Goal: Information Seeking & Learning: Learn about a topic

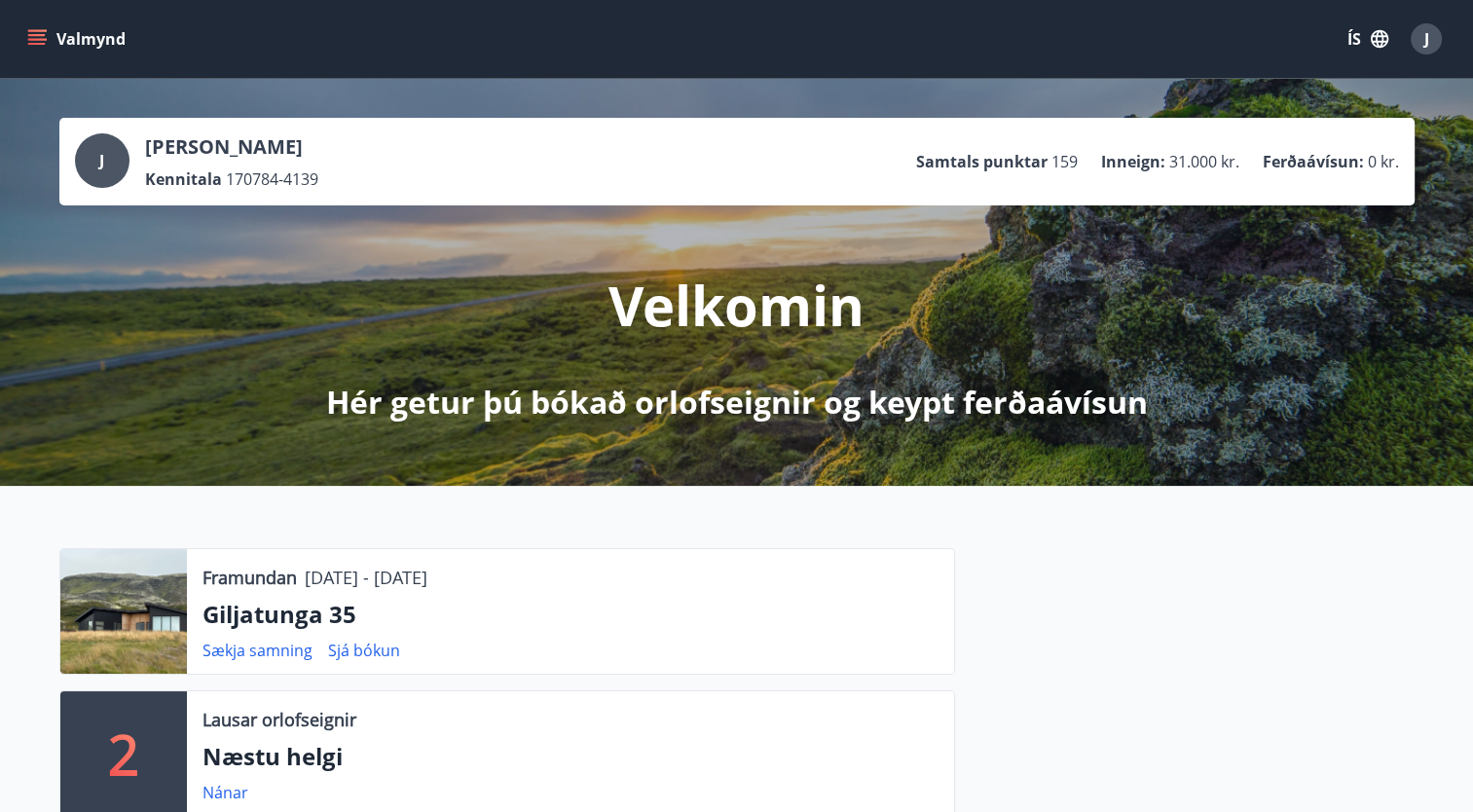
click at [158, 587] on div at bounding box center [123, 611] width 127 height 125
click at [39, 33] on icon "menu" at bounding box center [36, 38] width 19 height 19
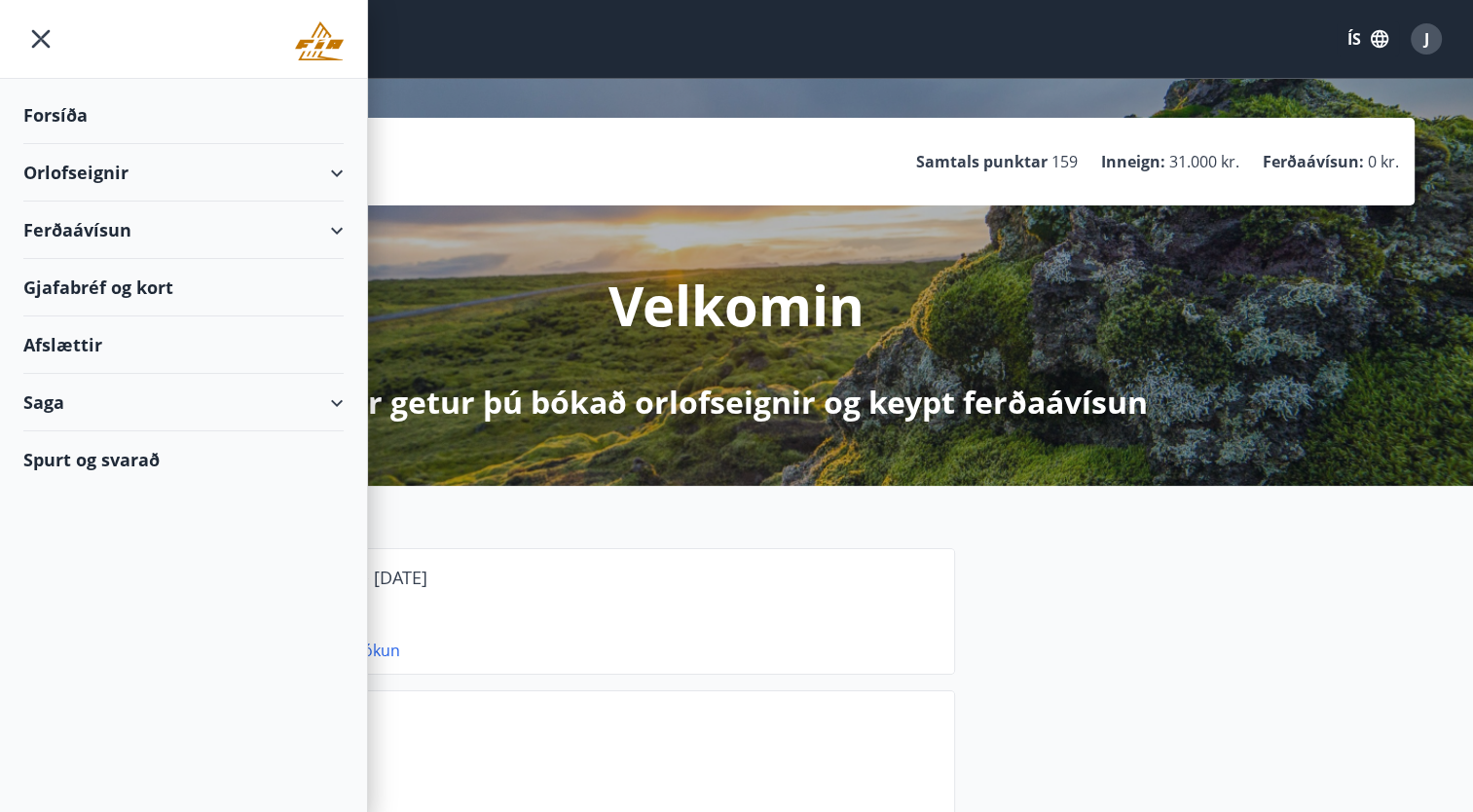
click at [71, 187] on div "Orlofseignir" at bounding box center [183, 172] width 321 height 57
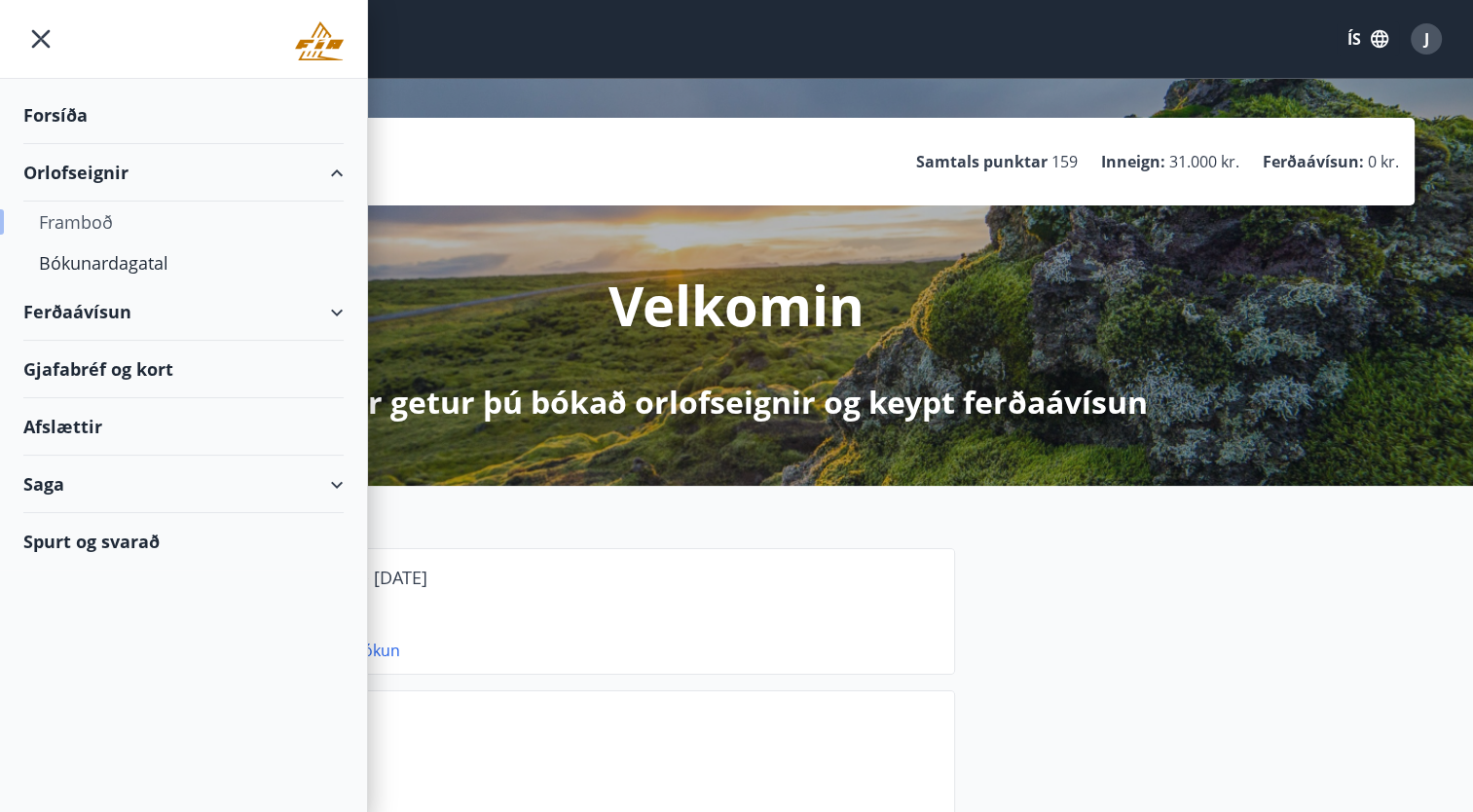
click at [66, 226] on div "Framboð" at bounding box center [183, 222] width 289 height 41
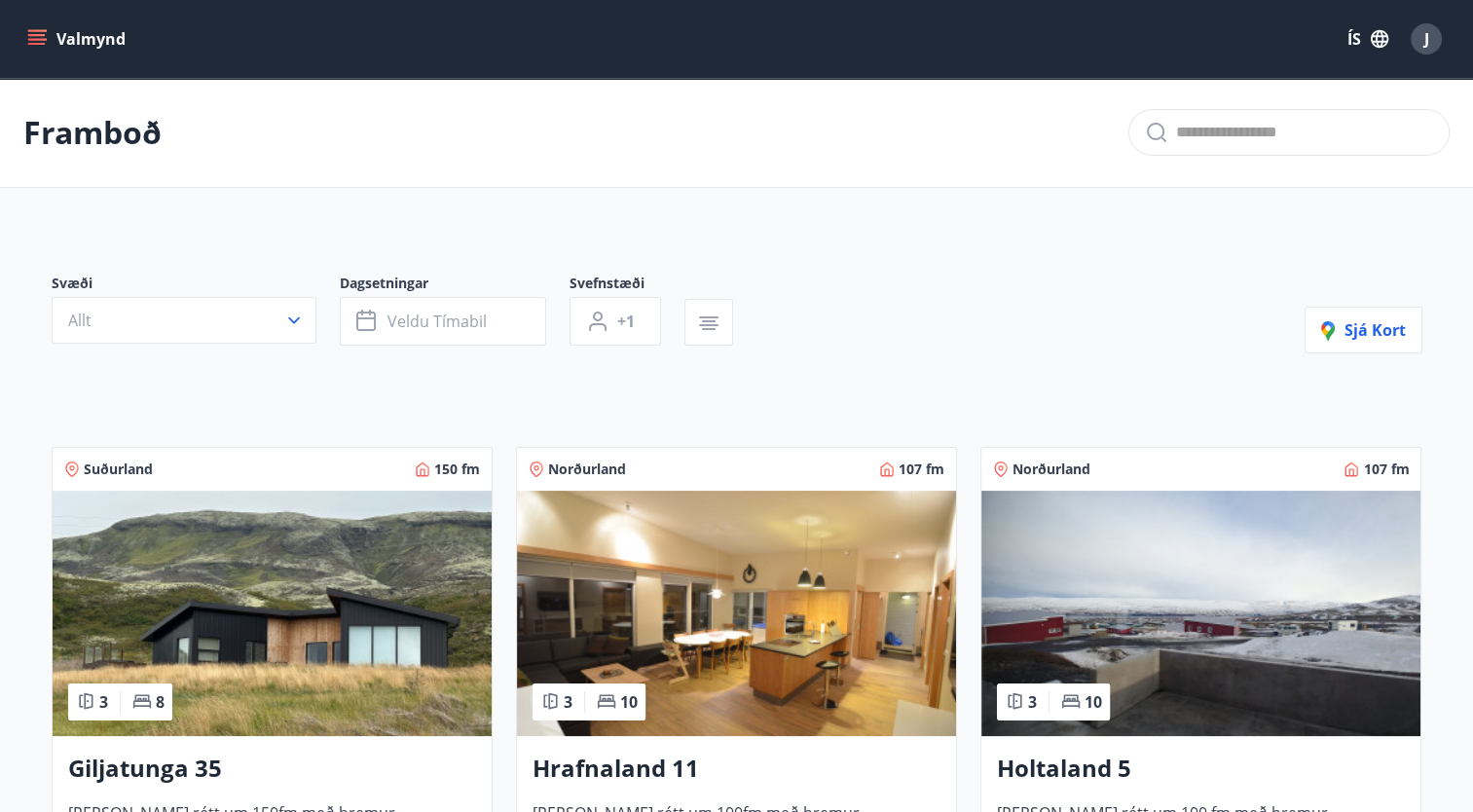
click at [277, 573] on img at bounding box center [272, 613] width 439 height 246
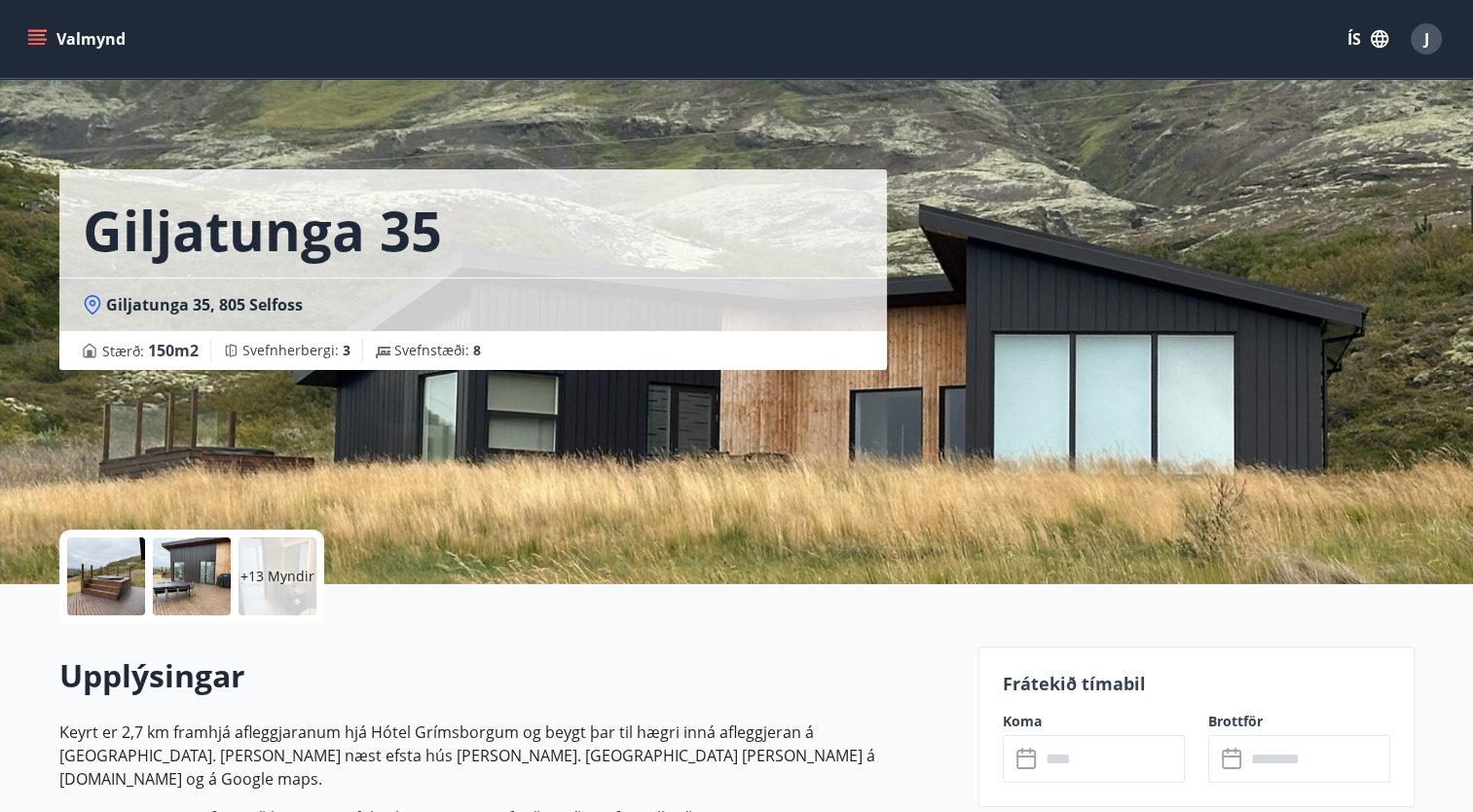
click at [288, 599] on div "+13 Myndir" at bounding box center [278, 576] width 78 height 78
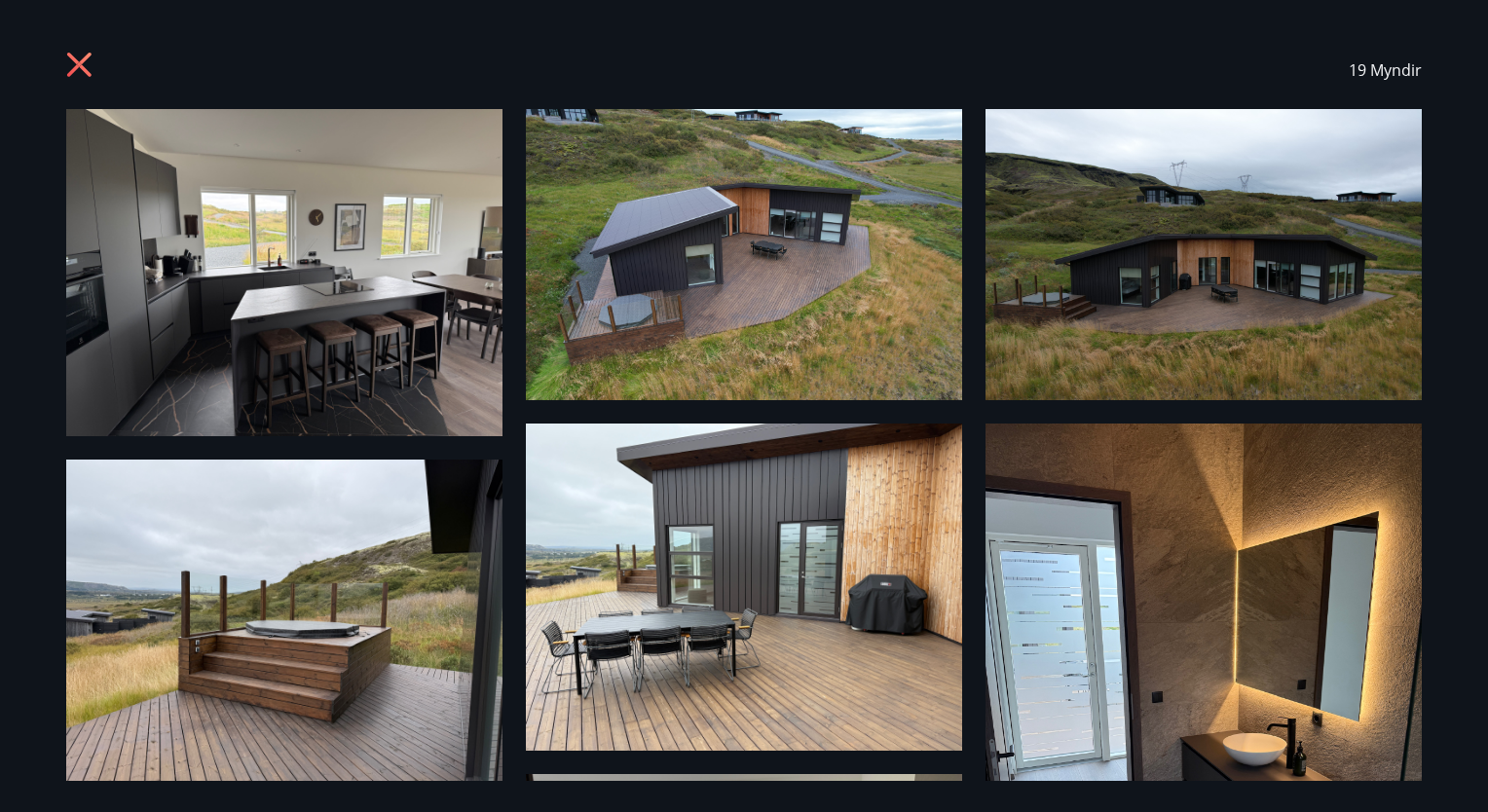
click at [1436, 296] on div "19 Myndir" at bounding box center [744, 406] width 1402 height 749
click at [1291, 280] on img at bounding box center [1203, 254] width 437 height 291
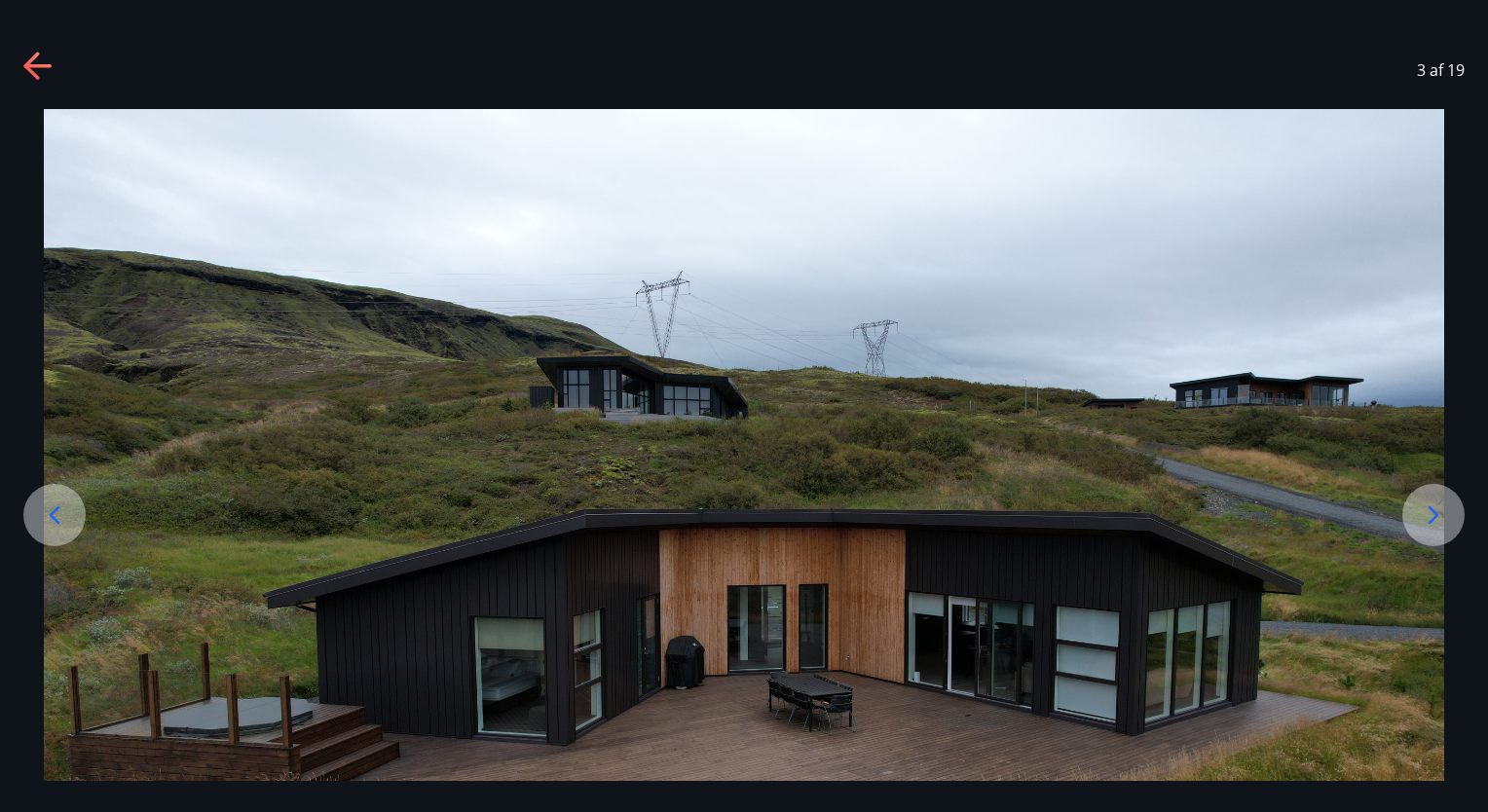
click at [1461, 635] on div at bounding box center [744, 575] width 1488 height 934
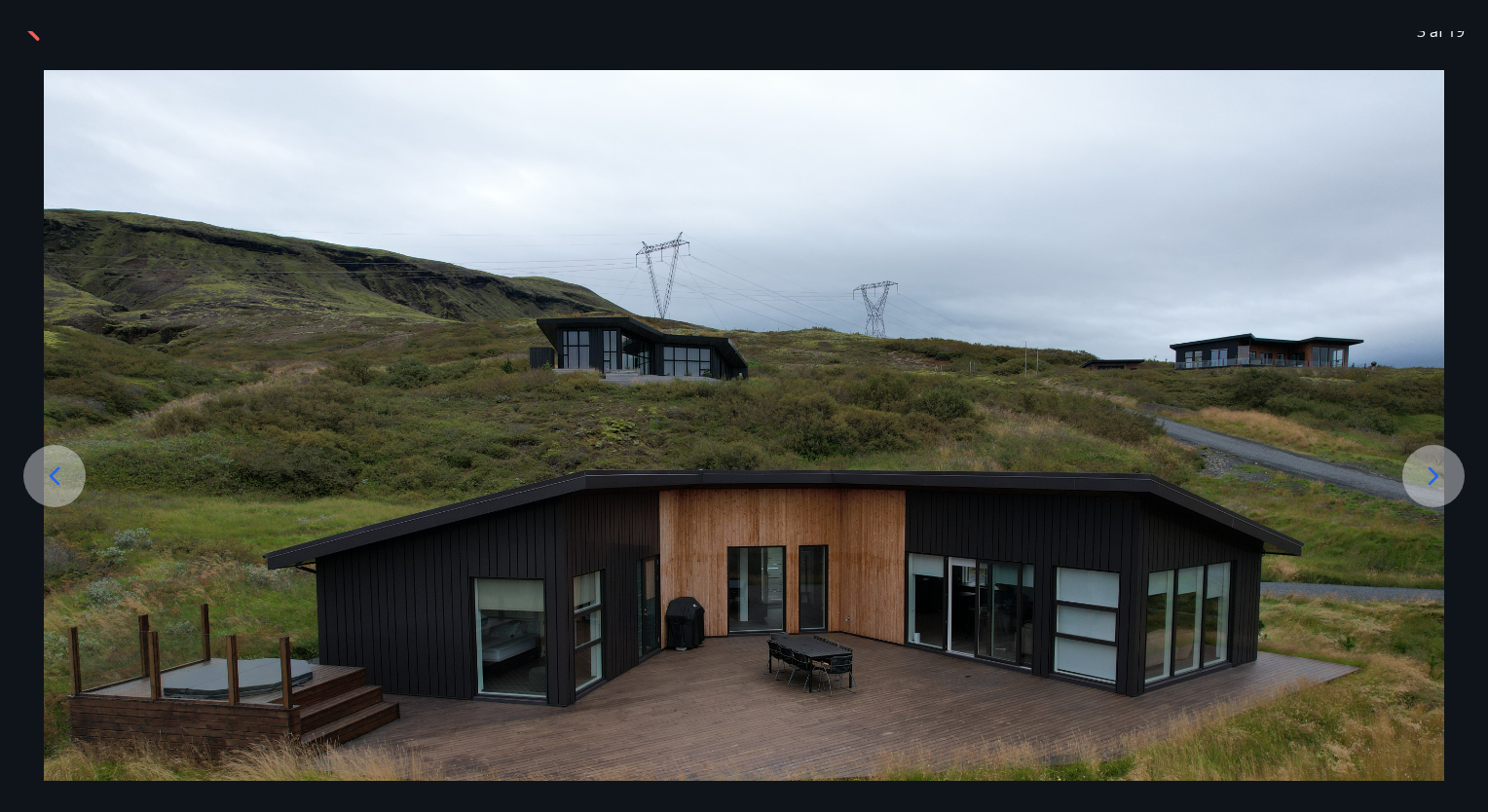
scroll to position [78, 0]
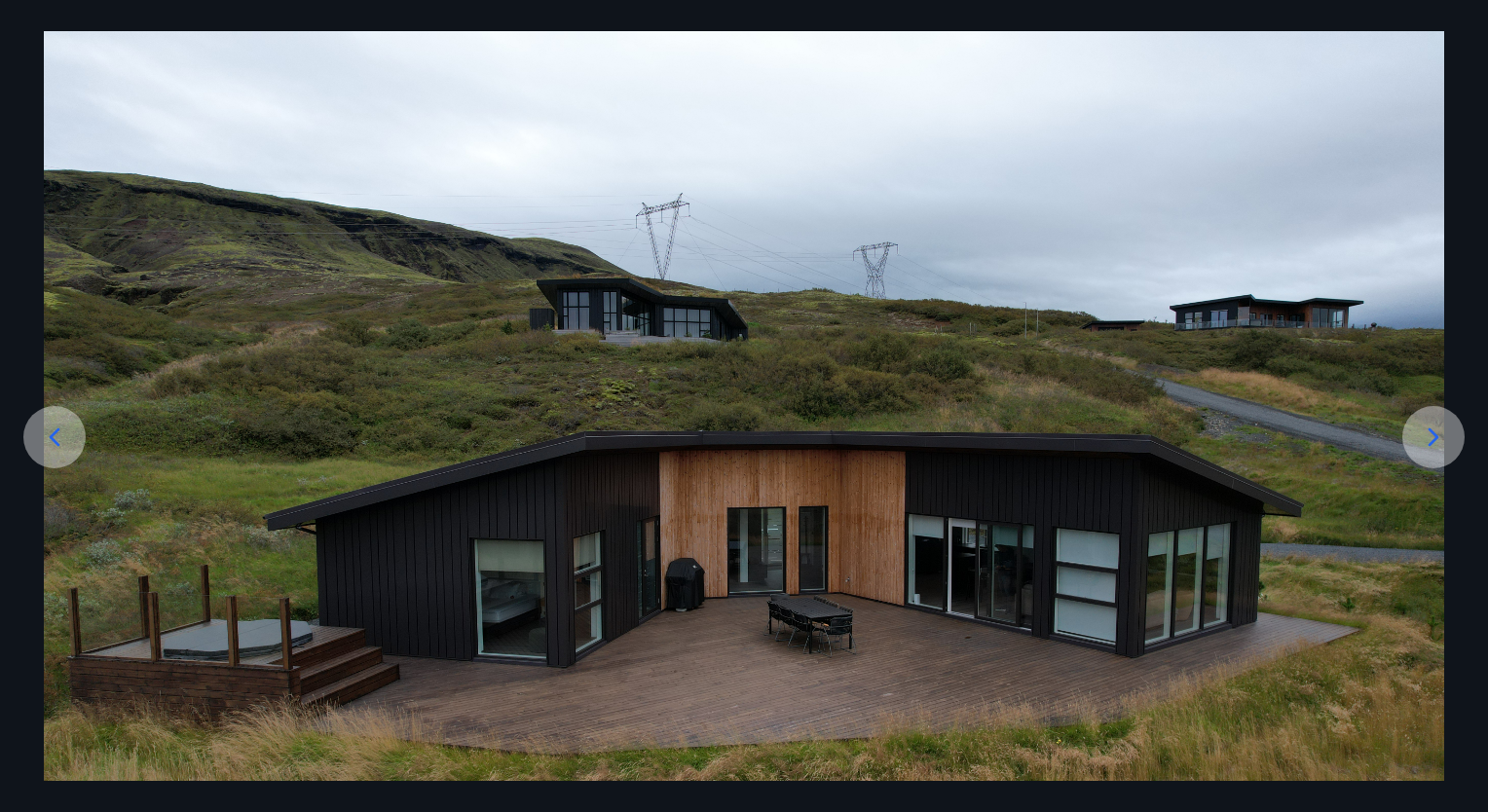
click at [1416, 454] on div at bounding box center [1433, 436] width 62 height 62
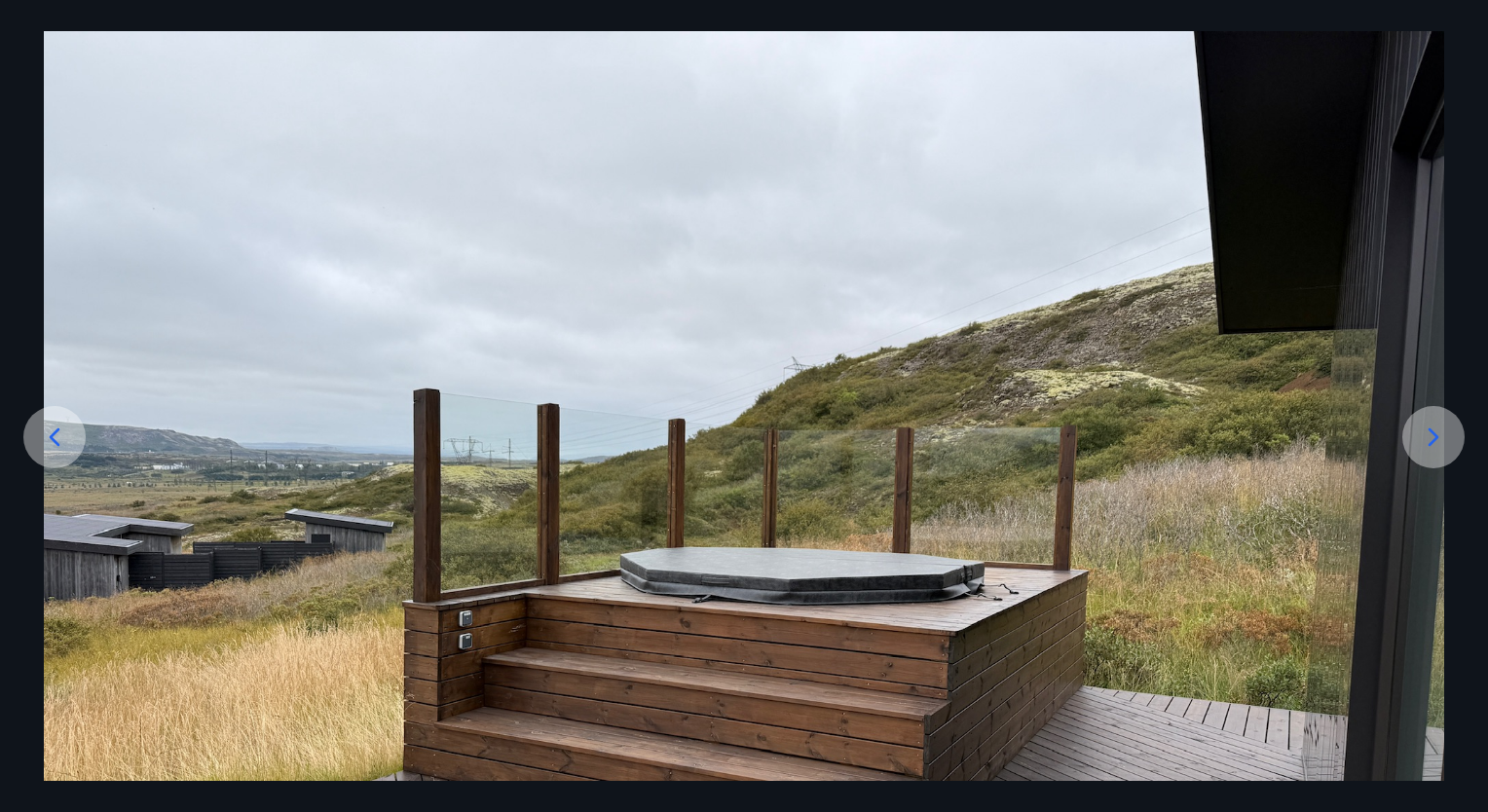
click at [1416, 454] on div at bounding box center [1433, 436] width 62 height 62
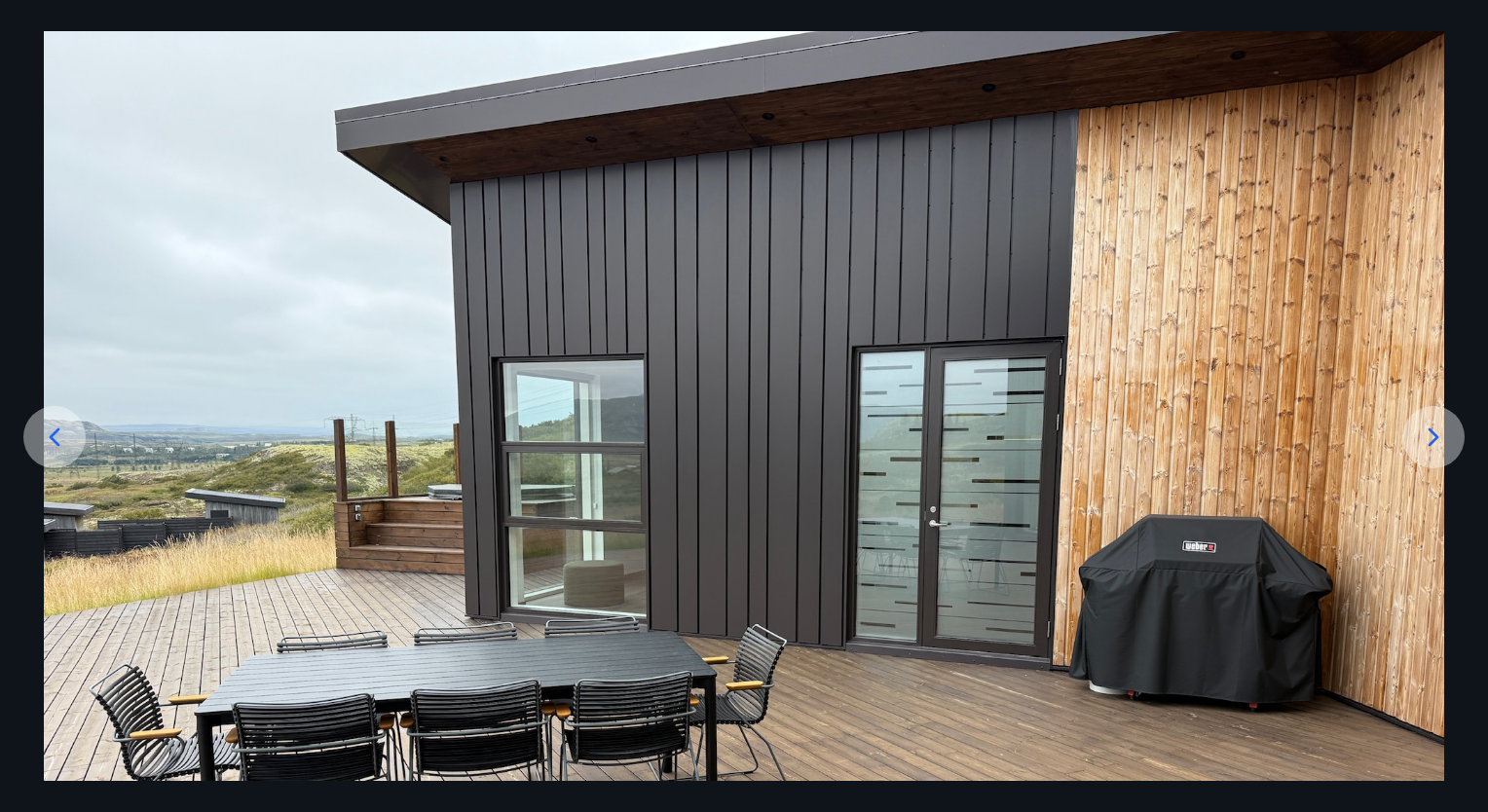
click at [1416, 454] on div at bounding box center [1433, 436] width 62 height 62
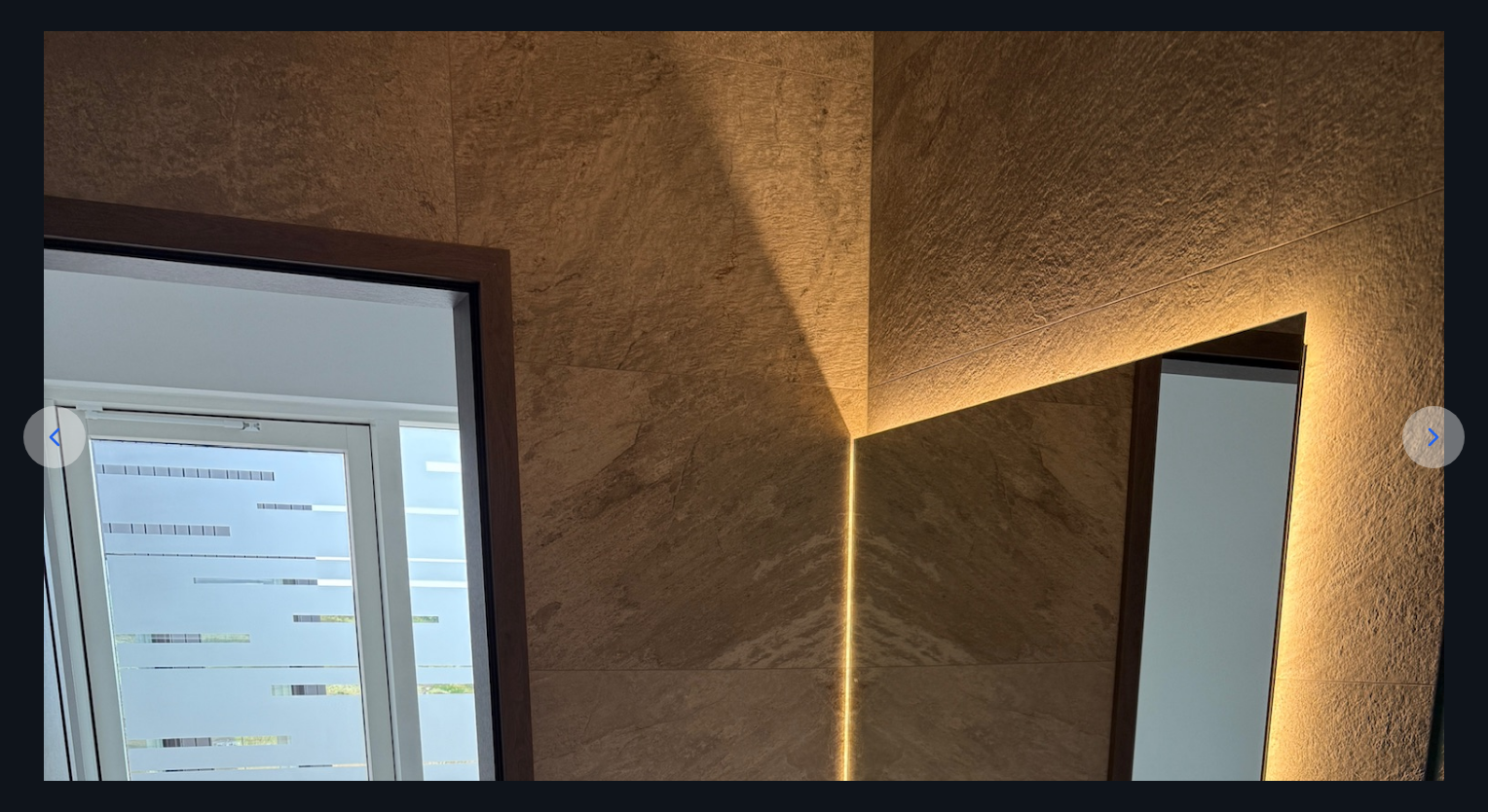
click at [1416, 454] on div at bounding box center [1433, 436] width 62 height 62
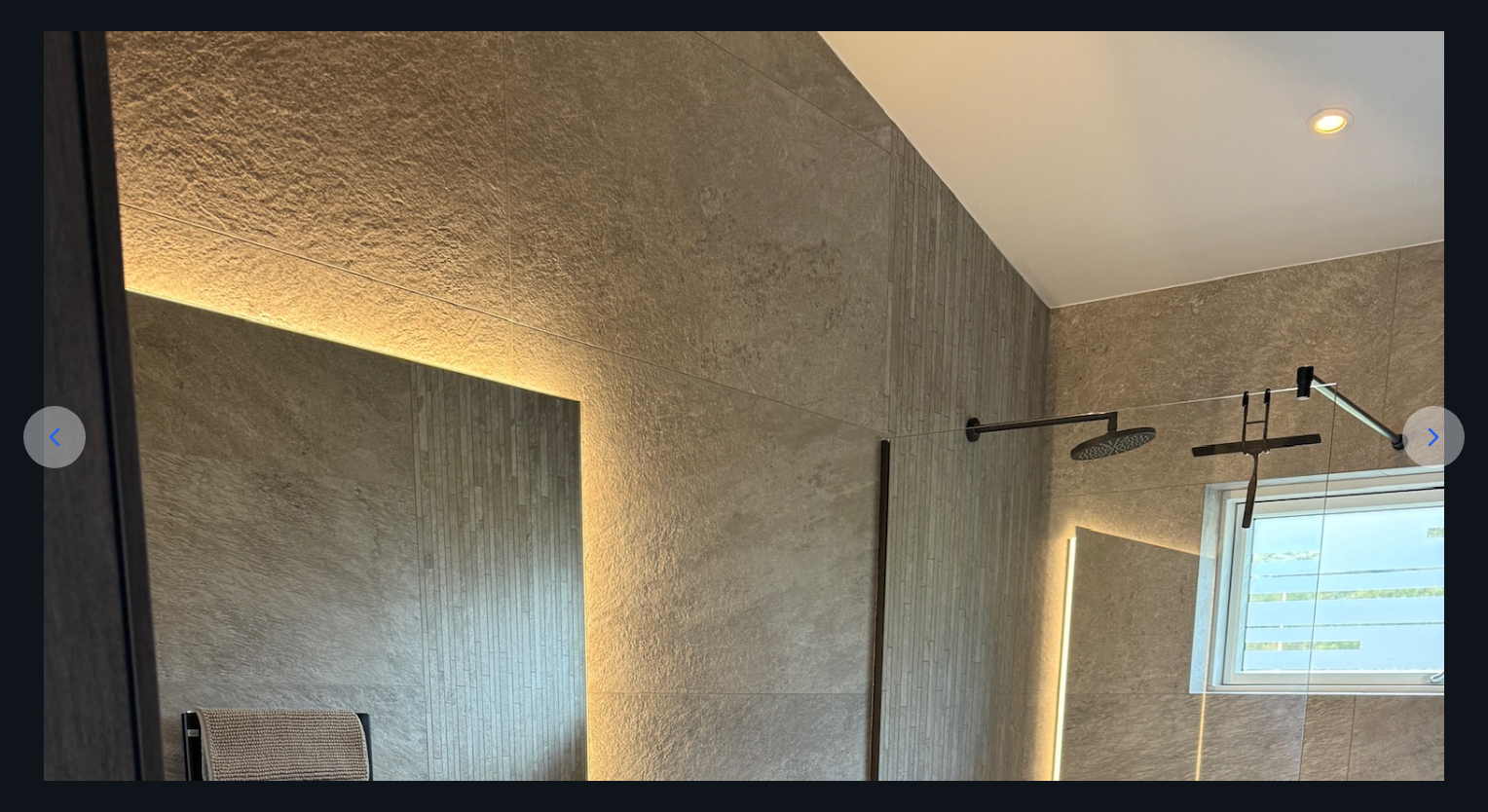
click at [1416, 454] on div at bounding box center [1433, 436] width 62 height 62
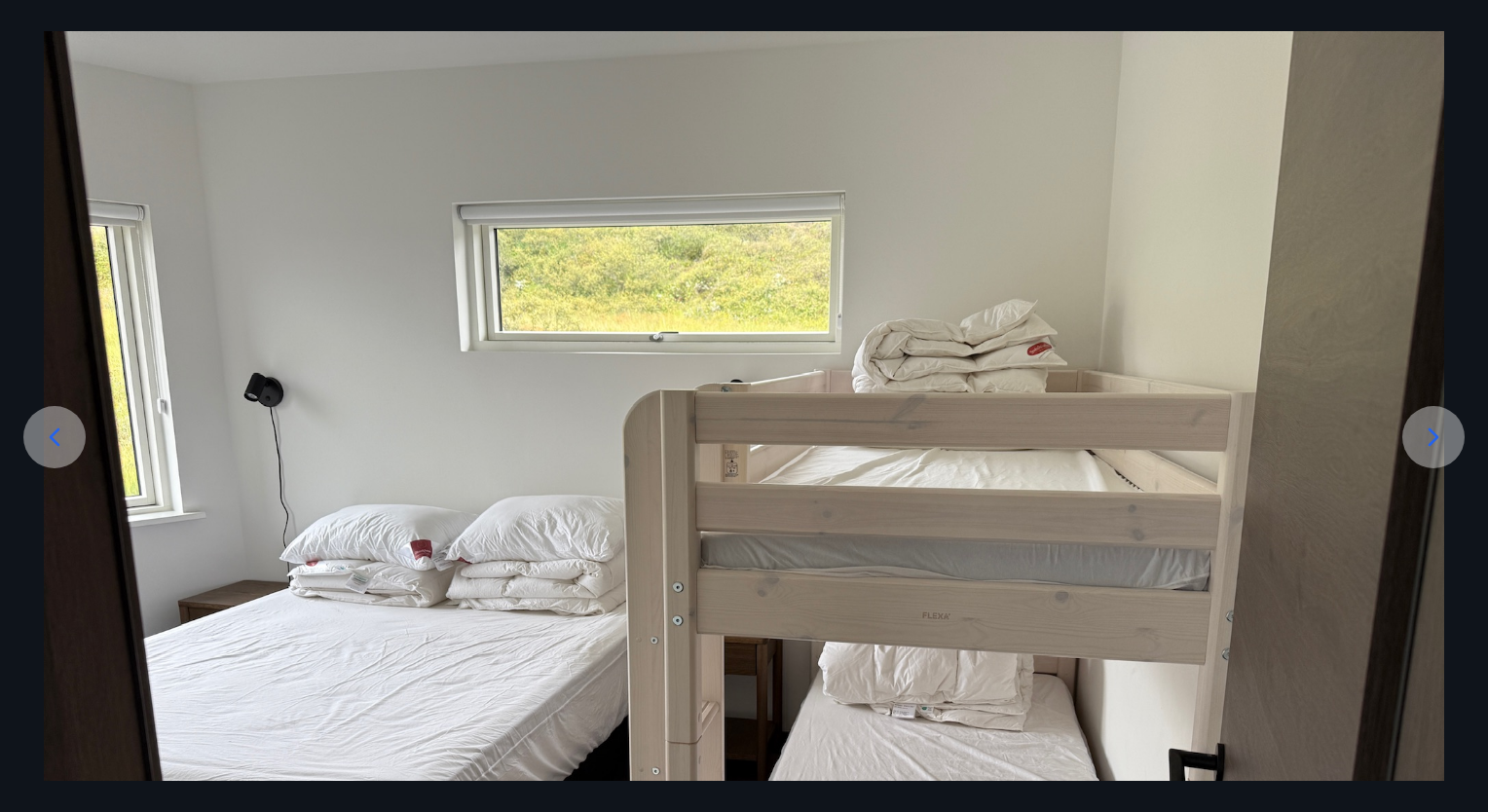
click at [1416, 454] on div at bounding box center [1433, 436] width 62 height 62
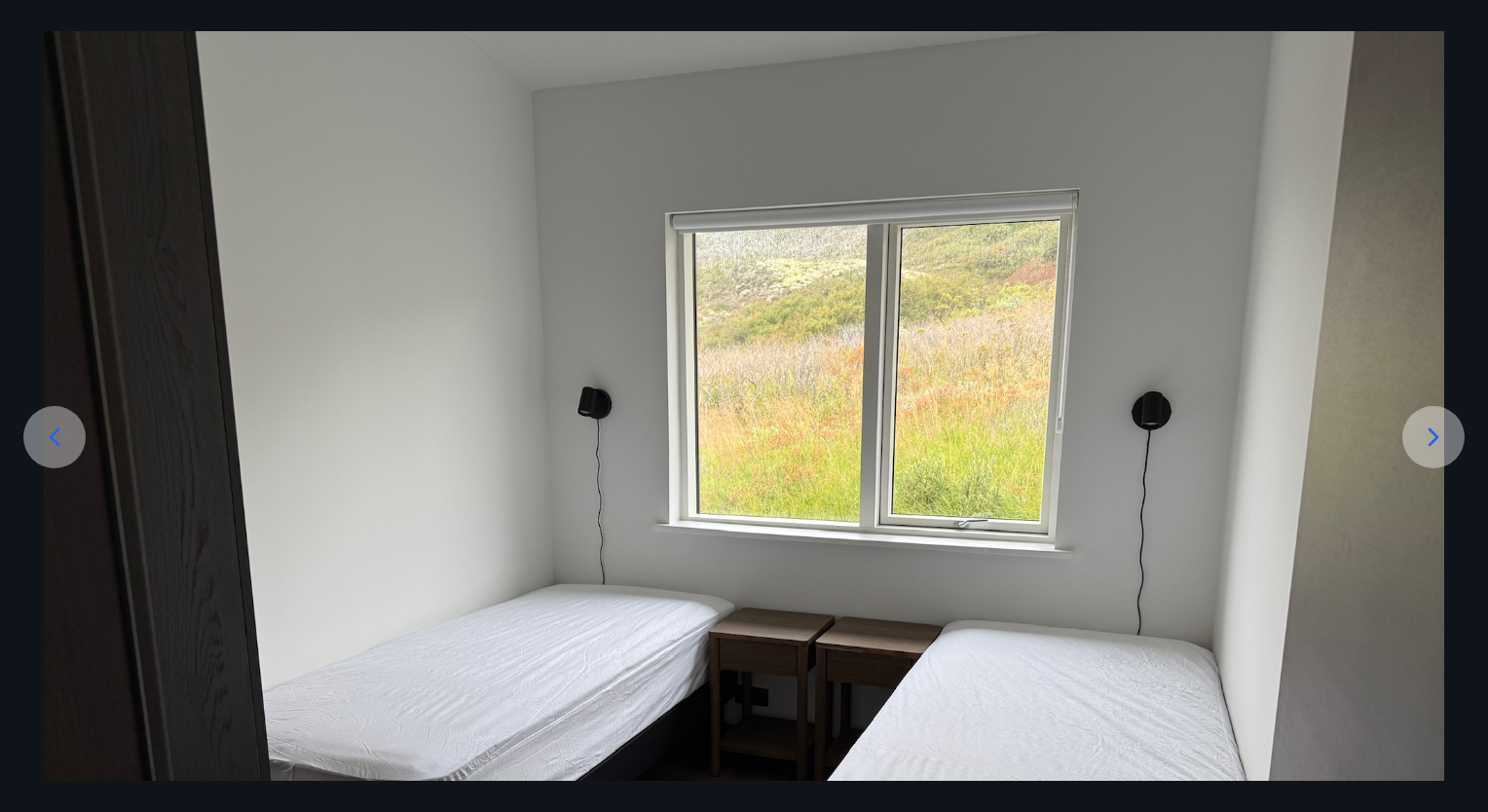
click at [1416, 454] on div at bounding box center [1433, 436] width 62 height 62
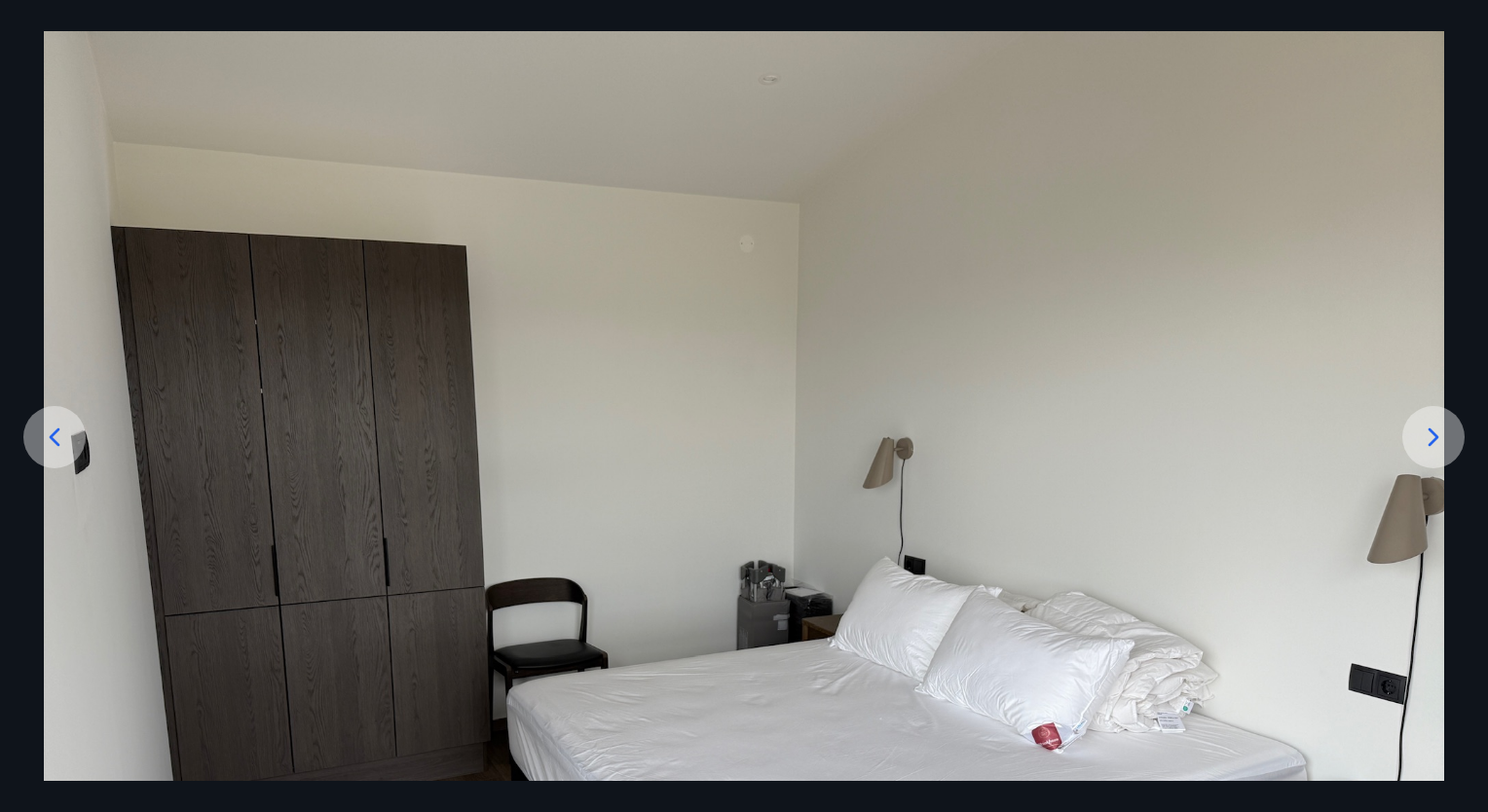
click at [1445, 440] on icon at bounding box center [1433, 436] width 31 height 31
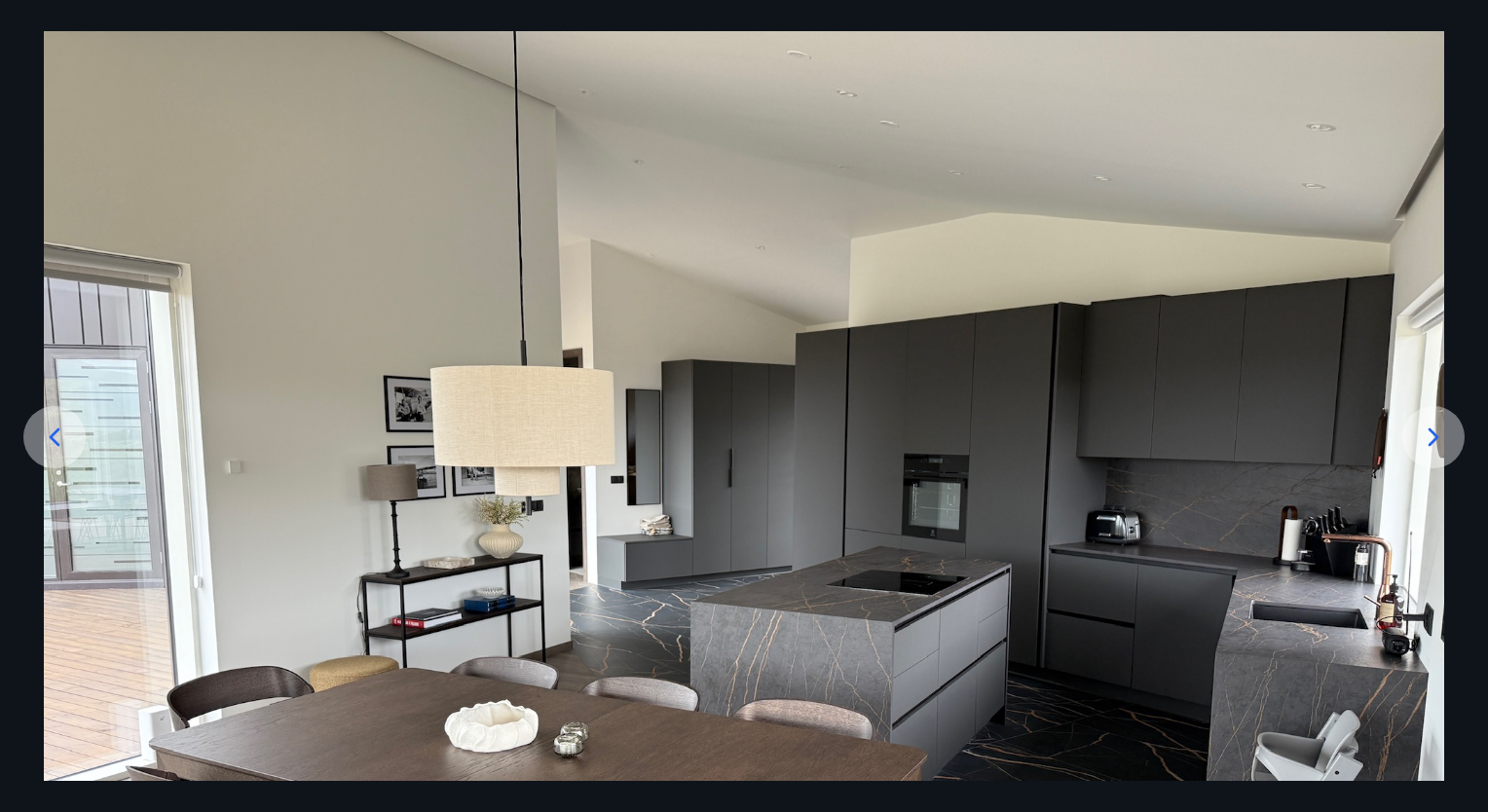
click at [1461, 552] on div at bounding box center [744, 555] width 1488 height 1050
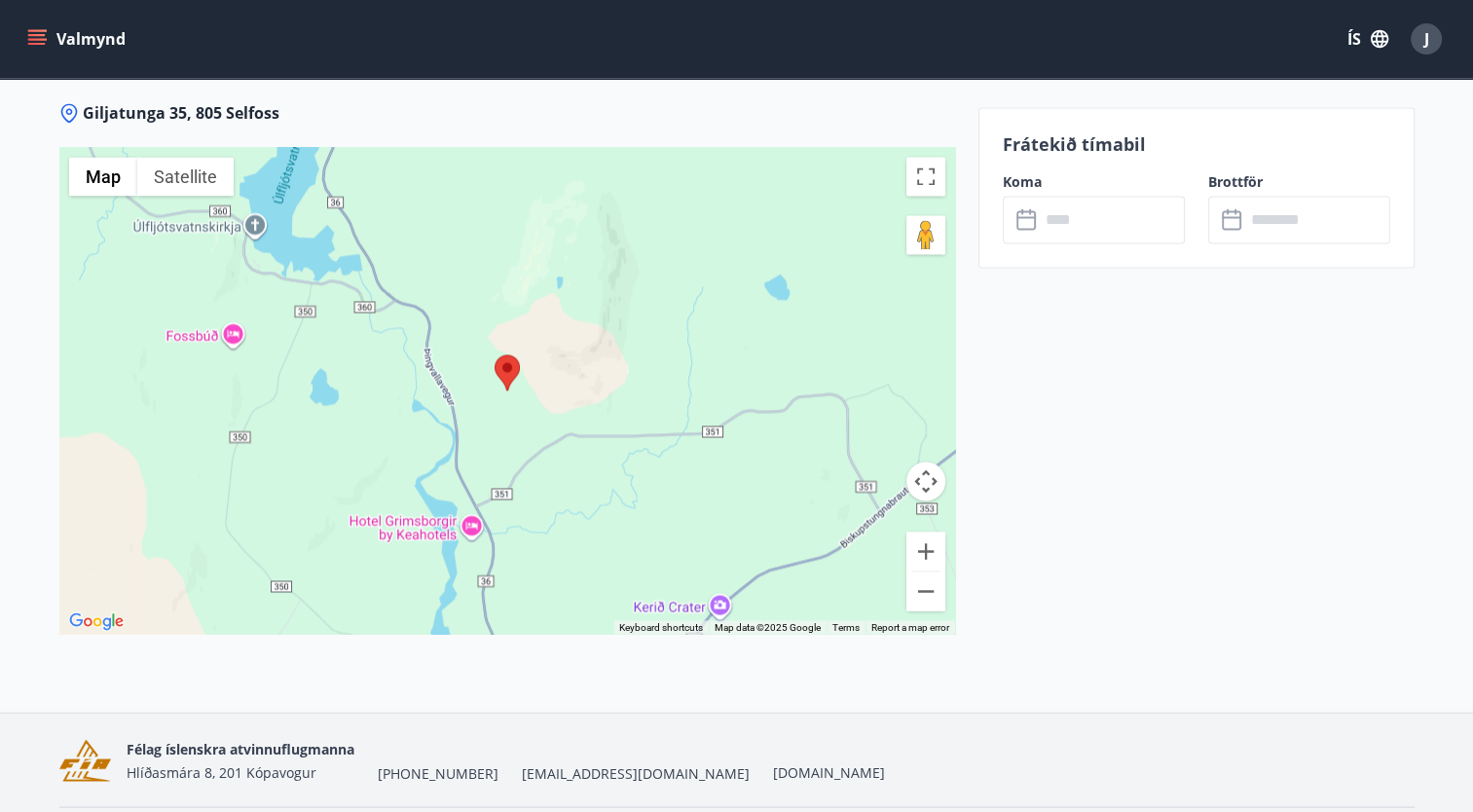
scroll to position [3167, 0]
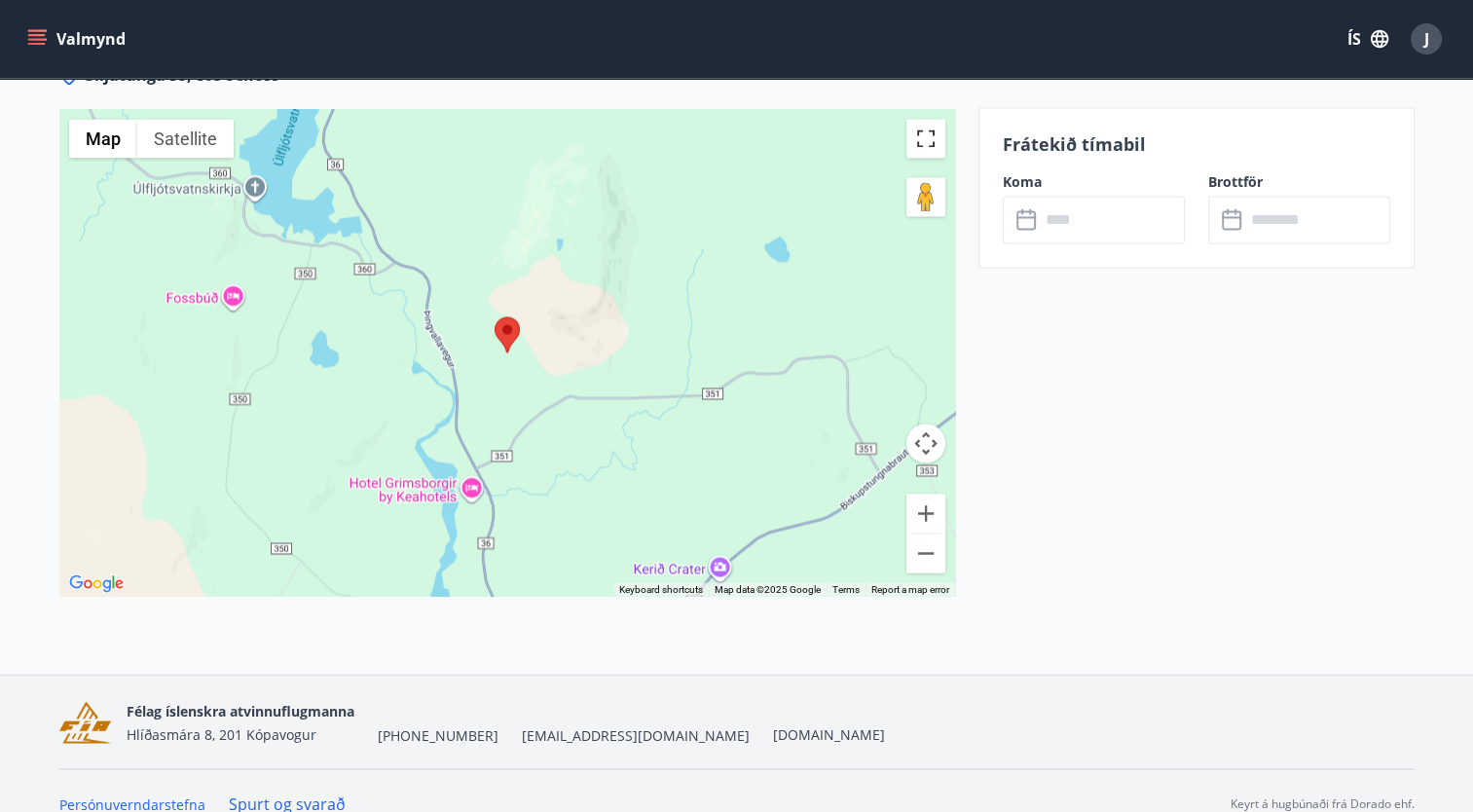
click at [921, 119] on button "Toggle fullscreen view" at bounding box center [925, 138] width 39 height 39
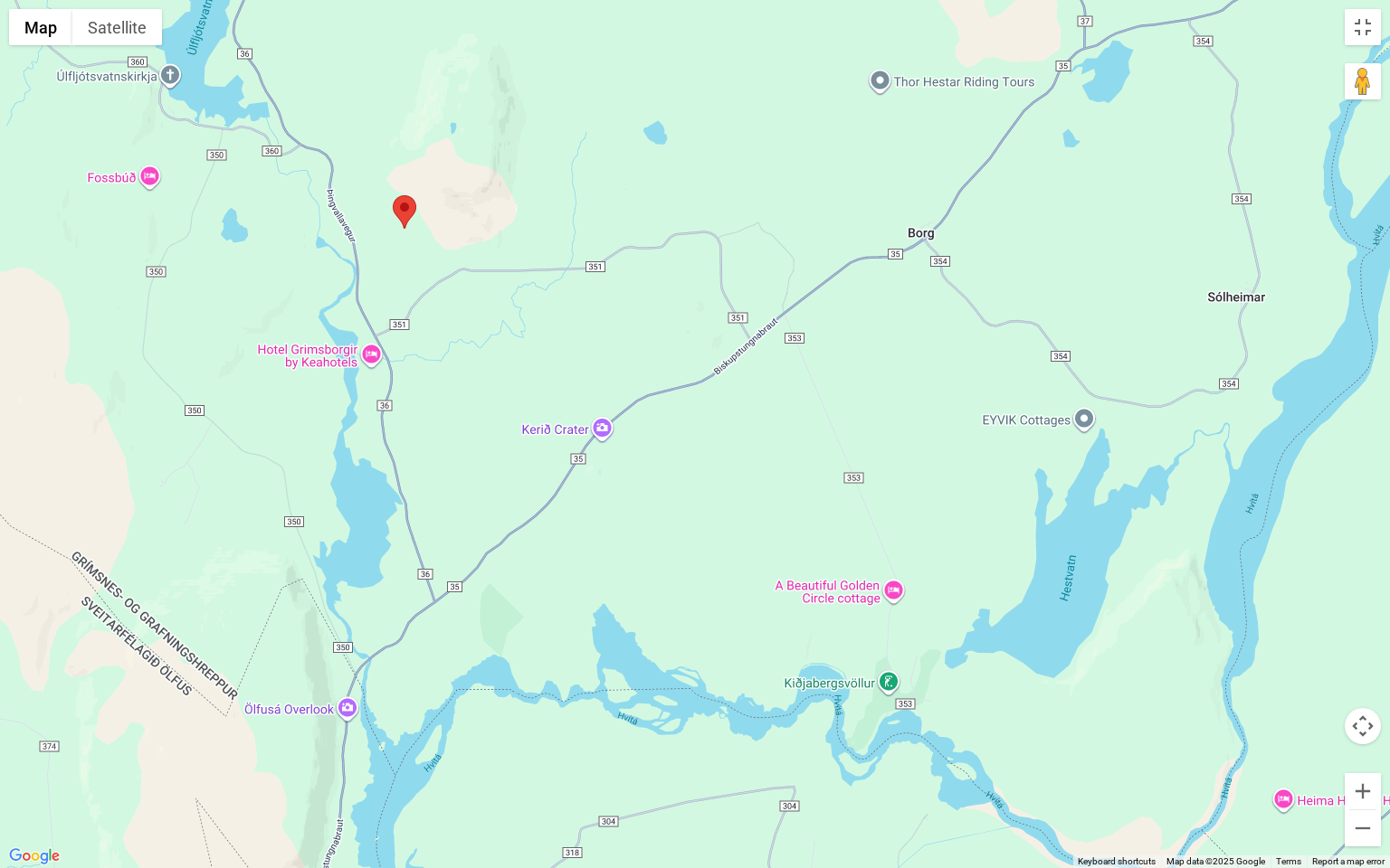
drag, startPoint x: 865, startPoint y: 575, endPoint x: 571, endPoint y: 366, distance: 360.7
click at [571, 366] on div at bounding box center [695, 434] width 1390 height 868
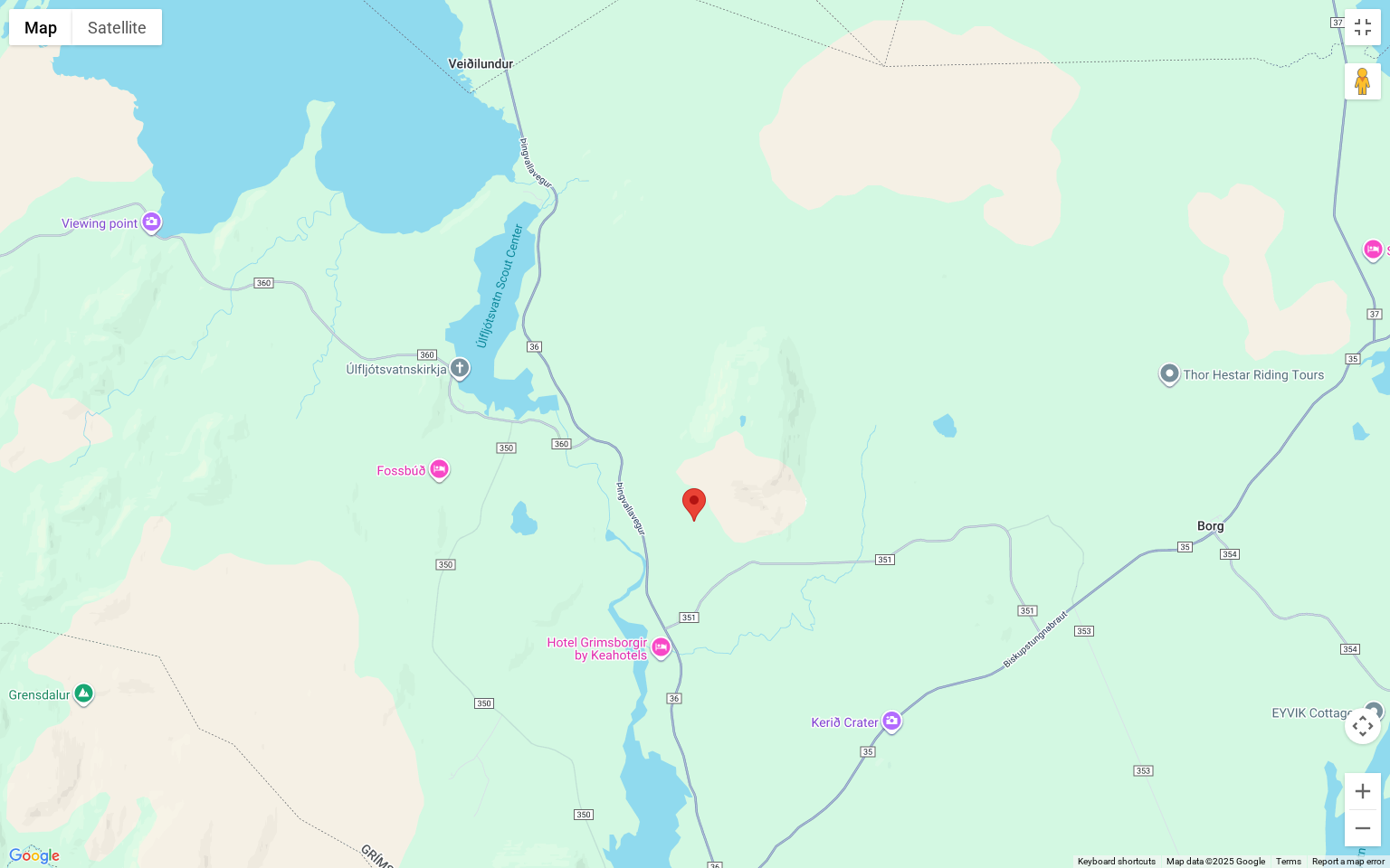
drag, startPoint x: 343, startPoint y: 249, endPoint x: 641, endPoint y: 550, distance: 423.6
click at [641, 550] on div at bounding box center [695, 434] width 1390 height 868
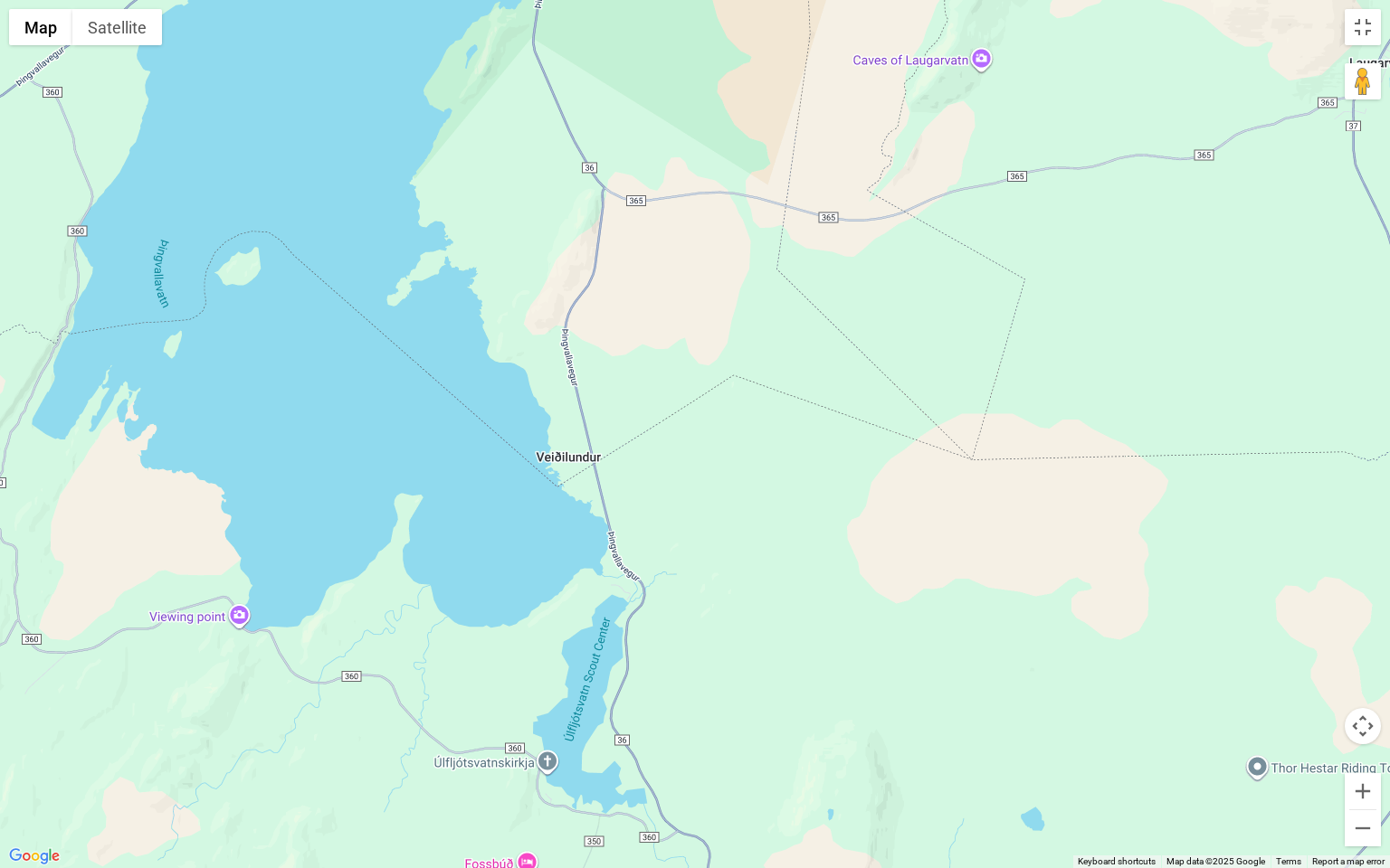
drag, startPoint x: 539, startPoint y: 304, endPoint x: 575, endPoint y: 641, distance: 338.9
click at [574, 641] on div at bounding box center [695, 434] width 1390 height 868
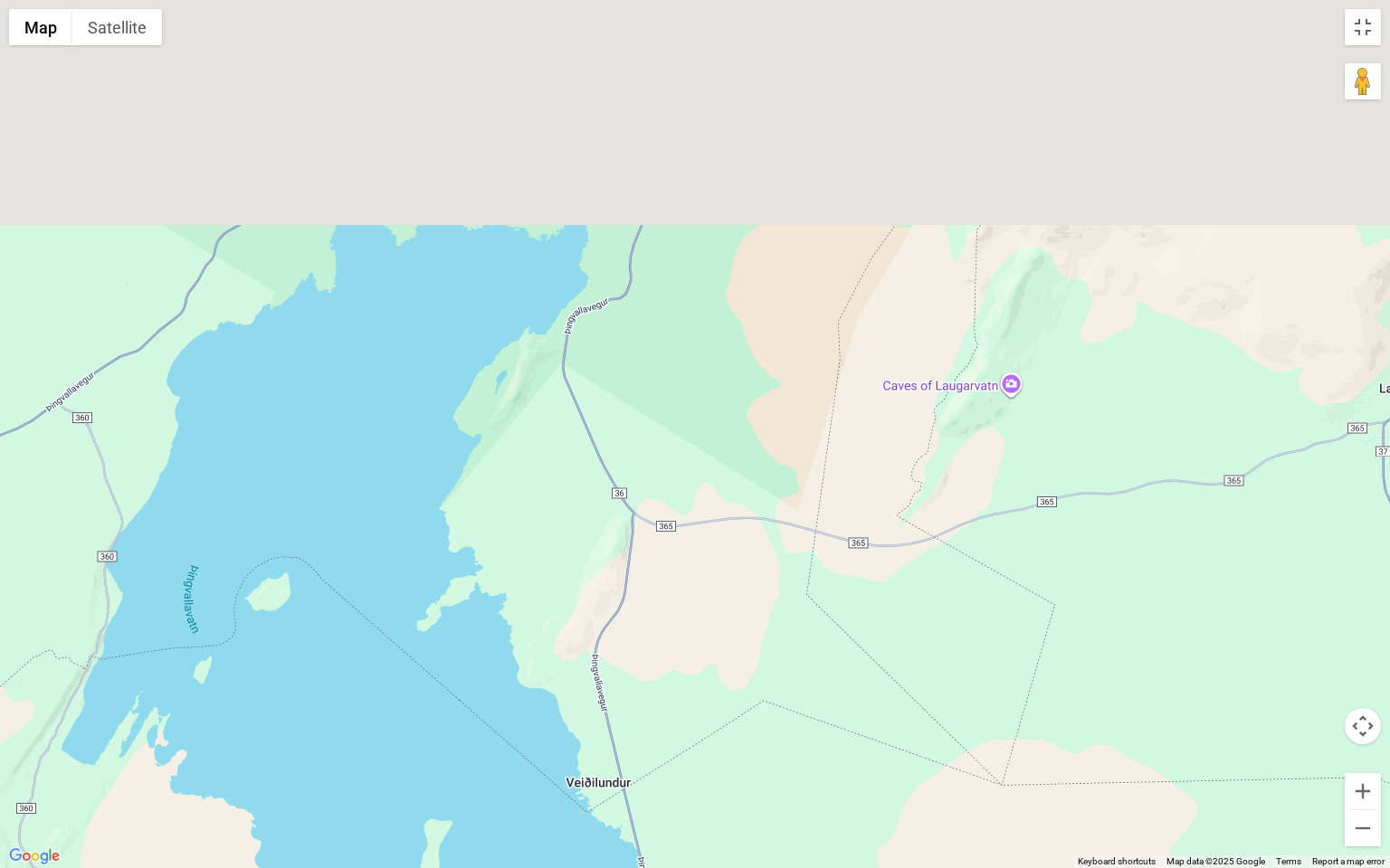
drag, startPoint x: 460, startPoint y: 297, endPoint x: 461, endPoint y: 658, distance: 361.0
click at [461, 658] on div at bounding box center [695, 434] width 1390 height 868
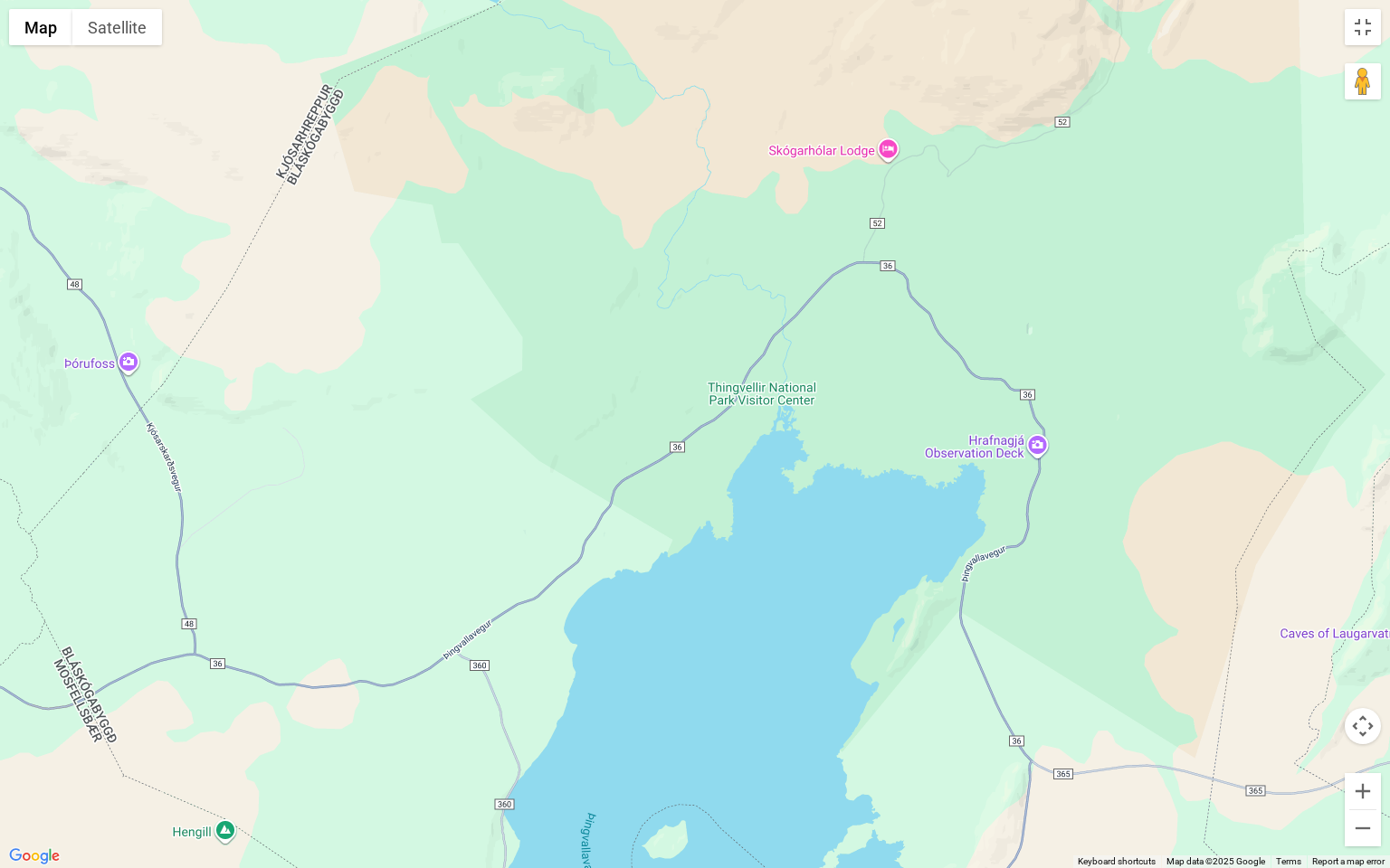
drag, startPoint x: 521, startPoint y: 366, endPoint x: 944, endPoint y: 562, distance: 466.2
click at [944, 562] on div at bounding box center [695, 434] width 1390 height 868
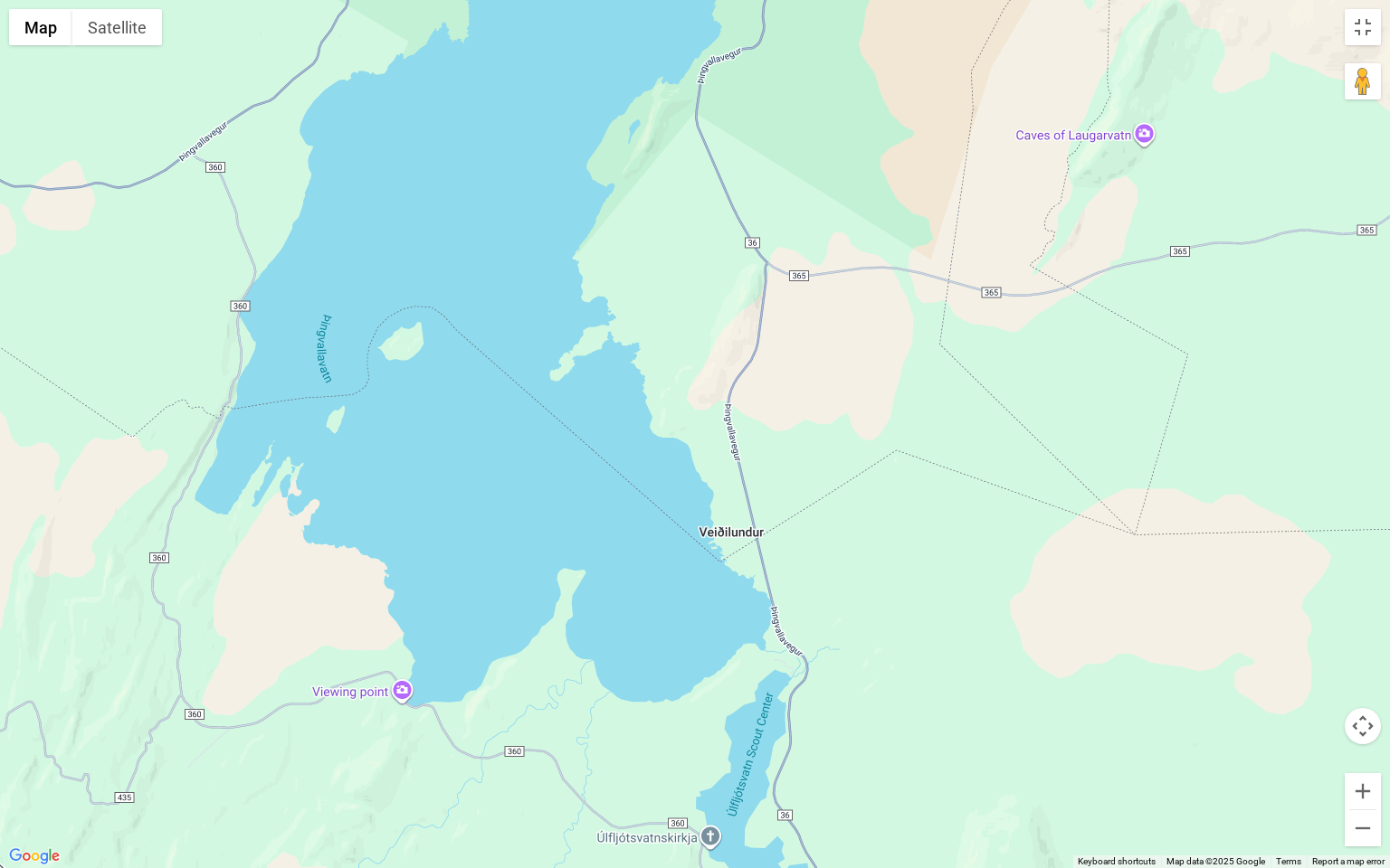
drag, startPoint x: 871, startPoint y: 665, endPoint x: 607, endPoint y: 166, distance: 564.5
click at [607, 166] on div at bounding box center [695, 434] width 1390 height 868
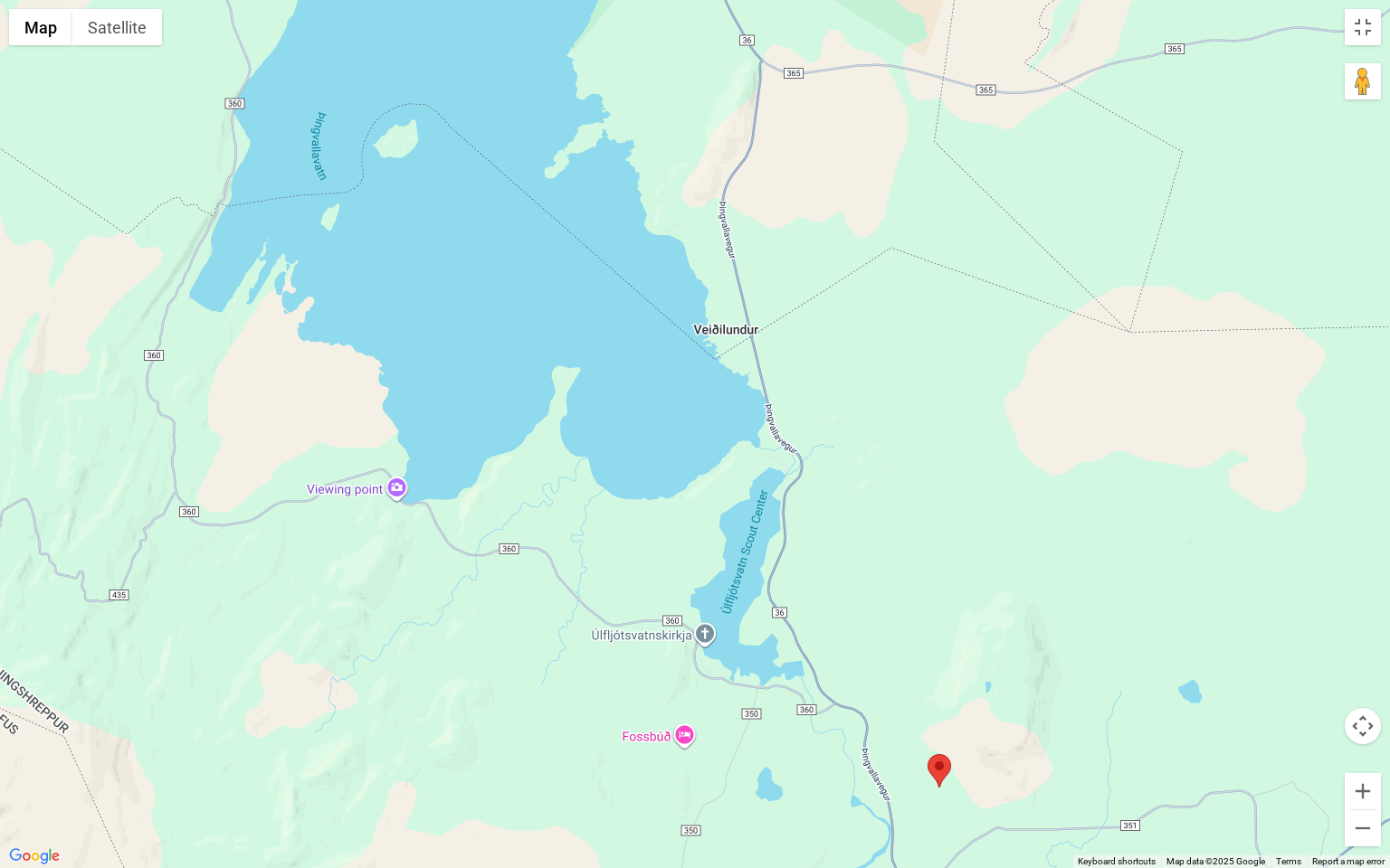
drag, startPoint x: 752, startPoint y: 426, endPoint x: 755, endPoint y: 328, distance: 98.0
click at [755, 325] on div at bounding box center [695, 434] width 1390 height 868
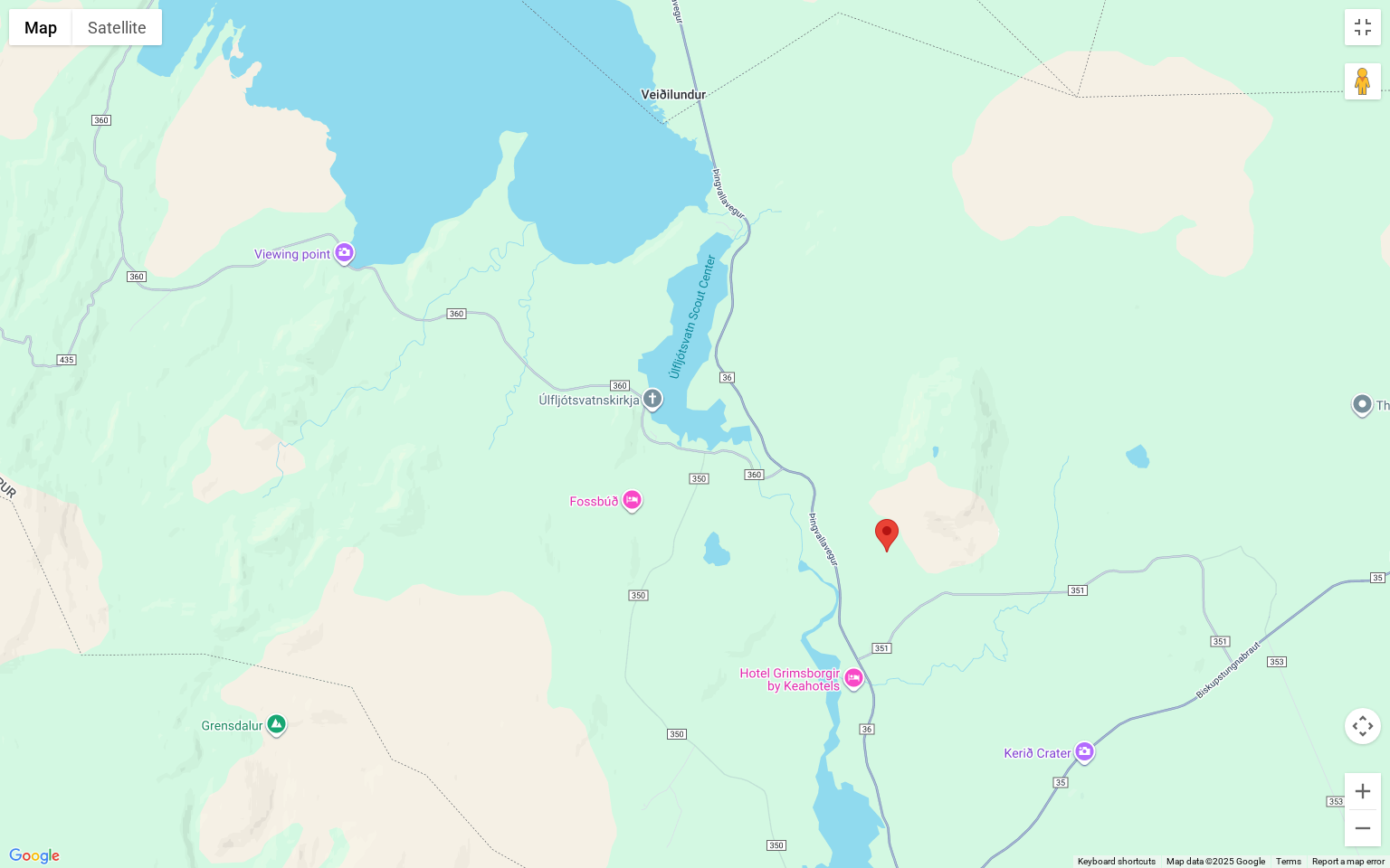
drag, startPoint x: 828, startPoint y: 671, endPoint x: 770, endPoint y: 468, distance: 211.1
click at [770, 468] on div at bounding box center [695, 434] width 1390 height 868
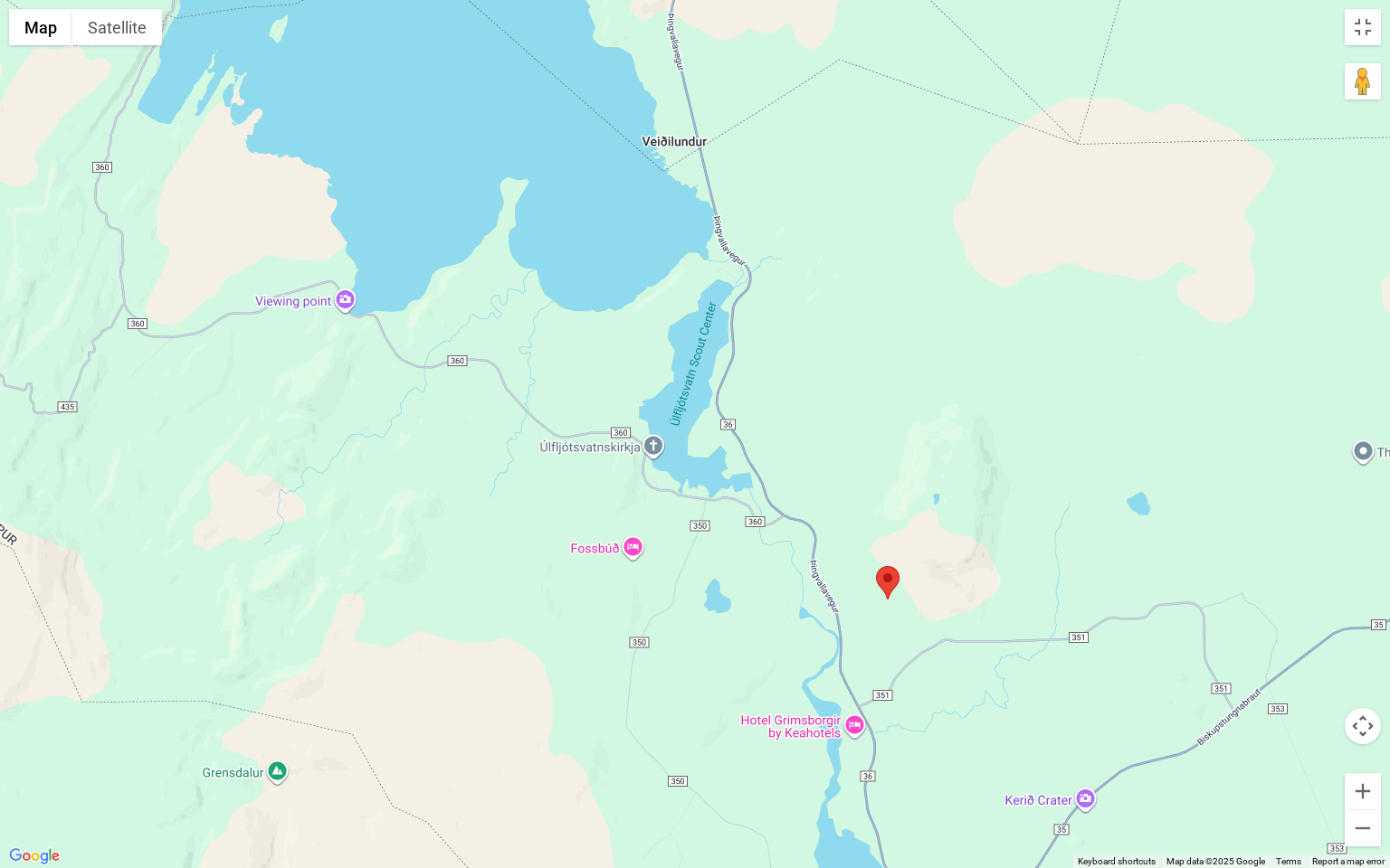
drag, startPoint x: 770, startPoint y: 468, endPoint x: 782, endPoint y: 568, distance: 100.7
click at [782, 568] on div at bounding box center [695, 434] width 1390 height 868
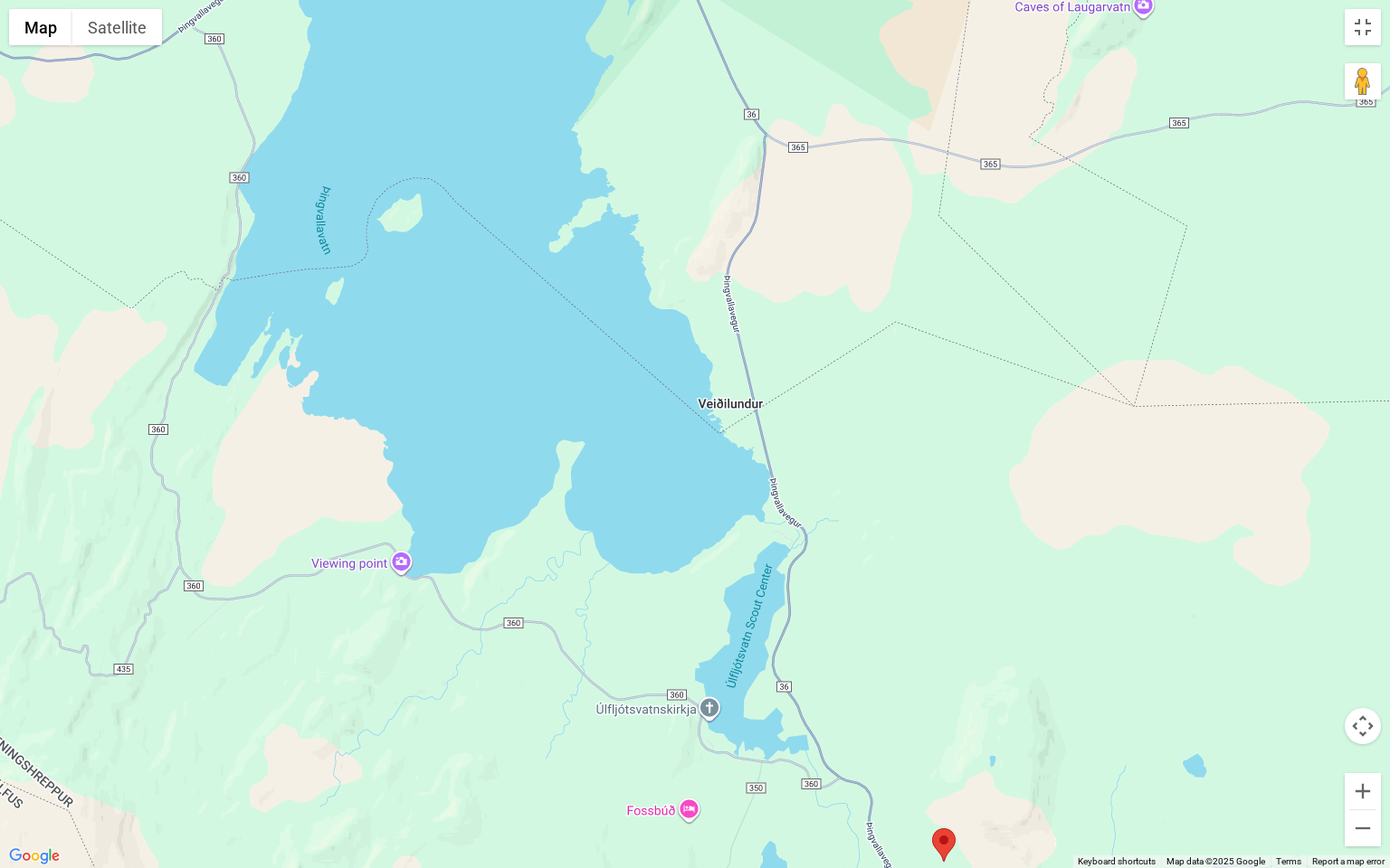
drag, startPoint x: 677, startPoint y: 214, endPoint x: 727, endPoint y: 490, distance: 280.5
click at [727, 490] on div at bounding box center [695, 434] width 1390 height 868
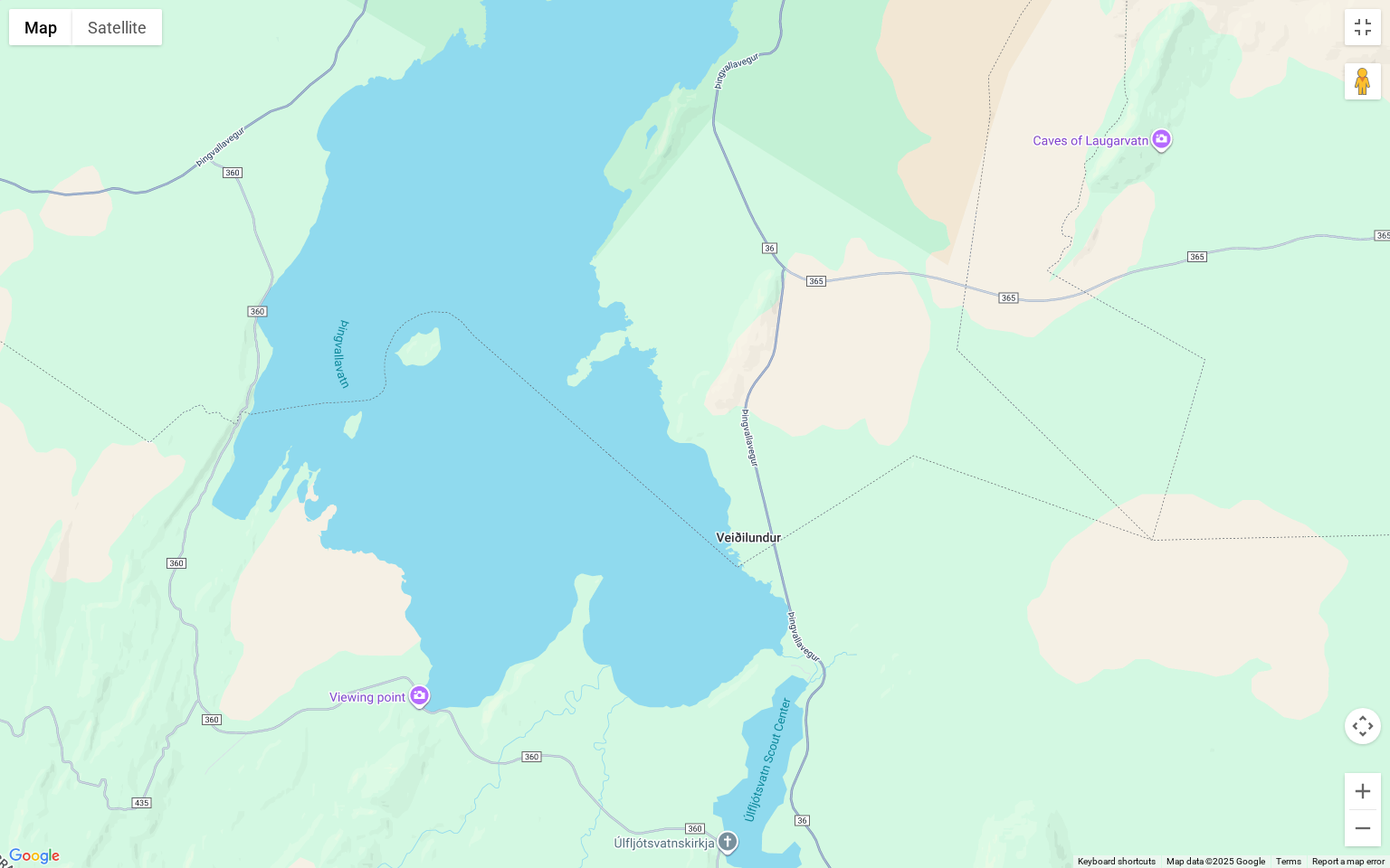
drag, startPoint x: 691, startPoint y: 253, endPoint x: 707, endPoint y: 406, distance: 153.8
click at [707, 406] on div at bounding box center [695, 434] width 1390 height 868
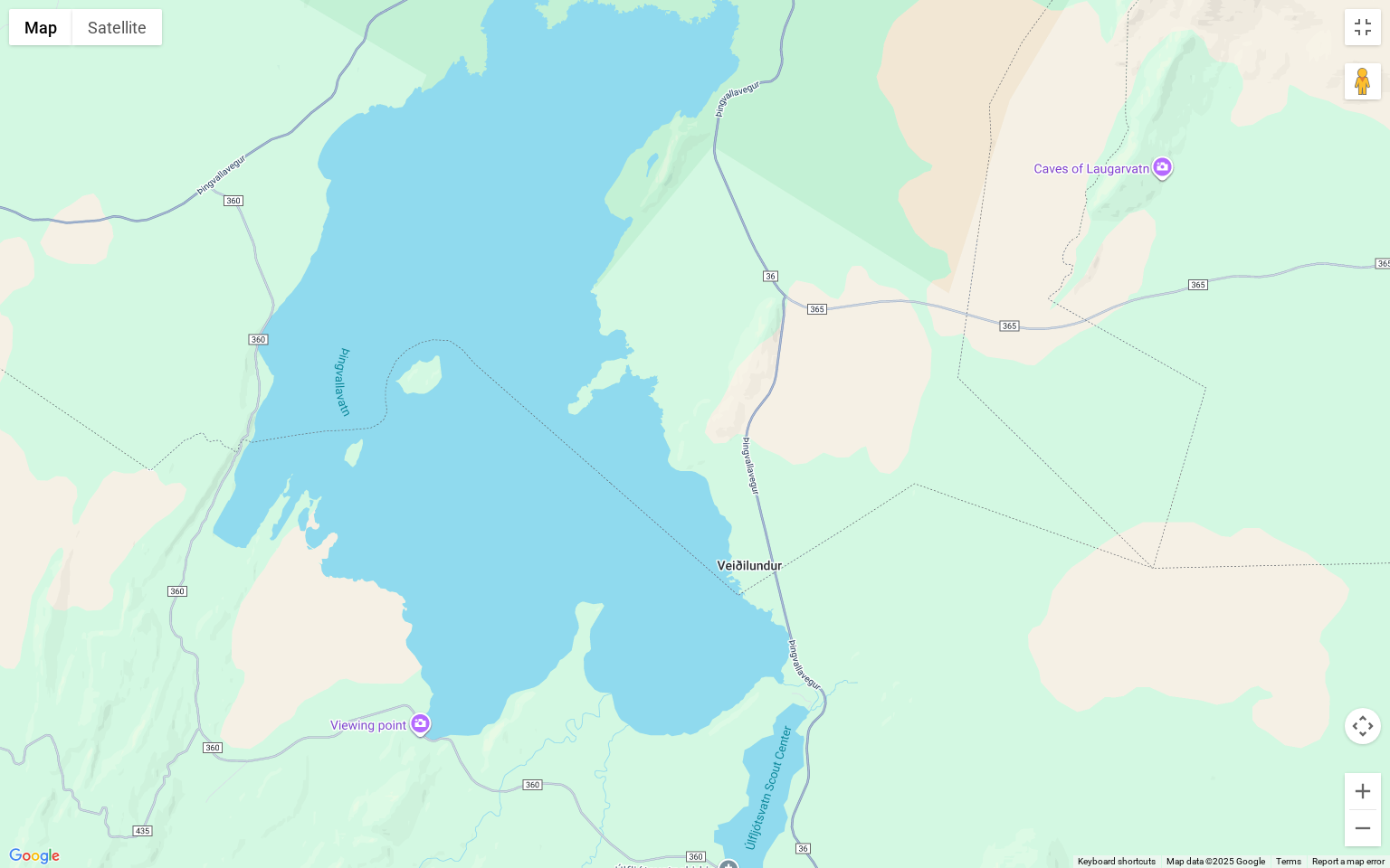
click at [707, 406] on div at bounding box center [695, 434] width 1390 height 868
drag, startPoint x: 718, startPoint y: 528, endPoint x: 619, endPoint y: 72, distance: 466.6
click at [619, 72] on div at bounding box center [695, 434] width 1390 height 868
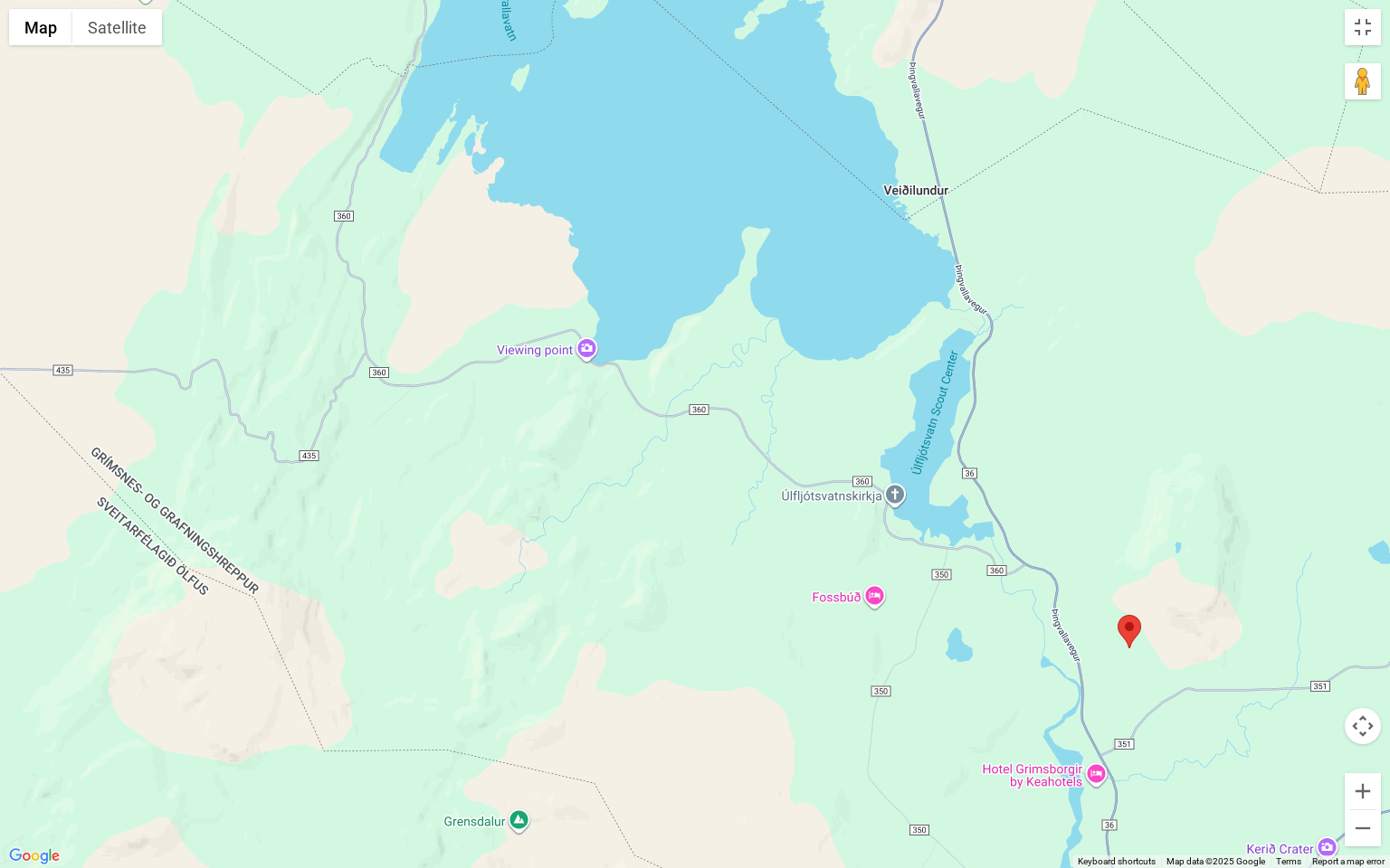
drag, startPoint x: 697, startPoint y: 488, endPoint x: 968, endPoint y: 589, distance: 289.2
click at [968, 589] on div at bounding box center [695, 434] width 1390 height 868
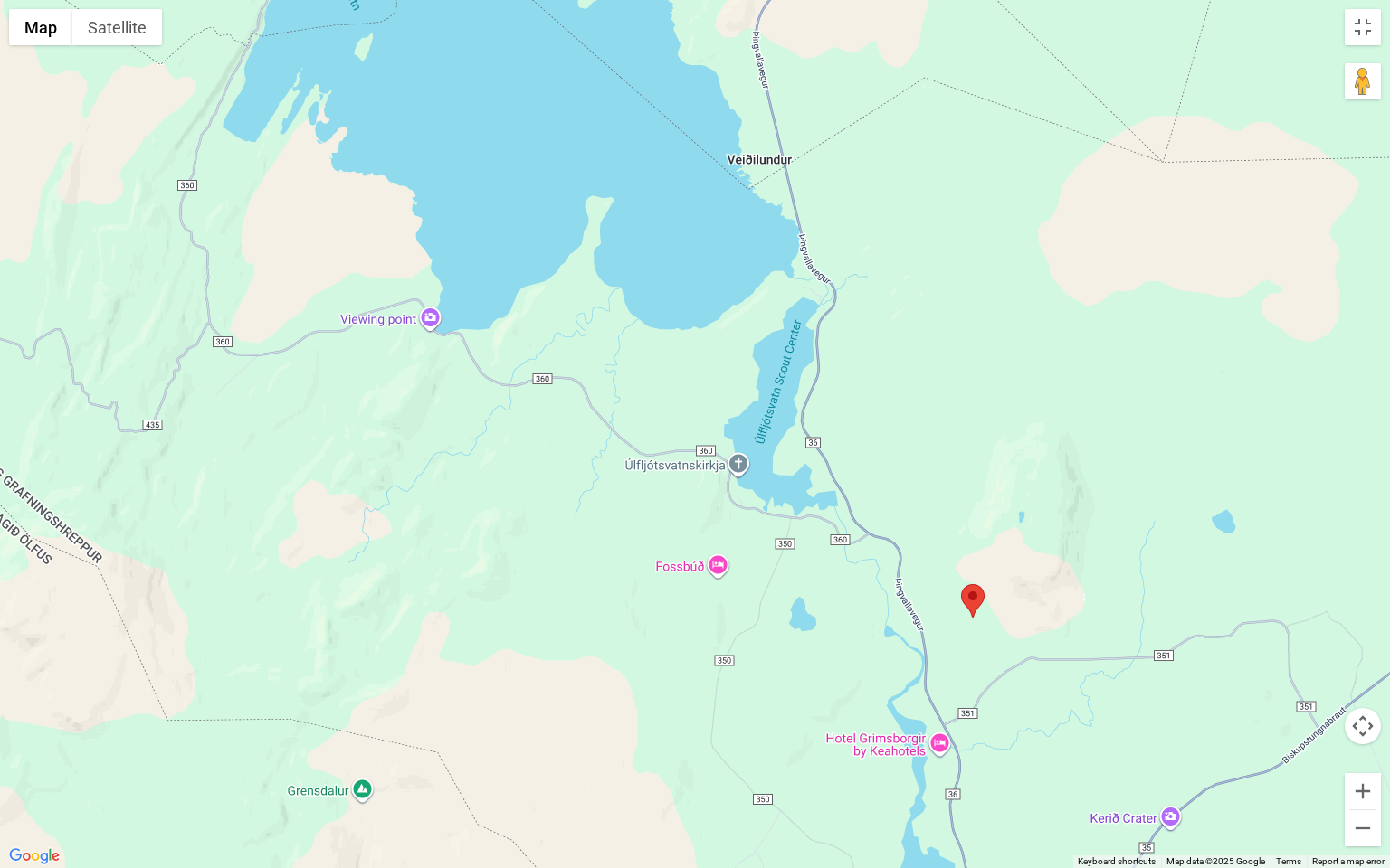
drag, startPoint x: 500, startPoint y: 482, endPoint x: 194, endPoint y: 376, distance: 323.8
click at [192, 376] on div at bounding box center [695, 434] width 1390 height 868
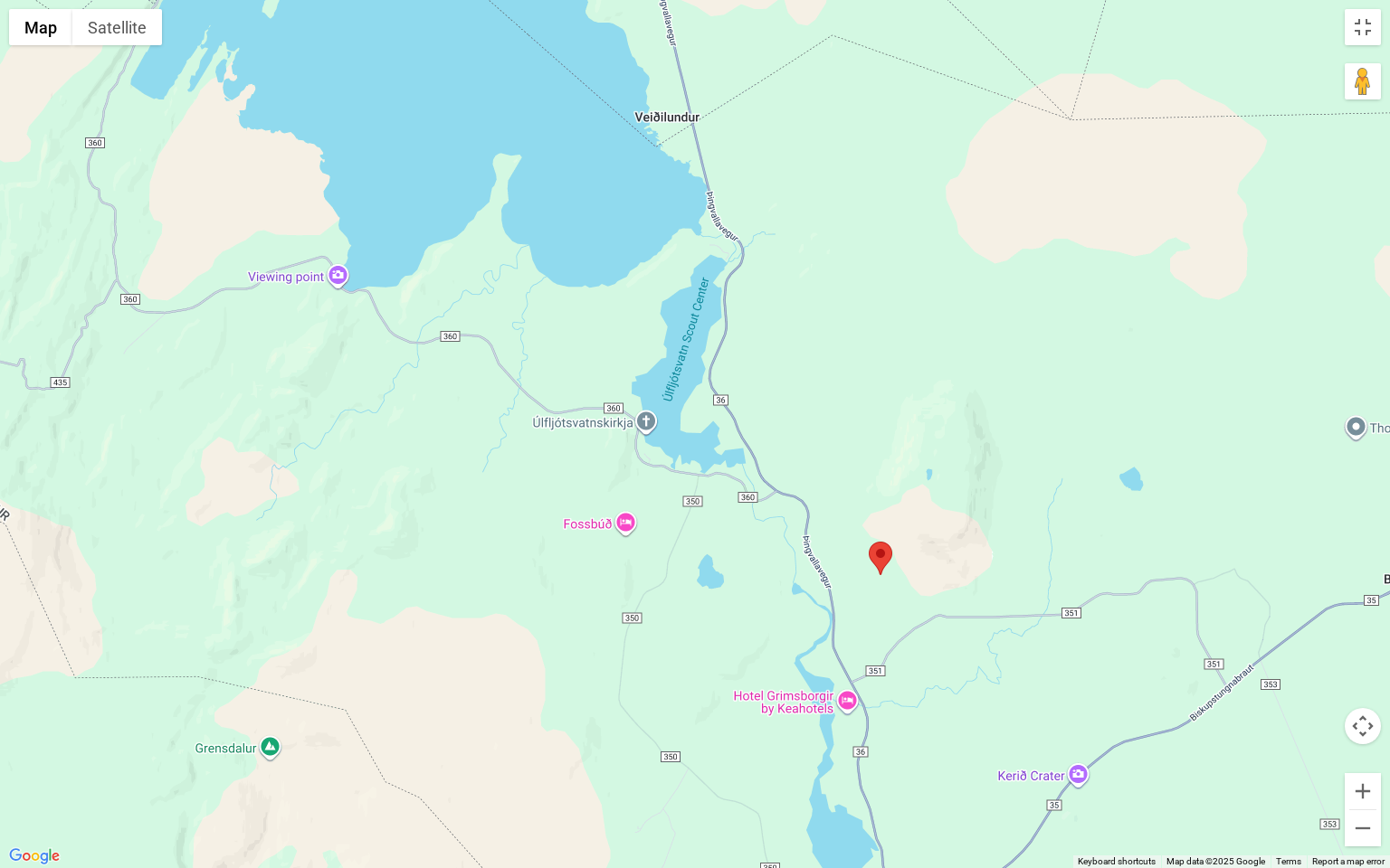
drag, startPoint x: 579, startPoint y: 538, endPoint x: 468, endPoint y: 485, distance: 123.0
click at [466, 489] on div at bounding box center [695, 434] width 1390 height 868
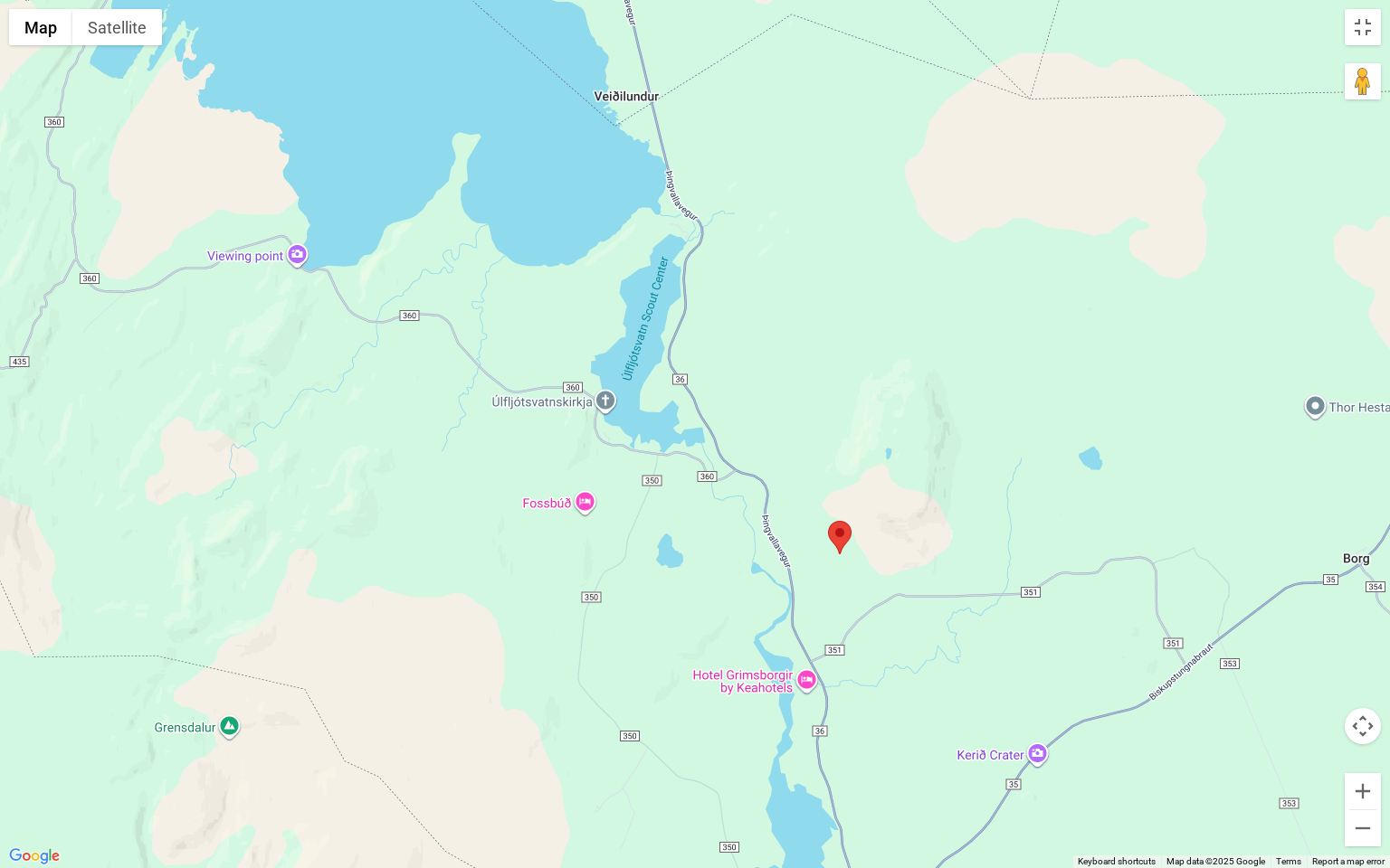
click at [583, 514] on div at bounding box center [695, 434] width 1390 height 868
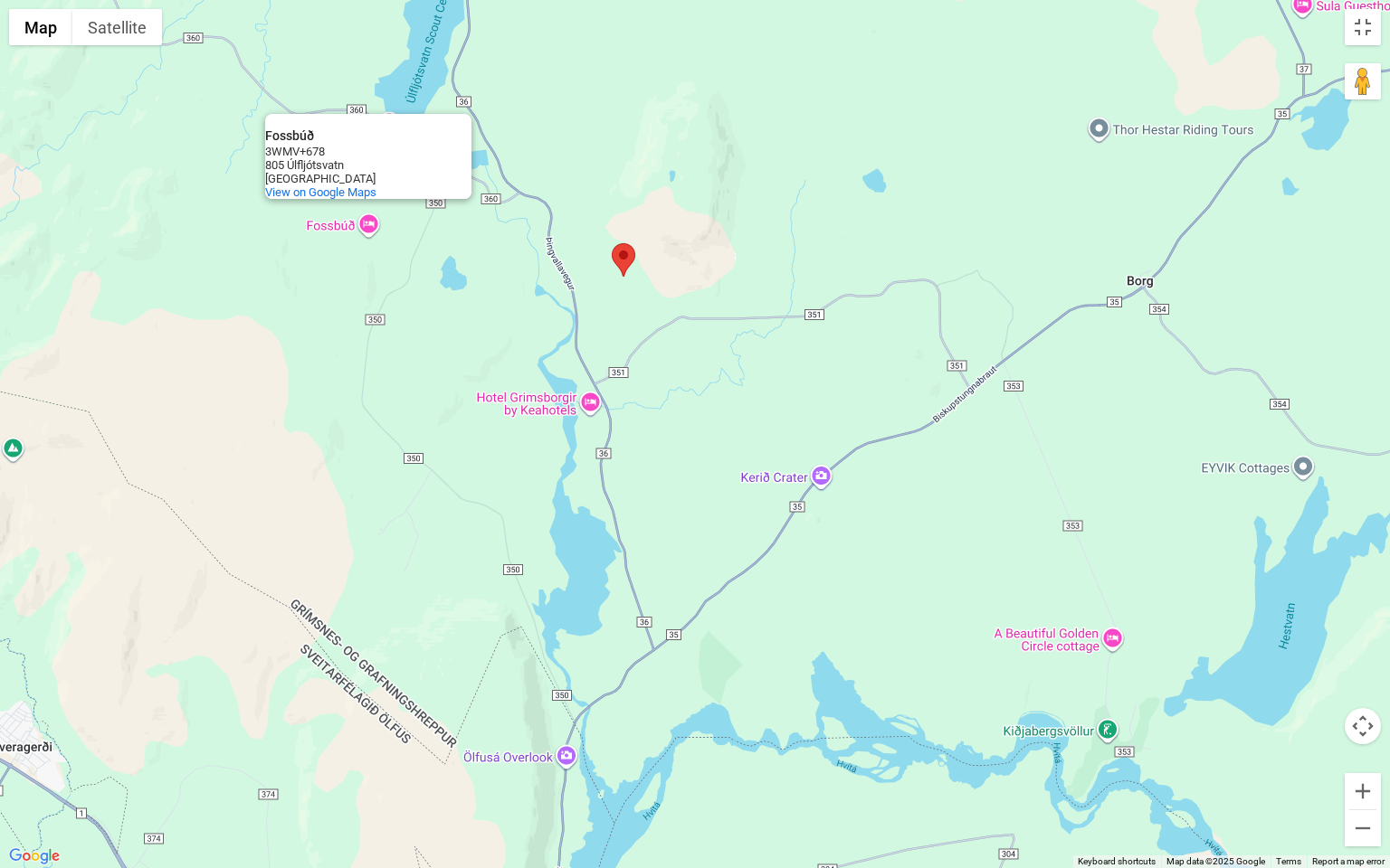
drag, startPoint x: 818, startPoint y: 606, endPoint x: 592, endPoint y: 333, distance: 354.4
click at [592, 325] on div "Fossbúð Fossbúð 3WMV+678 805 Úlfljótsvatn [GEOGRAPHIC_DATA] View on Google Maps" at bounding box center [695, 434] width 1390 height 868
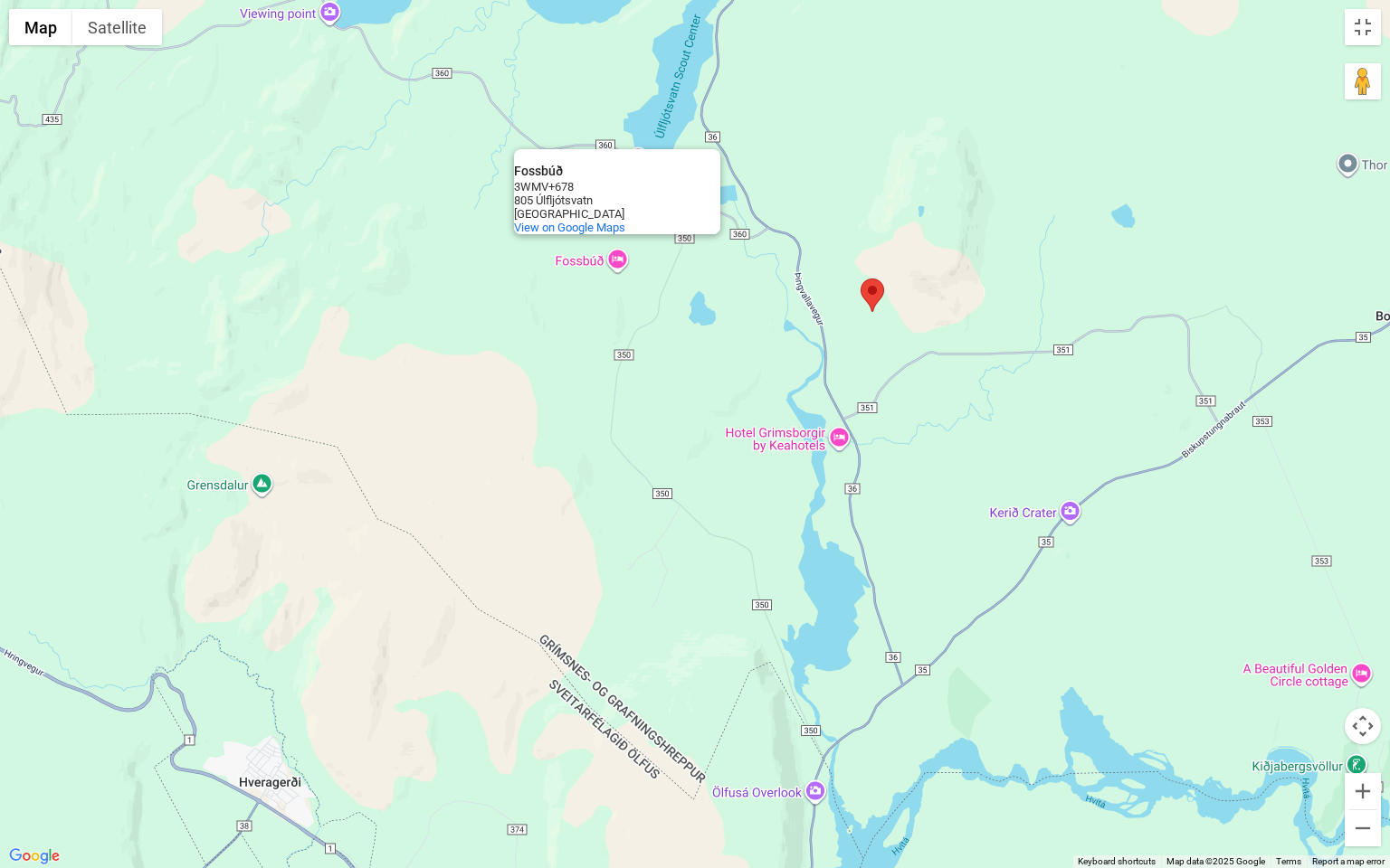
drag, startPoint x: 548, startPoint y: 719, endPoint x: 803, endPoint y: 782, distance: 262.7
click at [803, 754] on div "Fossbúð Fossbúð 3WMV+678 805 Úlfljótsvatn [GEOGRAPHIC_DATA] View on Google Maps" at bounding box center [695, 434] width 1390 height 868
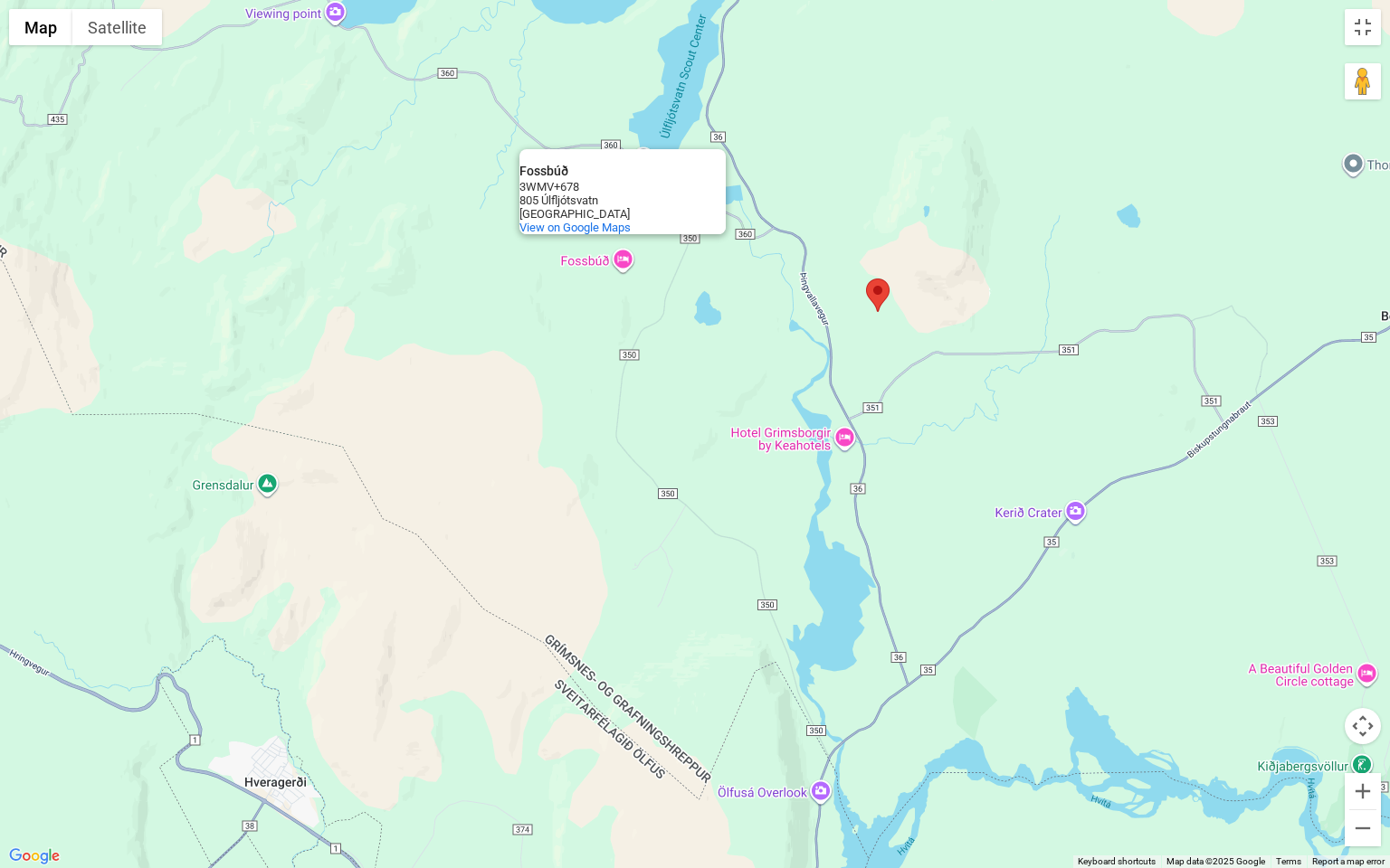
click at [873, 300] on img at bounding box center [877, 295] width 23 height 33
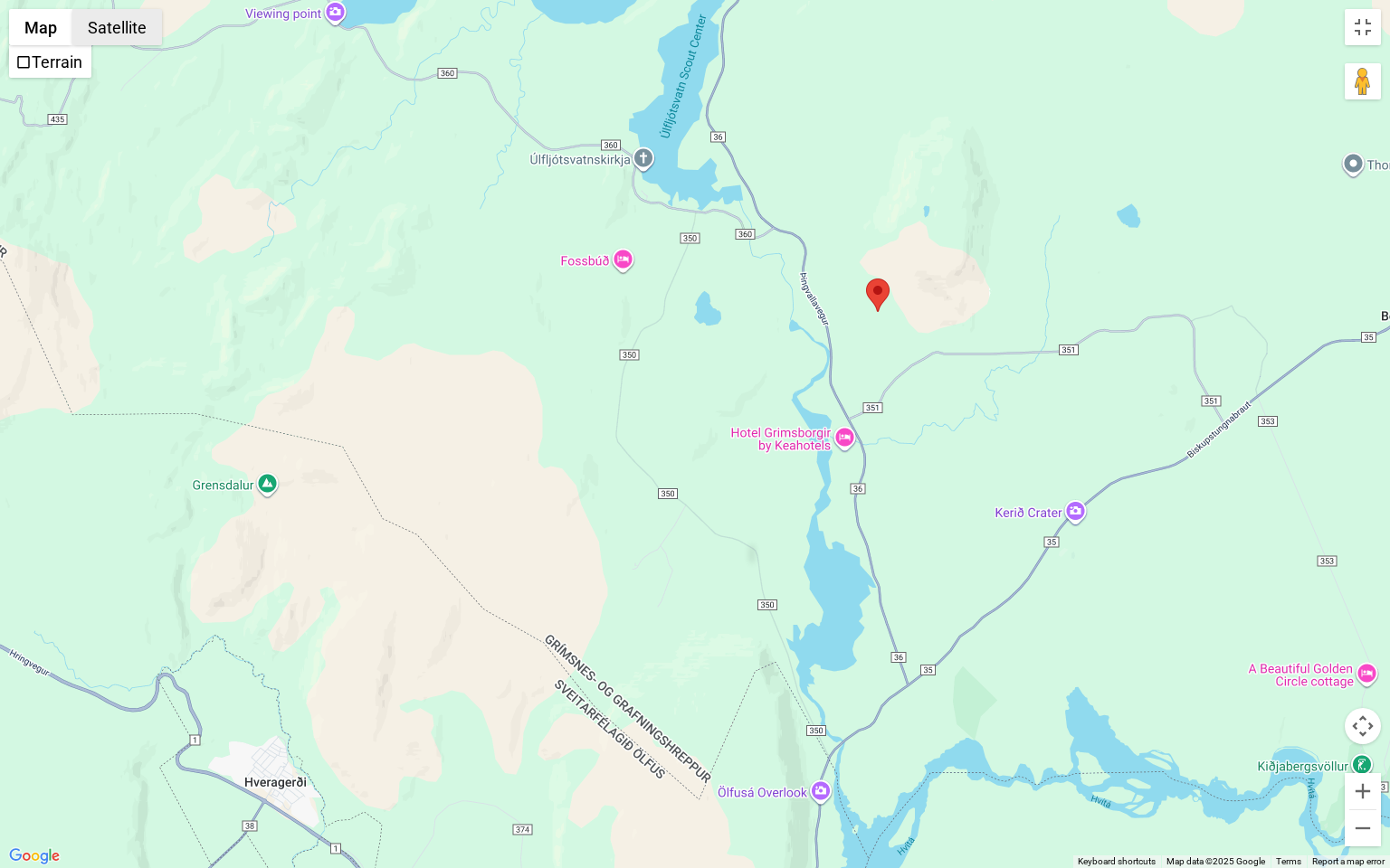
click at [137, 26] on button "Satellite" at bounding box center [117, 27] width 89 height 36
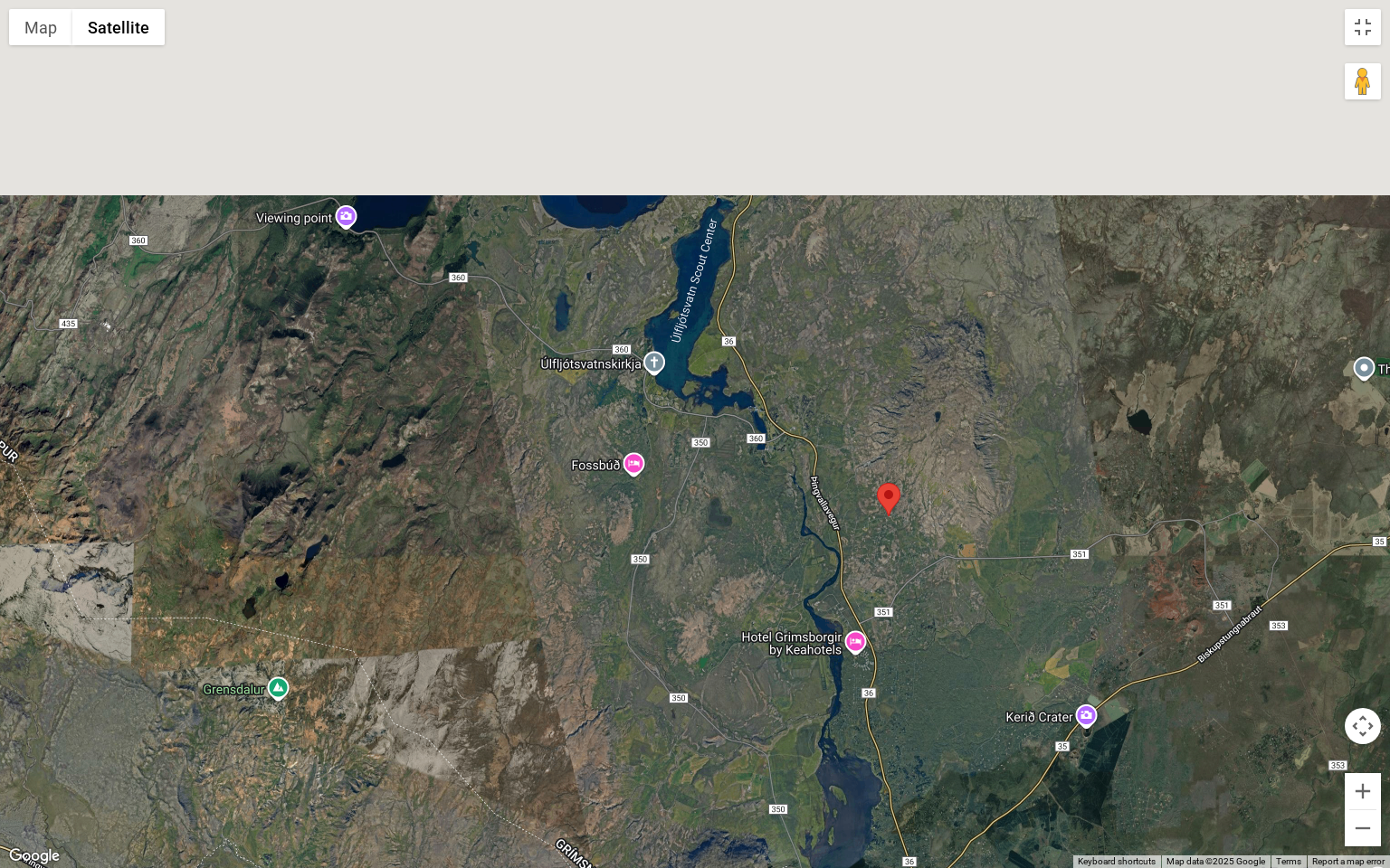
drag, startPoint x: 842, startPoint y: 206, endPoint x: 862, endPoint y: 488, distance: 282.7
click at [862, 487] on div at bounding box center [695, 434] width 1390 height 868
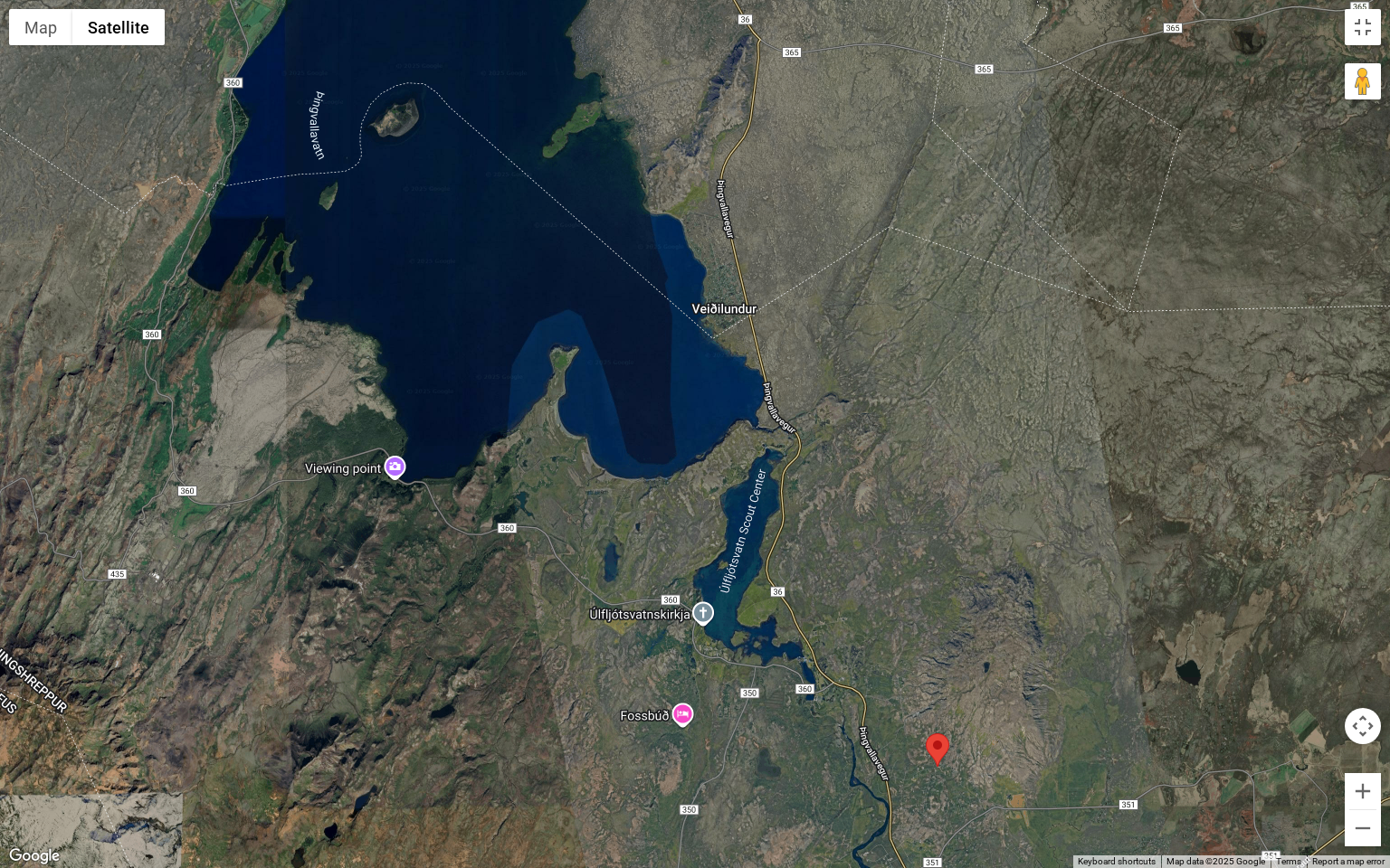
drag, startPoint x: 748, startPoint y: 265, endPoint x: 799, endPoint y: 451, distance: 192.9
click at [799, 451] on div at bounding box center [695, 434] width 1390 height 868
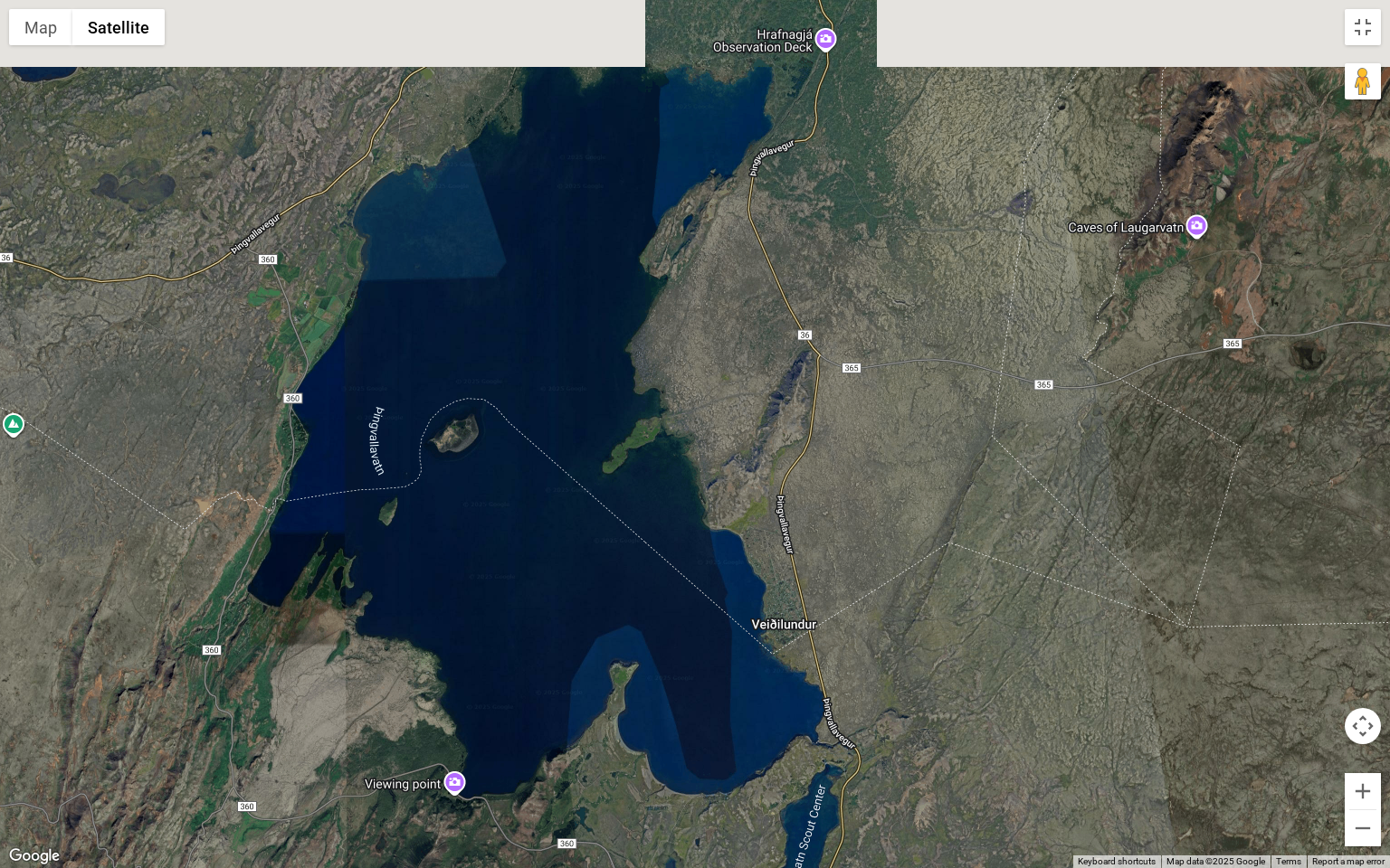
drag, startPoint x: 718, startPoint y: 235, endPoint x: 761, endPoint y: 475, distance: 243.8
click at [762, 475] on div at bounding box center [695, 434] width 1390 height 868
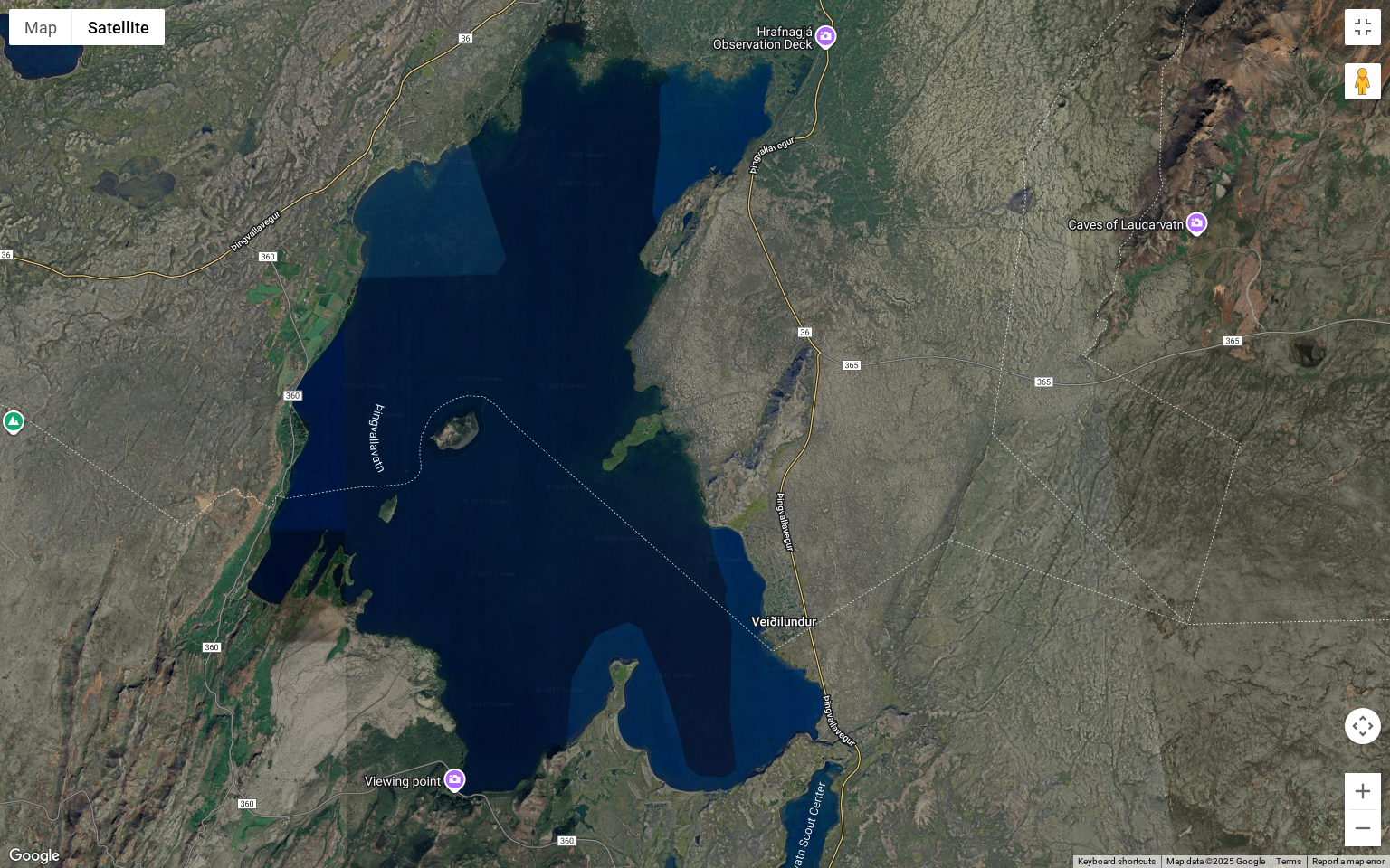
drag, startPoint x: 757, startPoint y: 301, endPoint x: 747, endPoint y: 514, distance: 213.2
click at [747, 514] on div at bounding box center [695, 434] width 1390 height 868
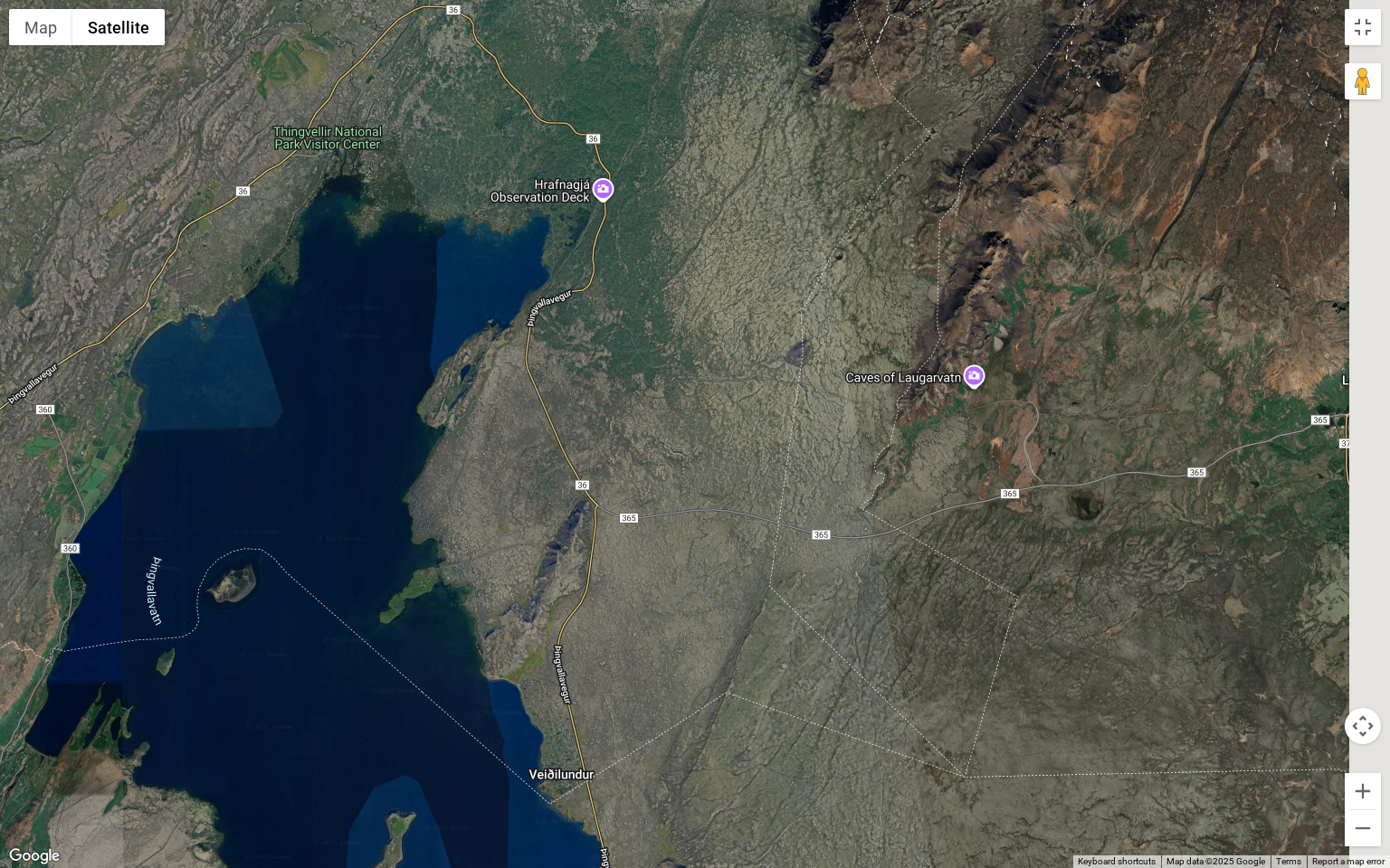
drag, startPoint x: 667, startPoint y: 478, endPoint x: 536, endPoint y: 426, distance: 140.9
click at [536, 428] on div at bounding box center [695, 434] width 1390 height 868
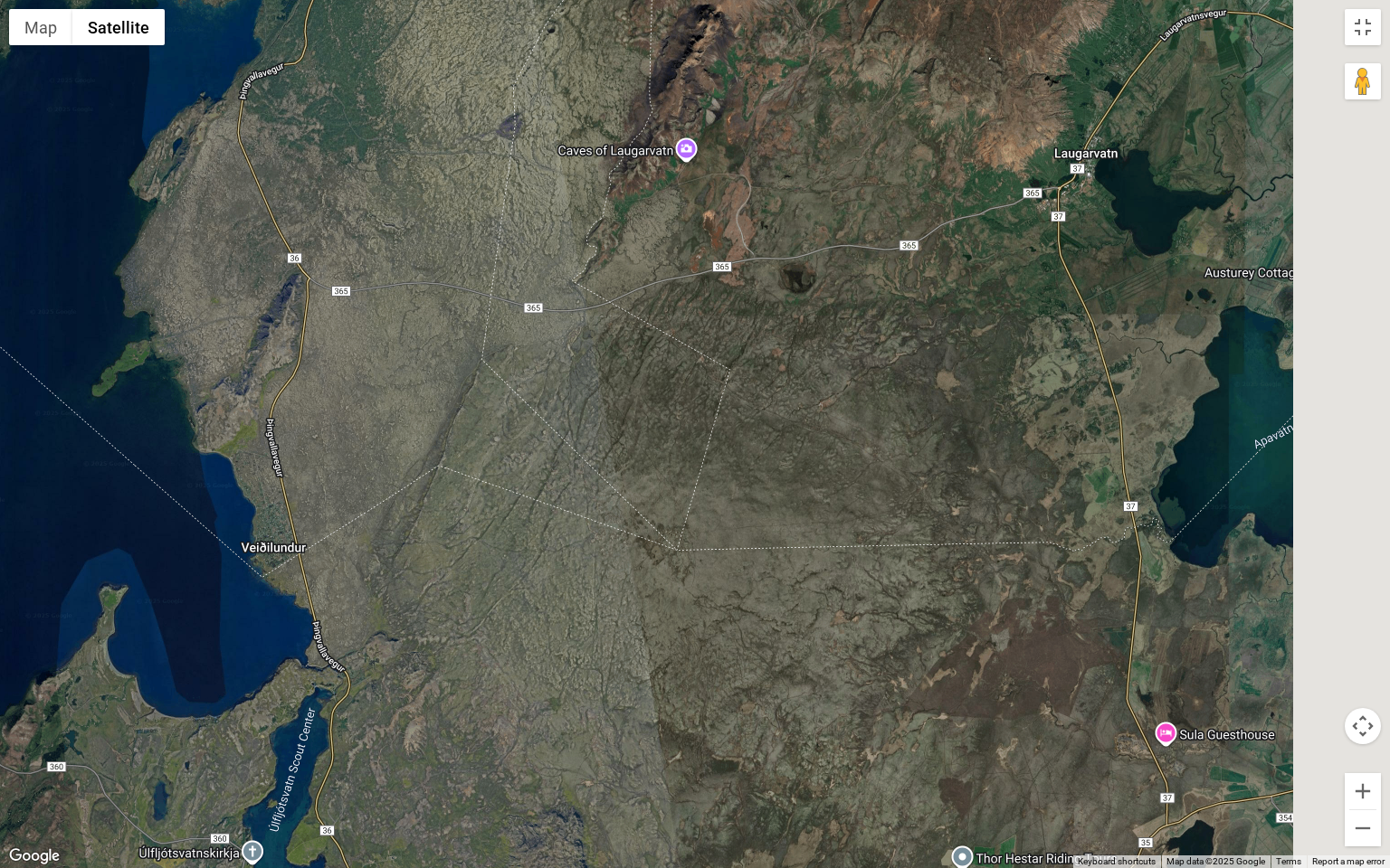
drag, startPoint x: 525, startPoint y: 478, endPoint x: 467, endPoint y: 290, distance: 196.7
click at [464, 297] on div at bounding box center [695, 434] width 1390 height 868
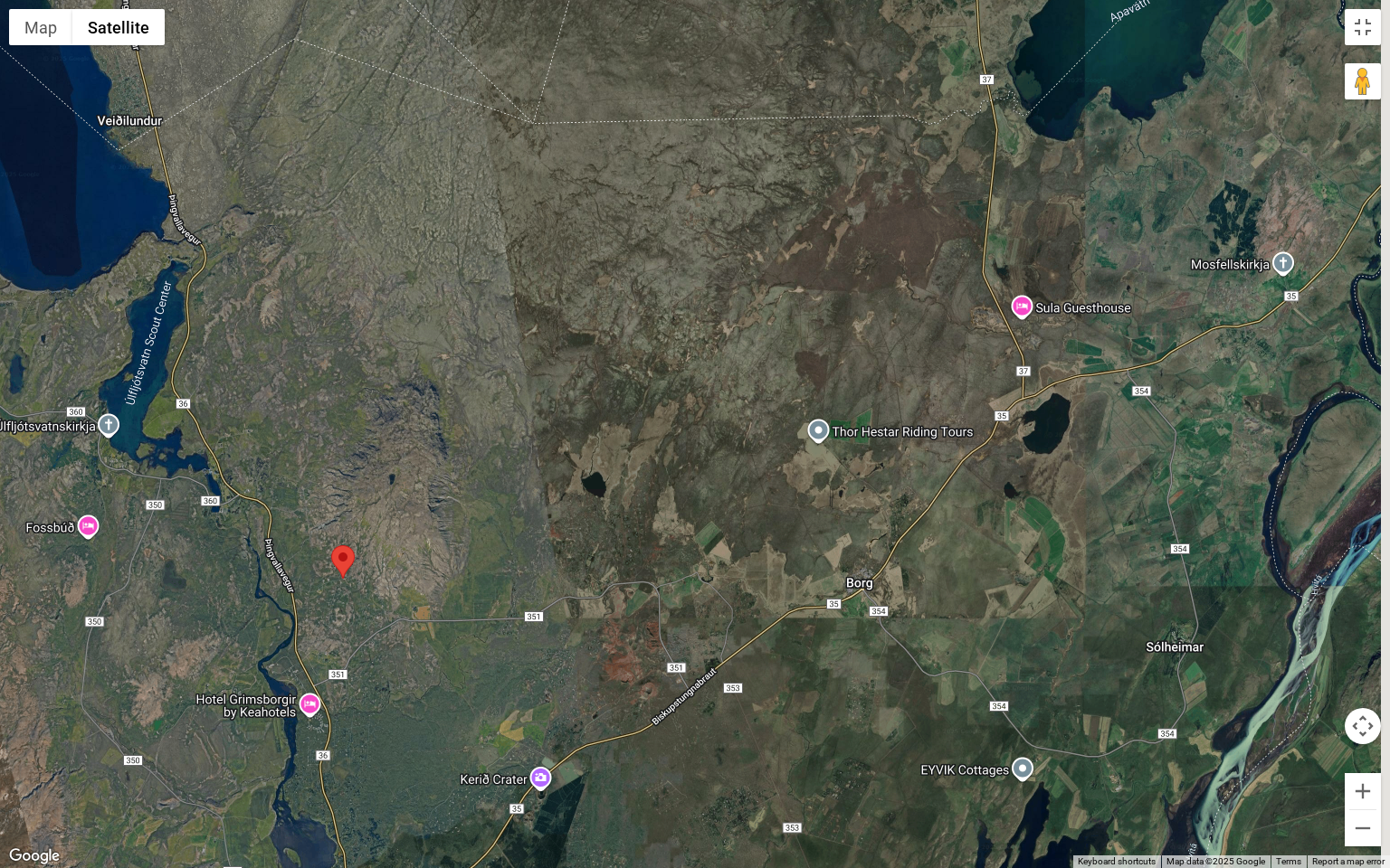
drag, startPoint x: 509, startPoint y: 473, endPoint x: 480, endPoint y: 366, distance: 110.9
click at [481, 382] on div at bounding box center [695, 434] width 1390 height 868
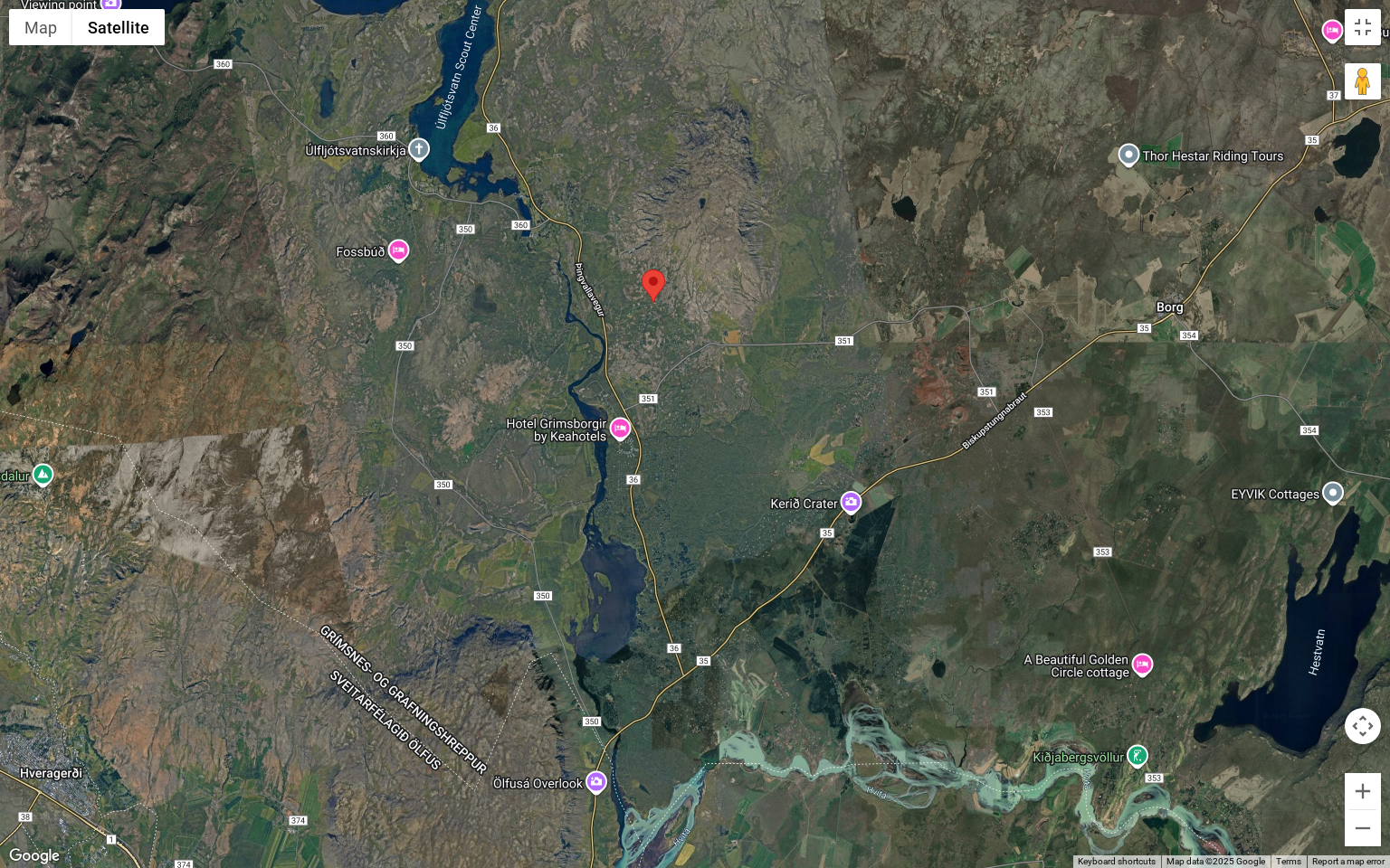
drag, startPoint x: 366, startPoint y: 455, endPoint x: 742, endPoint y: 397, distance: 380.4
click at [742, 397] on div at bounding box center [695, 434] width 1390 height 868
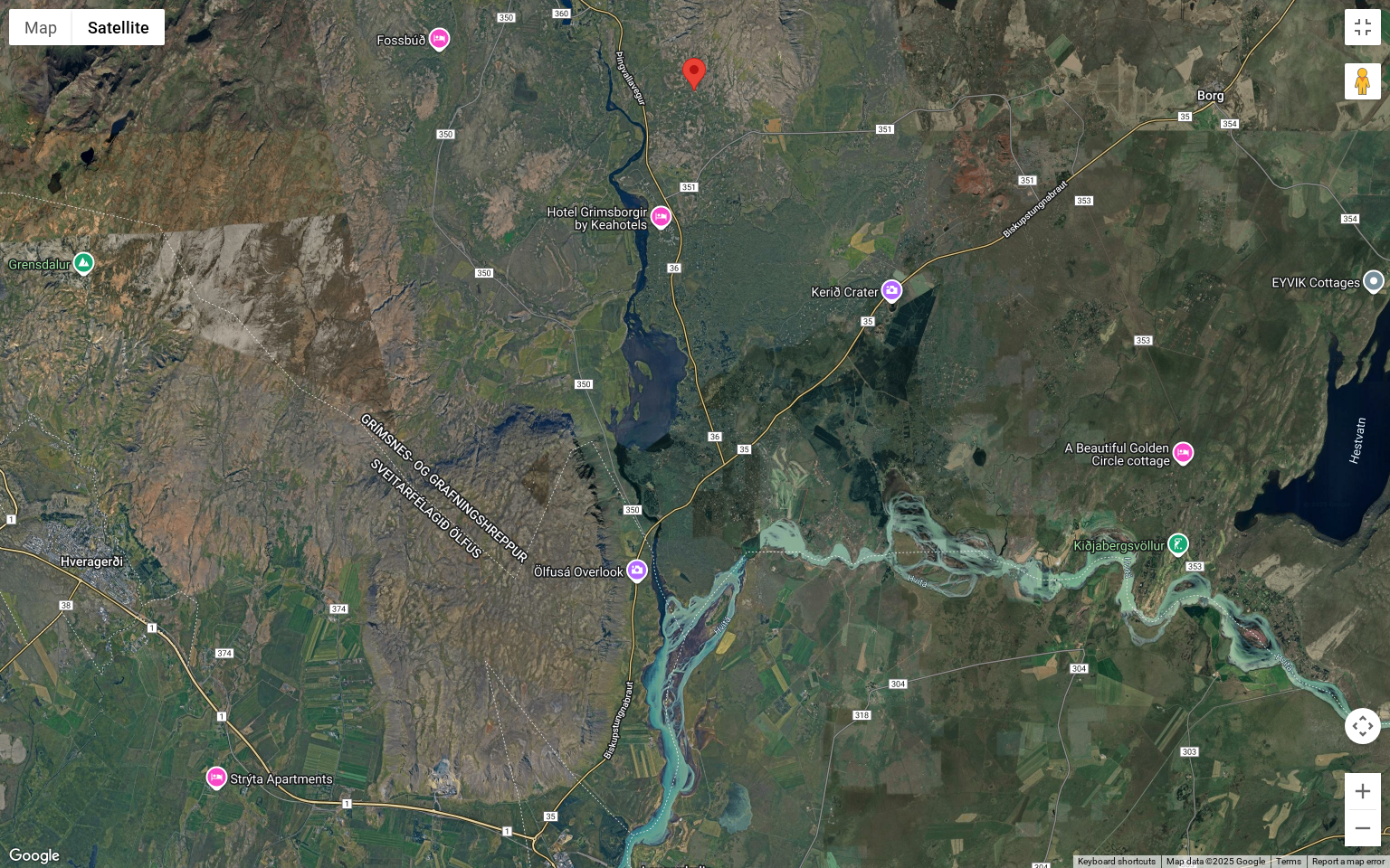
drag, startPoint x: 628, startPoint y: 543, endPoint x: 644, endPoint y: 381, distance: 162.8
click at [658, 351] on div at bounding box center [695, 434] width 1390 height 868
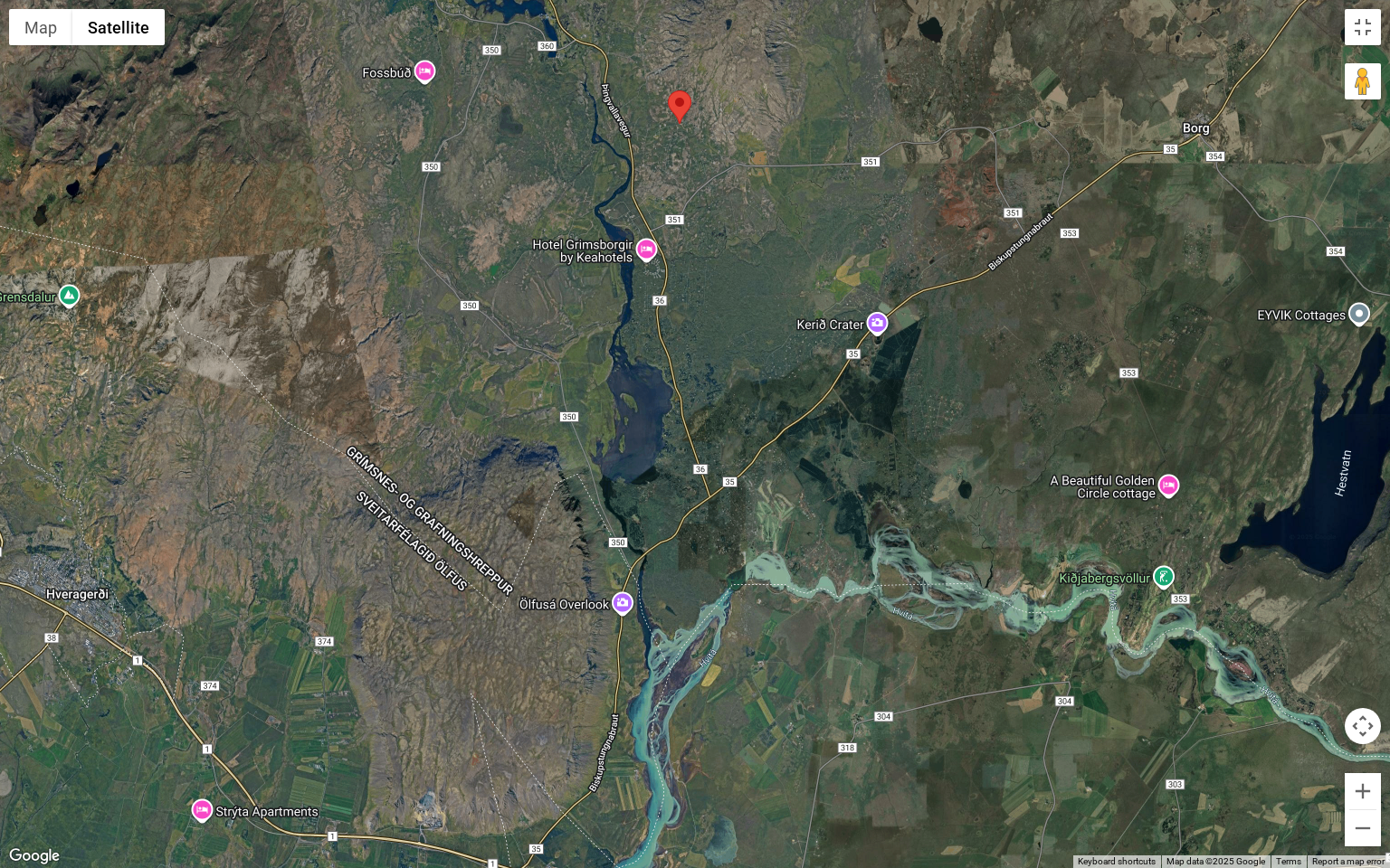
click at [580, 451] on div at bounding box center [695, 434] width 1390 height 868
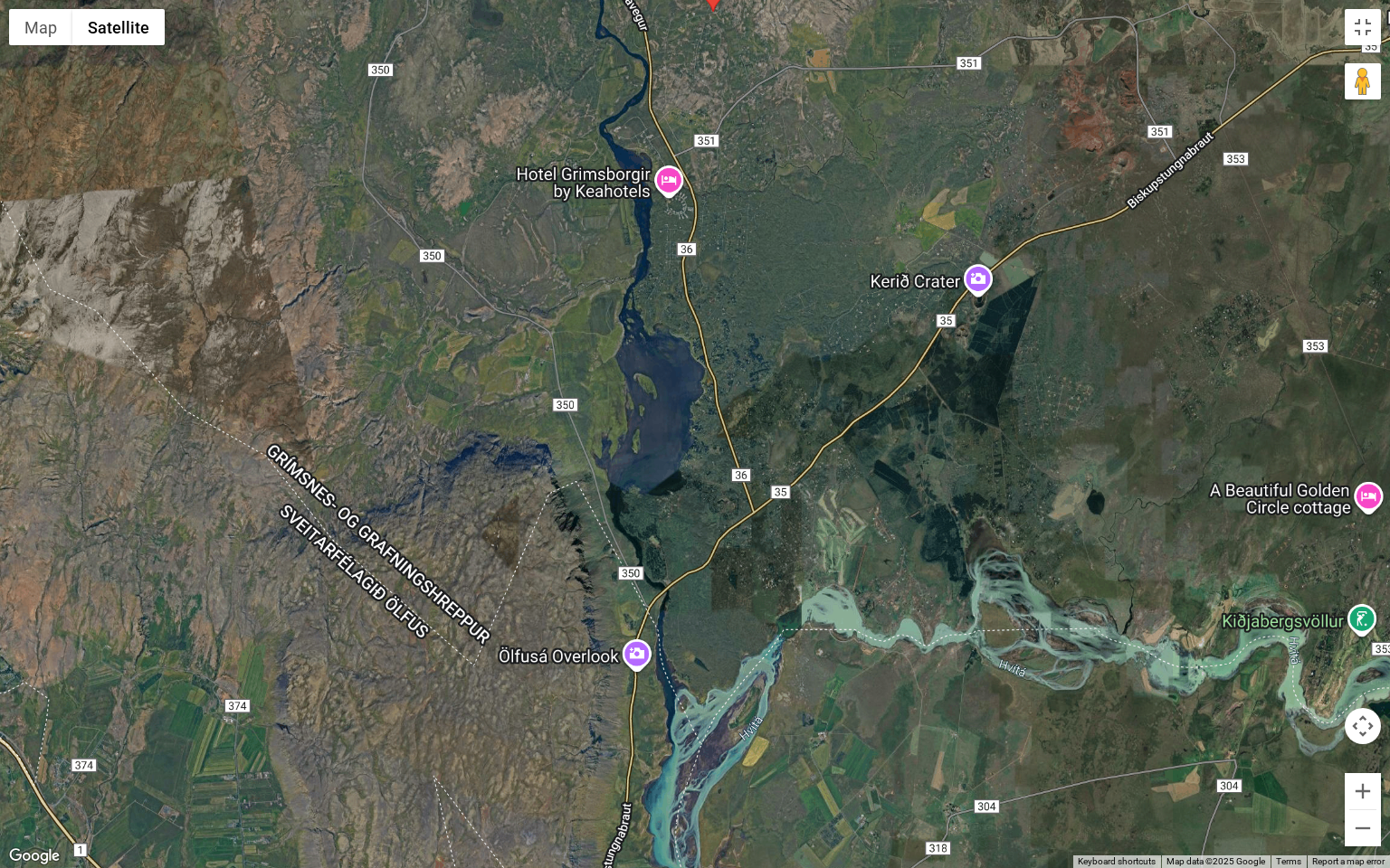
click at [580, 451] on div at bounding box center [695, 434] width 1390 height 868
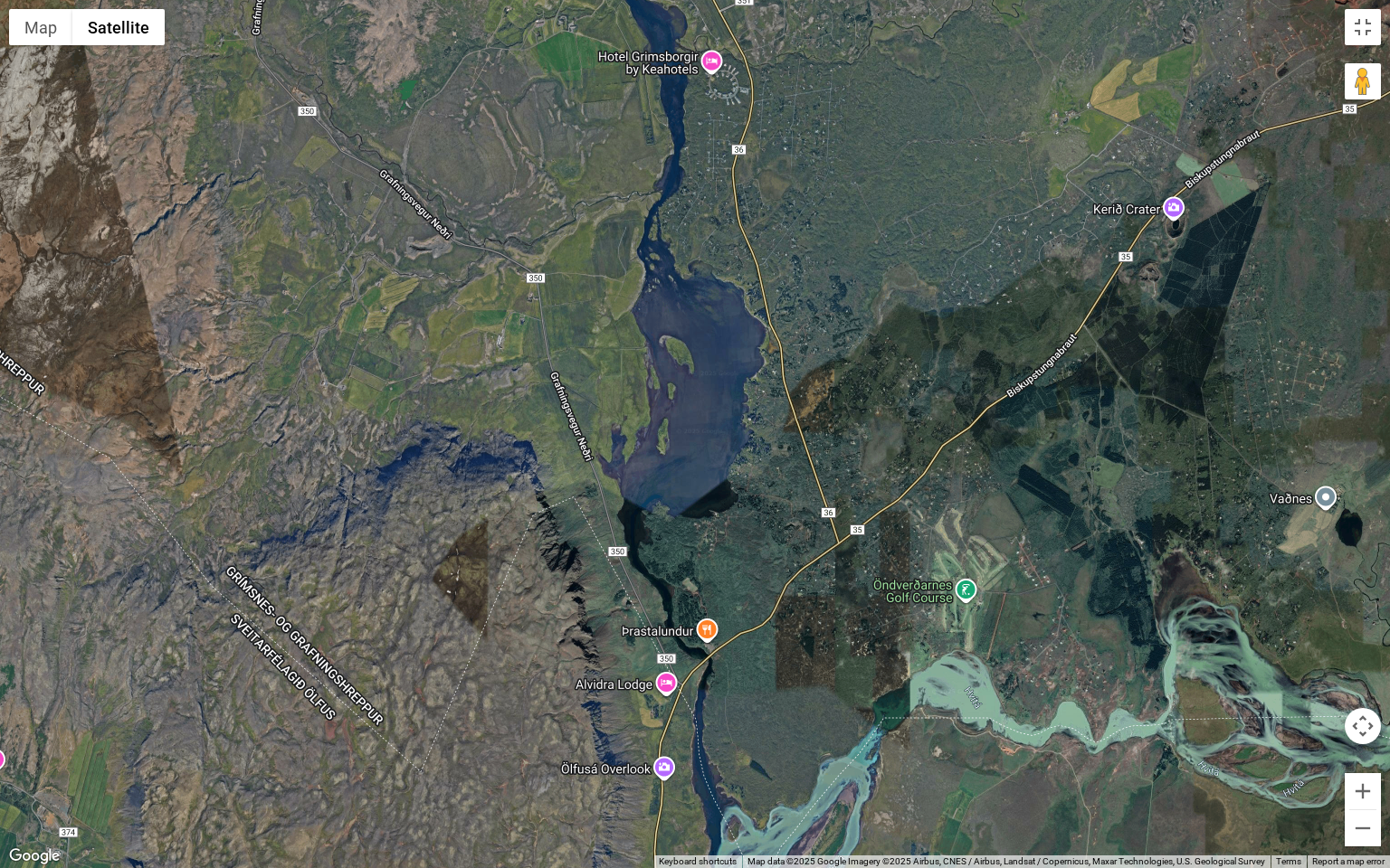
click at [580, 451] on div at bounding box center [695, 434] width 1390 height 868
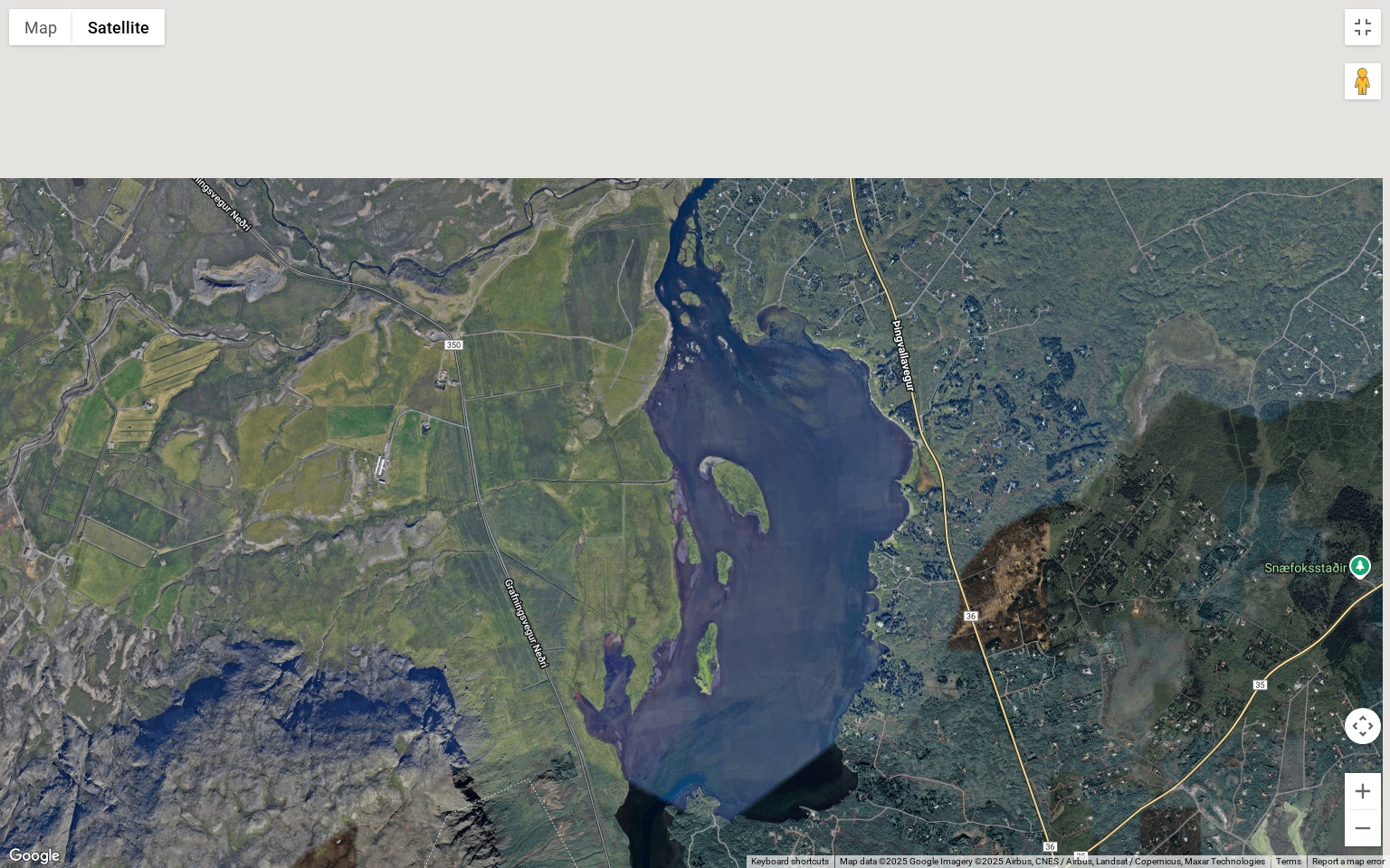
drag, startPoint x: 794, startPoint y: 323, endPoint x: 764, endPoint y: 641, distance: 319.4
click at [789, 584] on div at bounding box center [695, 434] width 1390 height 868
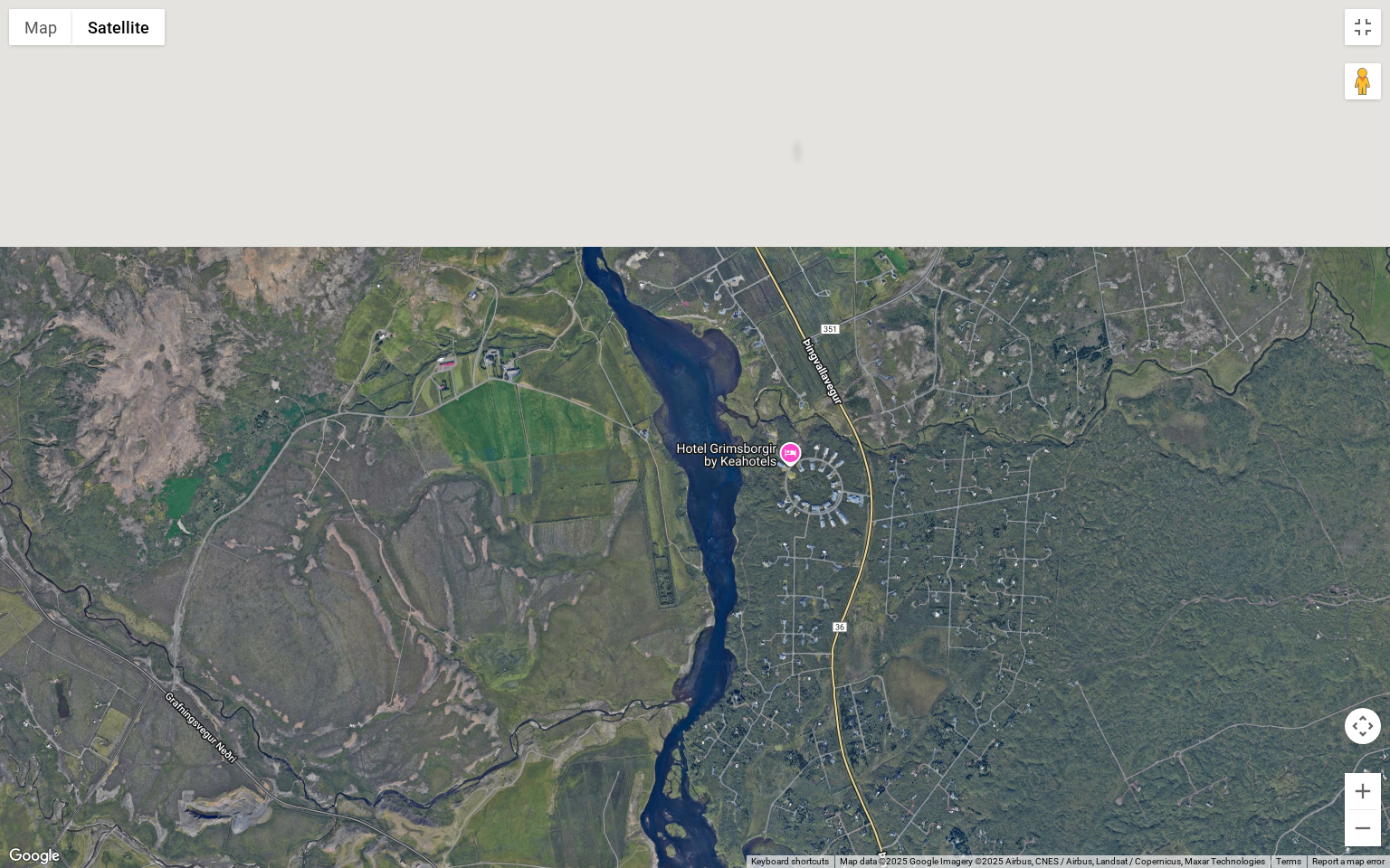
drag, startPoint x: 688, startPoint y: 351, endPoint x: 691, endPoint y: 526, distance: 175.0
click at [691, 525] on div at bounding box center [695, 434] width 1390 height 868
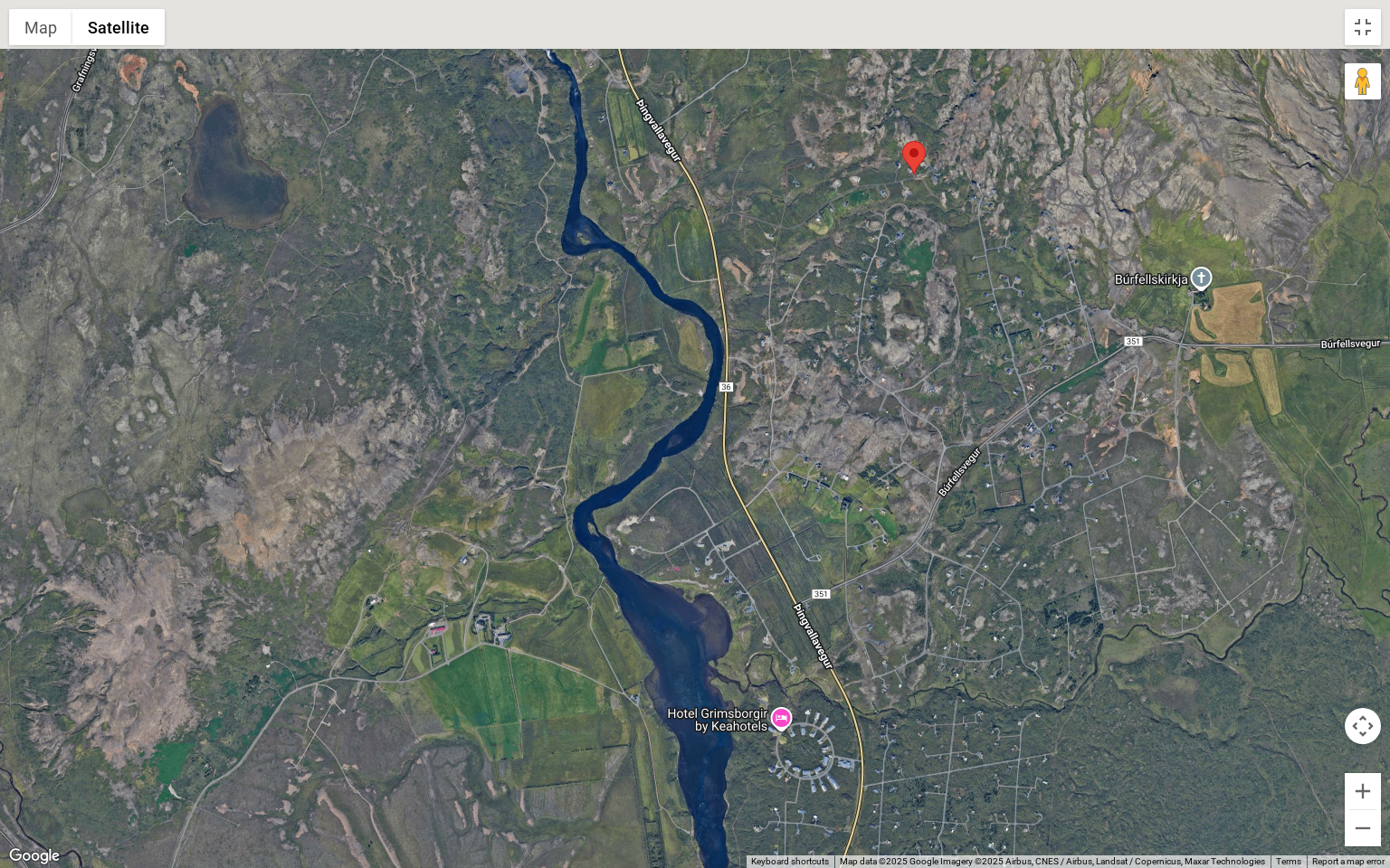
drag, startPoint x: 597, startPoint y: 414, endPoint x: 583, endPoint y: 568, distance: 154.6
click at [583, 565] on div at bounding box center [695, 434] width 1390 height 868
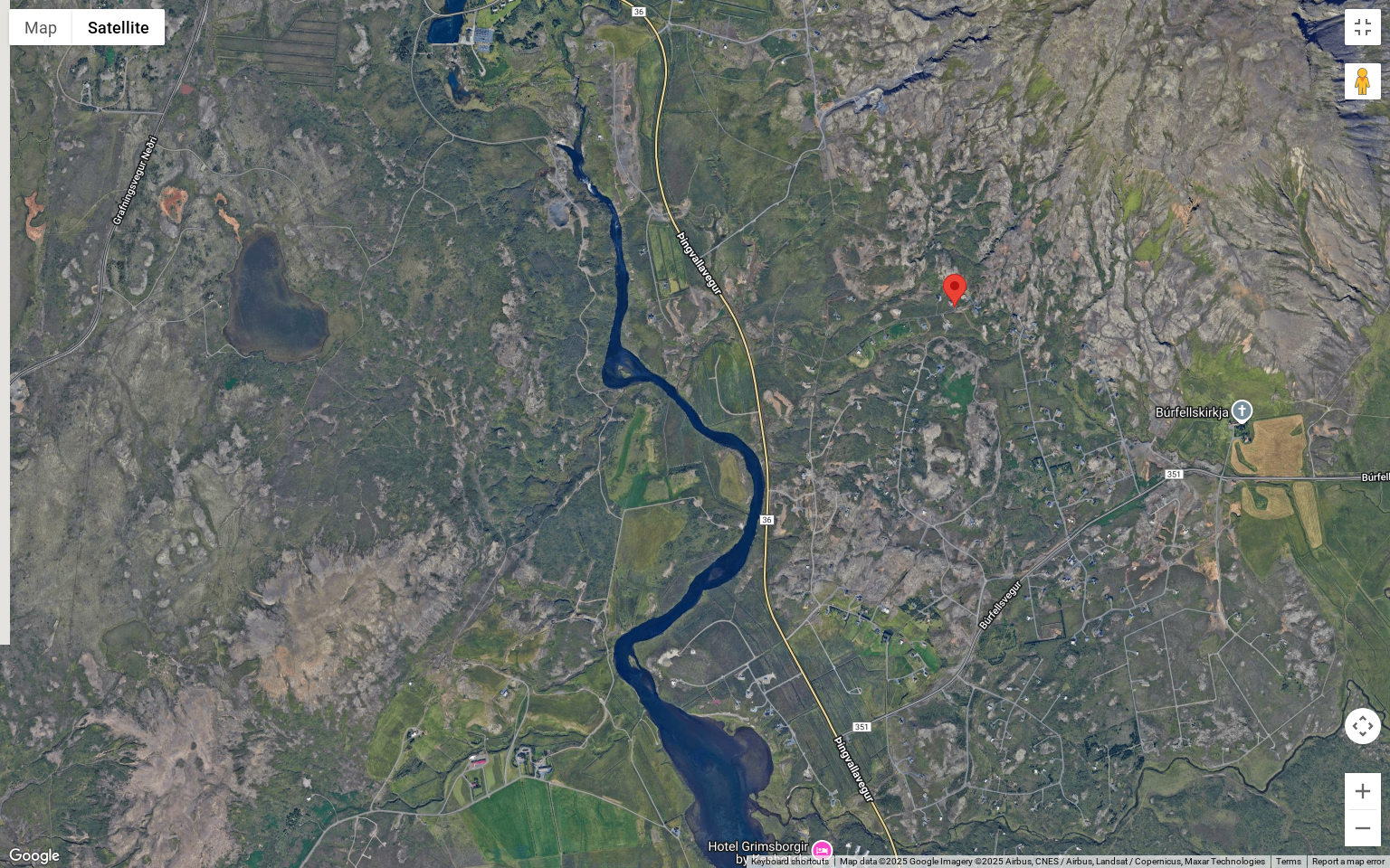
drag, startPoint x: 589, startPoint y: 343, endPoint x: 675, endPoint y: 408, distance: 107.8
click at [671, 408] on div at bounding box center [695, 434] width 1390 height 868
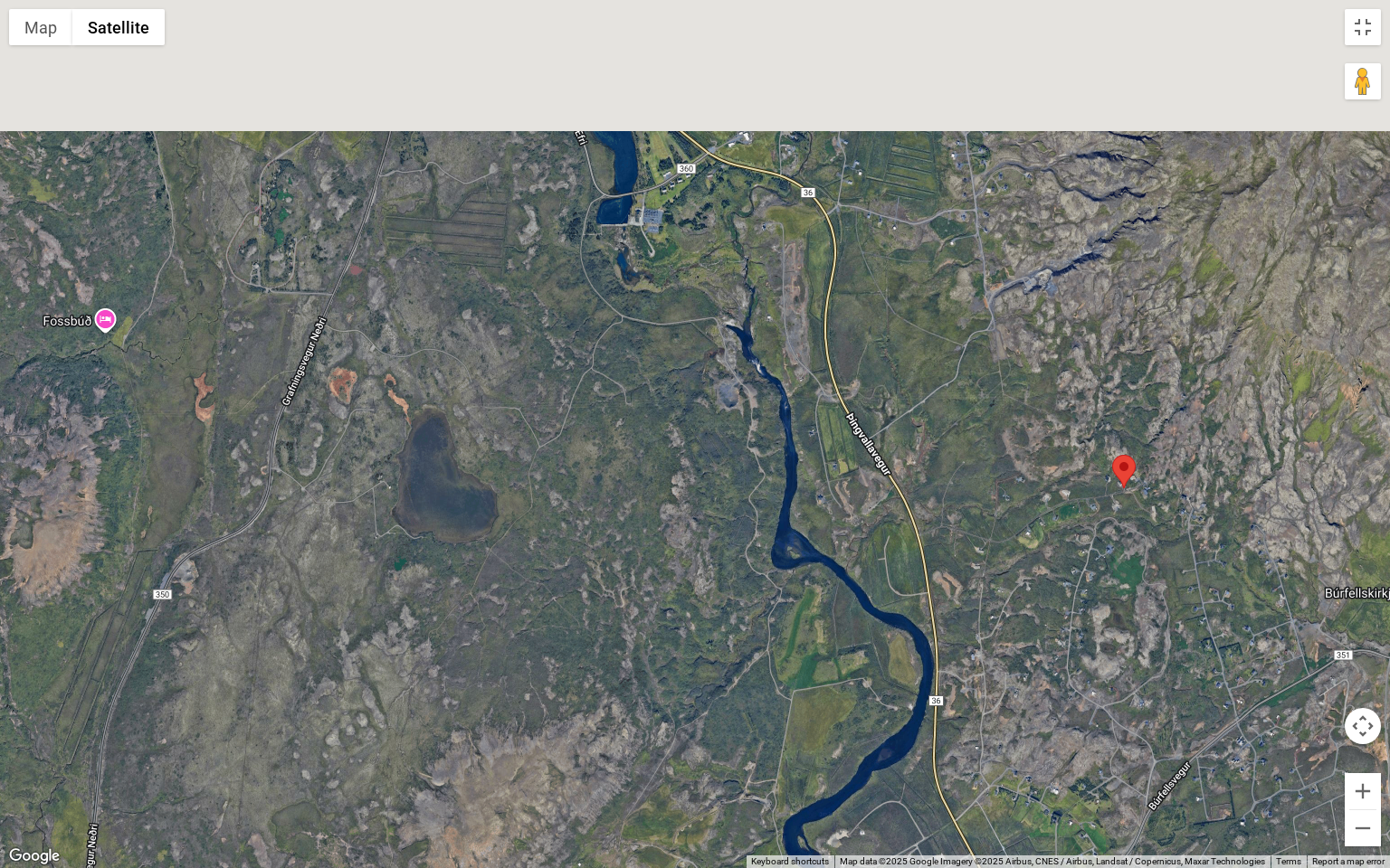
drag, startPoint x: 738, startPoint y: 513, endPoint x: 916, endPoint y: 762, distance: 306.1
click at [904, 727] on div at bounding box center [695, 434] width 1390 height 868
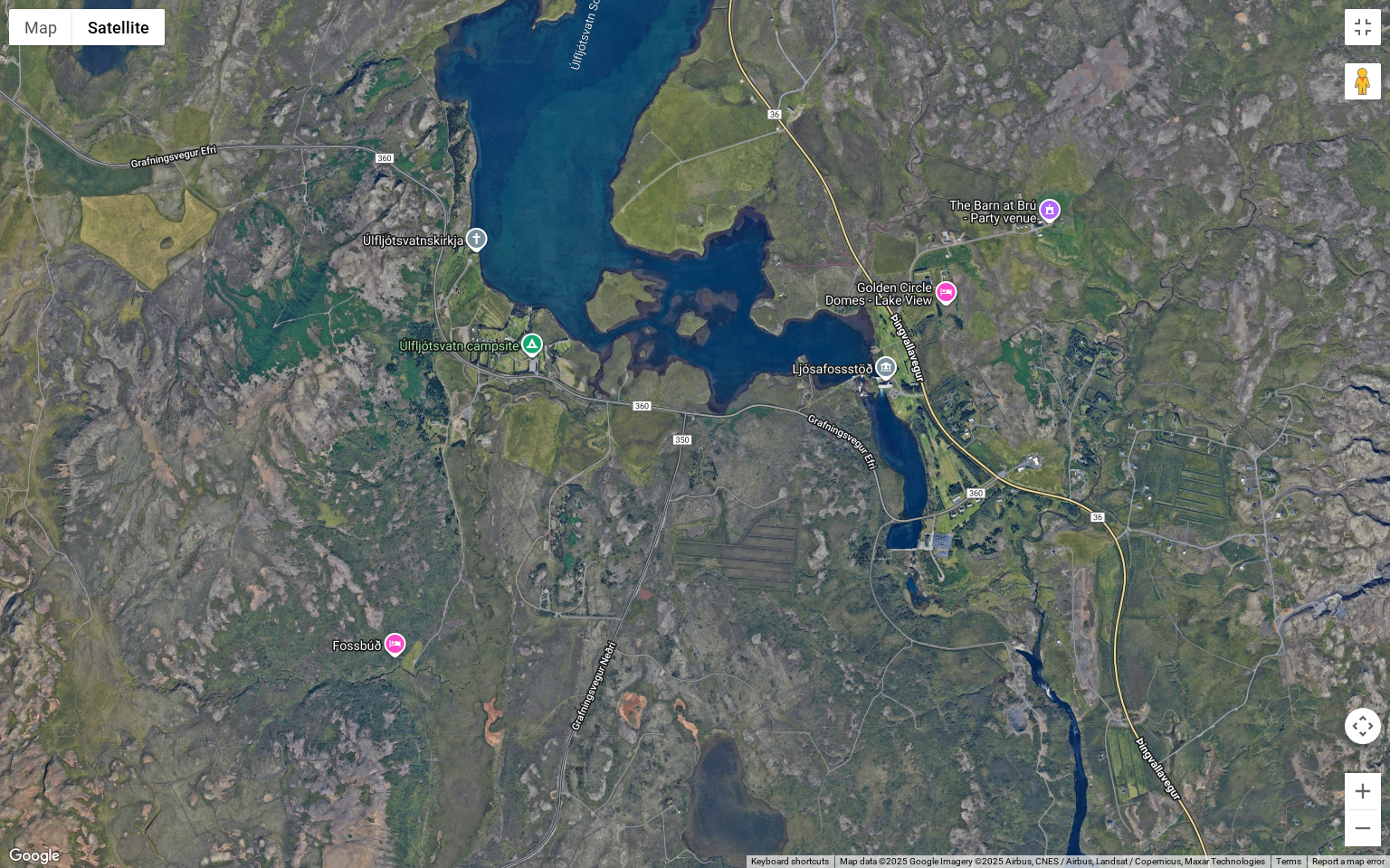
drag, startPoint x: 734, startPoint y: 478, endPoint x: 888, endPoint y: 533, distance: 163.5
click at [885, 535] on div at bounding box center [695, 434] width 1390 height 868
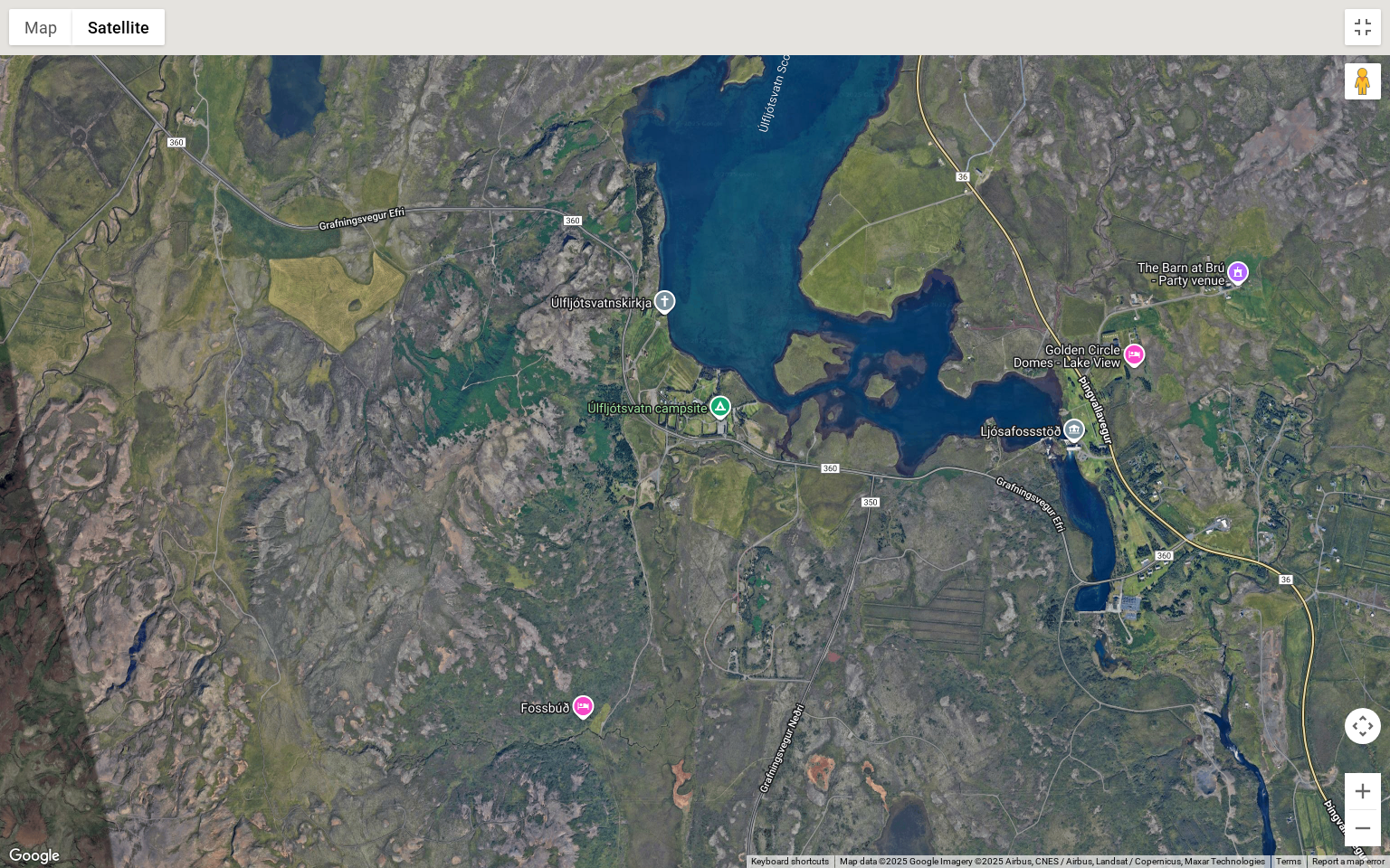
drag, startPoint x: 901, startPoint y: 483, endPoint x: 898, endPoint y: 473, distance: 10.4
click at [898, 473] on div at bounding box center [695, 434] width 1390 height 868
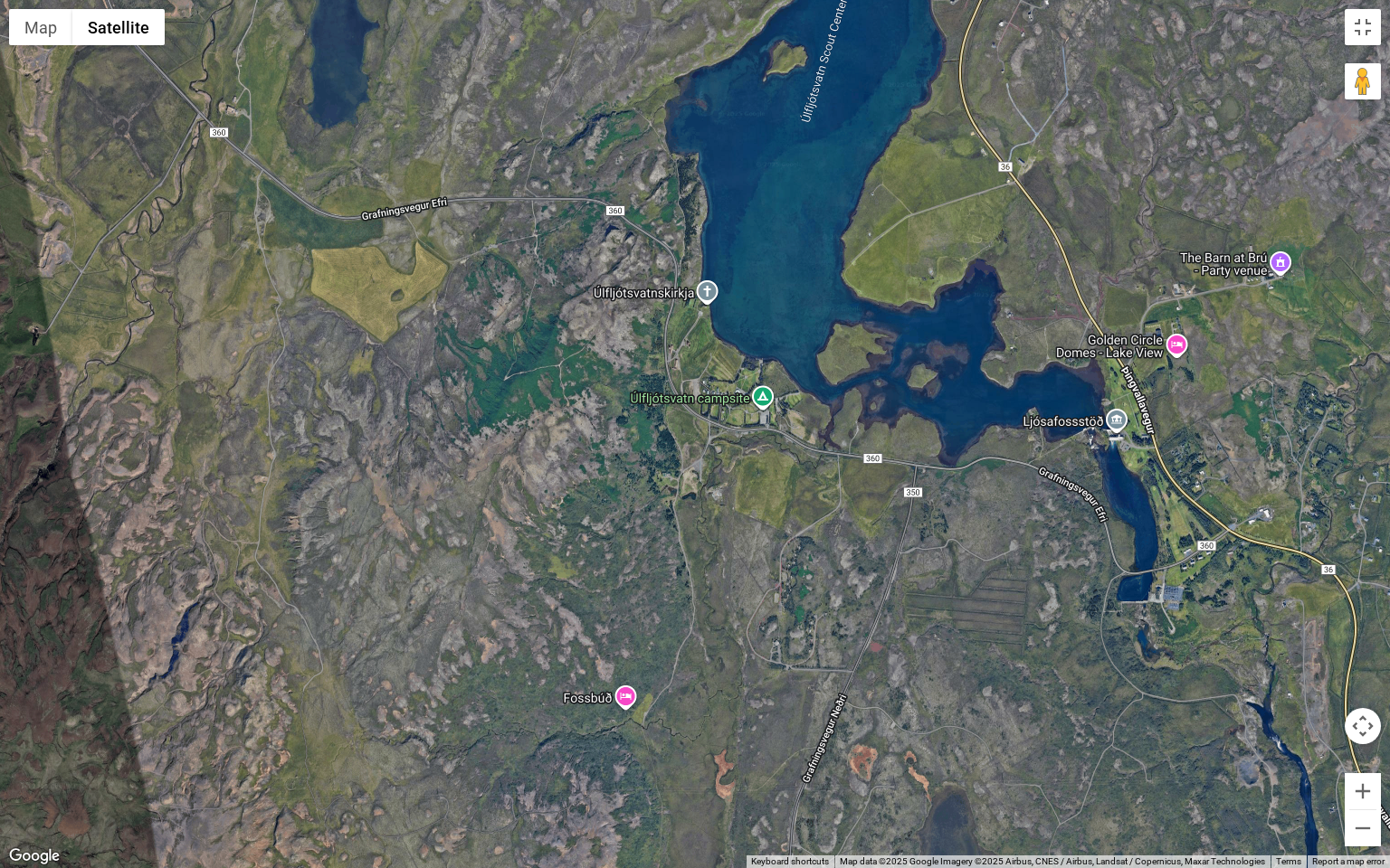
click at [724, 551] on div at bounding box center [695, 434] width 1390 height 868
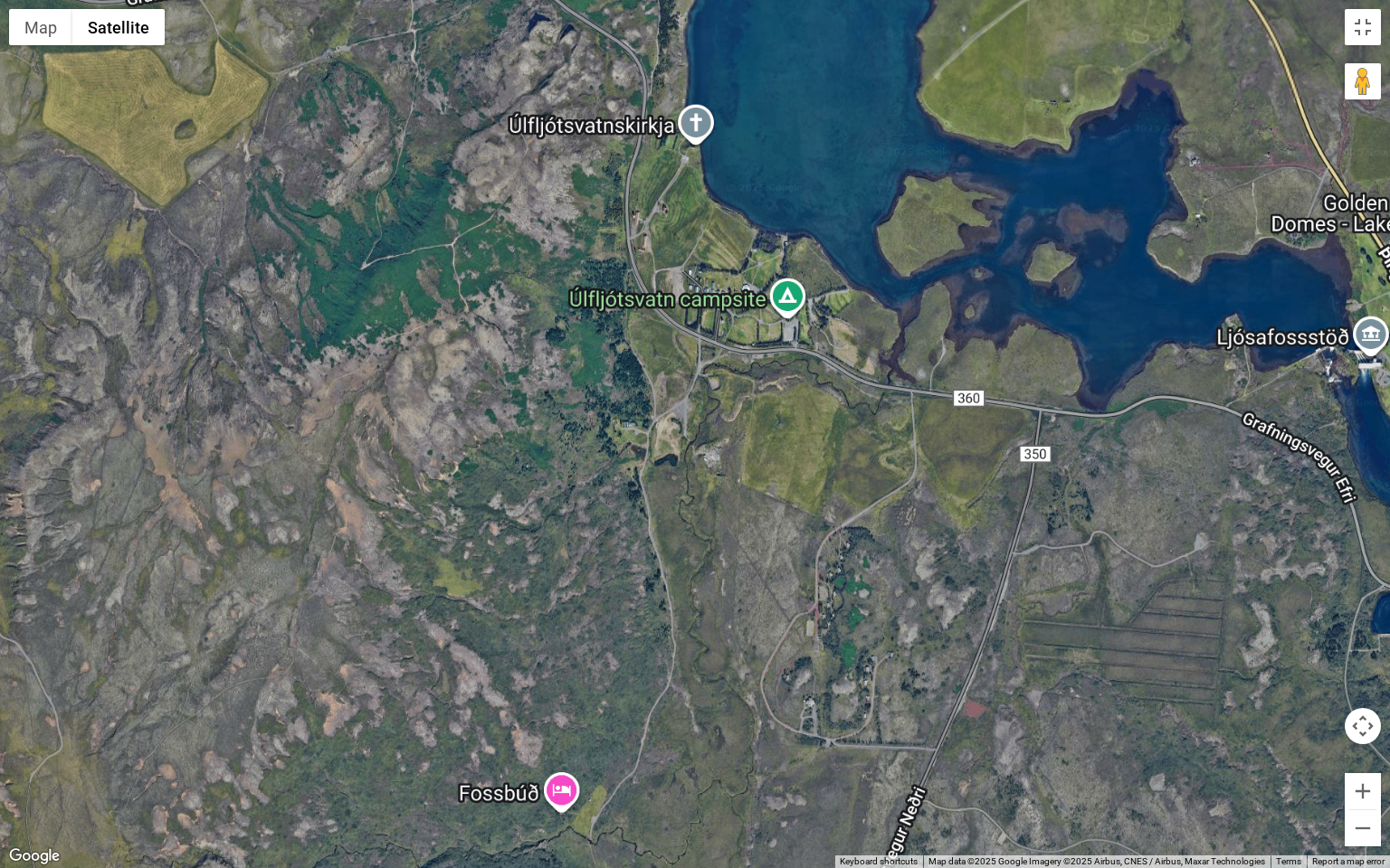
click at [724, 551] on div at bounding box center [695, 434] width 1390 height 868
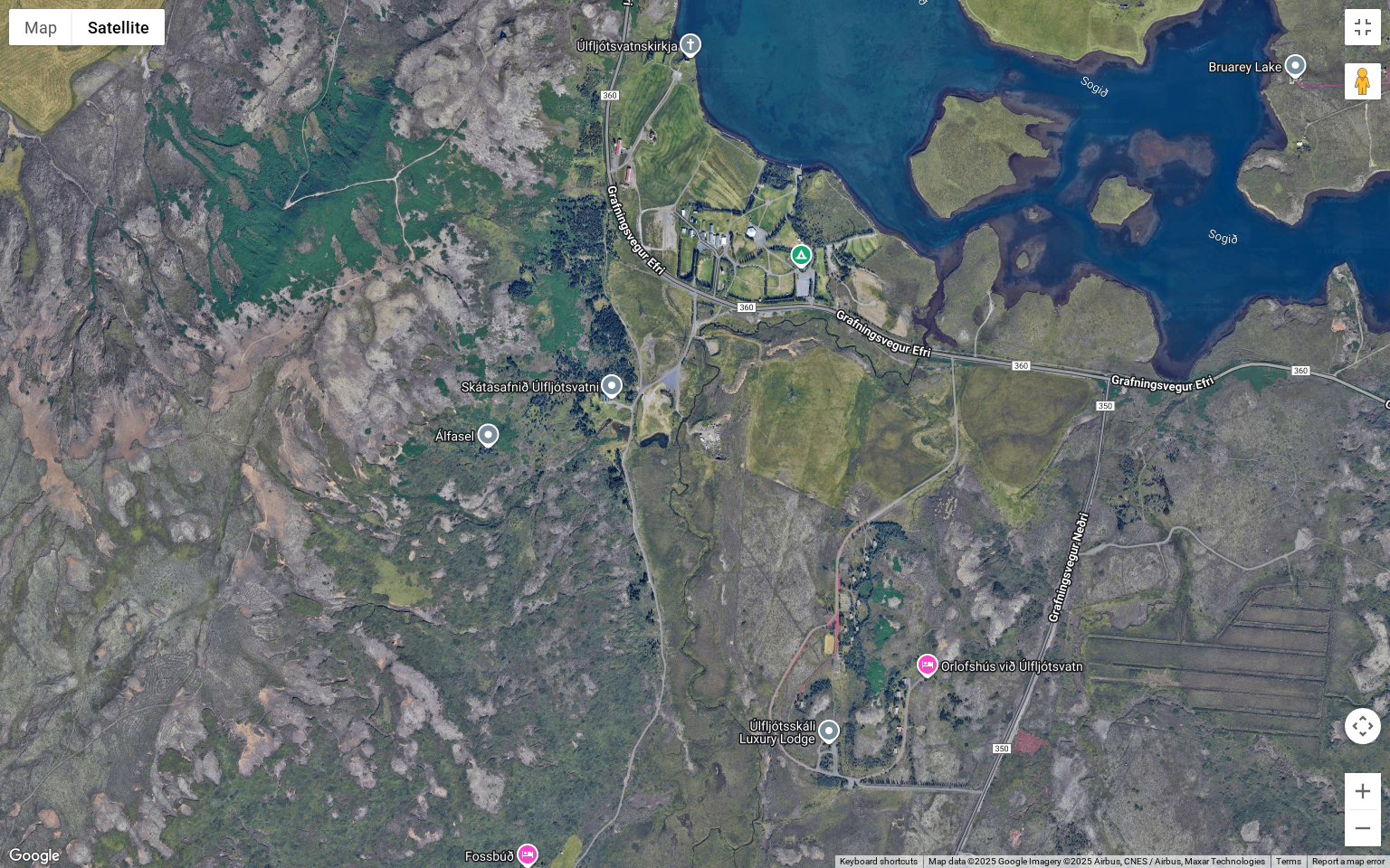
click at [792, 635] on div at bounding box center [695, 434] width 1390 height 868
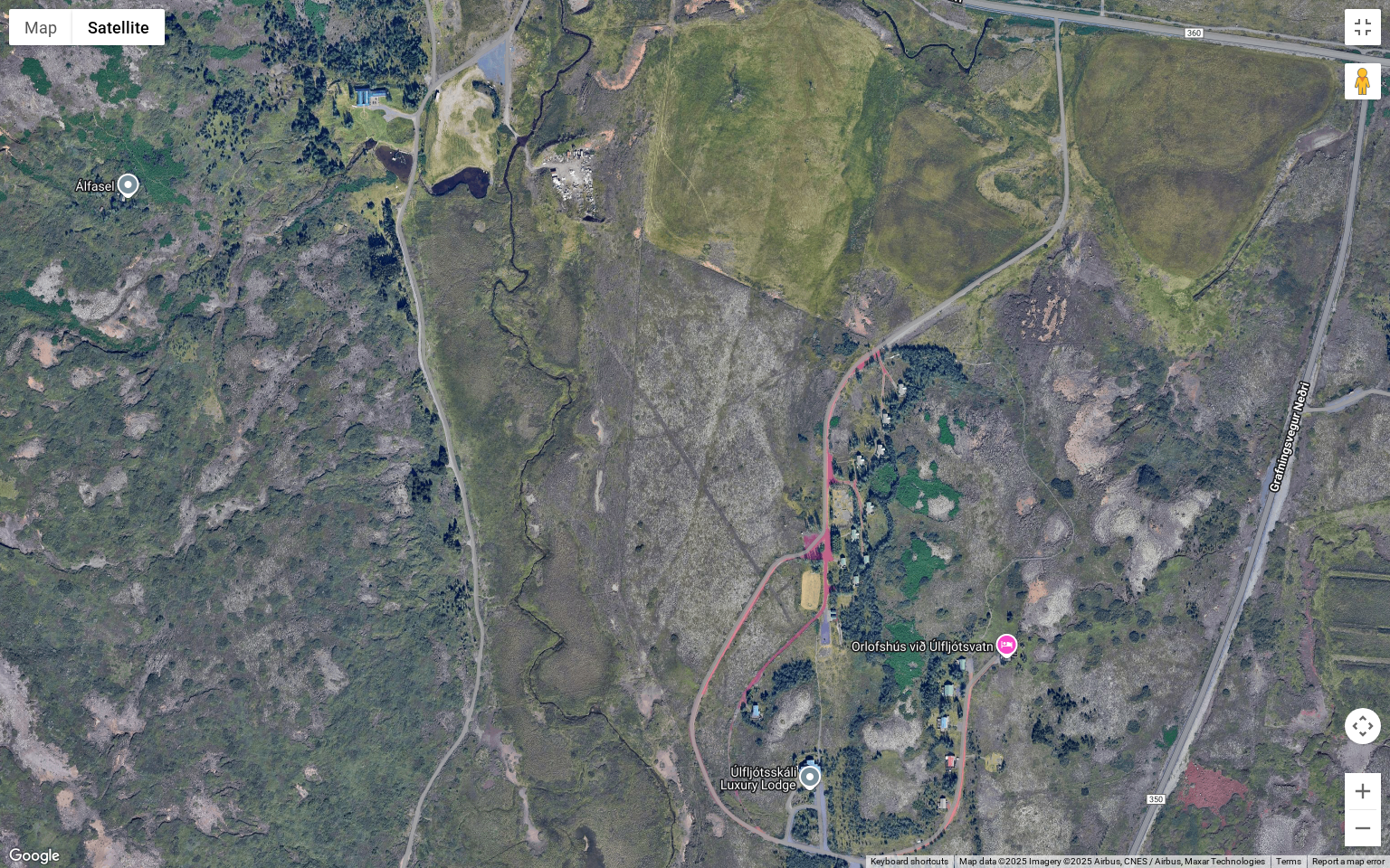
drag, startPoint x: 941, startPoint y: 627, endPoint x: 825, endPoint y: 479, distance: 188.0
click at [822, 484] on div at bounding box center [695, 434] width 1390 height 868
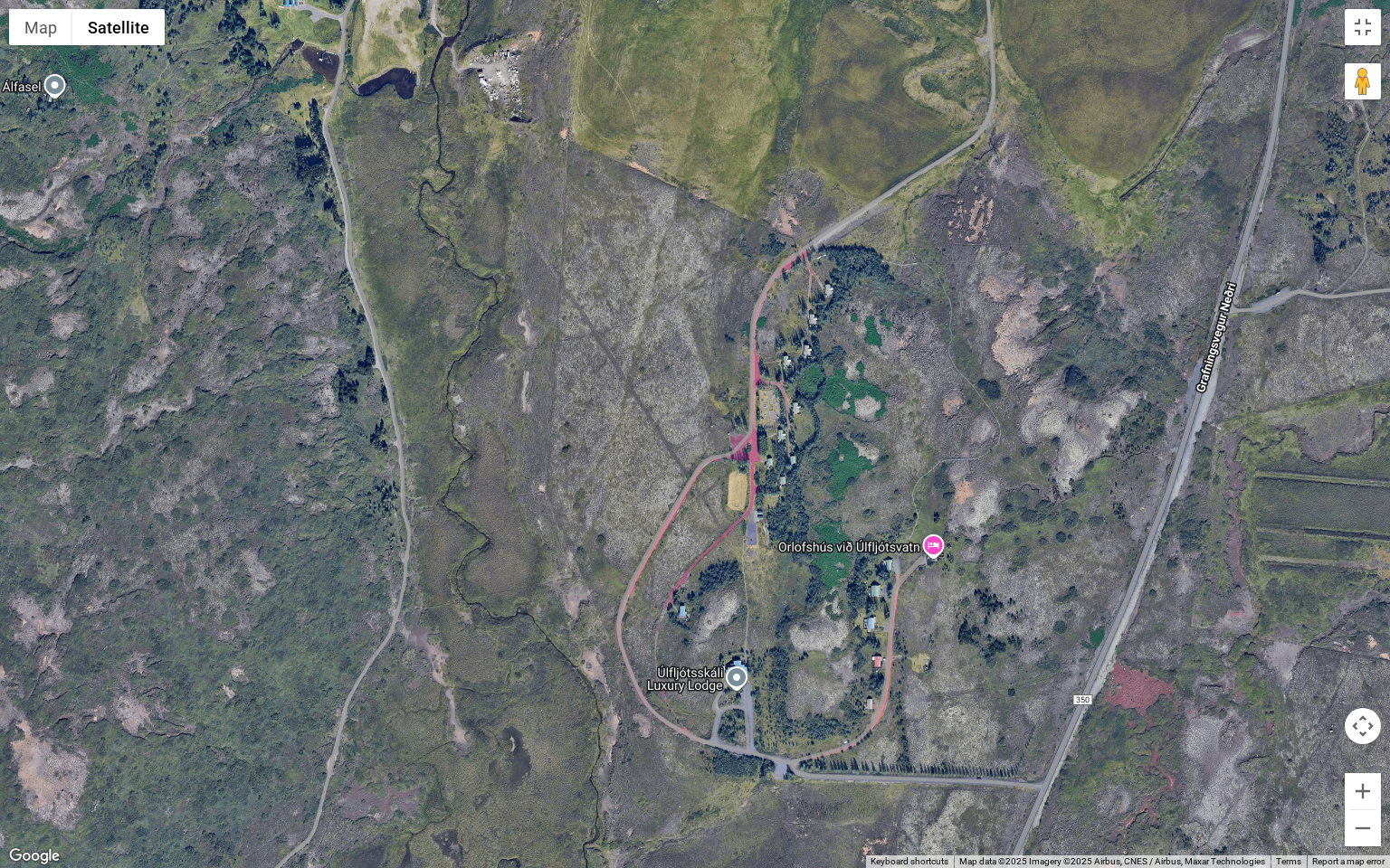
click at [858, 494] on div at bounding box center [695, 434] width 1390 height 868
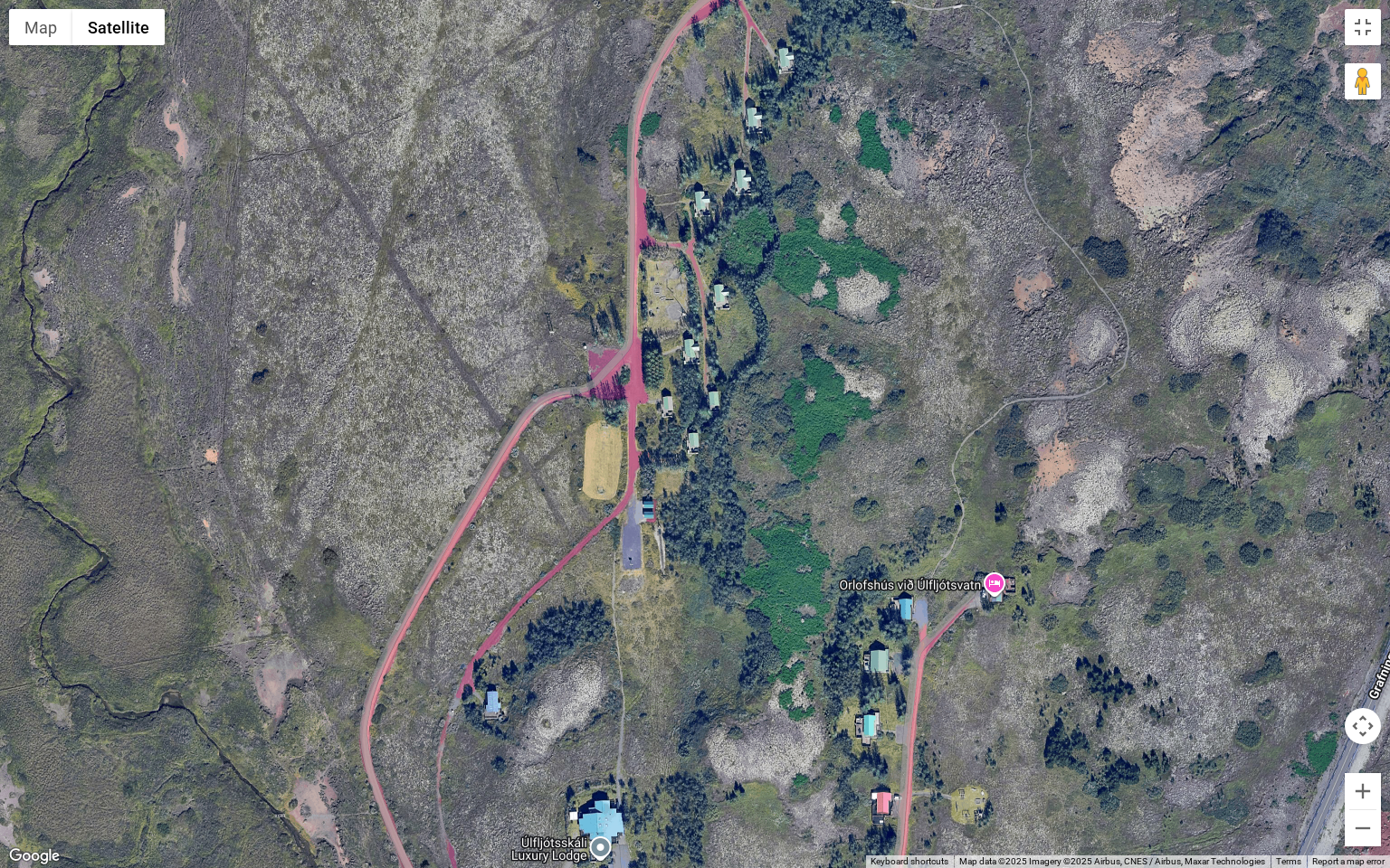
drag, startPoint x: 841, startPoint y: 495, endPoint x: 803, endPoint y: 272, distance: 226.2
click at [803, 279] on div at bounding box center [695, 434] width 1390 height 868
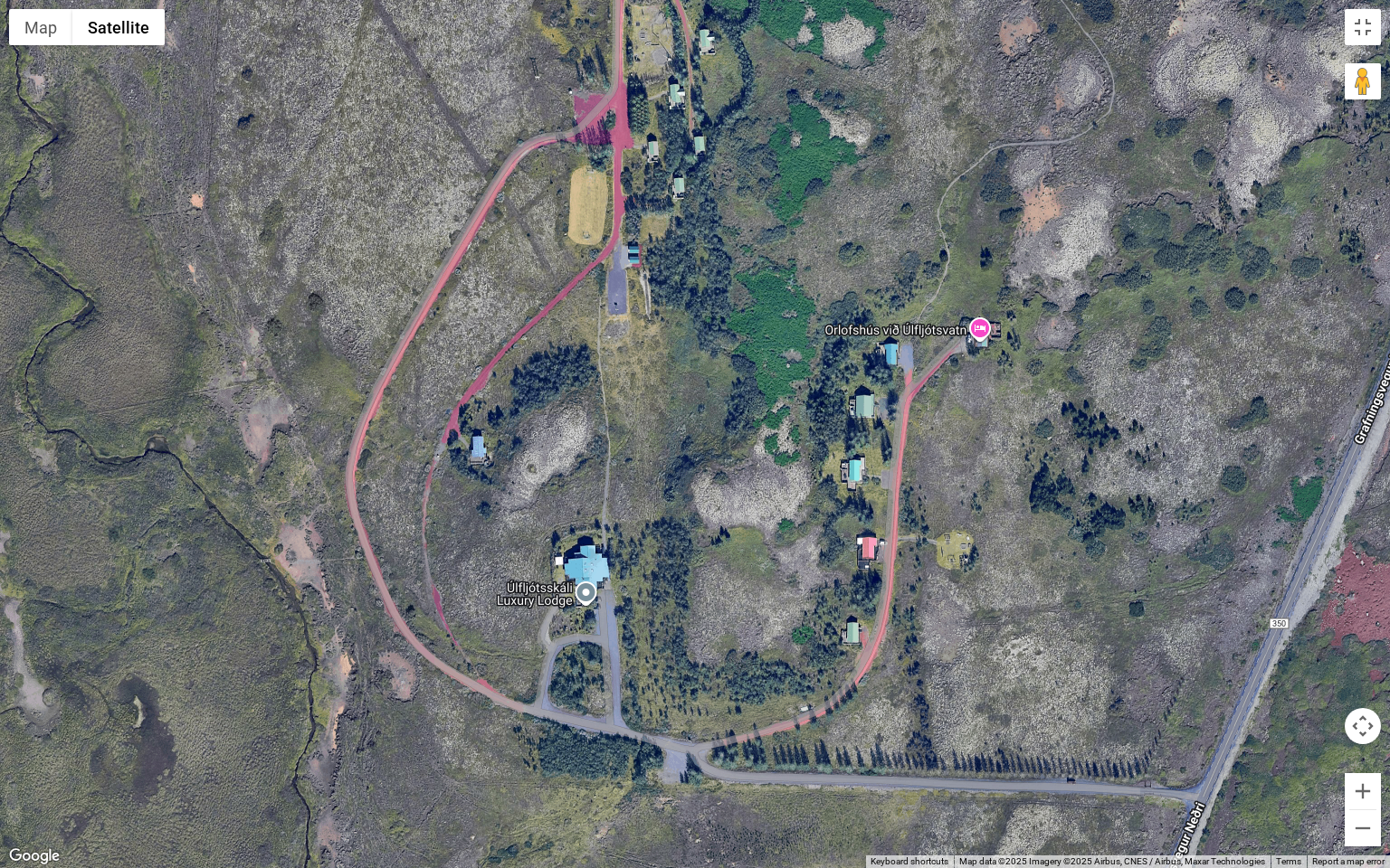
click at [888, 483] on div at bounding box center [695, 434] width 1390 height 868
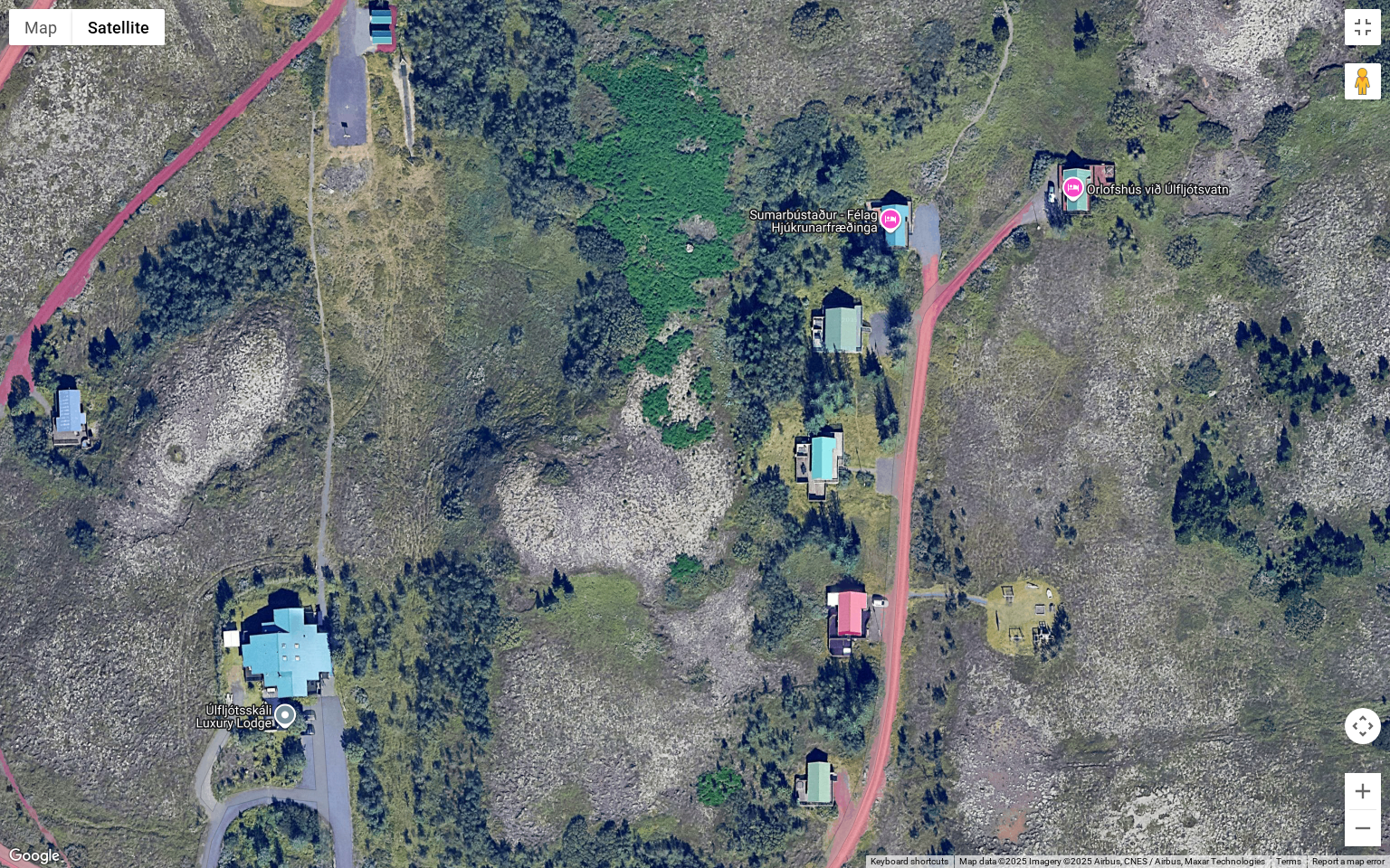
click at [888, 483] on div at bounding box center [695, 434] width 1390 height 868
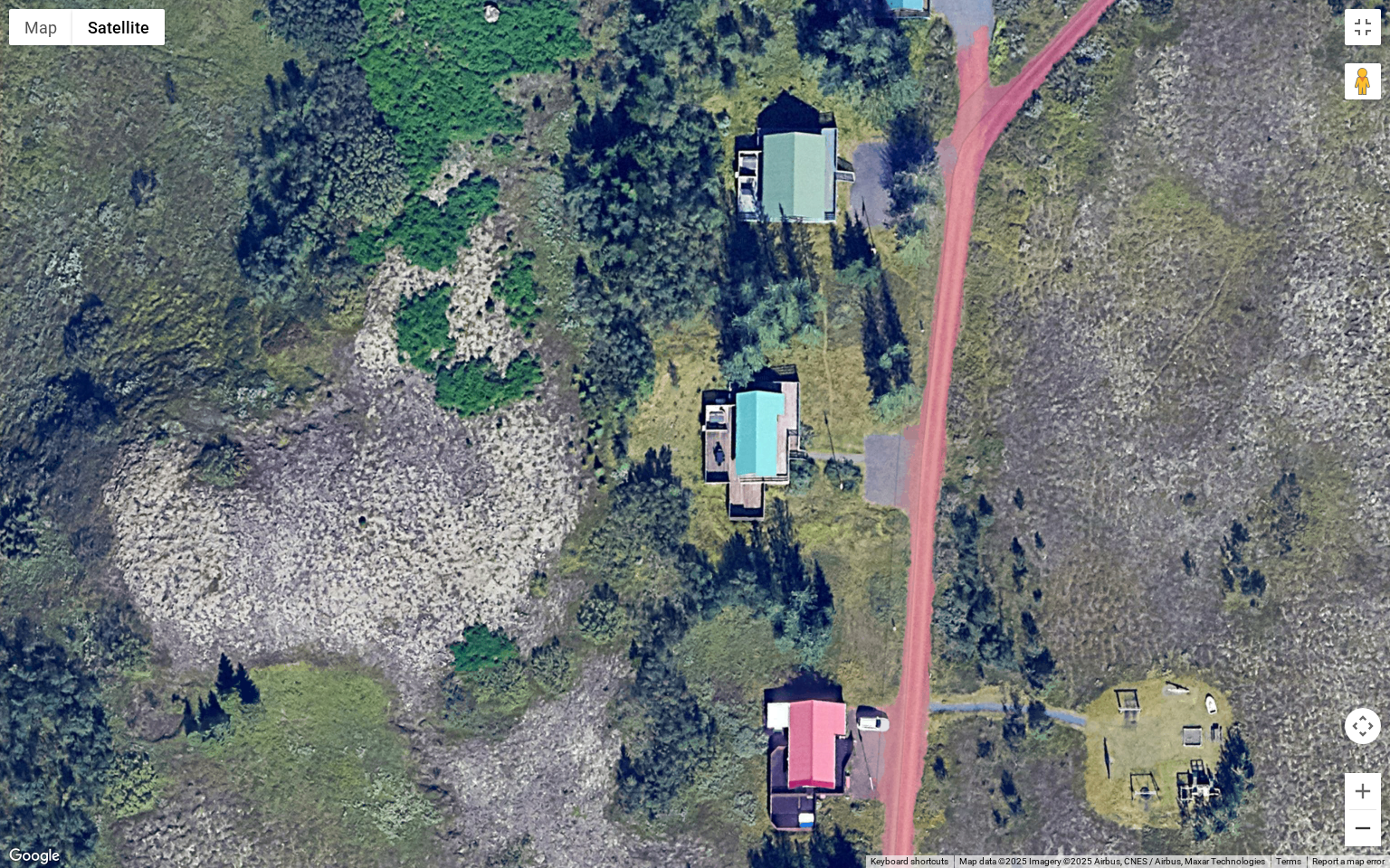
click at [1368, 754] on button "Zoom out" at bounding box center [1362, 828] width 36 height 36
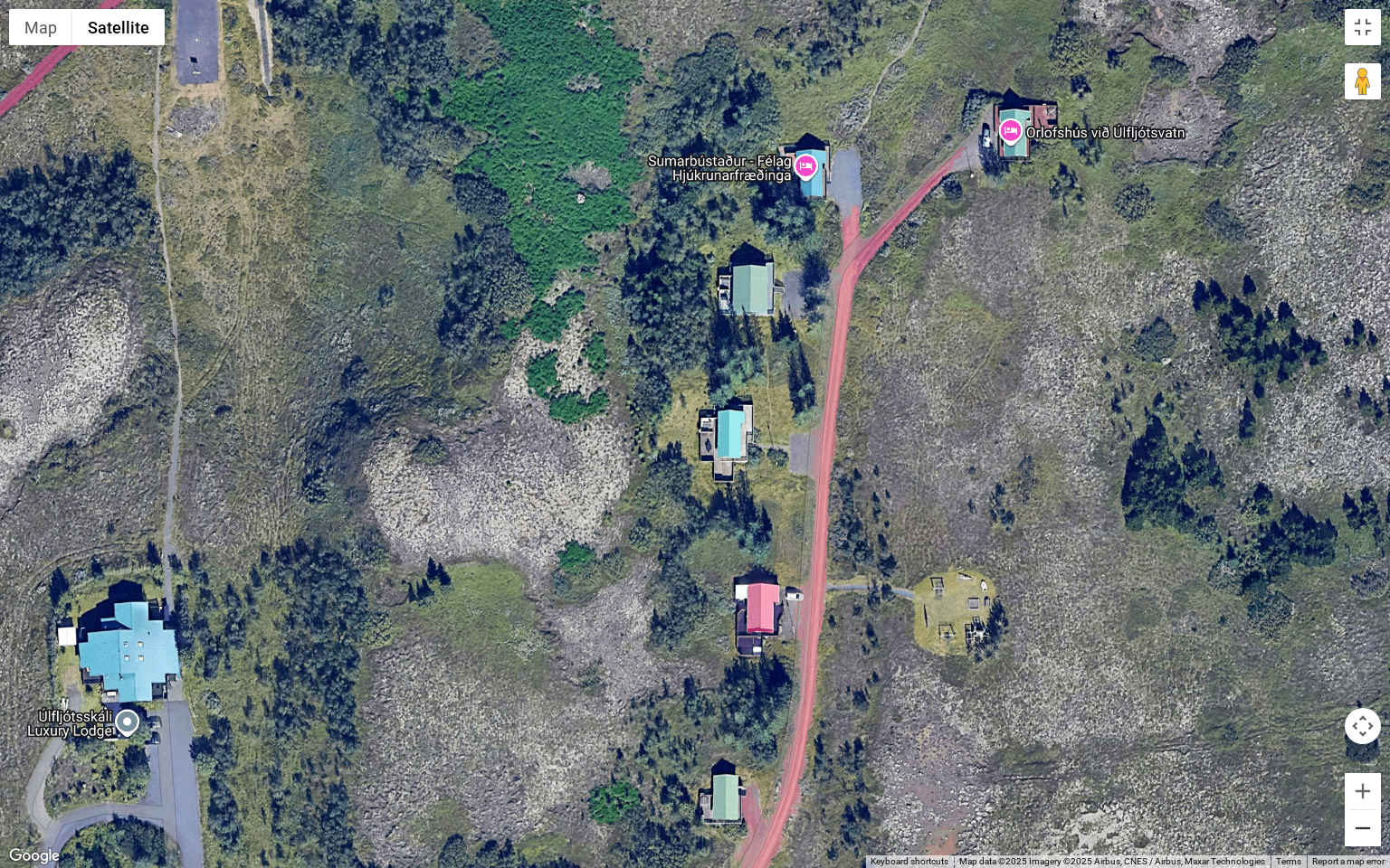
click at [1368, 754] on button "Zoom out" at bounding box center [1362, 828] width 36 height 36
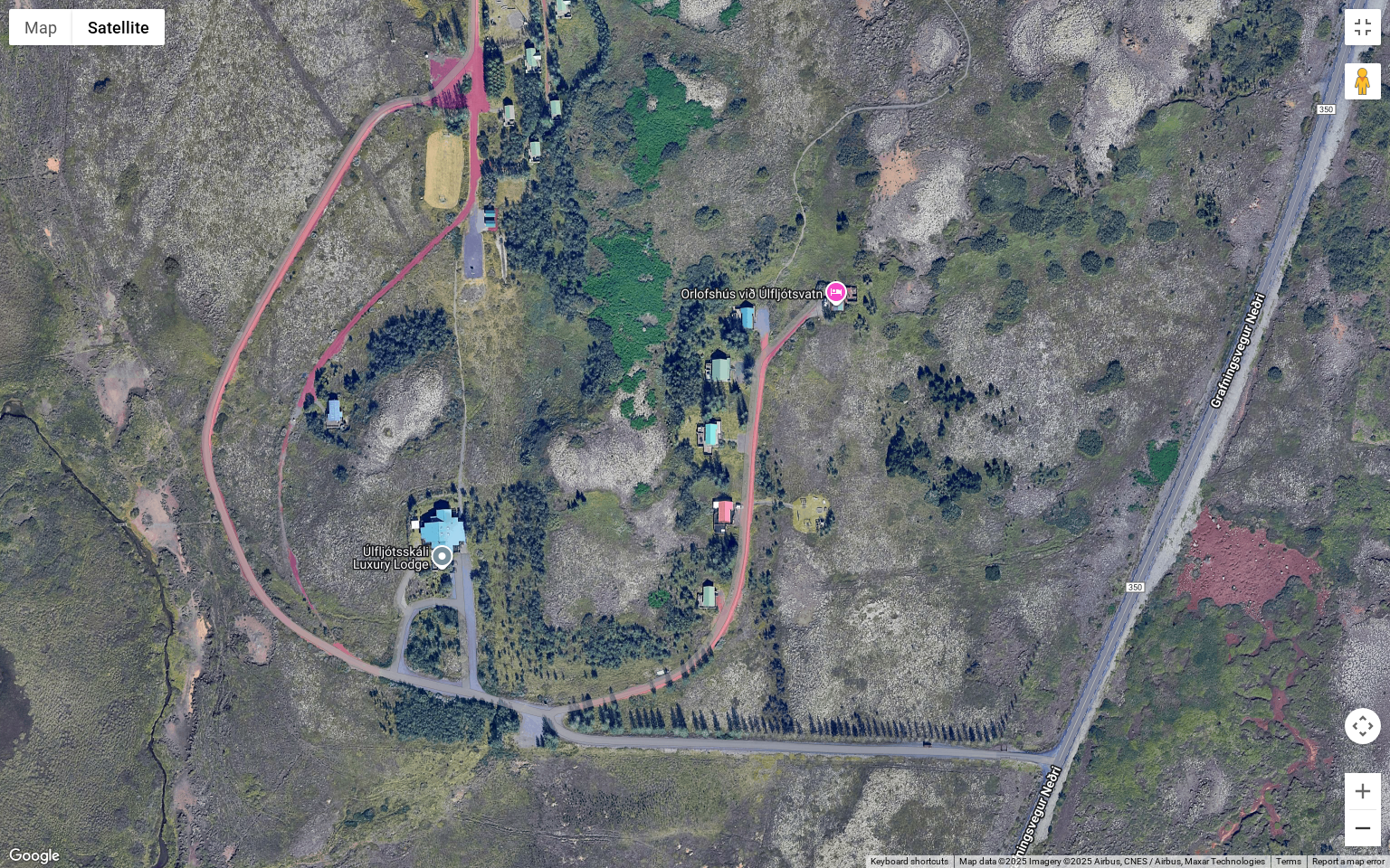
click at [1368, 754] on button "Zoom out" at bounding box center [1362, 828] width 36 height 36
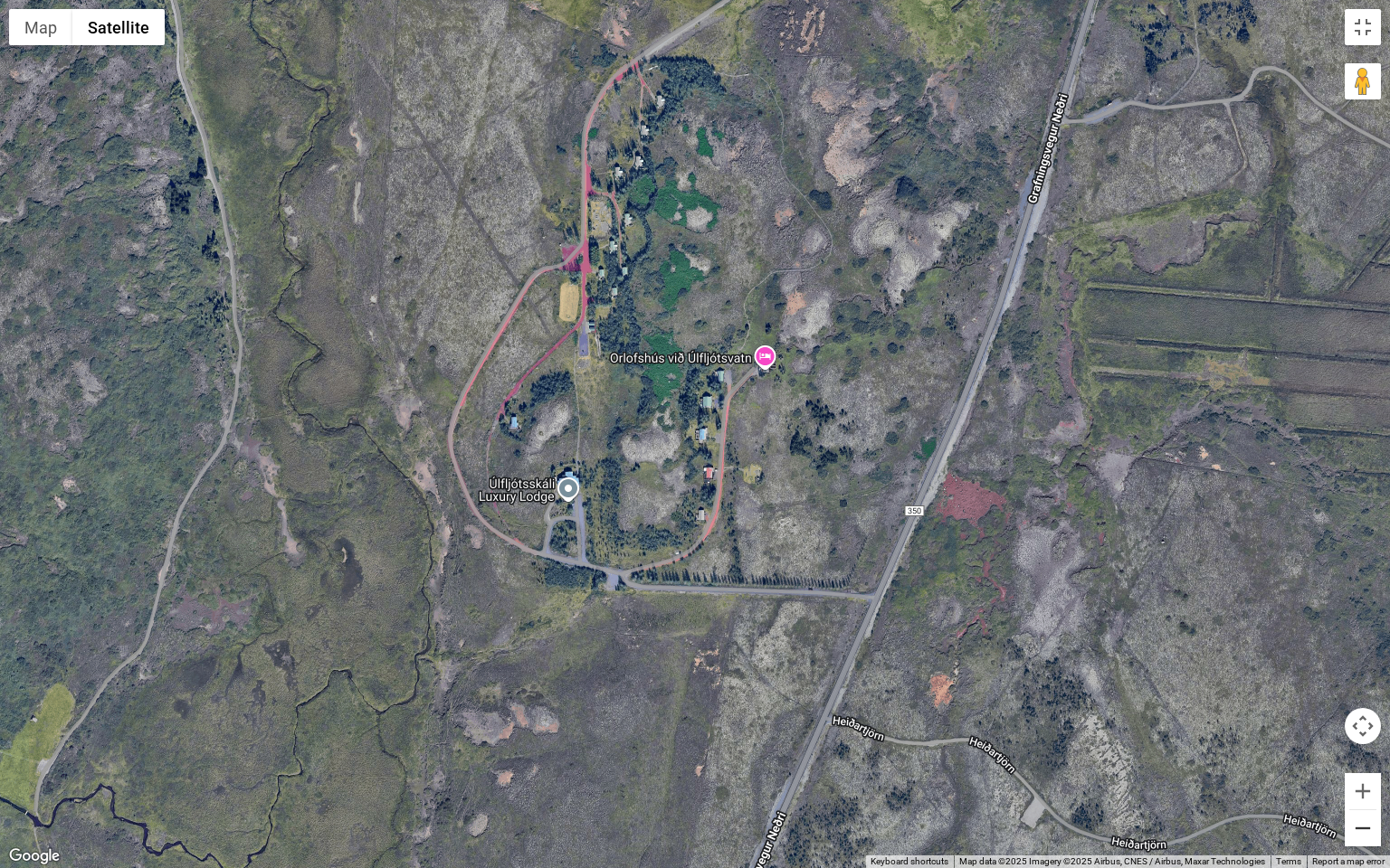
click at [1368, 754] on button "Zoom out" at bounding box center [1362, 828] width 36 height 36
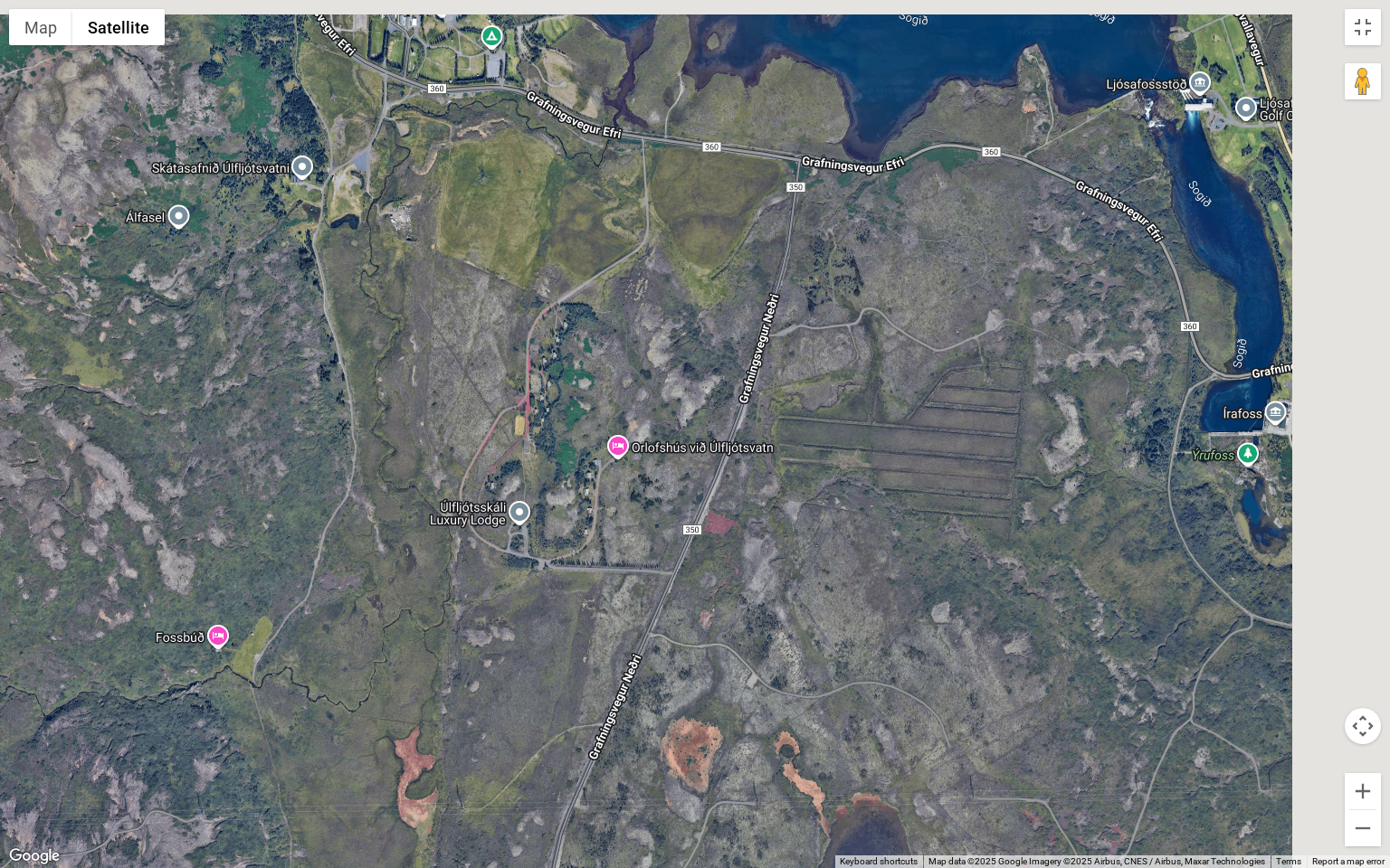
drag, startPoint x: 1089, startPoint y: 408, endPoint x: 879, endPoint y: 483, distance: 223.0
click at [881, 483] on div at bounding box center [695, 434] width 1390 height 868
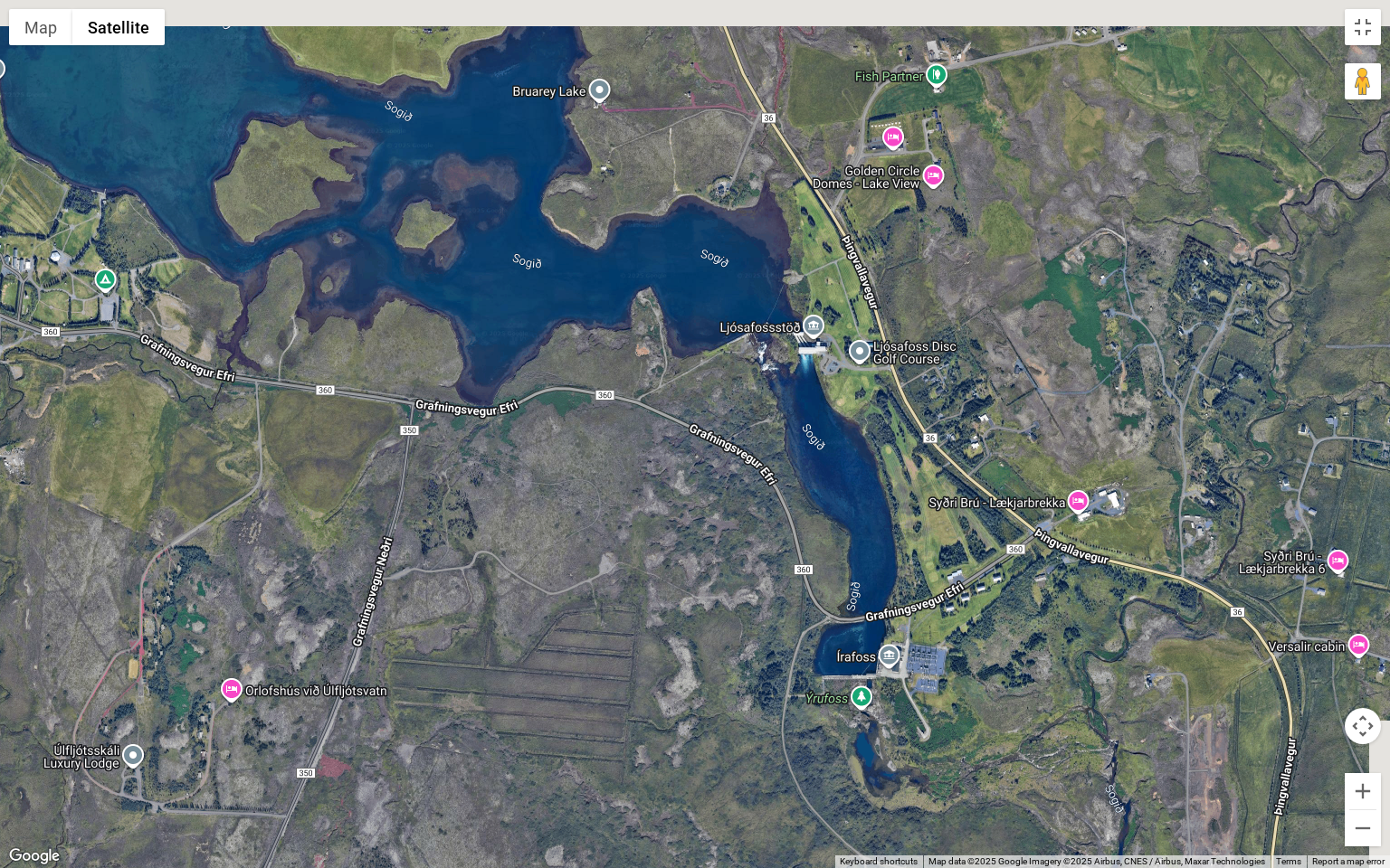
drag, startPoint x: 1082, startPoint y: 444, endPoint x: 930, endPoint y: 691, distance: 290.0
click at [916, 688] on div at bounding box center [695, 434] width 1390 height 868
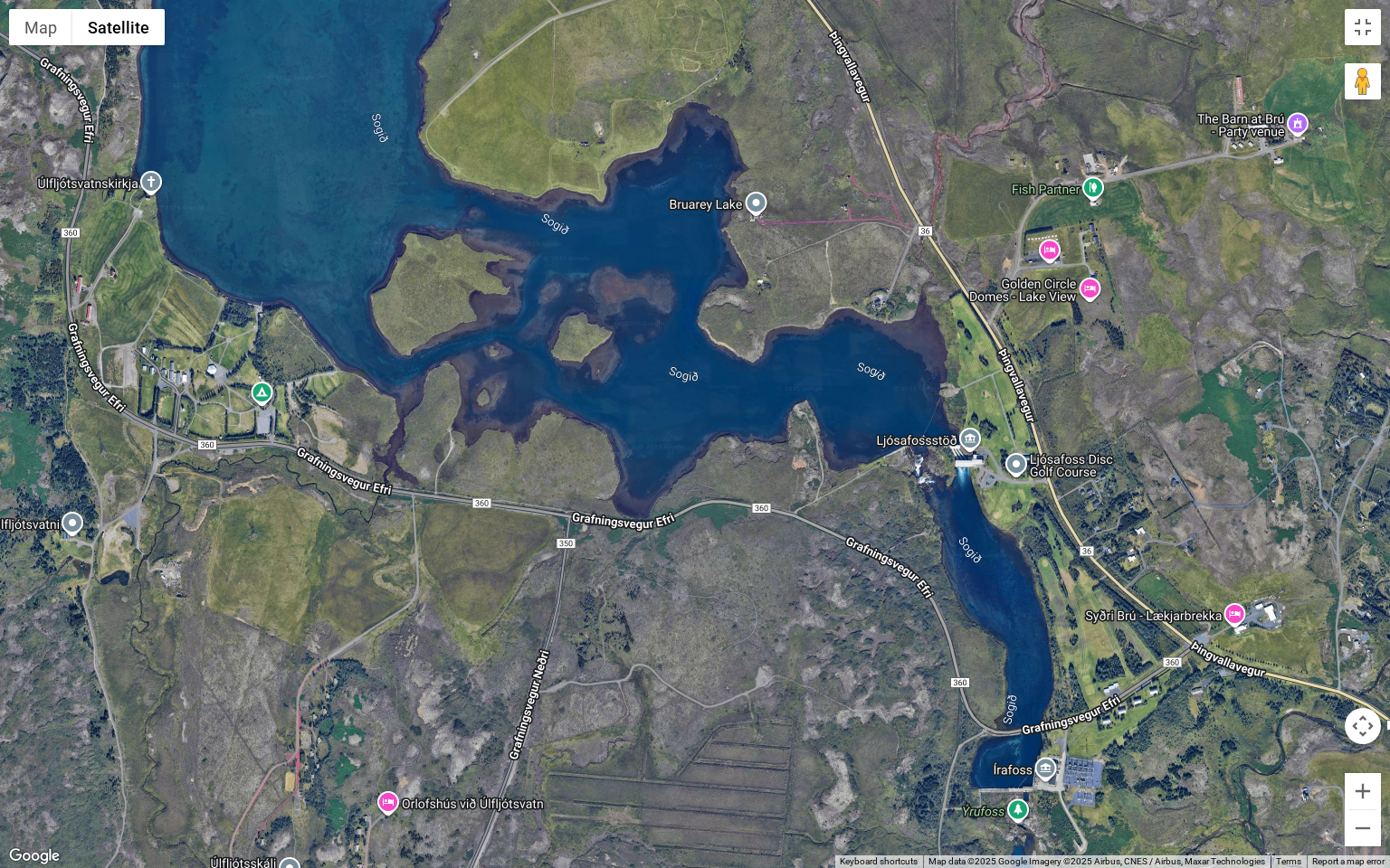
drag, startPoint x: 735, startPoint y: 249, endPoint x: 802, endPoint y: 445, distance: 207.1
click at [802, 447] on div at bounding box center [695, 434] width 1390 height 868
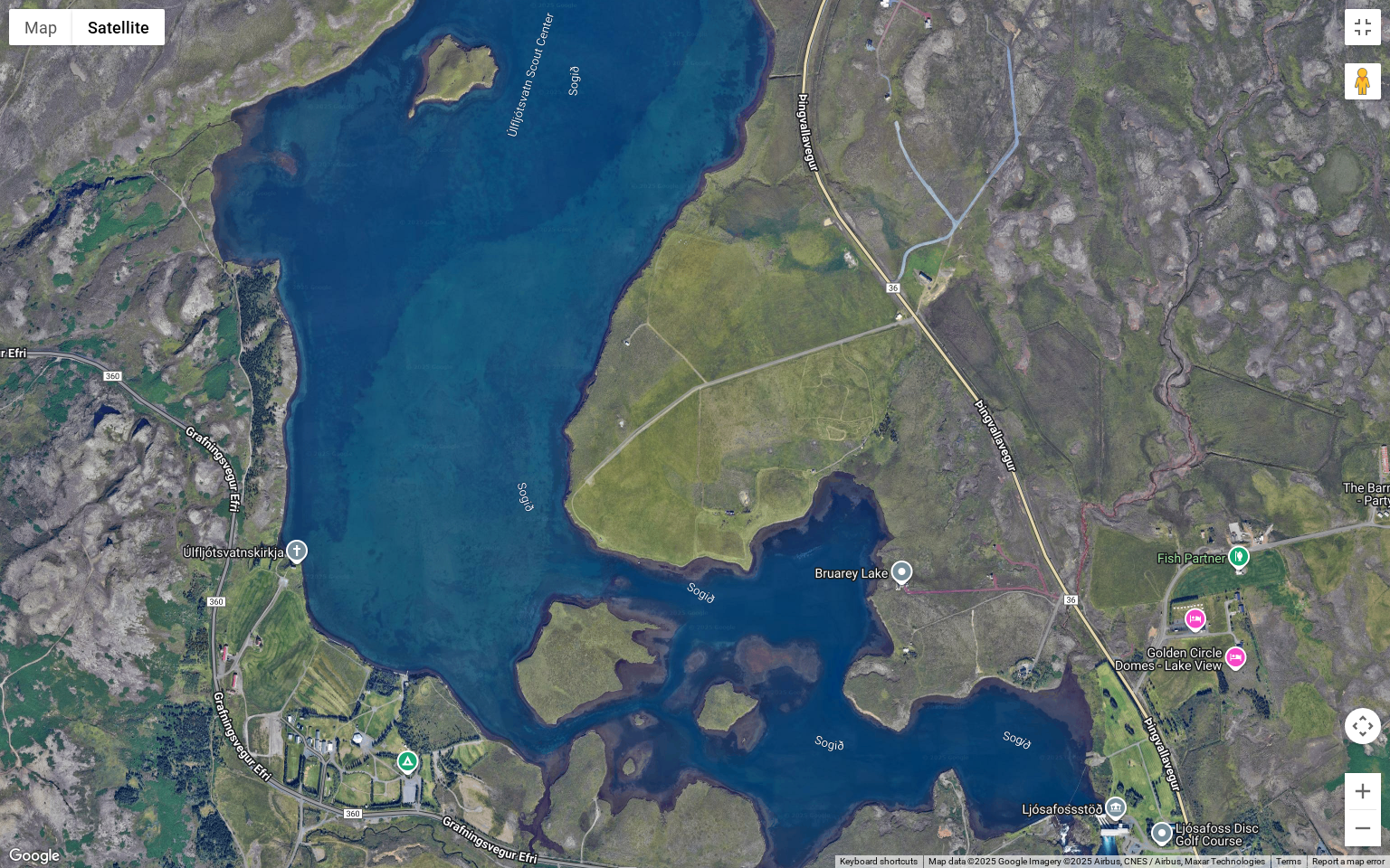
click at [1375, 754] on div at bounding box center [695, 434] width 1390 height 868
click at [1363, 754] on button "Zoom out" at bounding box center [1362, 828] width 36 height 36
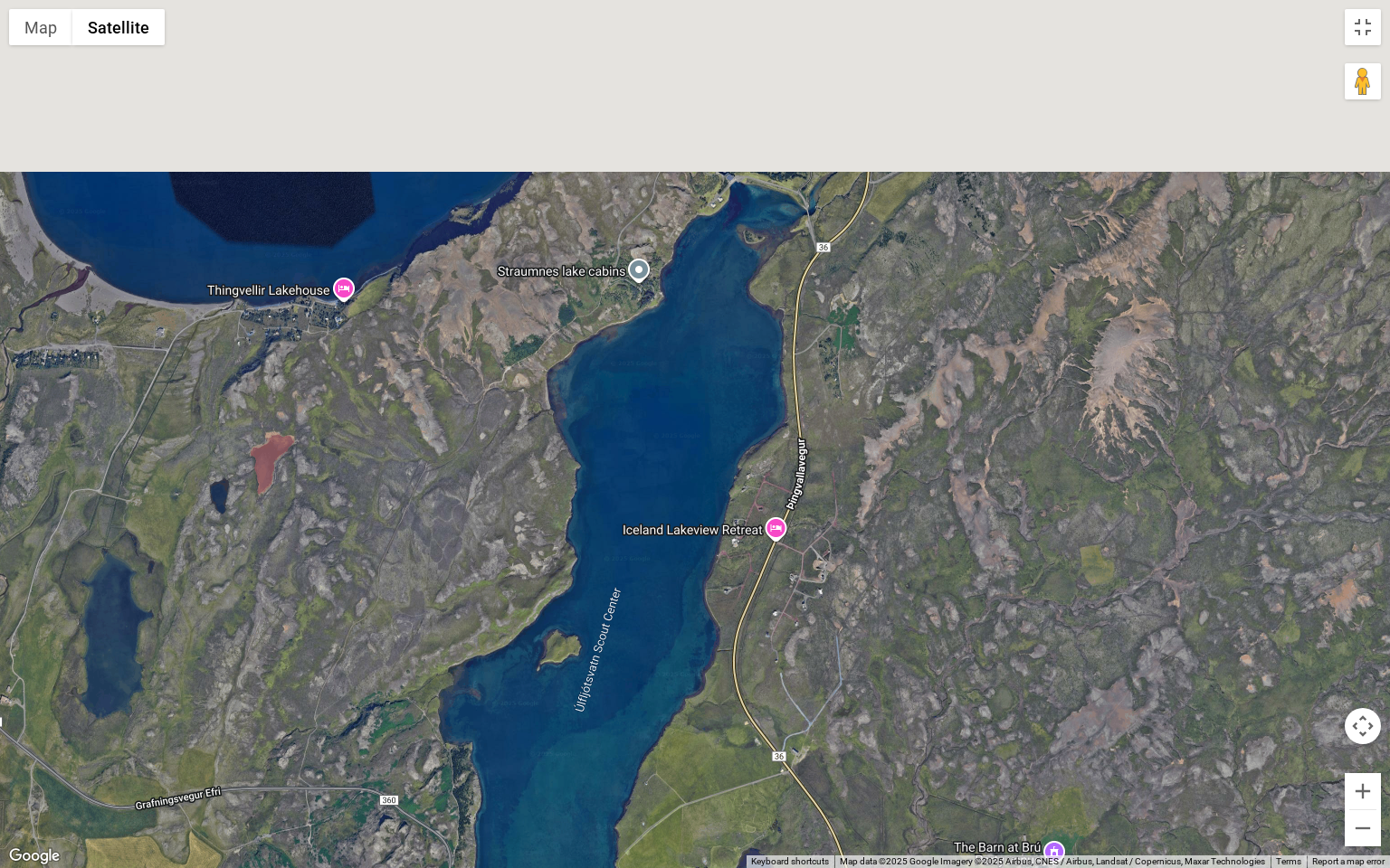
drag, startPoint x: 794, startPoint y: 408, endPoint x: 822, endPoint y: 739, distance: 332.2
click at [822, 732] on div at bounding box center [695, 434] width 1390 height 868
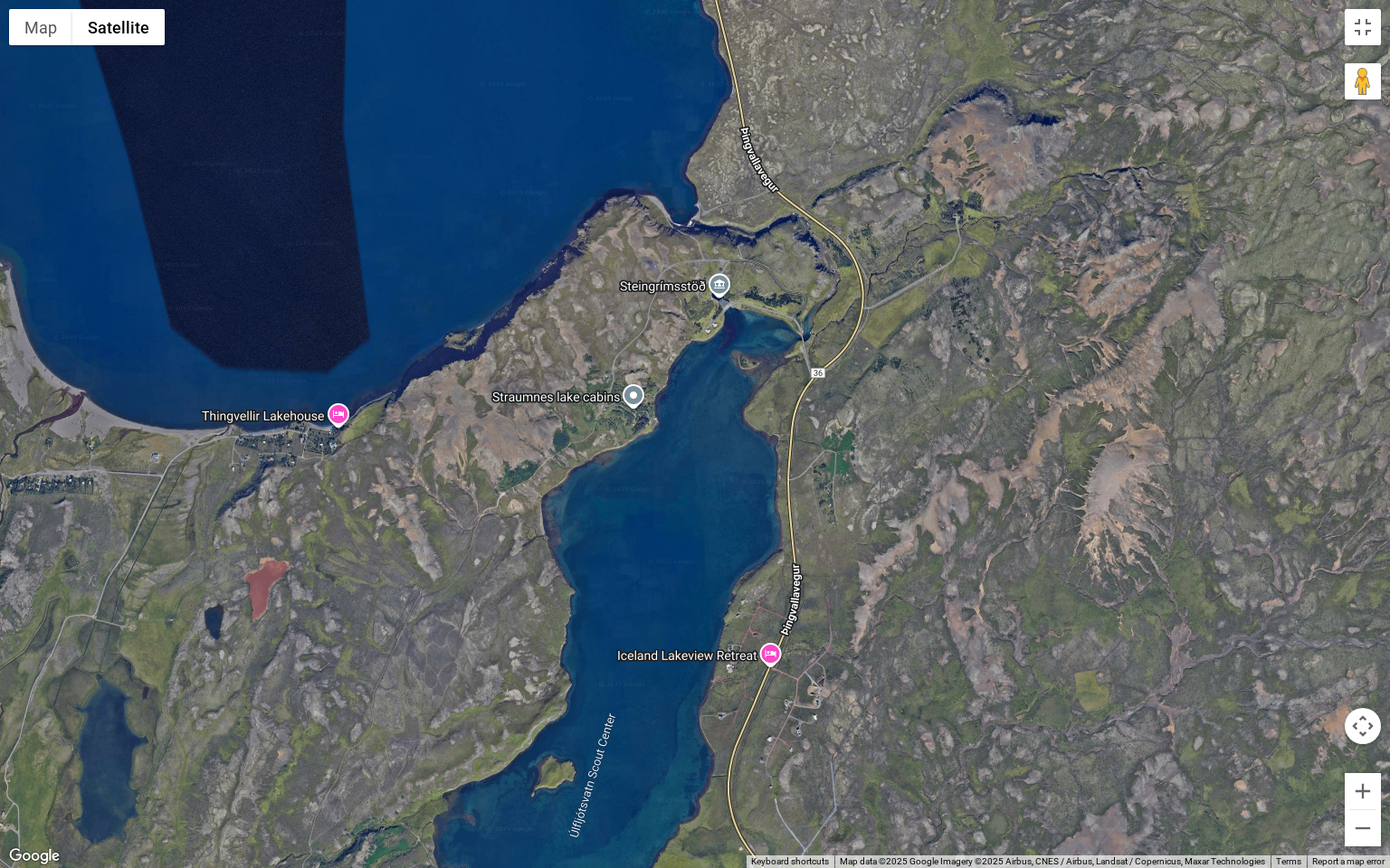
drag, startPoint x: 823, startPoint y: 514, endPoint x: 770, endPoint y: 434, distance: 96.0
click at [770, 434] on div at bounding box center [695, 434] width 1390 height 868
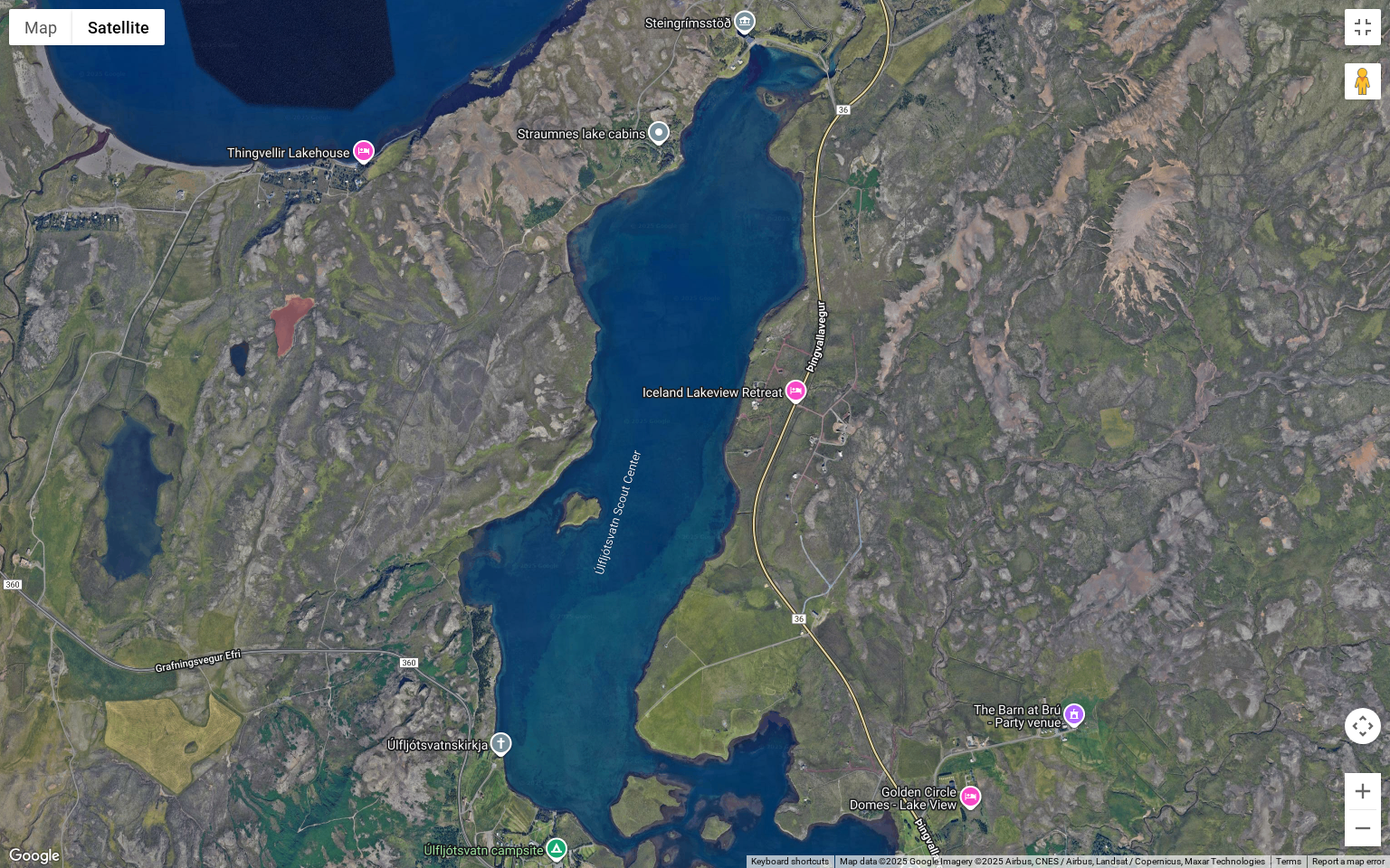
drag, startPoint x: 694, startPoint y: 361, endPoint x: 687, endPoint y: 124, distance: 237.1
click at [687, 130] on div at bounding box center [695, 434] width 1390 height 868
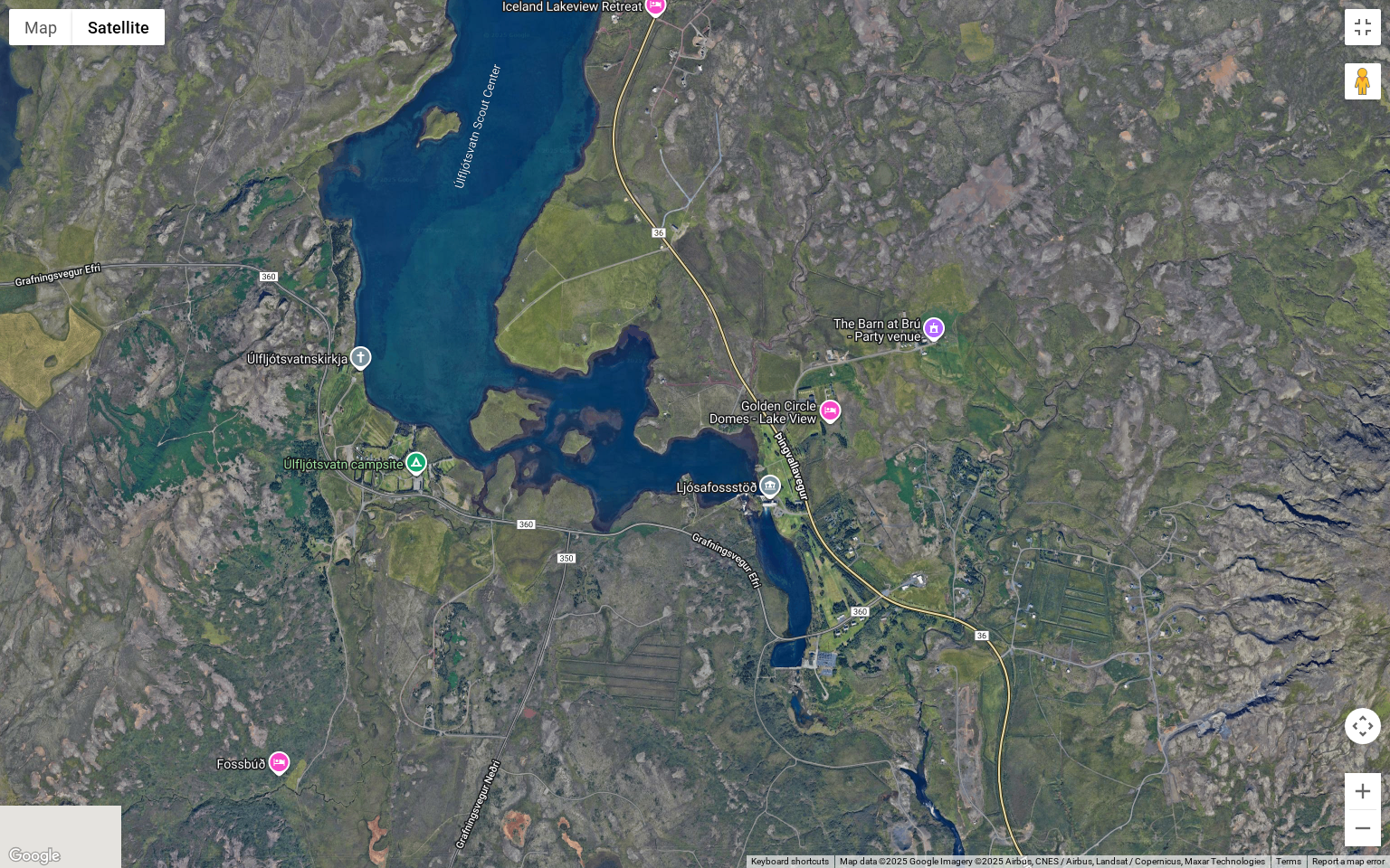
drag, startPoint x: 774, startPoint y: 478, endPoint x: 636, endPoint y: 274, distance: 246.3
click at [636, 275] on div at bounding box center [695, 434] width 1390 height 868
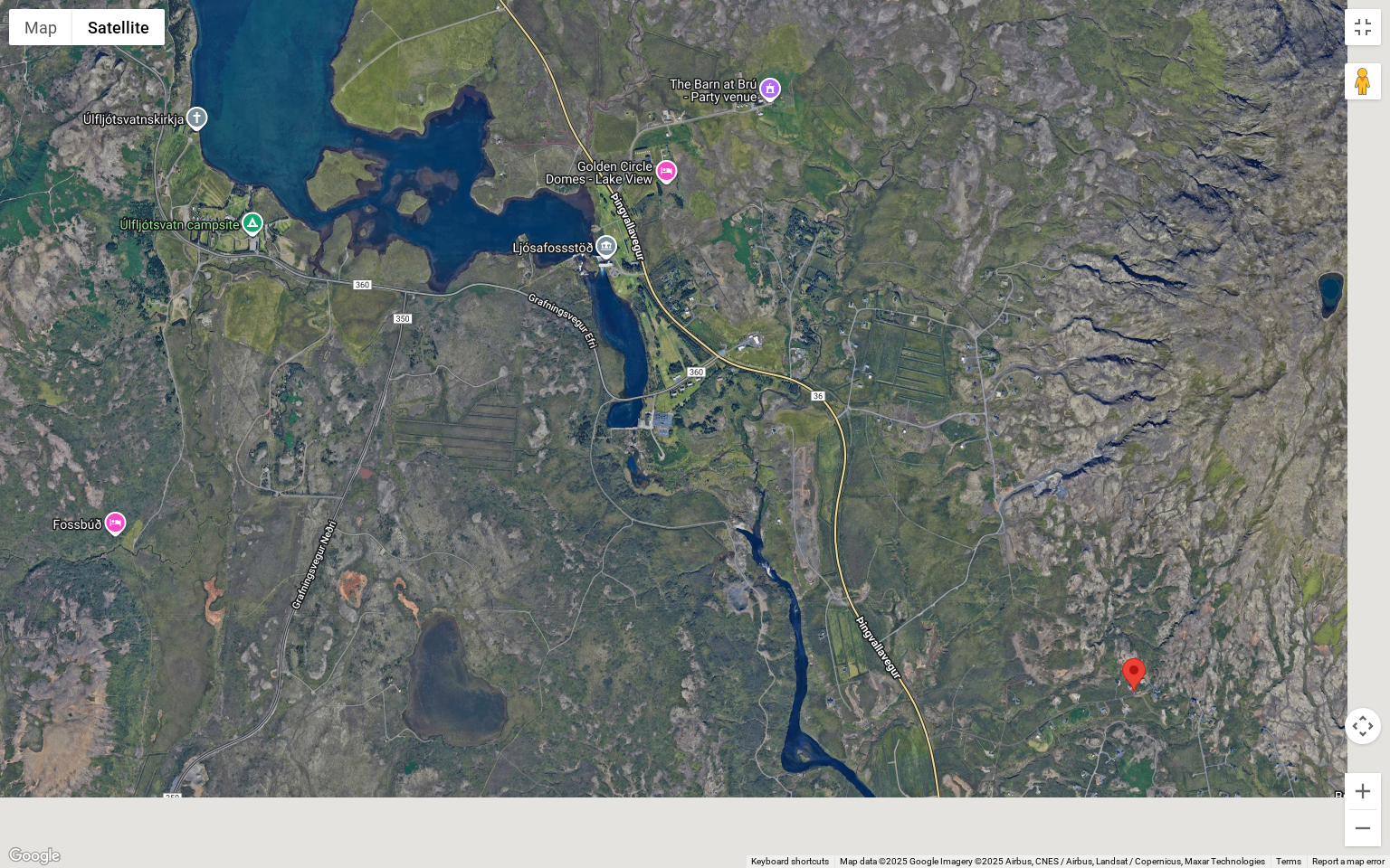
drag, startPoint x: 802, startPoint y: 416, endPoint x: 694, endPoint y: 246, distance: 201.4
click at [695, 247] on div at bounding box center [695, 434] width 1390 height 868
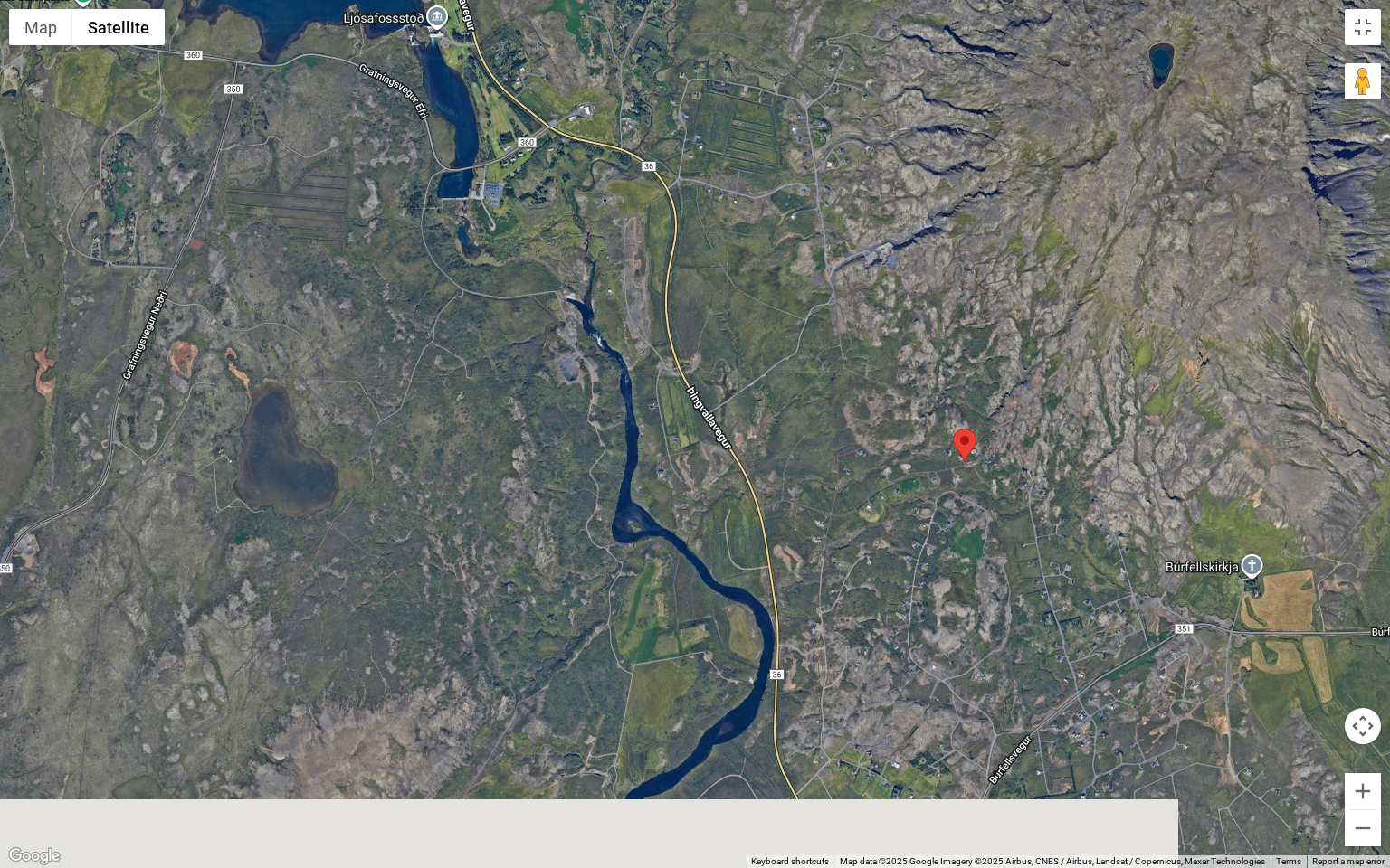
drag, startPoint x: 867, startPoint y: 461, endPoint x: 836, endPoint y: 413, distance: 57.1
click at [849, 434] on div at bounding box center [695, 434] width 1390 height 868
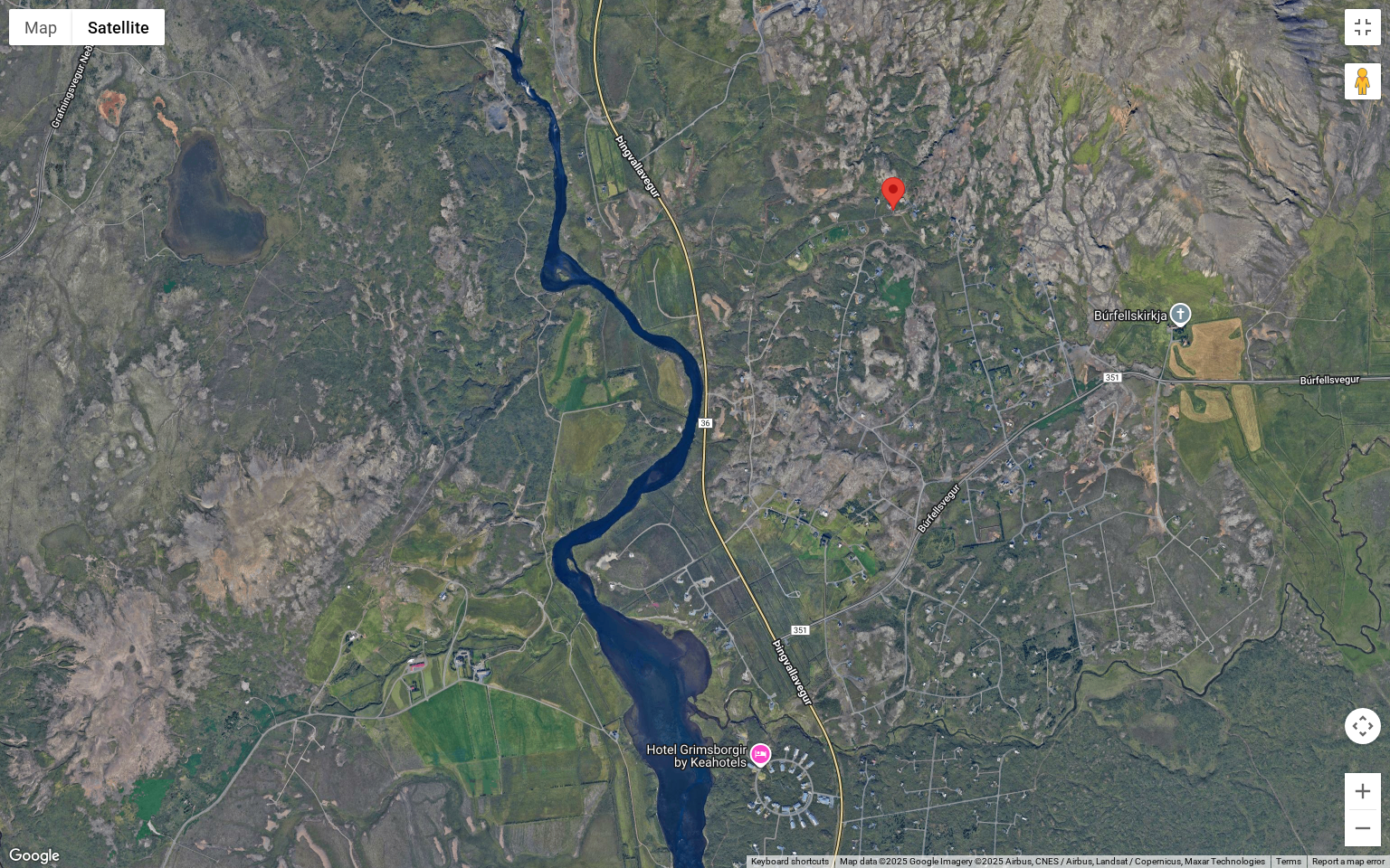
drag, startPoint x: 617, startPoint y: 325, endPoint x: 620, endPoint y: 228, distance: 97.0
click at [620, 228] on div at bounding box center [695, 434] width 1390 height 868
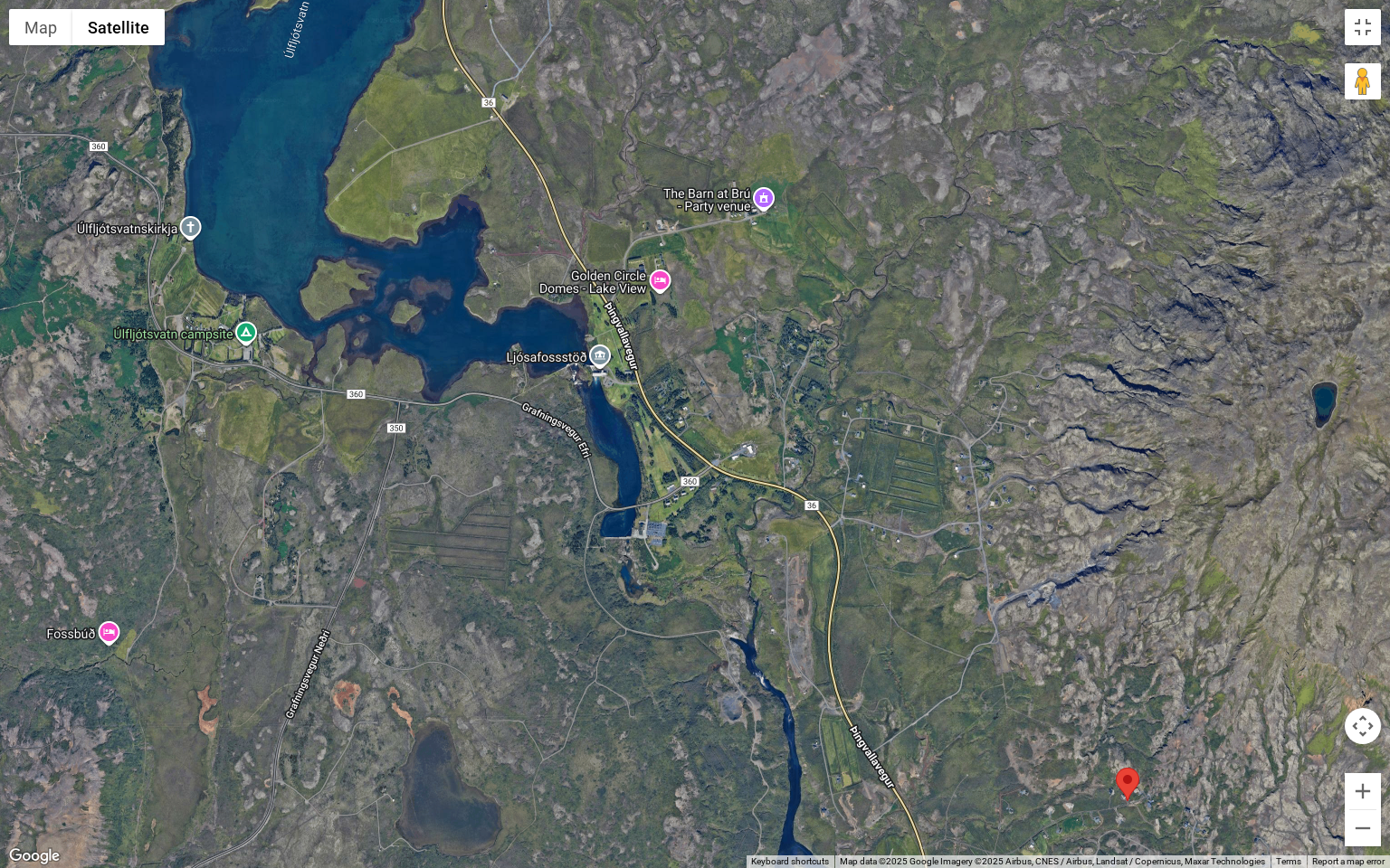
drag, startPoint x: 676, startPoint y: 425, endPoint x: 856, endPoint y: 798, distance: 414.2
click at [836, 754] on div at bounding box center [695, 434] width 1390 height 868
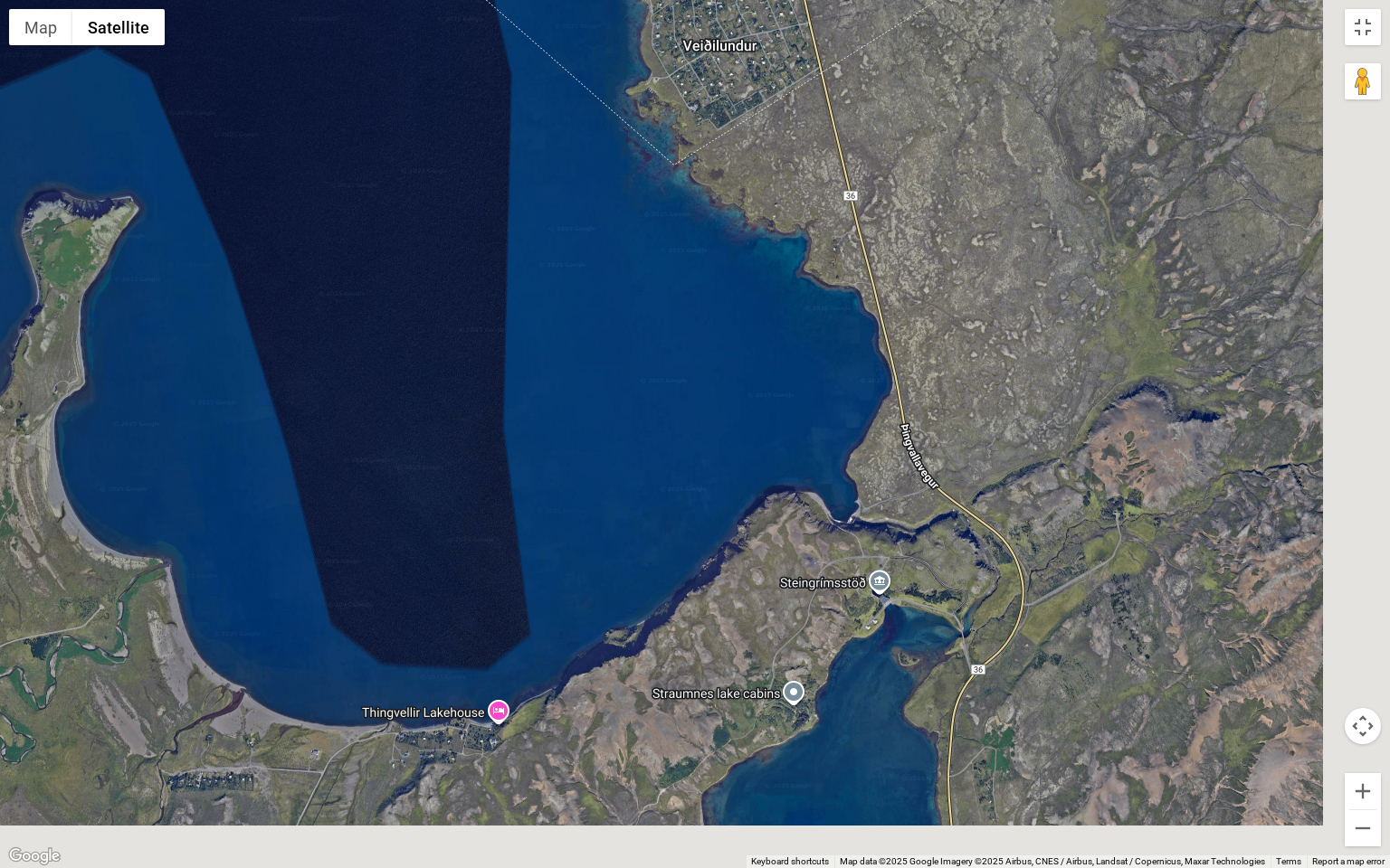
drag, startPoint x: 712, startPoint y: 492, endPoint x: 637, endPoint y: 299, distance: 207.1
click at [643, 330] on div at bounding box center [695, 434] width 1390 height 868
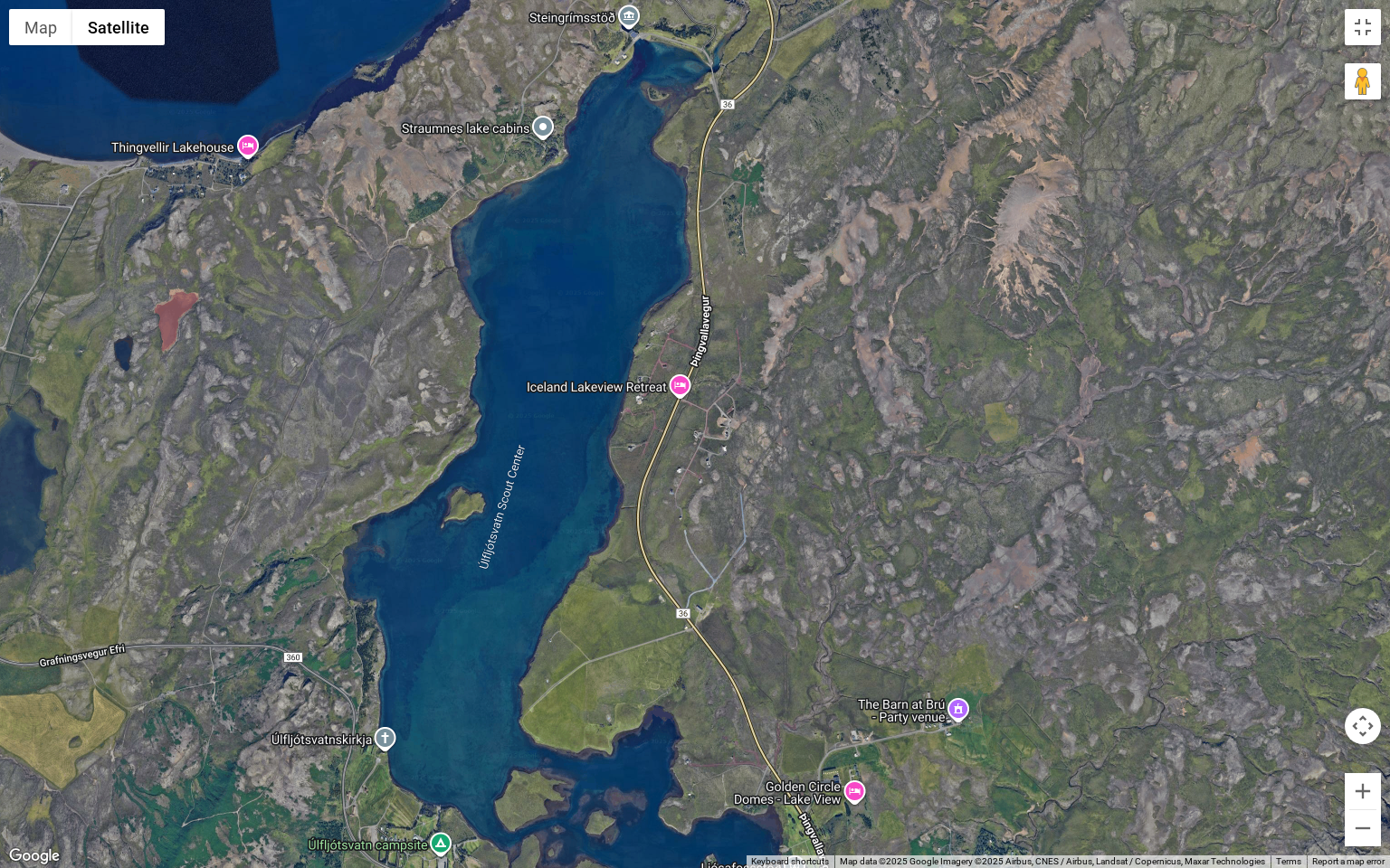
drag, startPoint x: 479, startPoint y: 330, endPoint x: 755, endPoint y: 369, distance: 278.7
click at [750, 369] on div at bounding box center [695, 434] width 1390 height 868
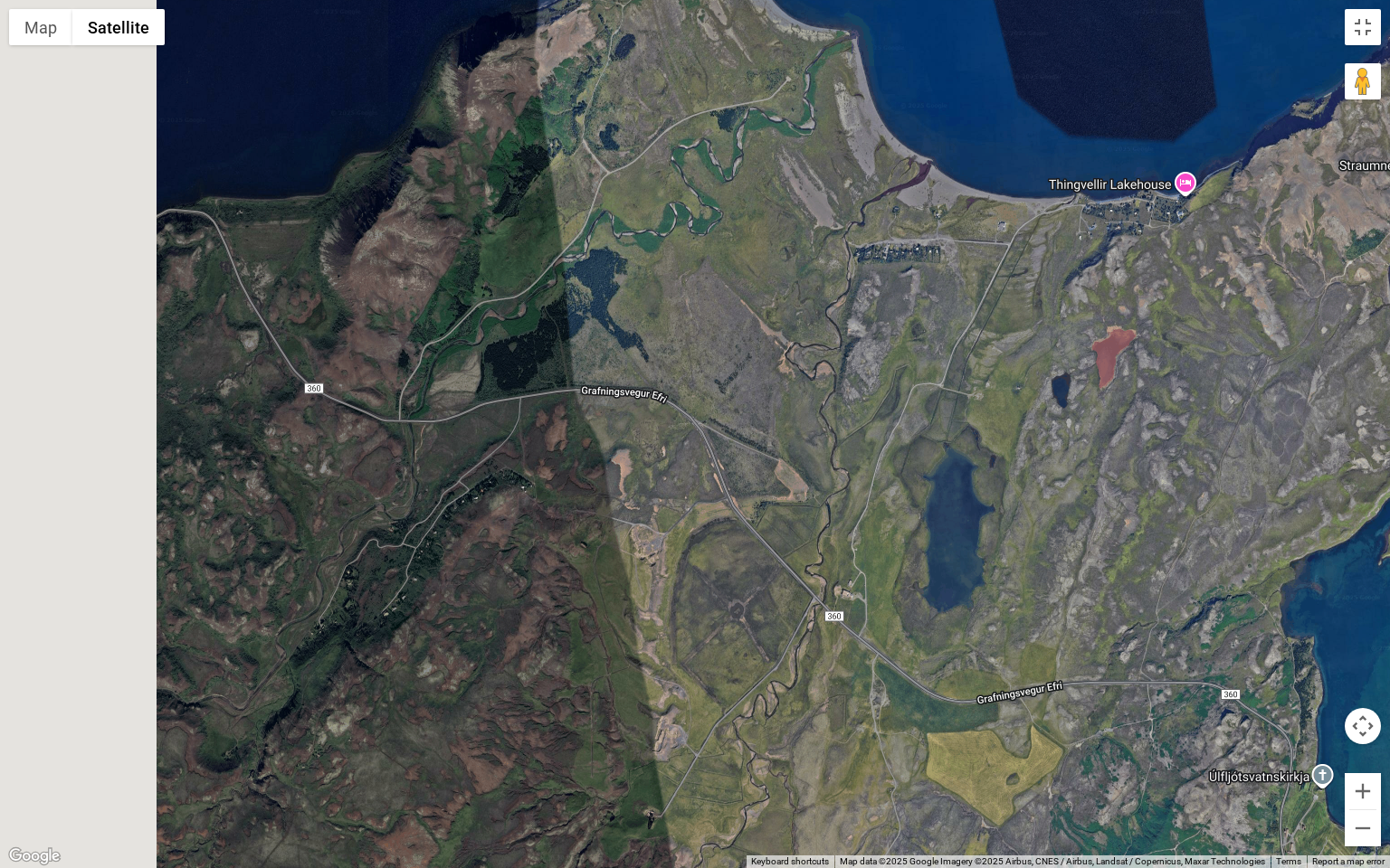
drag, startPoint x: 547, startPoint y: 469, endPoint x: 850, endPoint y: 473, distance: 303.0
click at [850, 472] on div at bounding box center [695, 434] width 1390 height 868
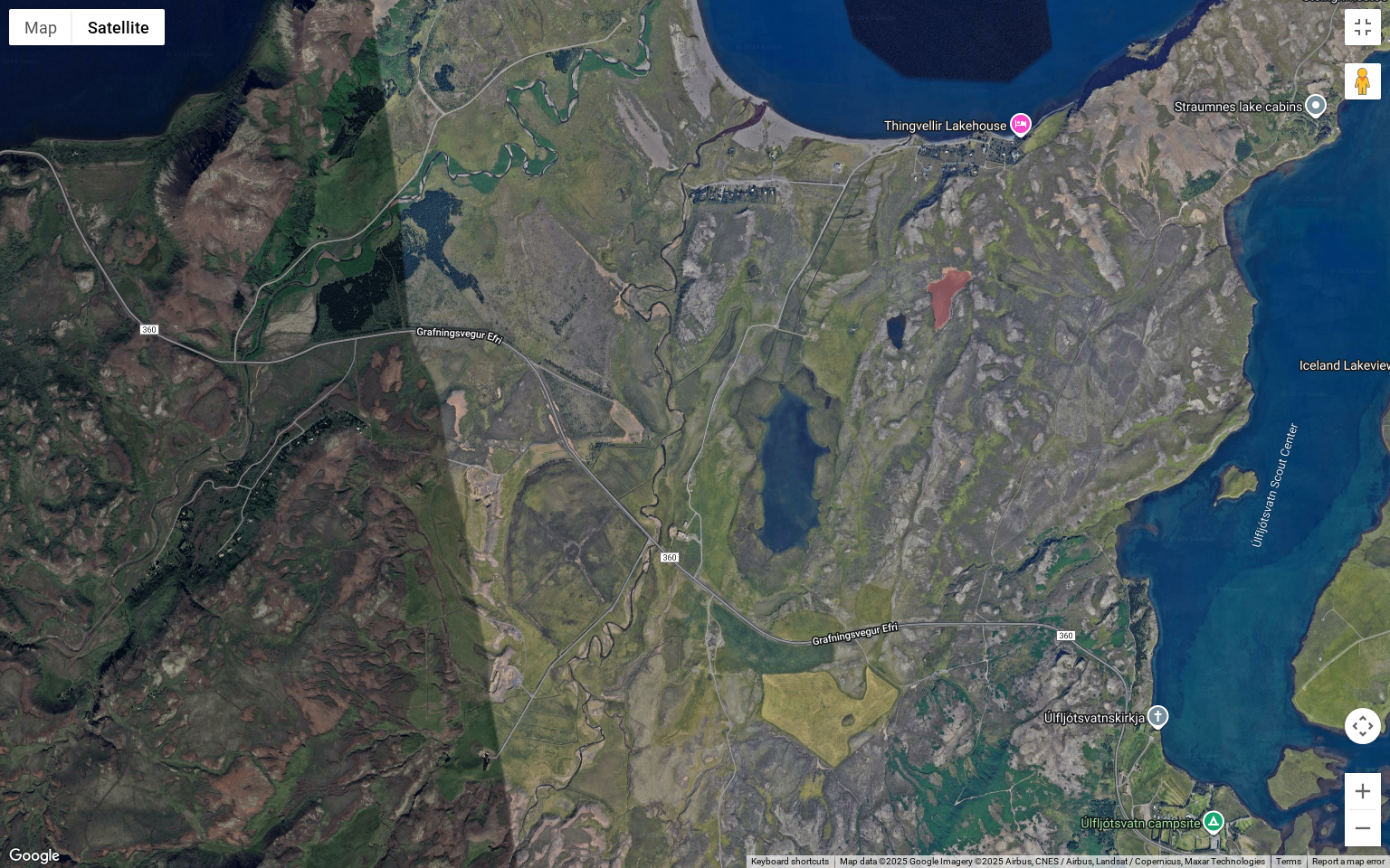
drag, startPoint x: 629, startPoint y: 385, endPoint x: 487, endPoint y: 318, distance: 157.0
click at [495, 321] on div at bounding box center [695, 434] width 1390 height 868
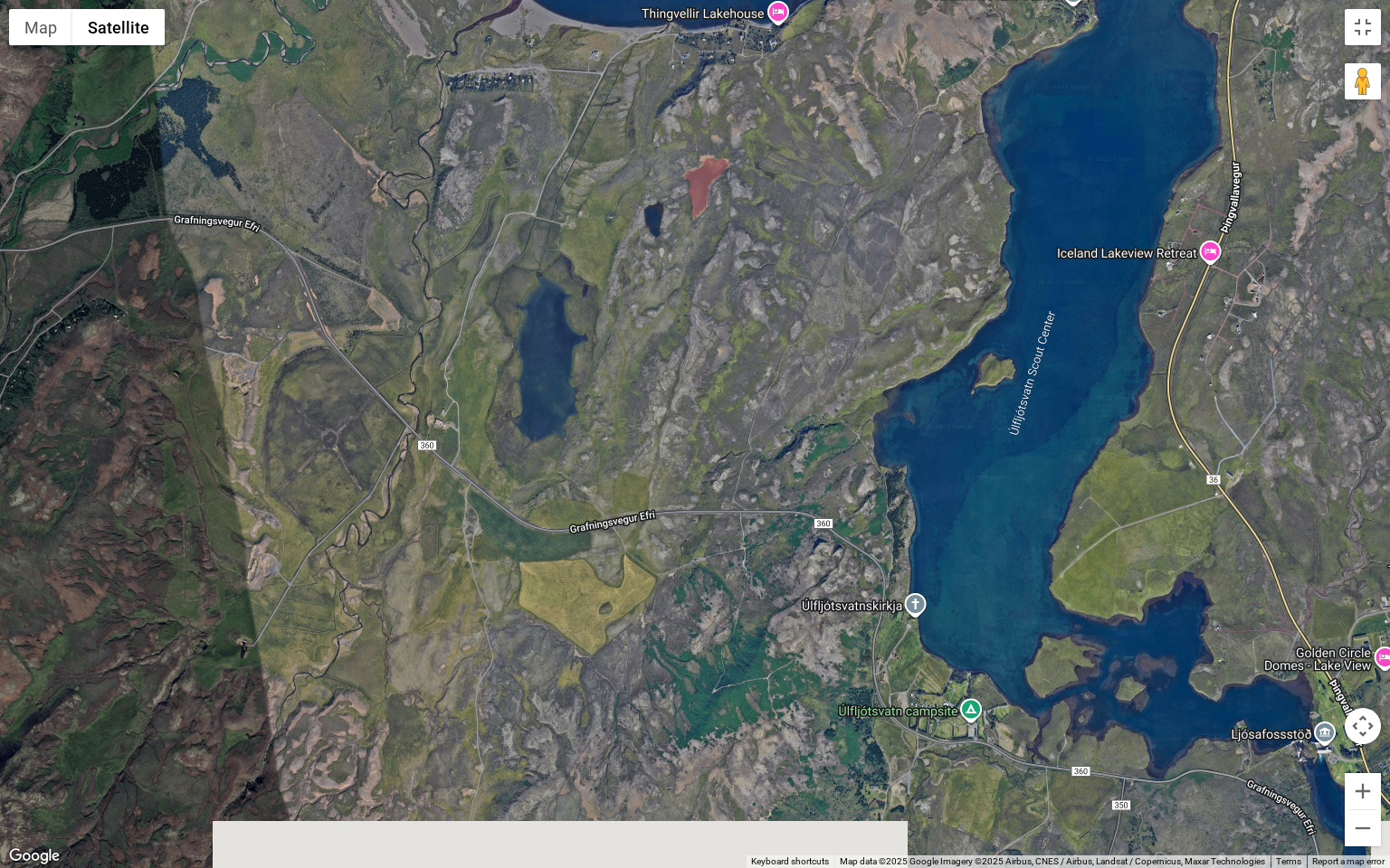
drag, startPoint x: 643, startPoint y: 408, endPoint x: 529, endPoint y: 322, distance: 142.8
click at [531, 323] on div at bounding box center [695, 434] width 1390 height 868
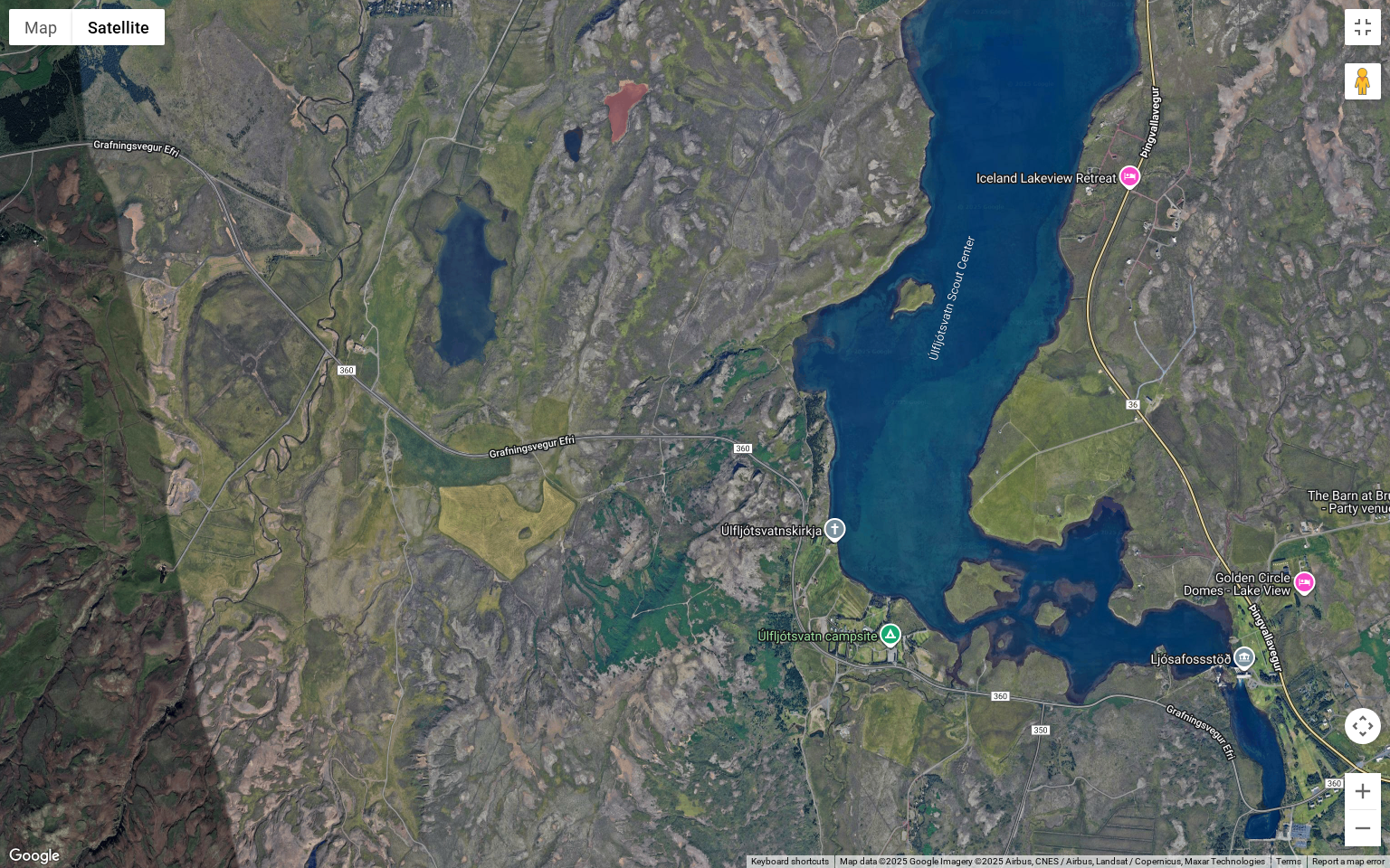
drag, startPoint x: 539, startPoint y: 333, endPoint x: 517, endPoint y: 311, distance: 31.1
click at [523, 317] on div at bounding box center [695, 434] width 1390 height 868
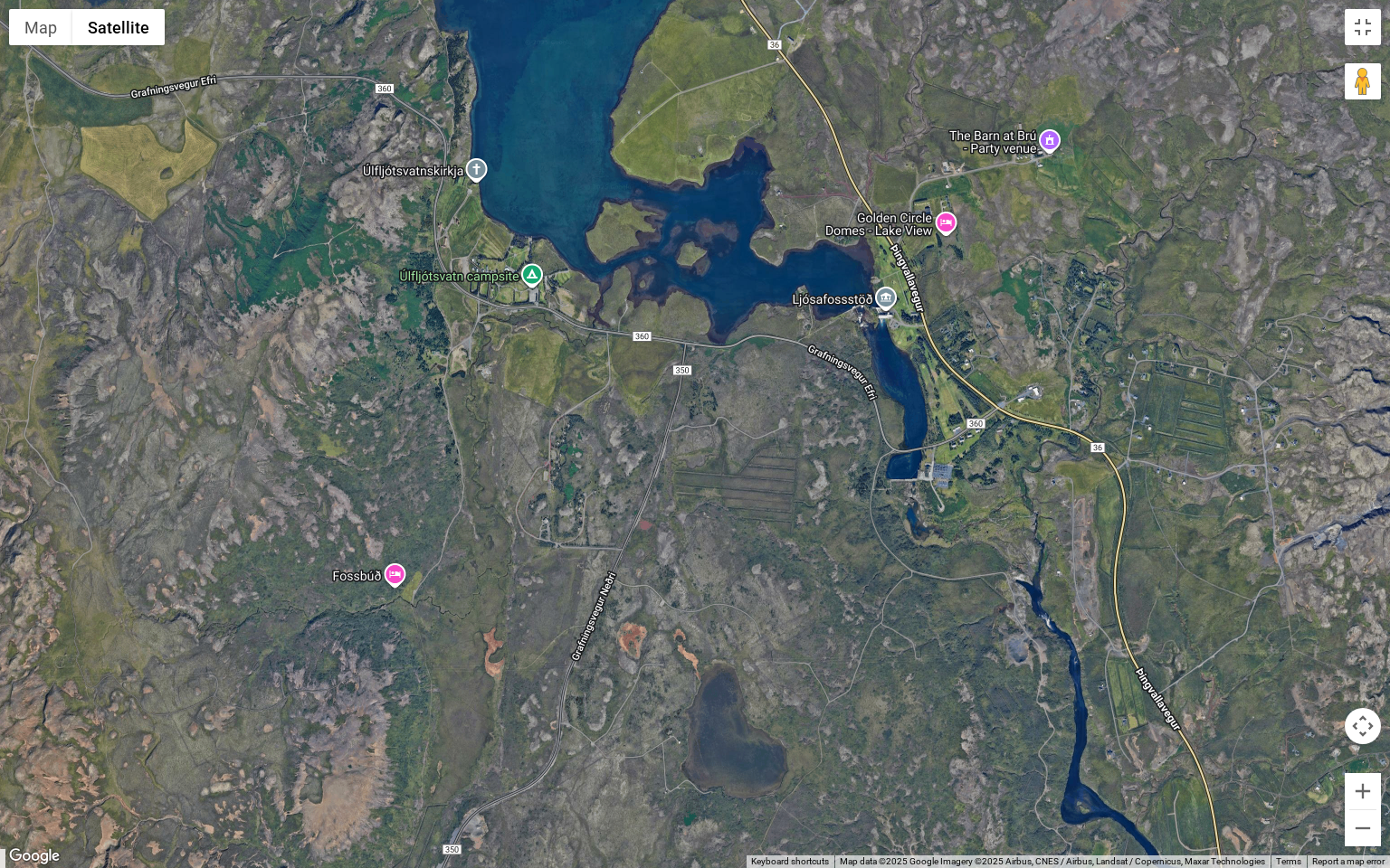
drag, startPoint x: 540, startPoint y: 300, endPoint x: 503, endPoint y: 201, distance: 105.7
click at [503, 201] on div at bounding box center [695, 434] width 1390 height 868
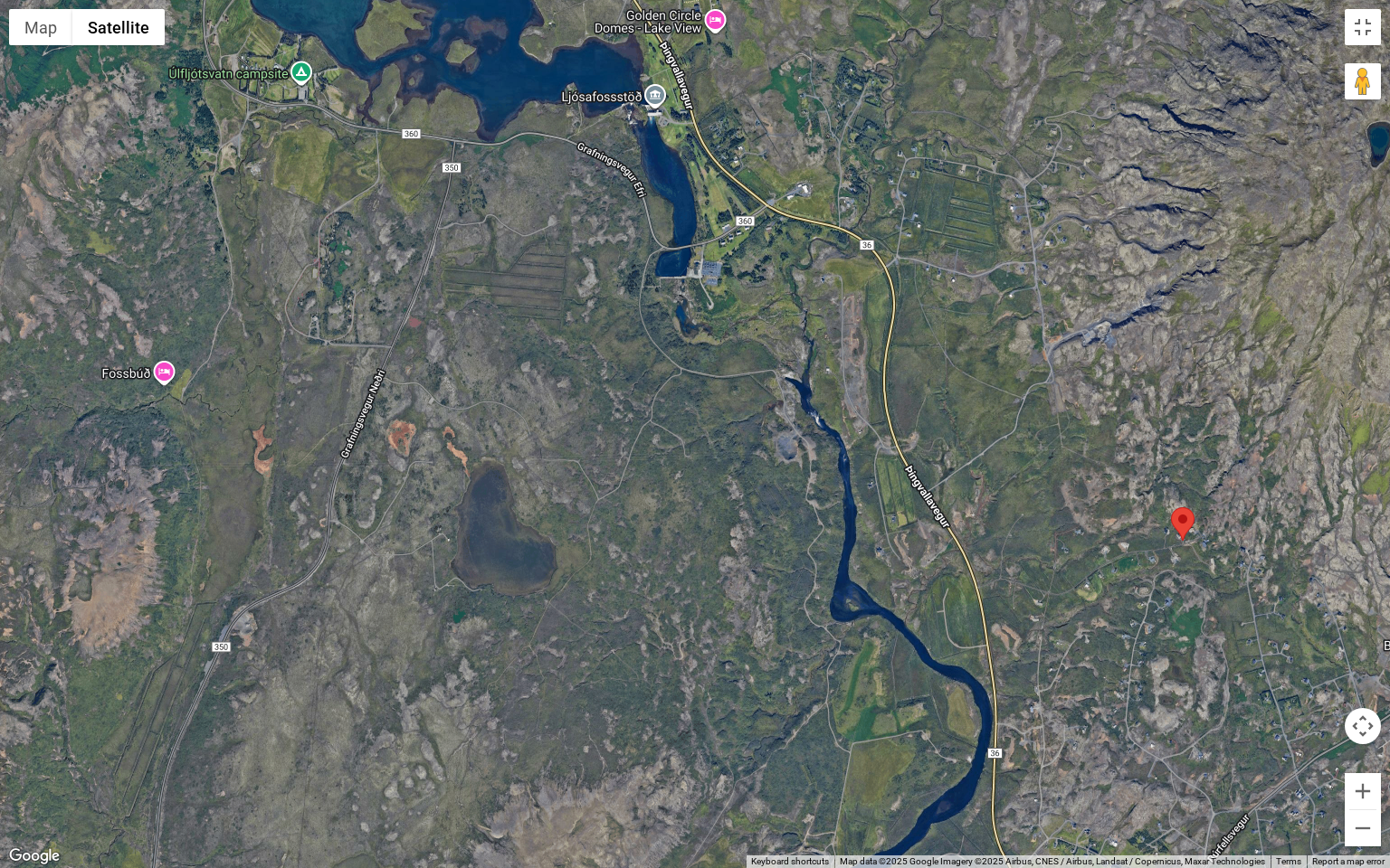
drag, startPoint x: 692, startPoint y: 321, endPoint x: 591, endPoint y: 218, distance: 144.3
click at [591, 218] on div at bounding box center [695, 434] width 1390 height 868
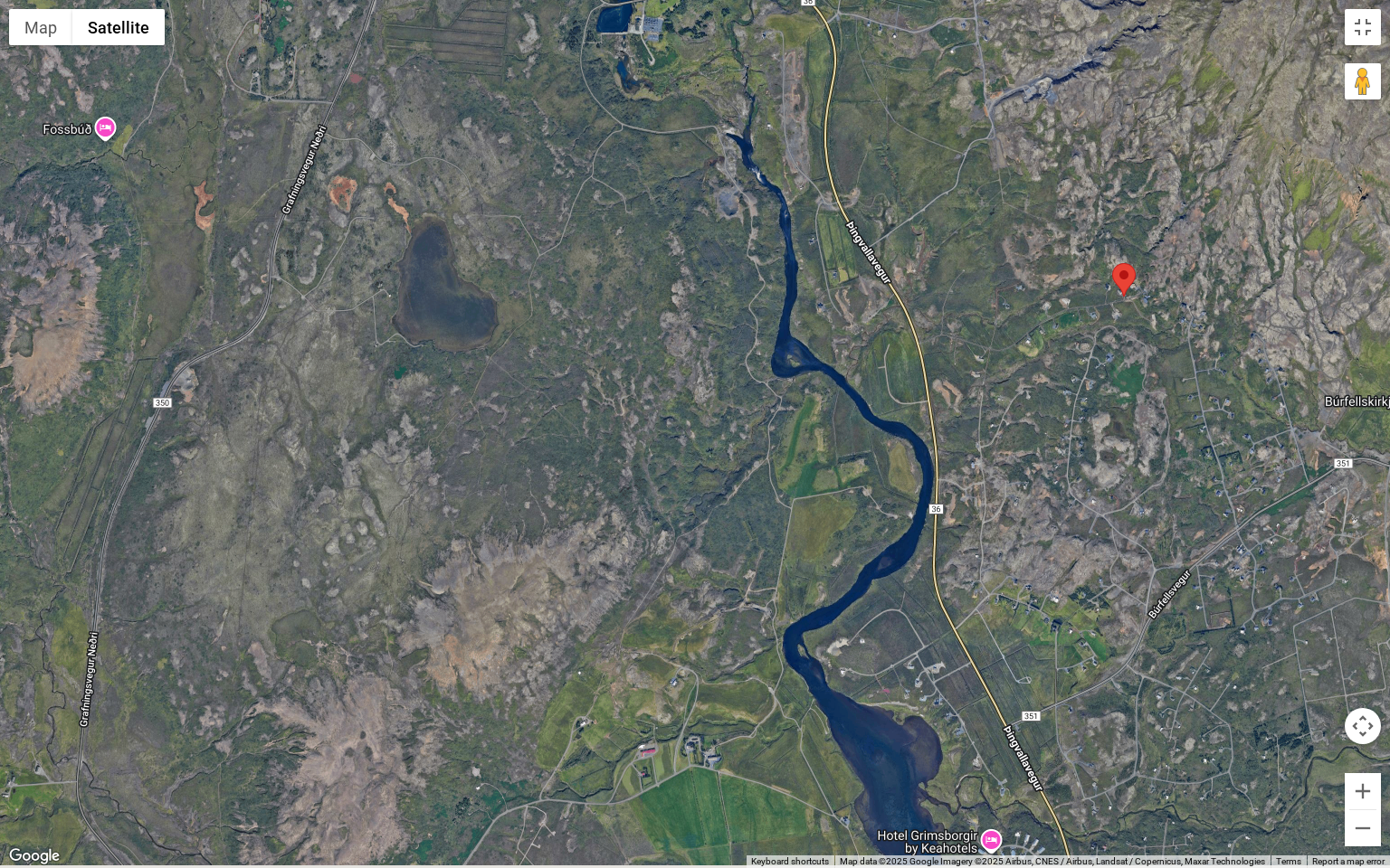
drag, startPoint x: 838, startPoint y: 699, endPoint x: 784, endPoint y: 460, distance: 245.0
click at [784, 460] on div at bounding box center [695, 434] width 1390 height 868
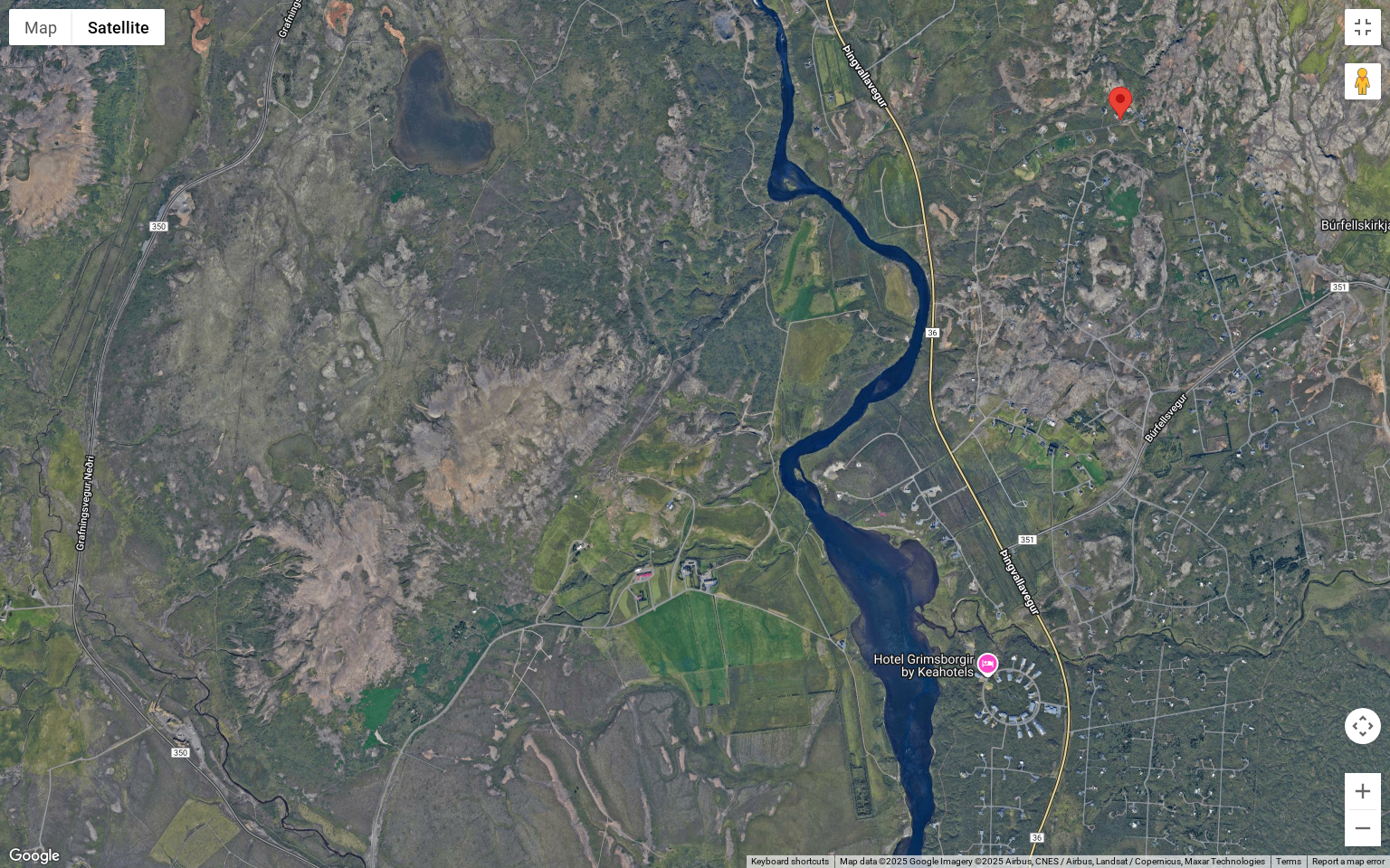
drag, startPoint x: 773, startPoint y: 566, endPoint x: 767, endPoint y: 390, distance: 176.1
click at [767, 390] on div at bounding box center [695, 434] width 1390 height 868
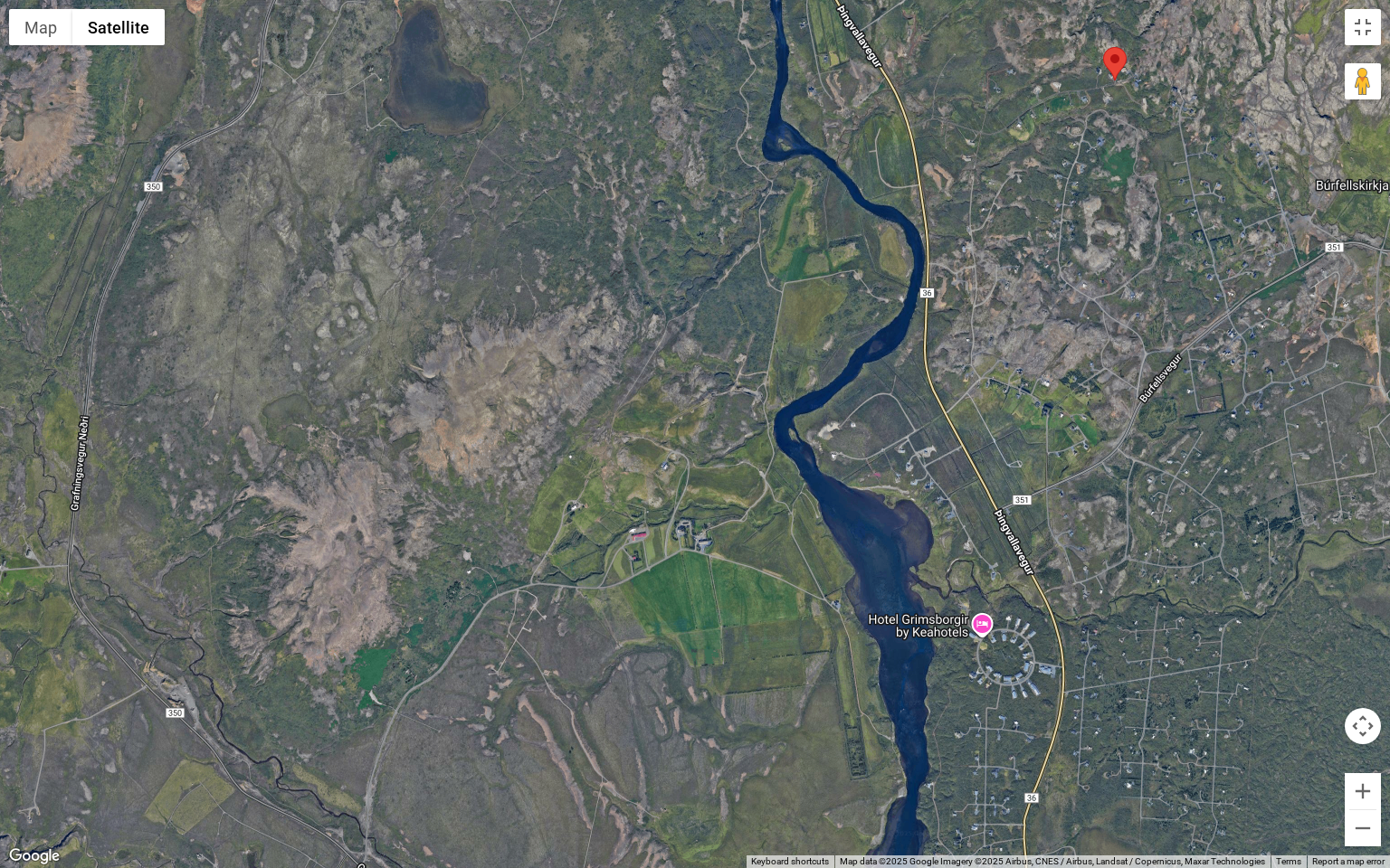
drag, startPoint x: 753, startPoint y: 557, endPoint x: 724, endPoint y: 391, distance: 168.5
click at [725, 395] on div at bounding box center [695, 434] width 1390 height 868
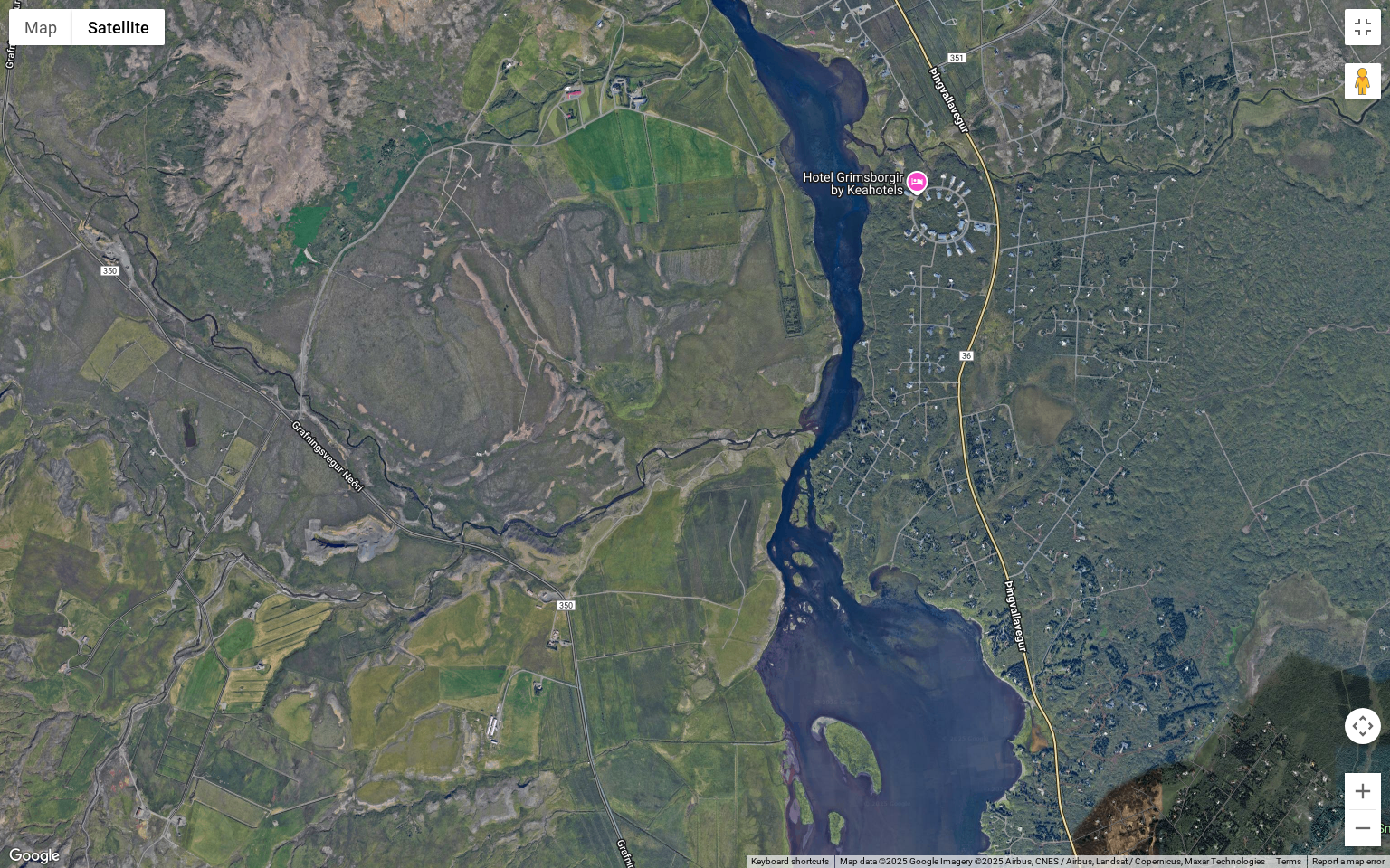
drag, startPoint x: 568, startPoint y: 633, endPoint x: 587, endPoint y: 388, distance: 245.7
click at [579, 442] on div at bounding box center [695, 434] width 1390 height 868
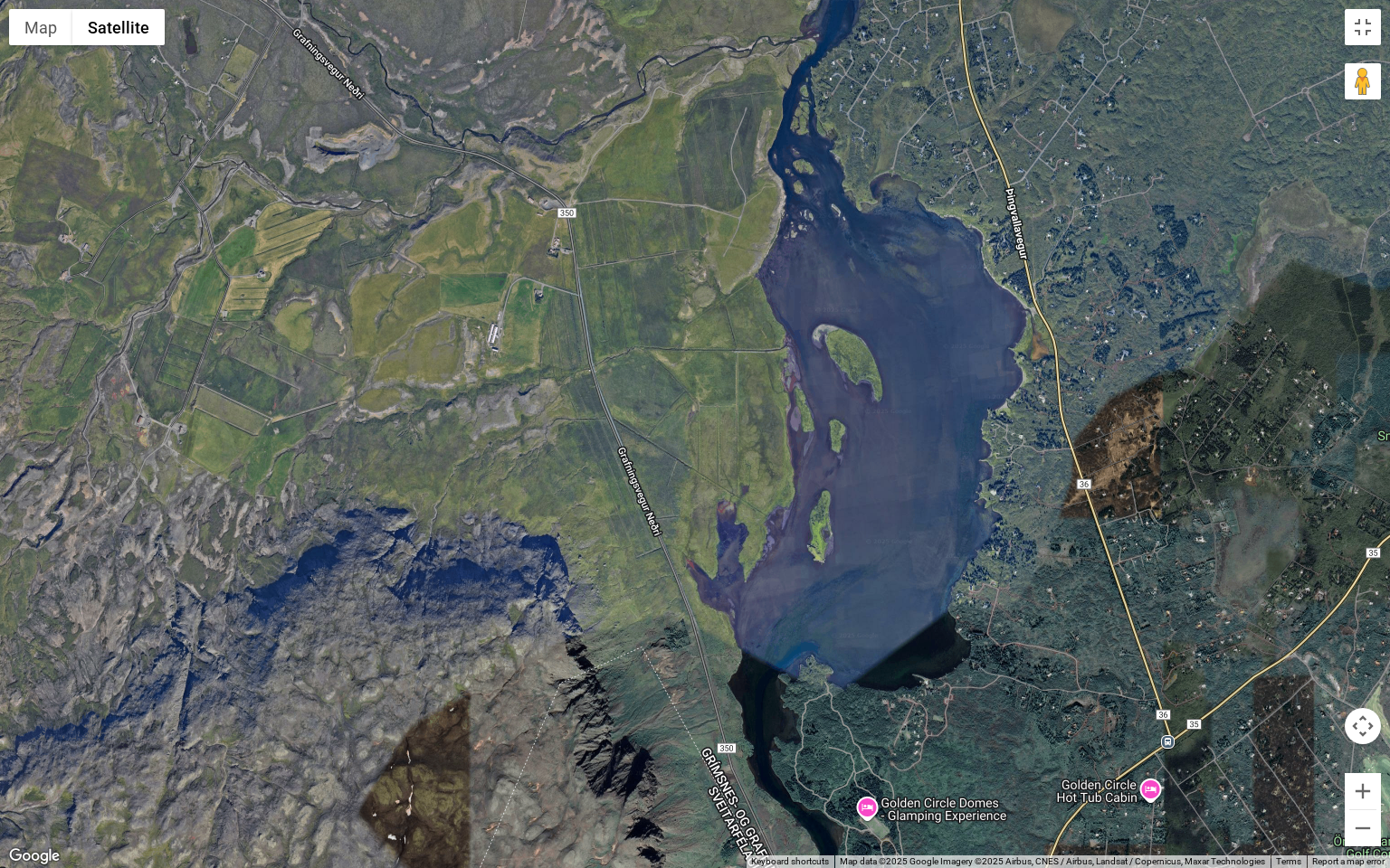
drag, startPoint x: 696, startPoint y: 681, endPoint x: 626, endPoint y: 387, distance: 302.2
click at [626, 387] on div at bounding box center [695, 434] width 1390 height 868
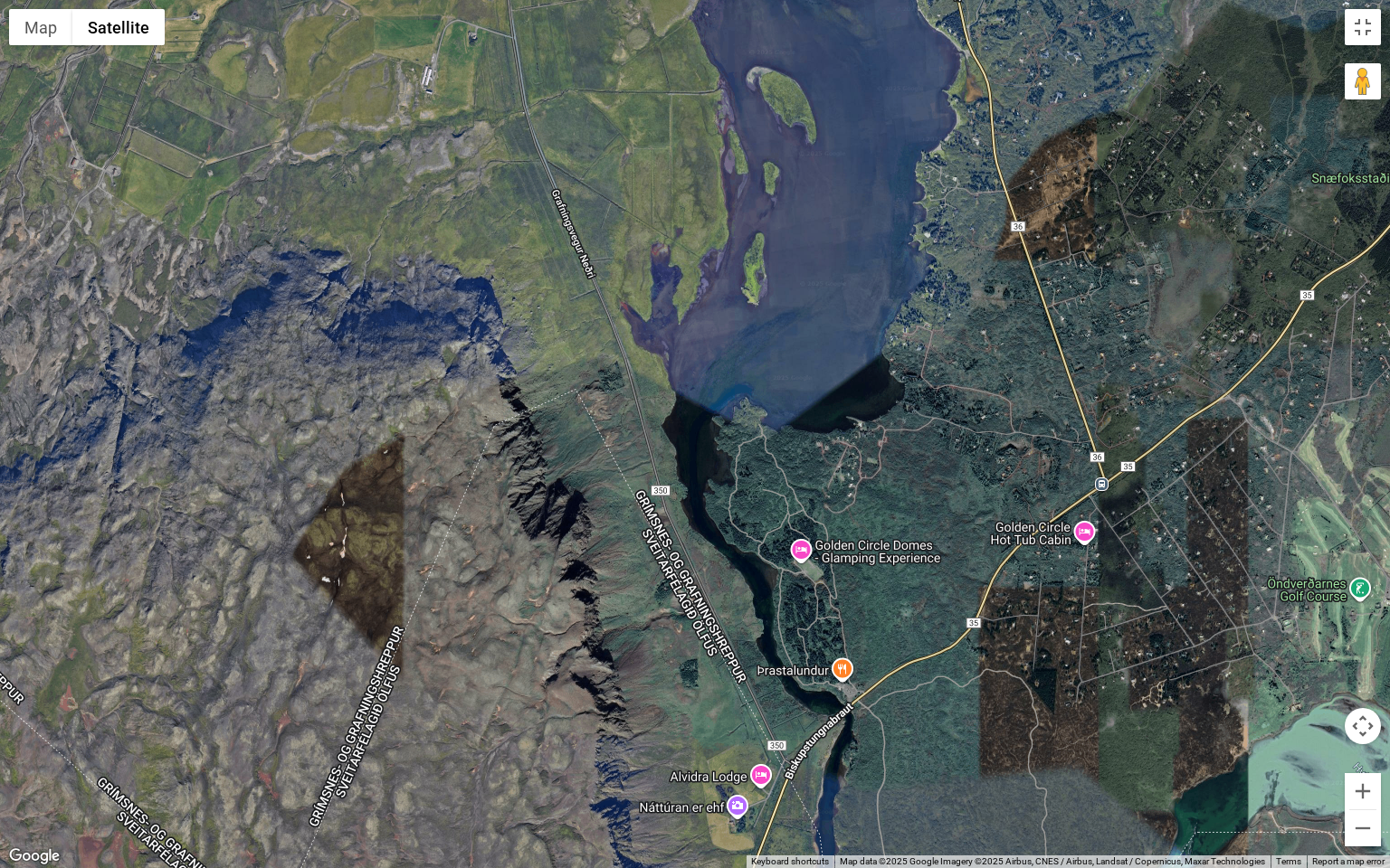
drag, startPoint x: 693, startPoint y: 648, endPoint x: 665, endPoint y: 568, distance: 84.8
click at [665, 568] on div at bounding box center [695, 434] width 1390 height 868
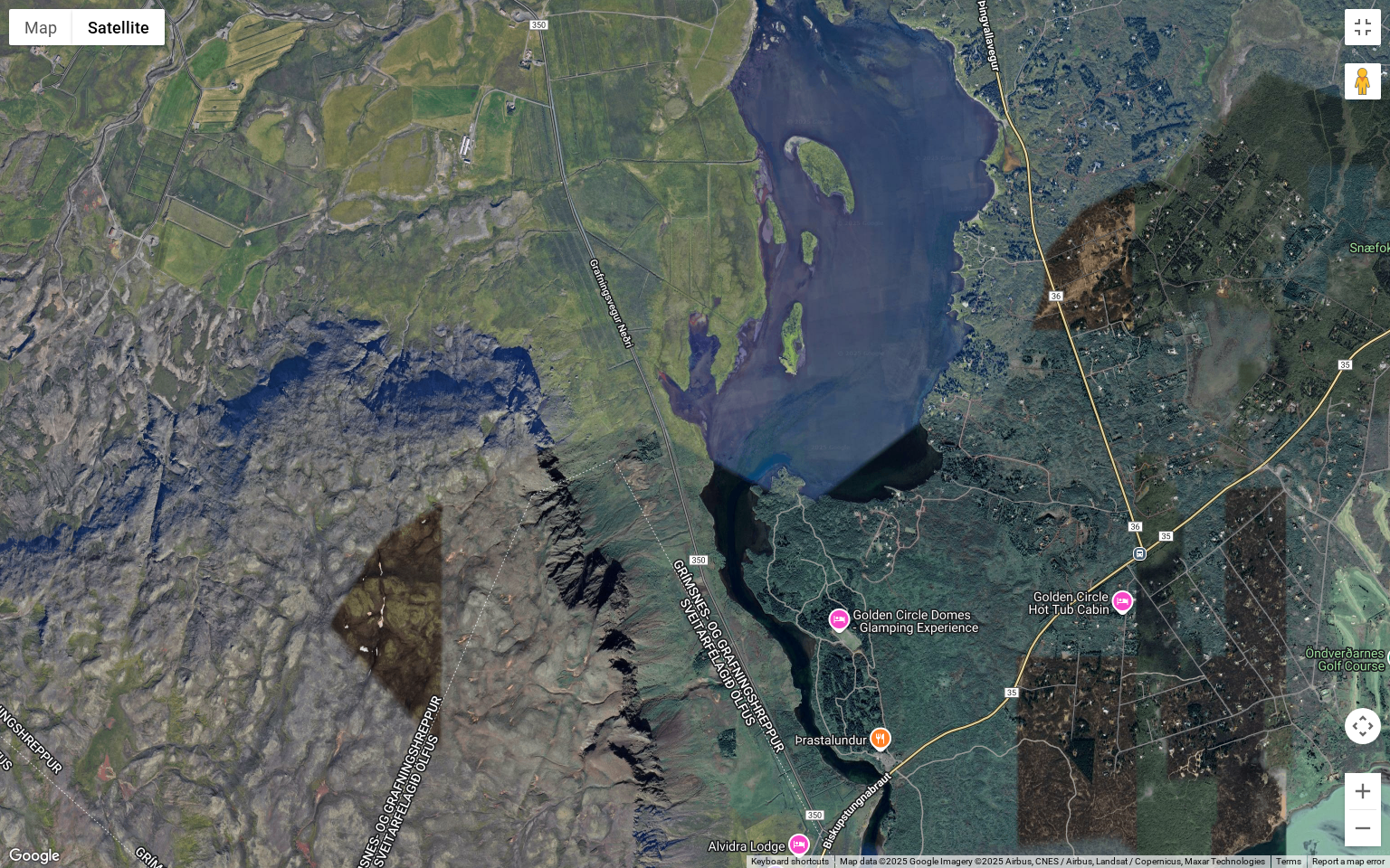
drag, startPoint x: 648, startPoint y: 386, endPoint x: 717, endPoint y: 645, distance: 268.0
click at [717, 638] on div at bounding box center [695, 434] width 1390 height 868
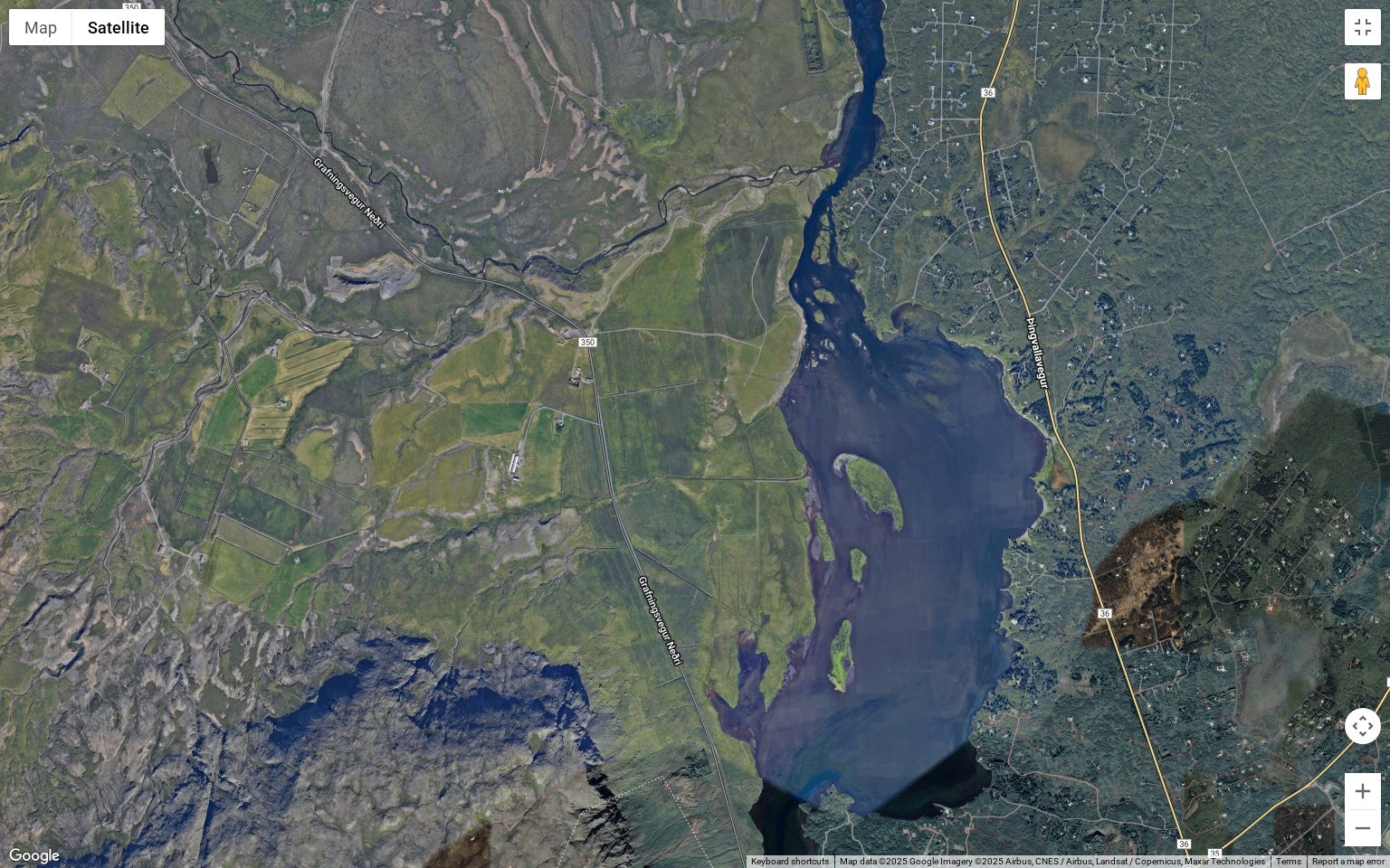
drag, startPoint x: 658, startPoint y: 431, endPoint x: 712, endPoint y: 589, distance: 167.0
click at [695, 571] on div at bounding box center [695, 434] width 1390 height 868
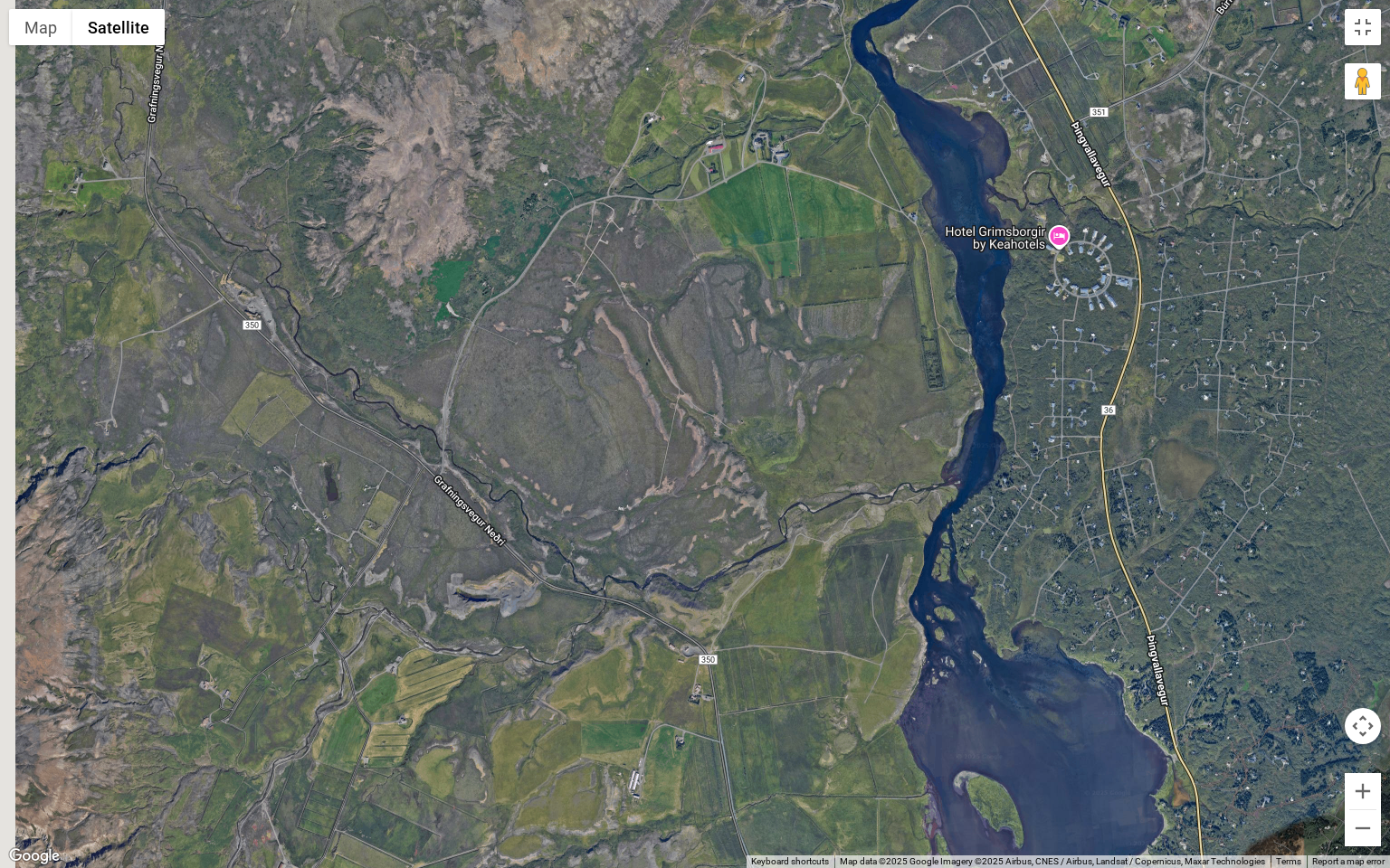
drag, startPoint x: 620, startPoint y: 507, endPoint x: 747, endPoint y: 572, distance: 142.7
click at [734, 564] on div at bounding box center [695, 434] width 1390 height 868
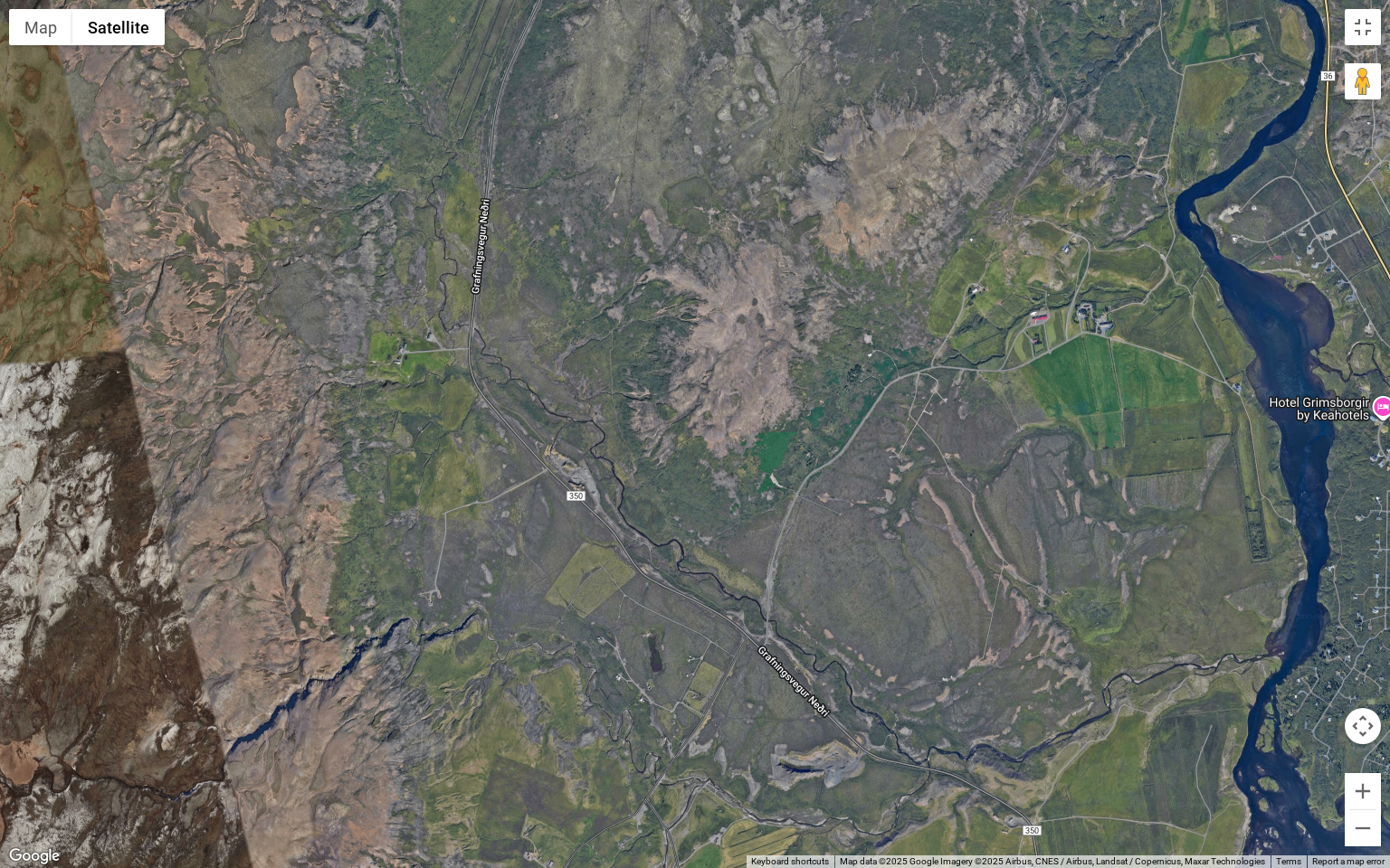
drag, startPoint x: 612, startPoint y: 486, endPoint x: 734, endPoint y: 558, distance: 141.7
click at [721, 547] on div at bounding box center [695, 434] width 1390 height 868
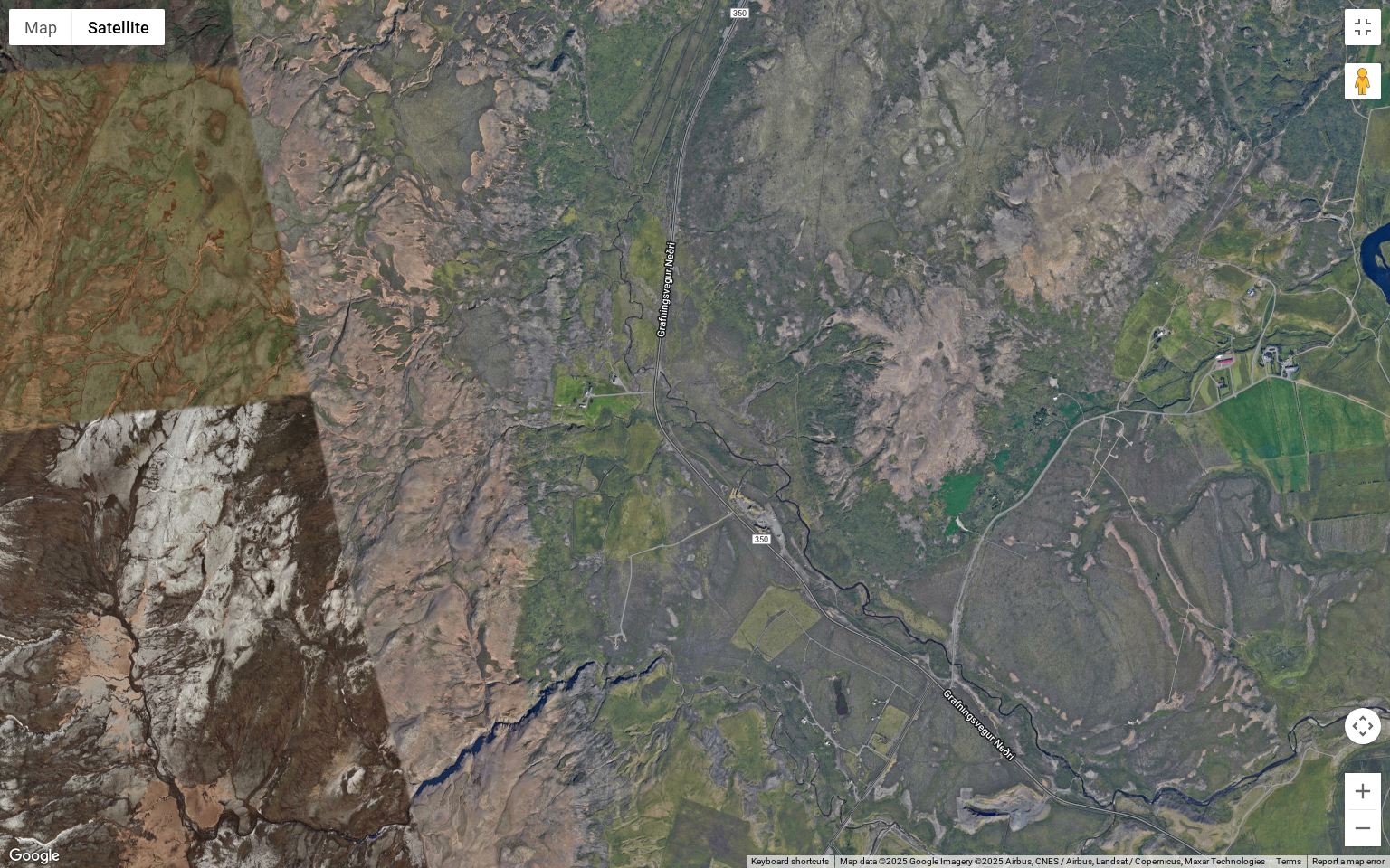
drag, startPoint x: 742, startPoint y: 293, endPoint x: 709, endPoint y: 240, distance: 62.4
click at [709, 241] on div at bounding box center [695, 434] width 1390 height 868
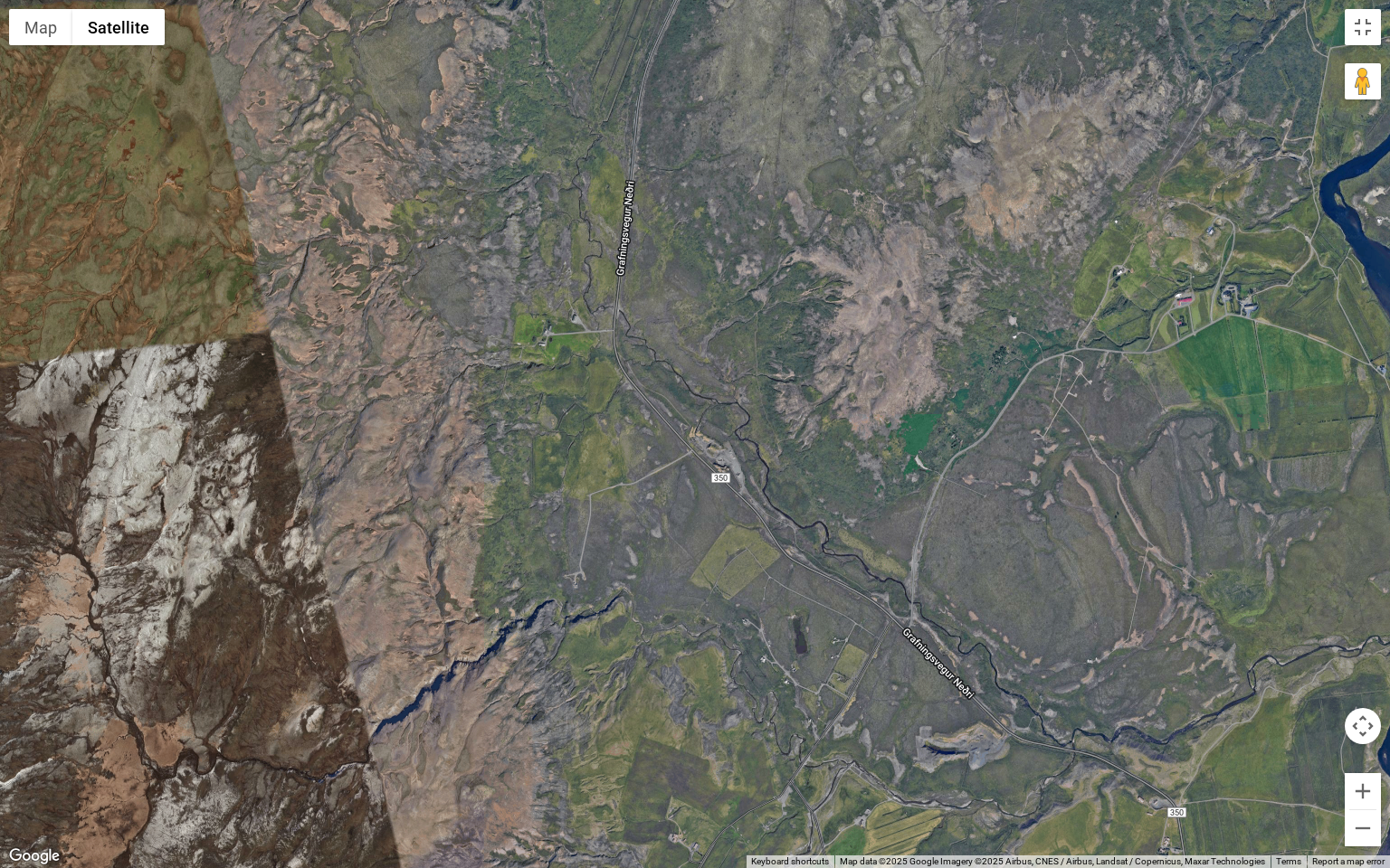
drag, startPoint x: 660, startPoint y: 209, endPoint x: 591, endPoint y: 87, distance: 140.2
click at [593, 87] on div at bounding box center [695, 434] width 1390 height 868
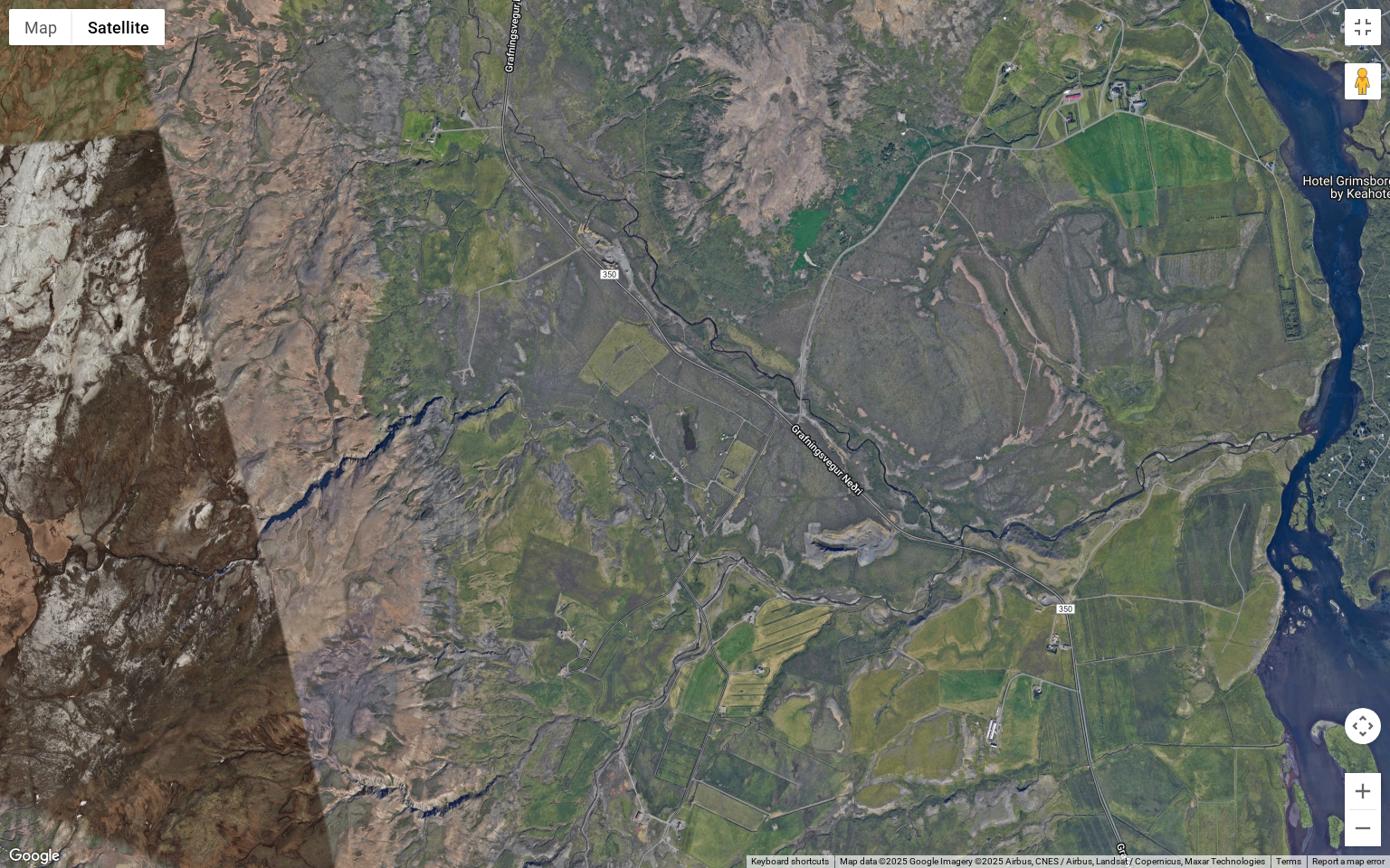
click at [1007, 517] on div at bounding box center [695, 434] width 1390 height 868
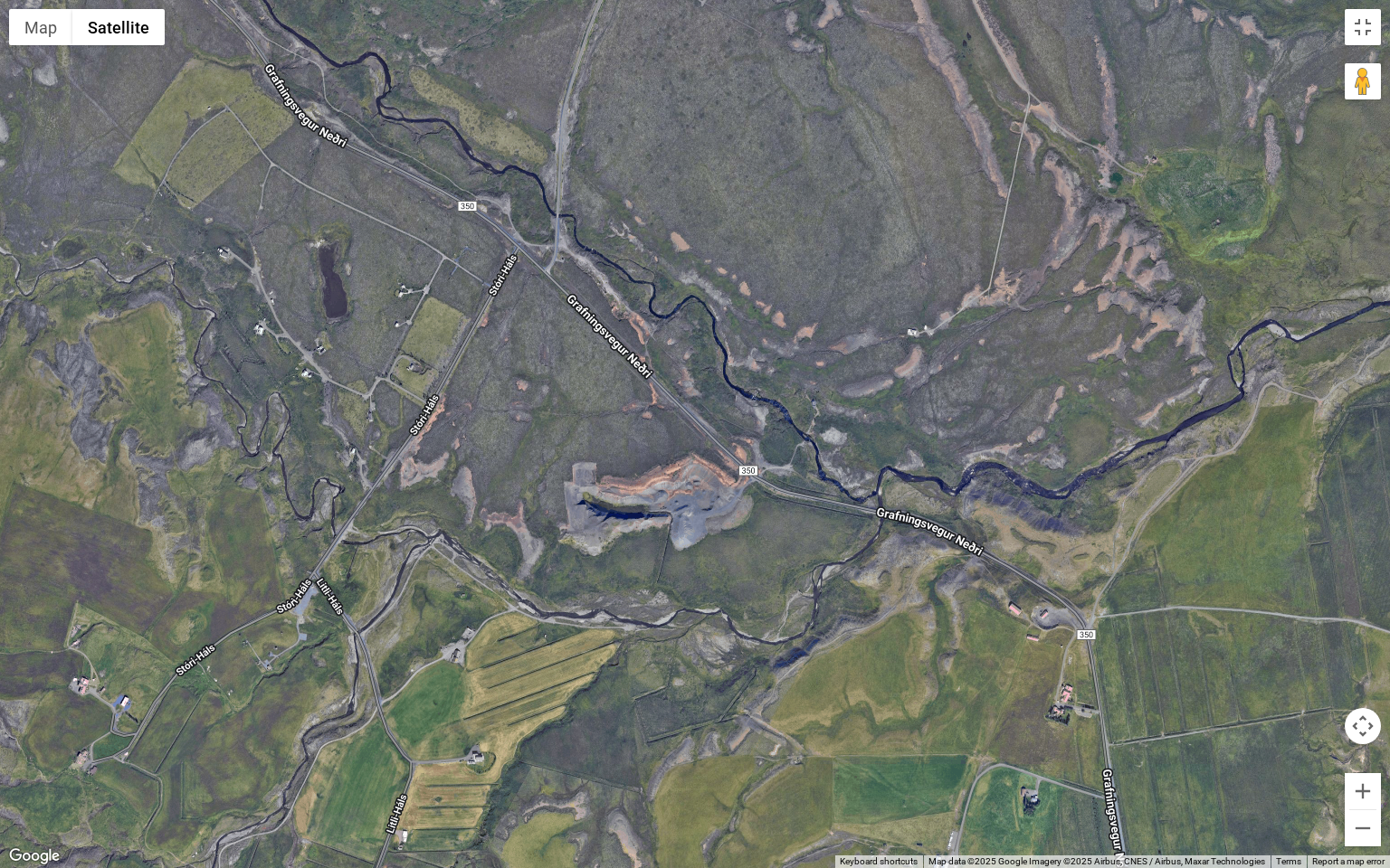
drag, startPoint x: 1046, startPoint y: 572, endPoint x: 955, endPoint y: 445, distance: 156.2
click at [956, 452] on div at bounding box center [695, 434] width 1390 height 868
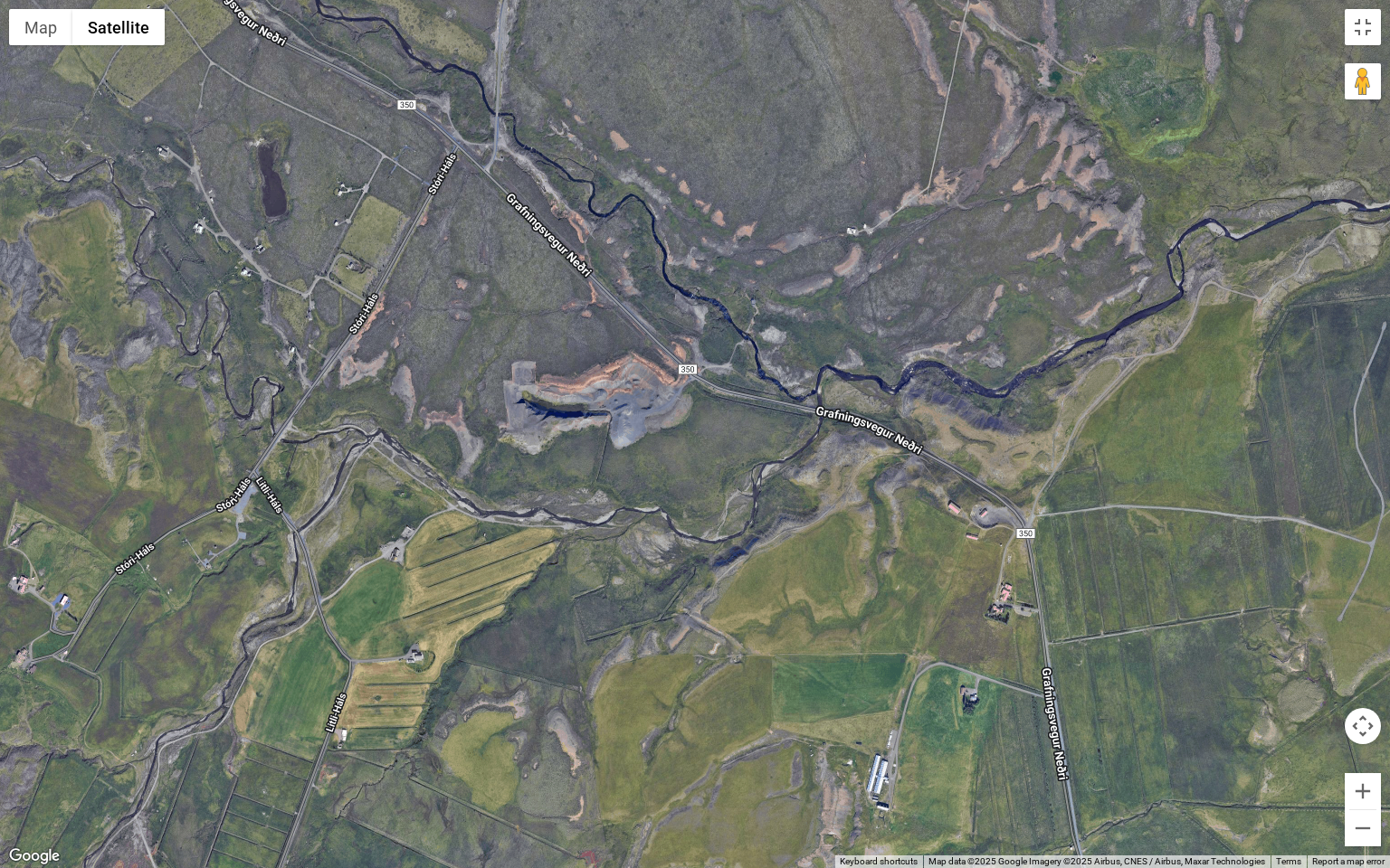
drag, startPoint x: 833, startPoint y: 508, endPoint x: 963, endPoint y: 643, distance: 187.4
click at [963, 643] on div at bounding box center [695, 434] width 1390 height 868
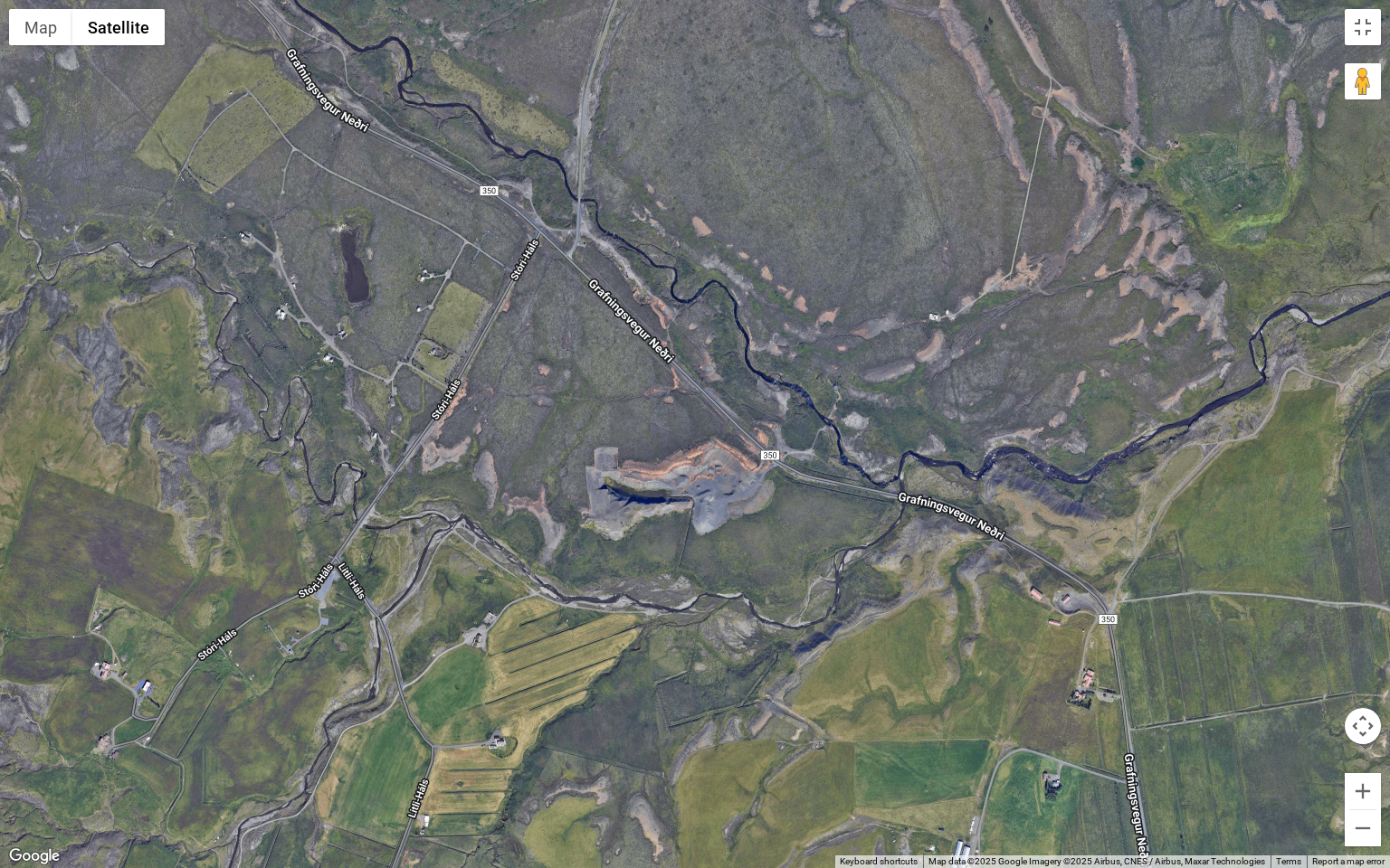
drag, startPoint x: 768, startPoint y: 337, endPoint x: 968, endPoint y: 461, distance: 235.3
click at [964, 460] on div at bounding box center [695, 434] width 1390 height 868
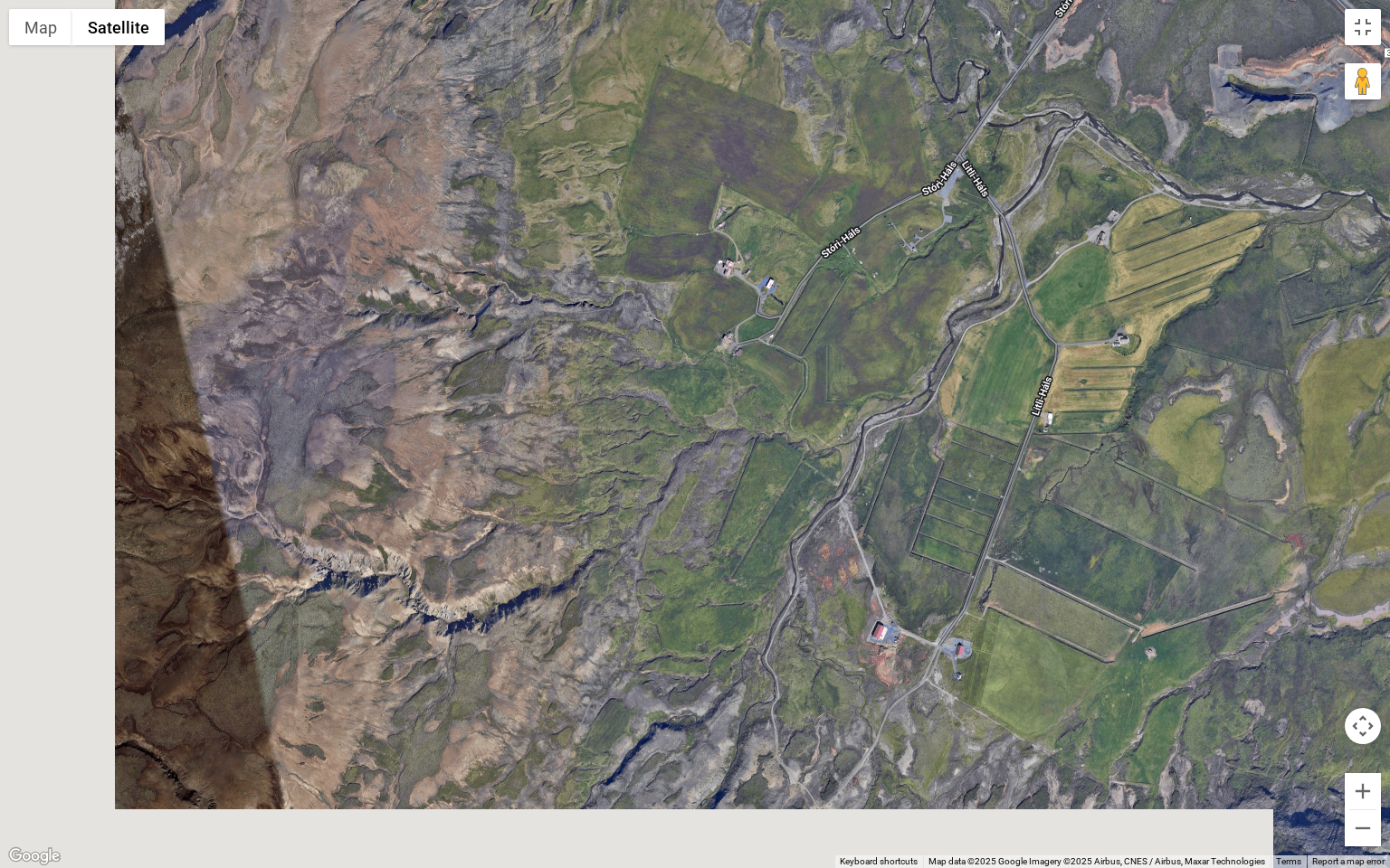
drag, startPoint x: 773, startPoint y: 618, endPoint x: 1085, endPoint y: 117, distance: 590.2
click at [1085, 117] on div at bounding box center [695, 434] width 1390 height 868
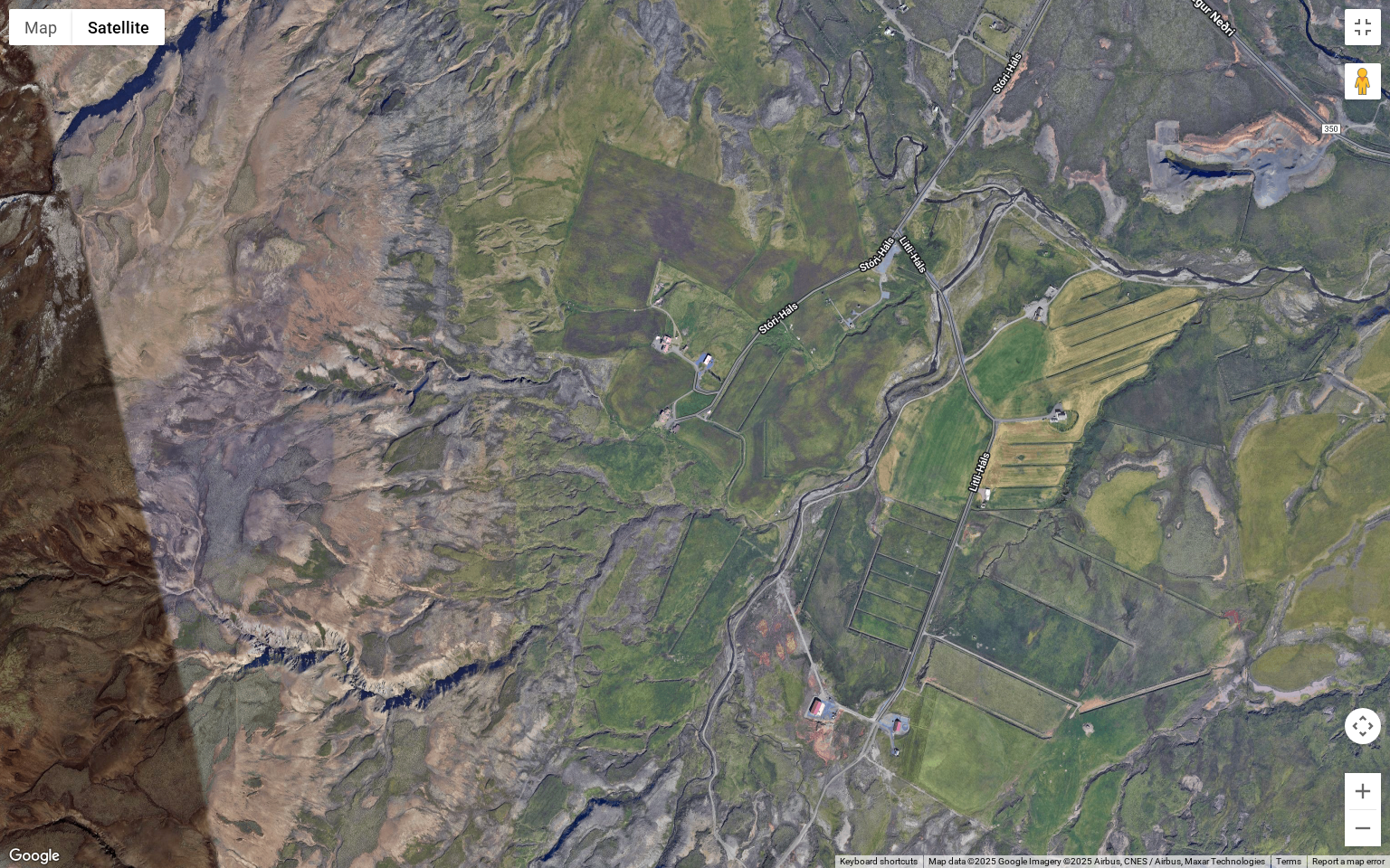
drag, startPoint x: 904, startPoint y: 186, endPoint x: 803, endPoint y: 572, distance: 399.0
click at [807, 553] on div at bounding box center [695, 434] width 1390 height 868
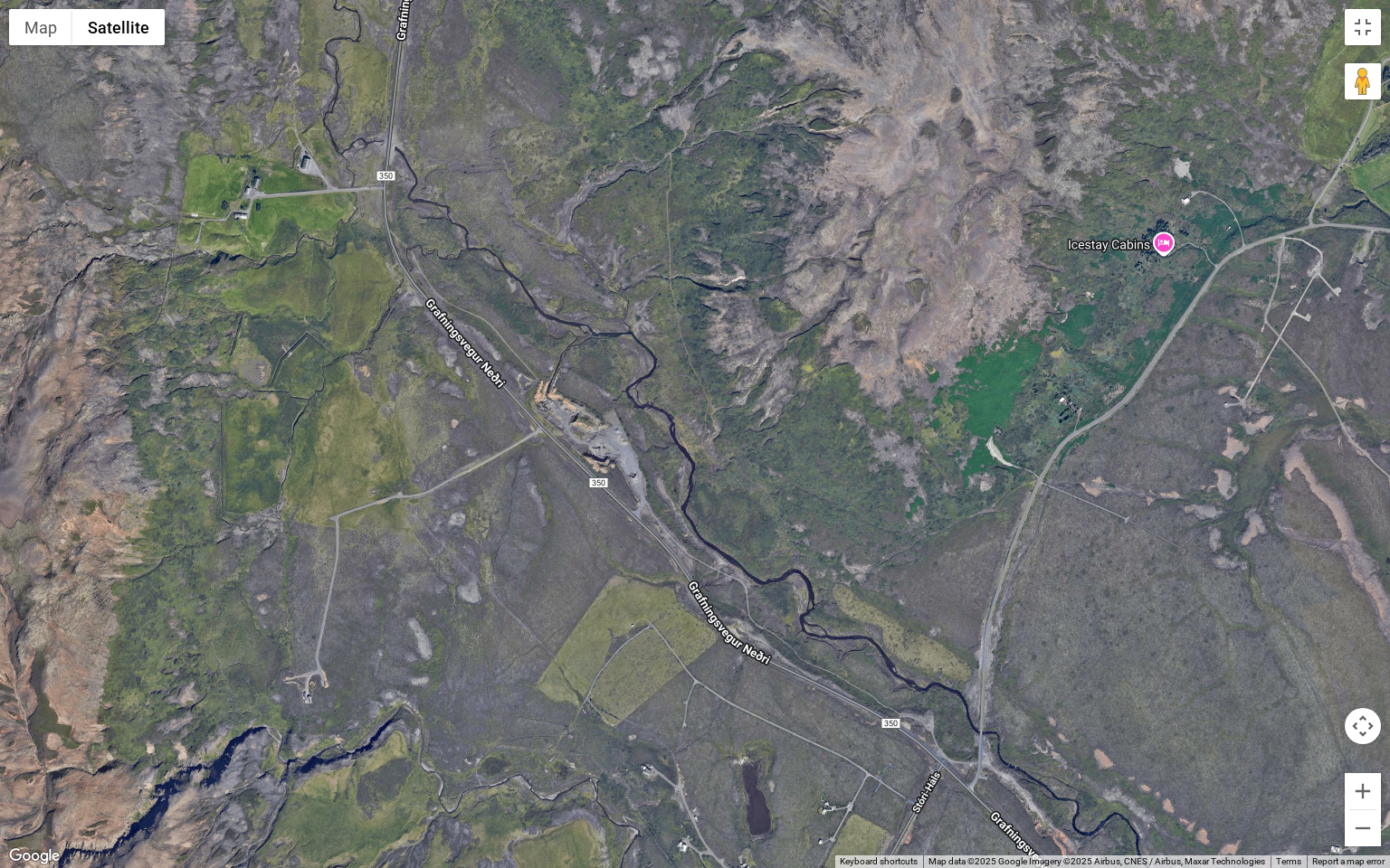
drag, startPoint x: 723, startPoint y: 418, endPoint x: 877, endPoint y: 551, distance: 203.5
click at [863, 548] on div at bounding box center [695, 434] width 1390 height 868
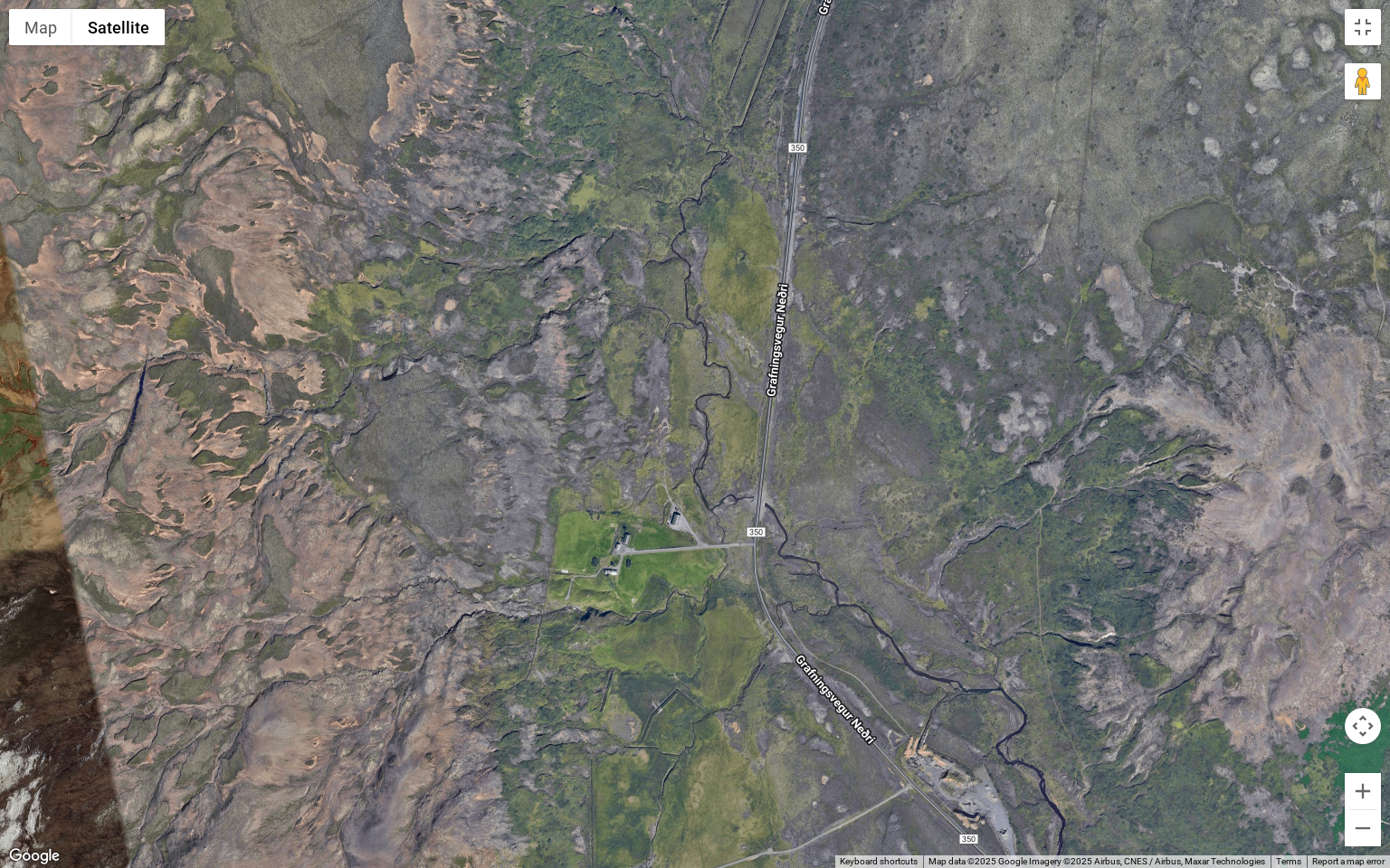
drag
click at [688, 688] on div at bounding box center [695, 434] width 1390 height 868
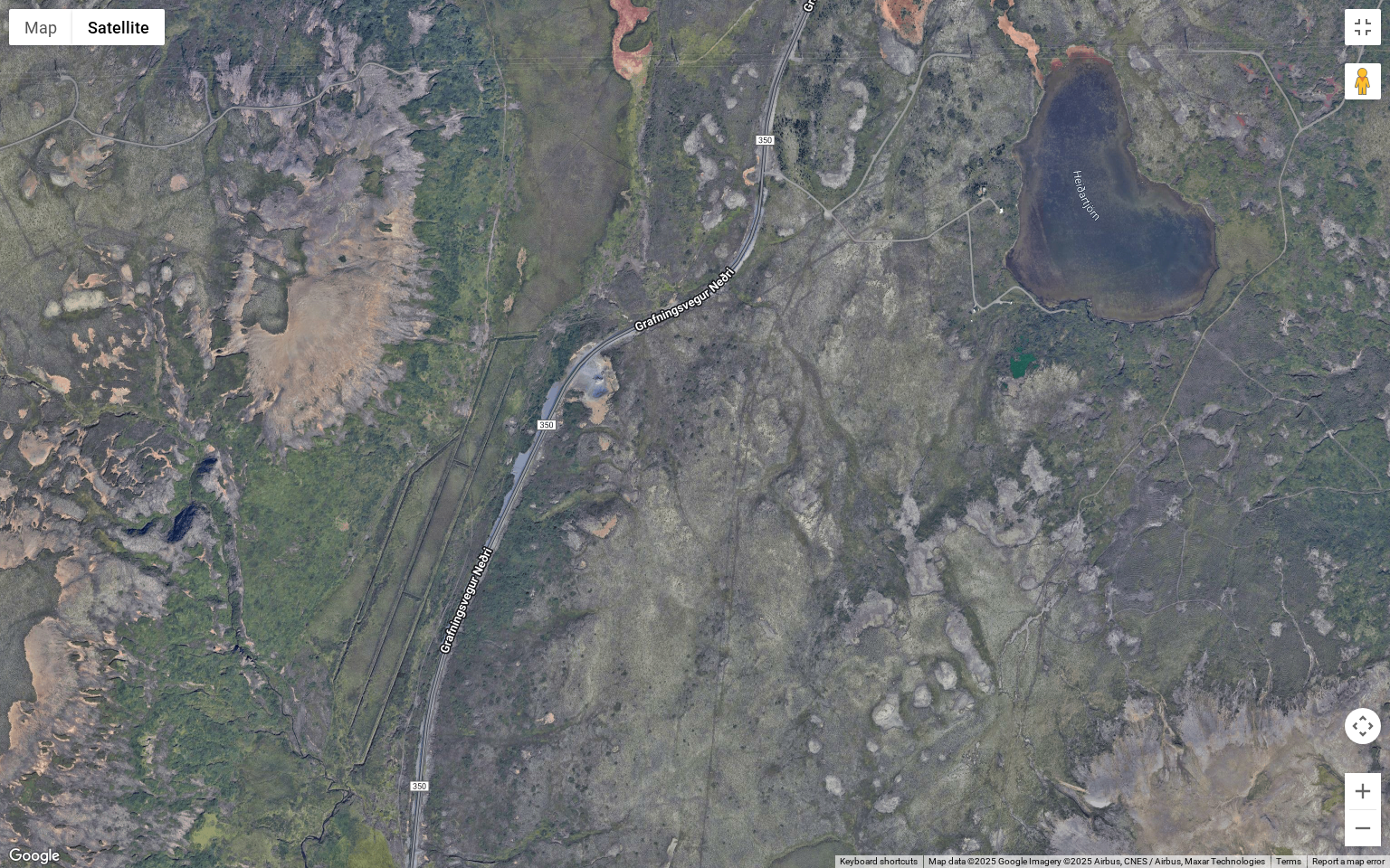
click at [658, 608] on div at bounding box center [695, 434] width 1390 height 868
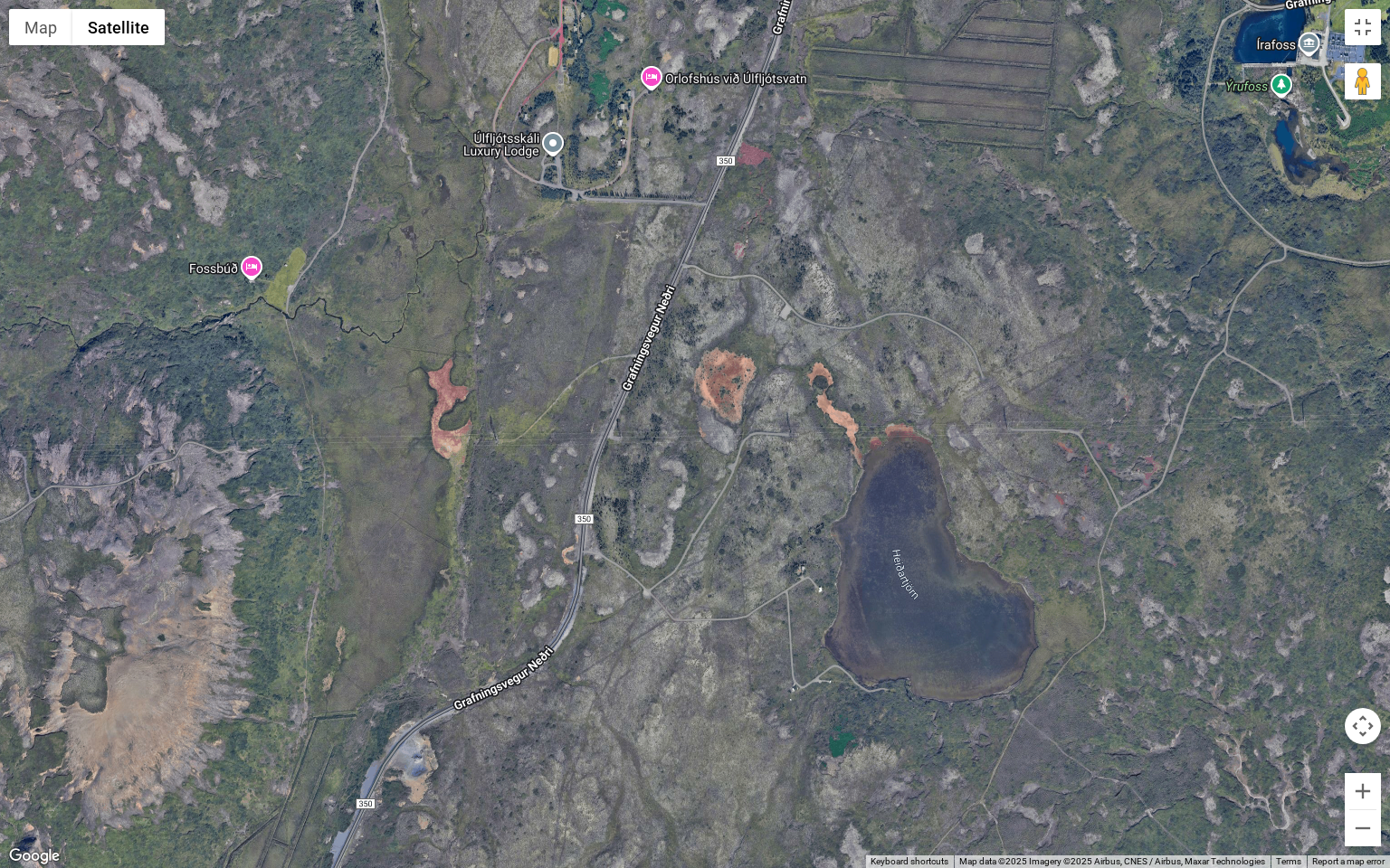
click at [649, 677] on div at bounding box center [695, 434] width 1390 height 868
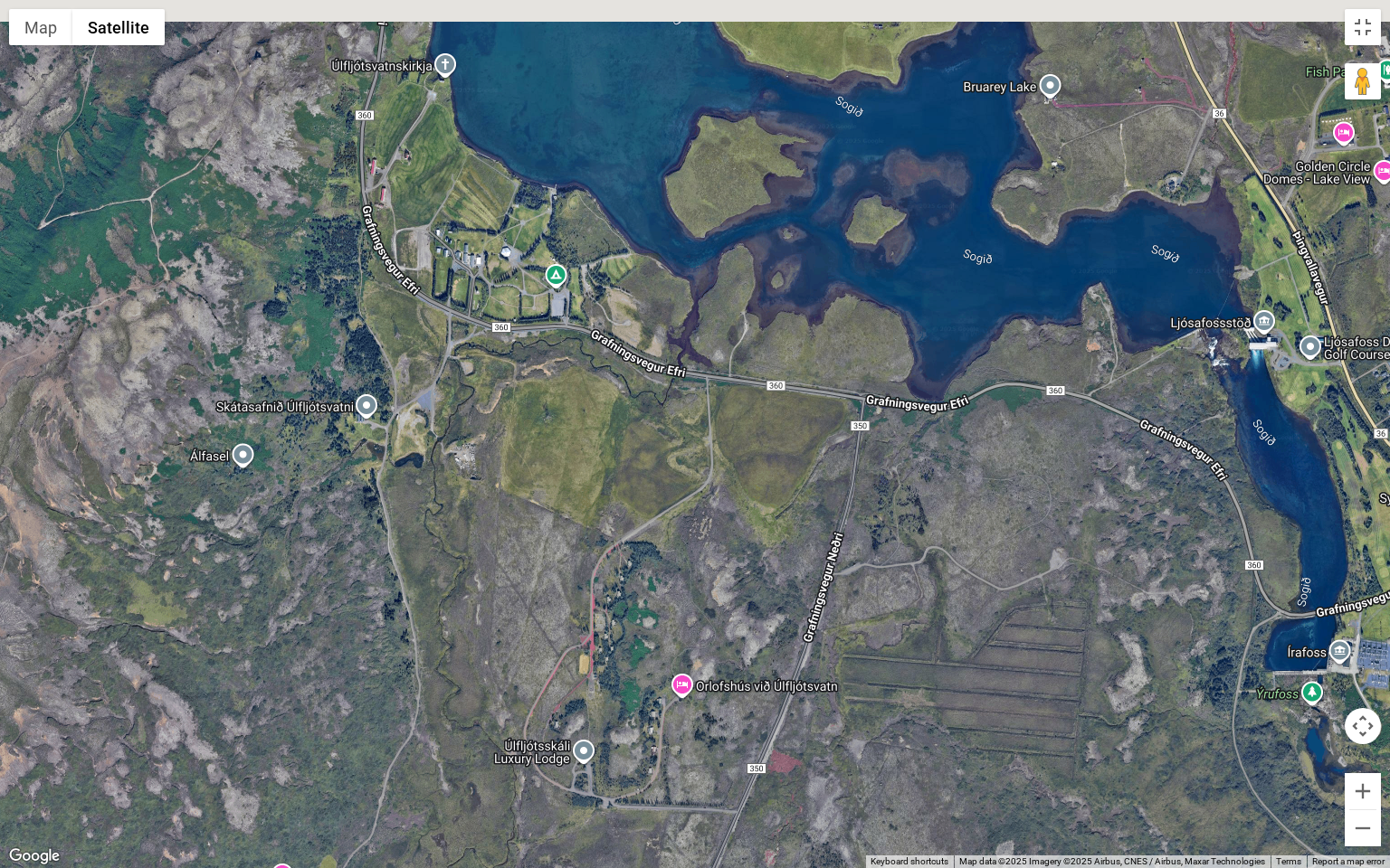
click at [883, 528] on div at bounding box center [695, 434] width 1390 height 868
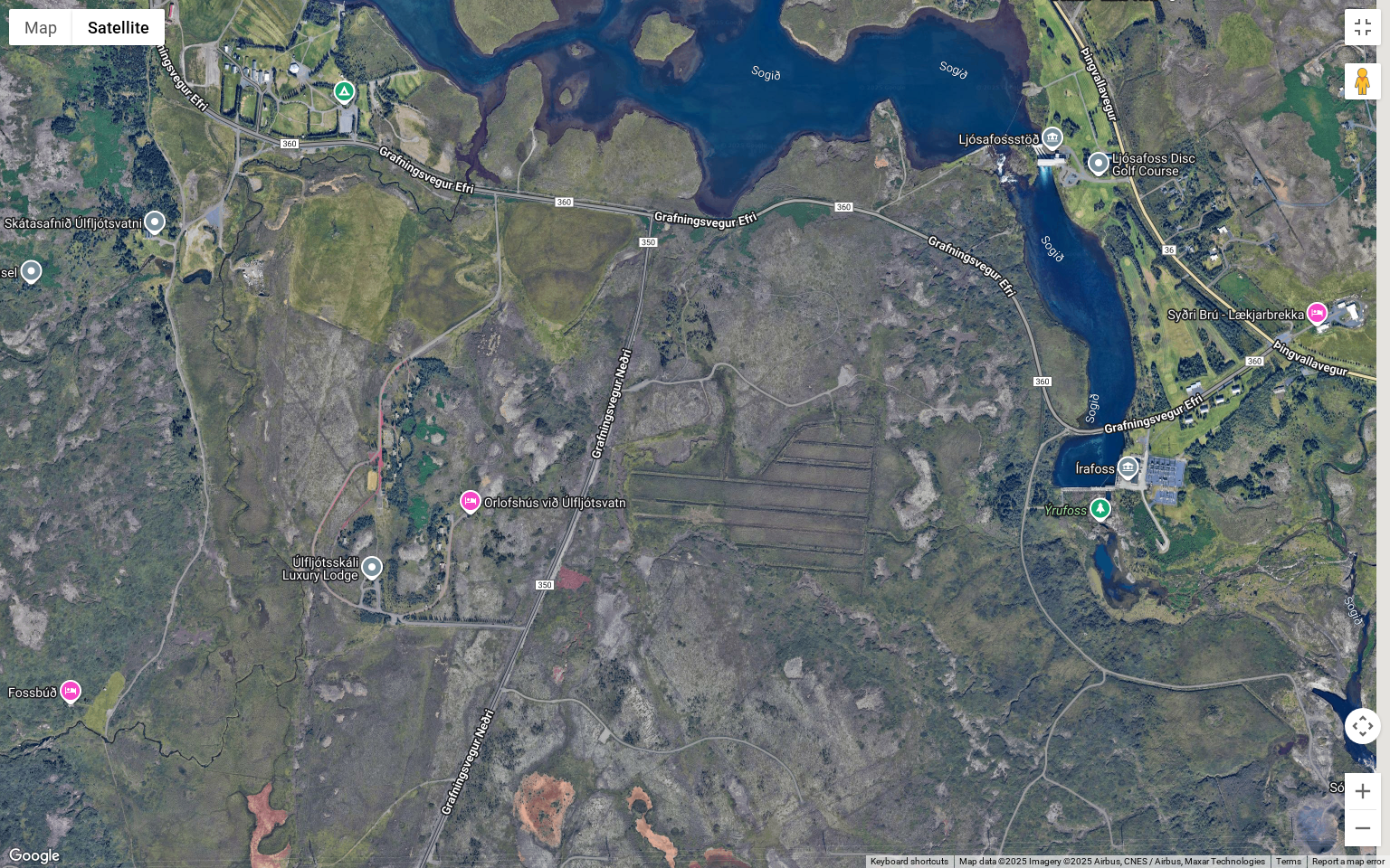
click at [499, 293] on div at bounding box center [695, 434] width 1390 height 868
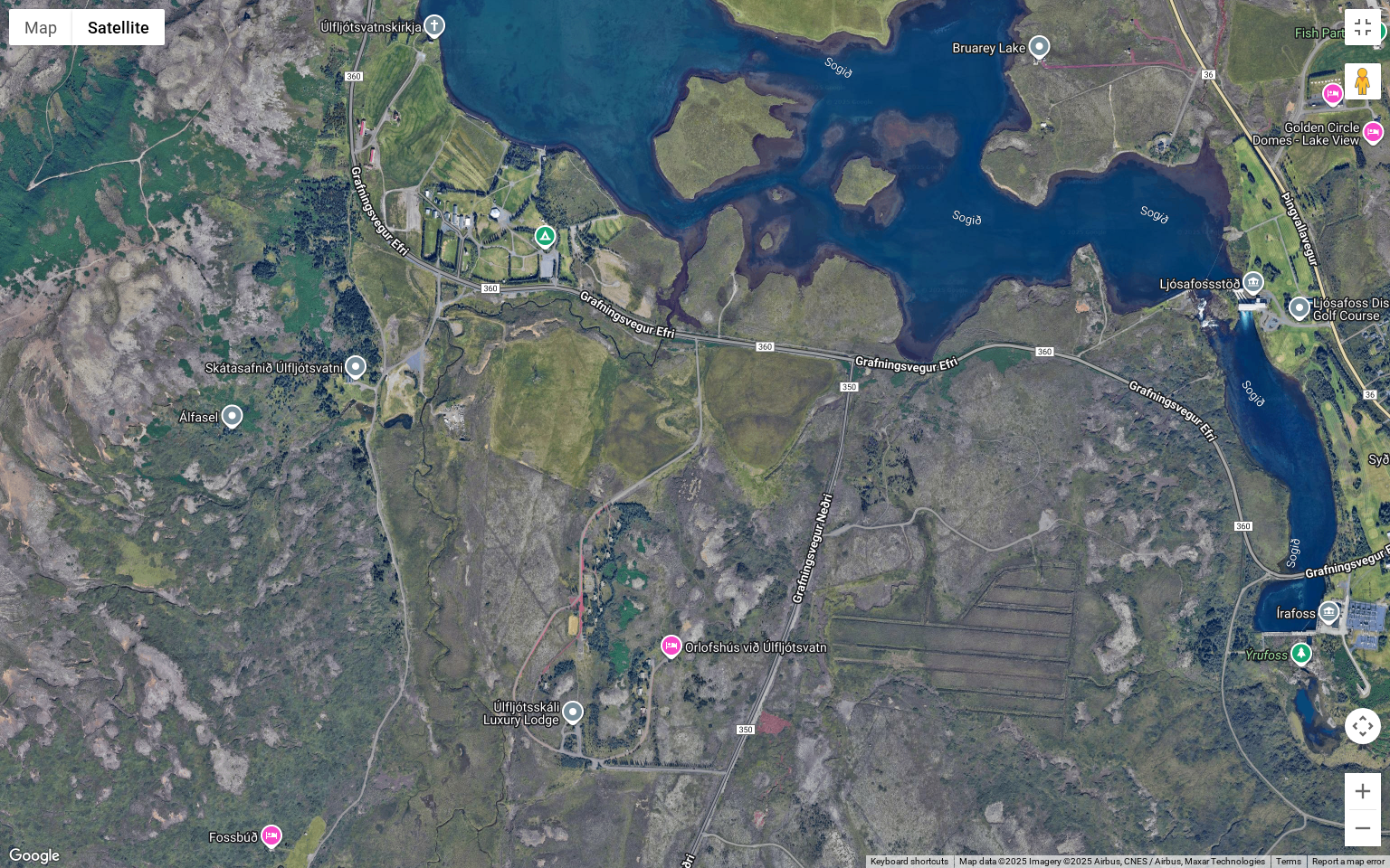
drag, startPoint x: 310, startPoint y: 292, endPoint x: 583, endPoint y: 459, distance: 320.0
click at [583, 459] on div at bounding box center [695, 434] width 1390 height 868
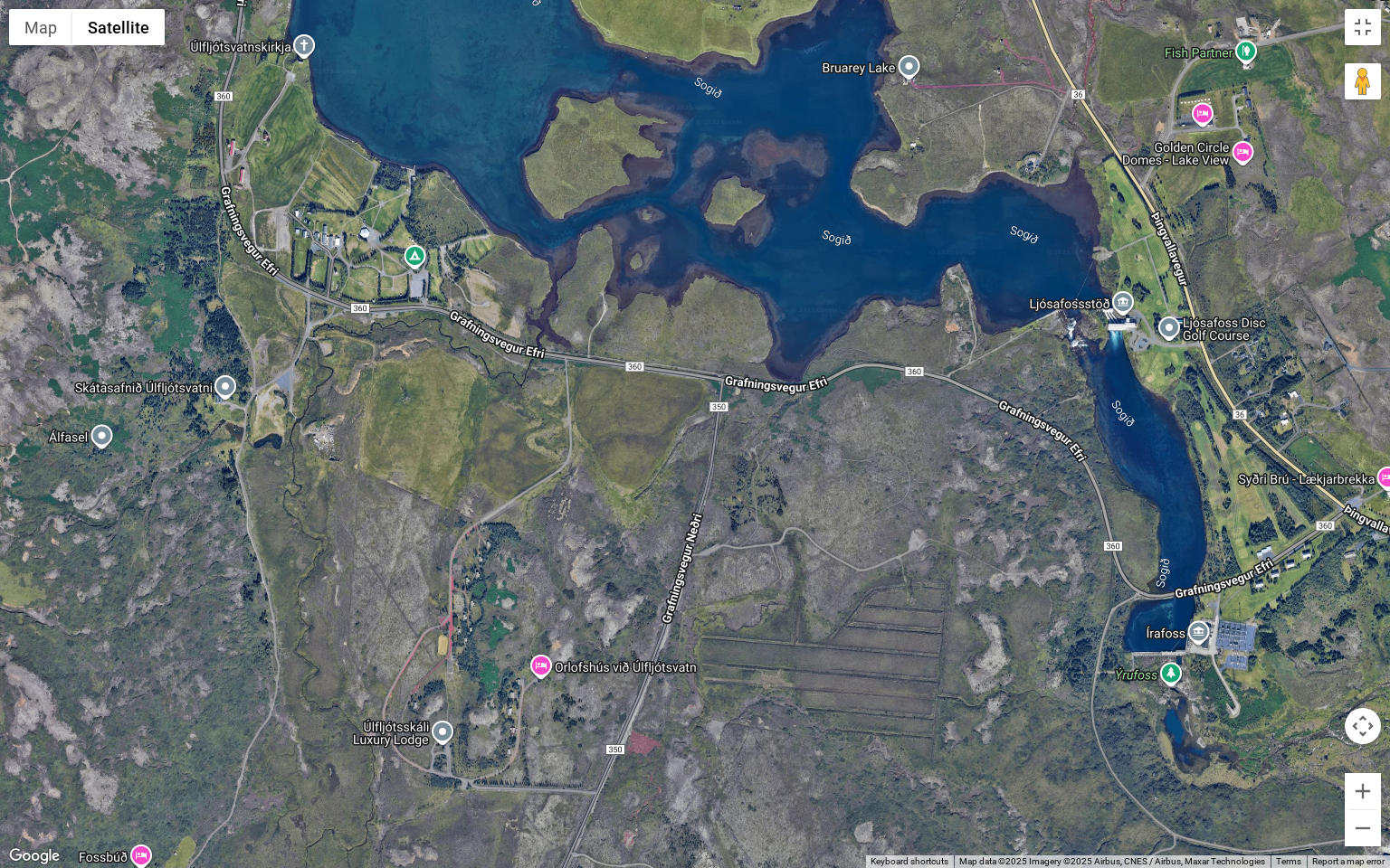
drag, startPoint x: 575, startPoint y: 342, endPoint x: 420, endPoint y: 352, distance: 155.3
click at [420, 352] on div at bounding box center [695, 434] width 1390 height 868
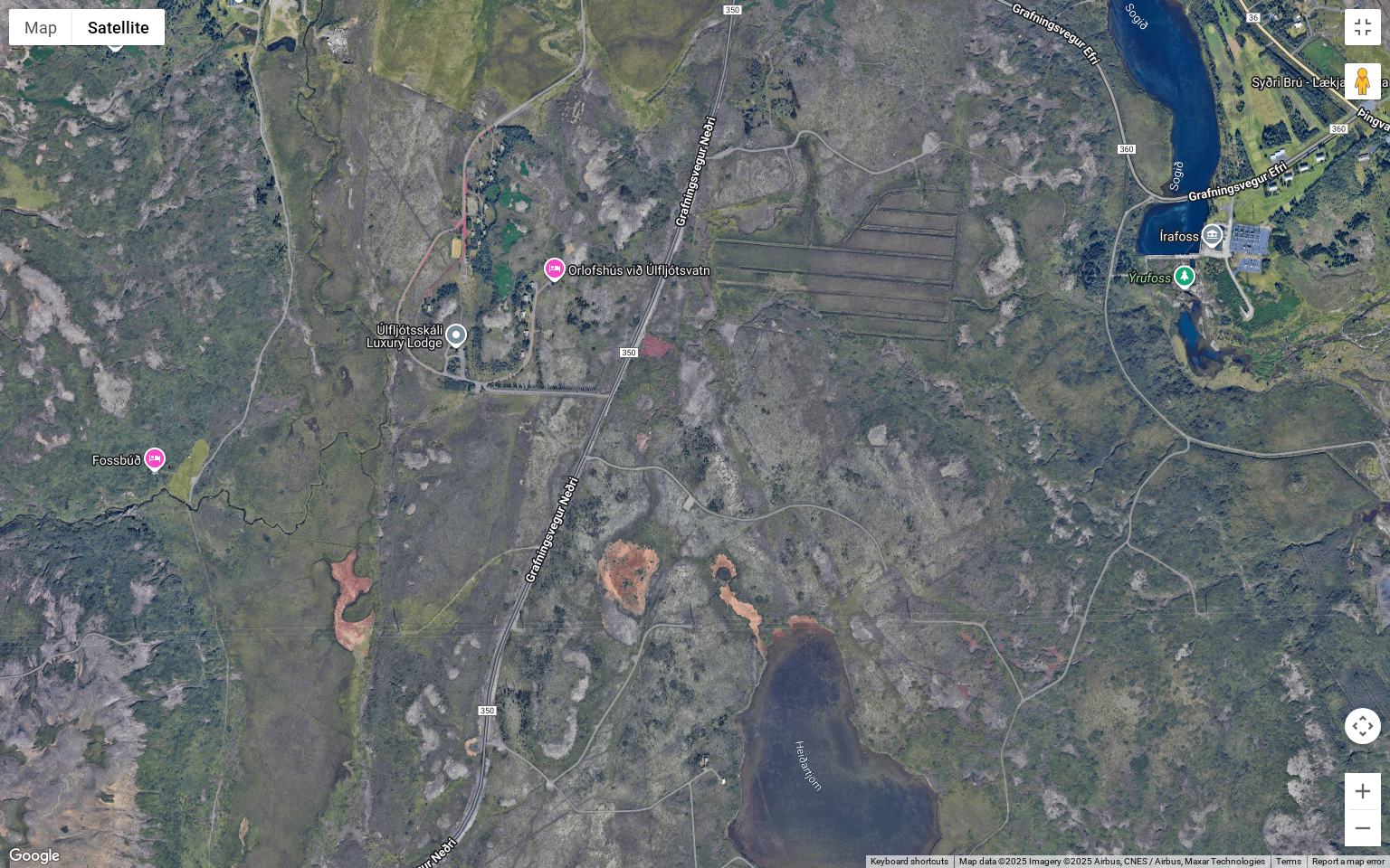
drag, startPoint x: 572, startPoint y: 613, endPoint x: 617, endPoint y: 218, distance: 397.6
click at [617, 218] on div at bounding box center [695, 434] width 1390 height 868
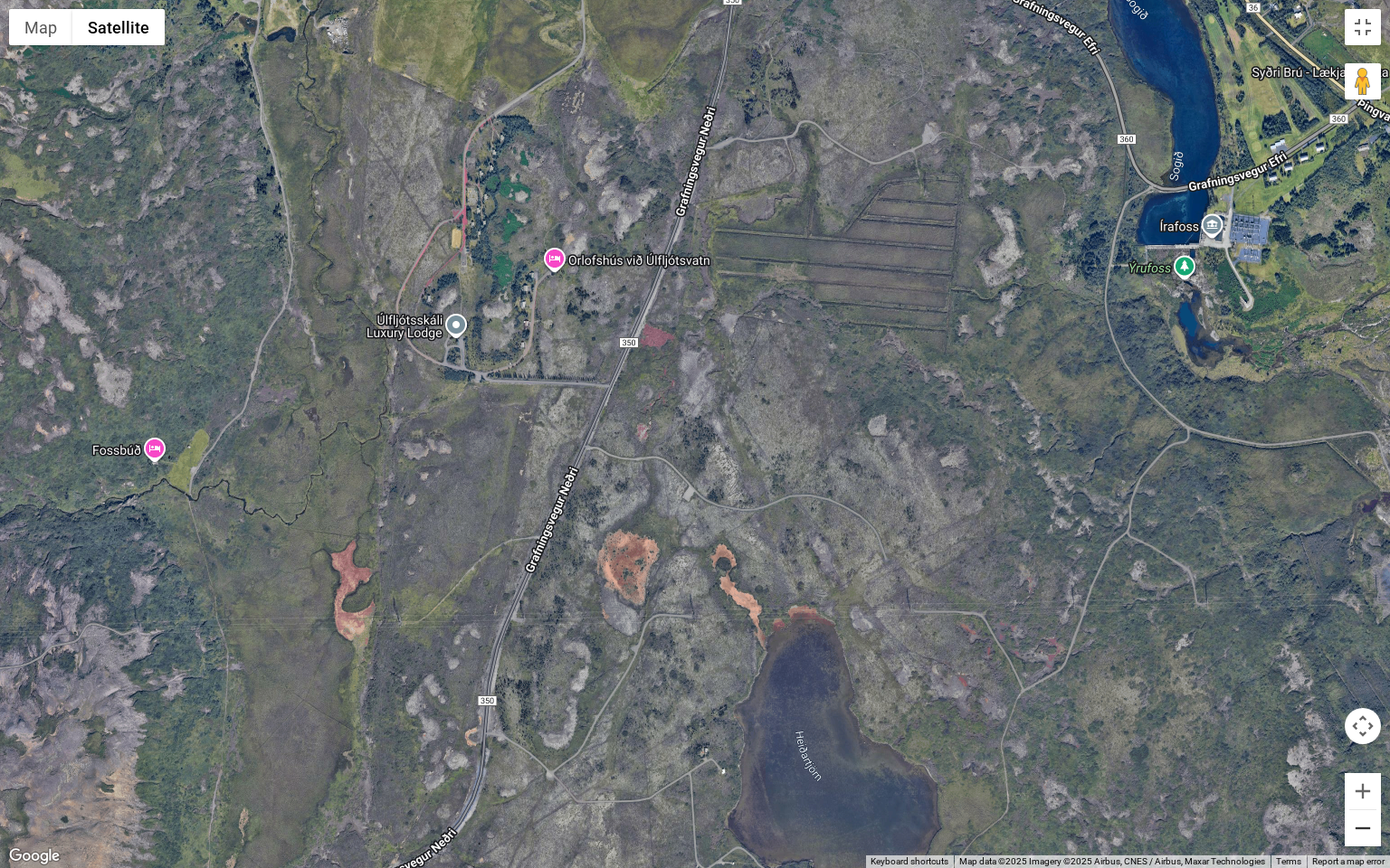
click at [1358, 754] on button "Zoom out" at bounding box center [1362, 828] width 36 height 36
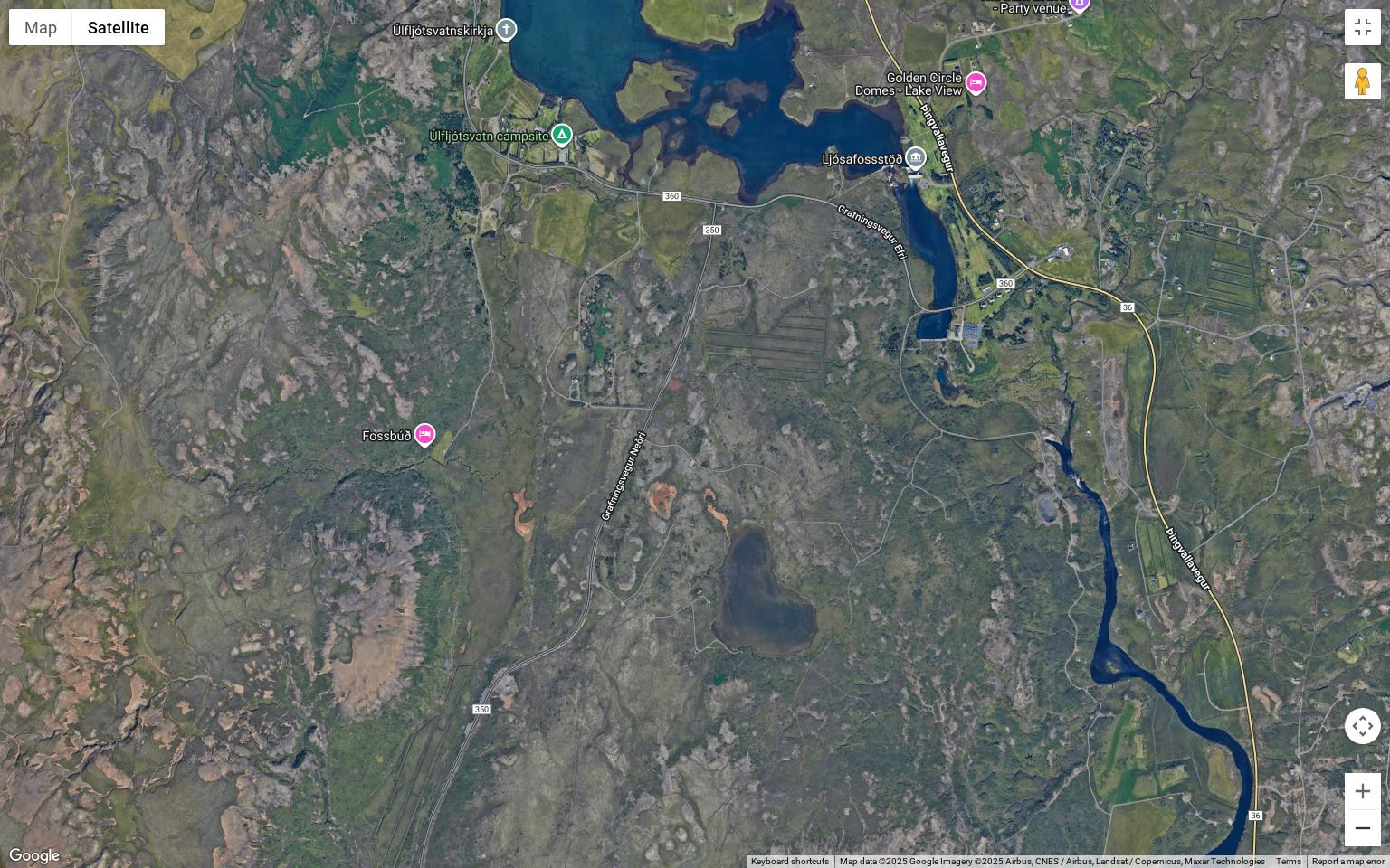
click at [1358, 754] on button "Zoom out" at bounding box center [1362, 828] width 36 height 36
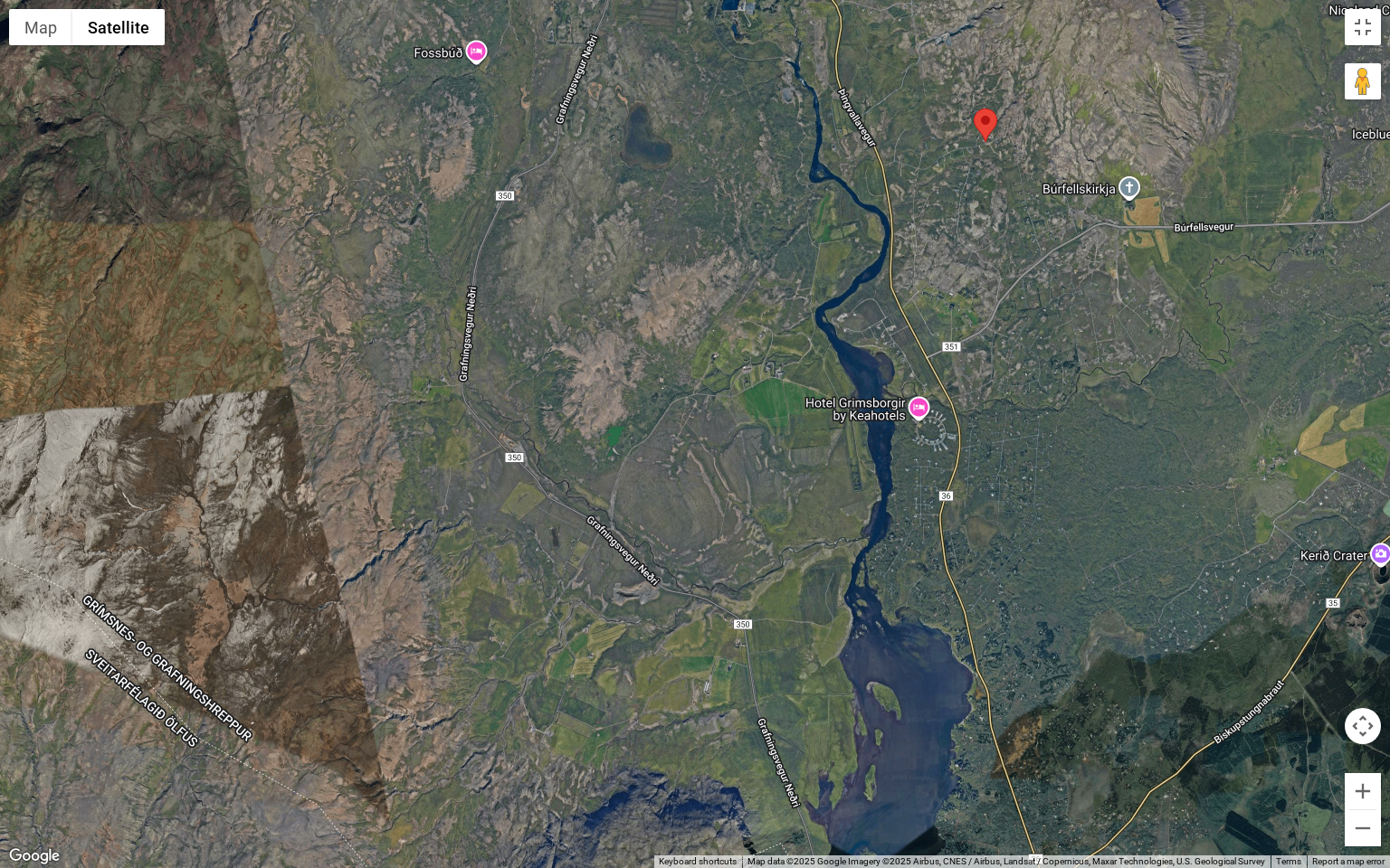
drag, startPoint x: 711, startPoint y: 767, endPoint x: 624, endPoint y: 376, distance: 400.6
click at [624, 376] on div at bounding box center [695, 434] width 1390 height 868
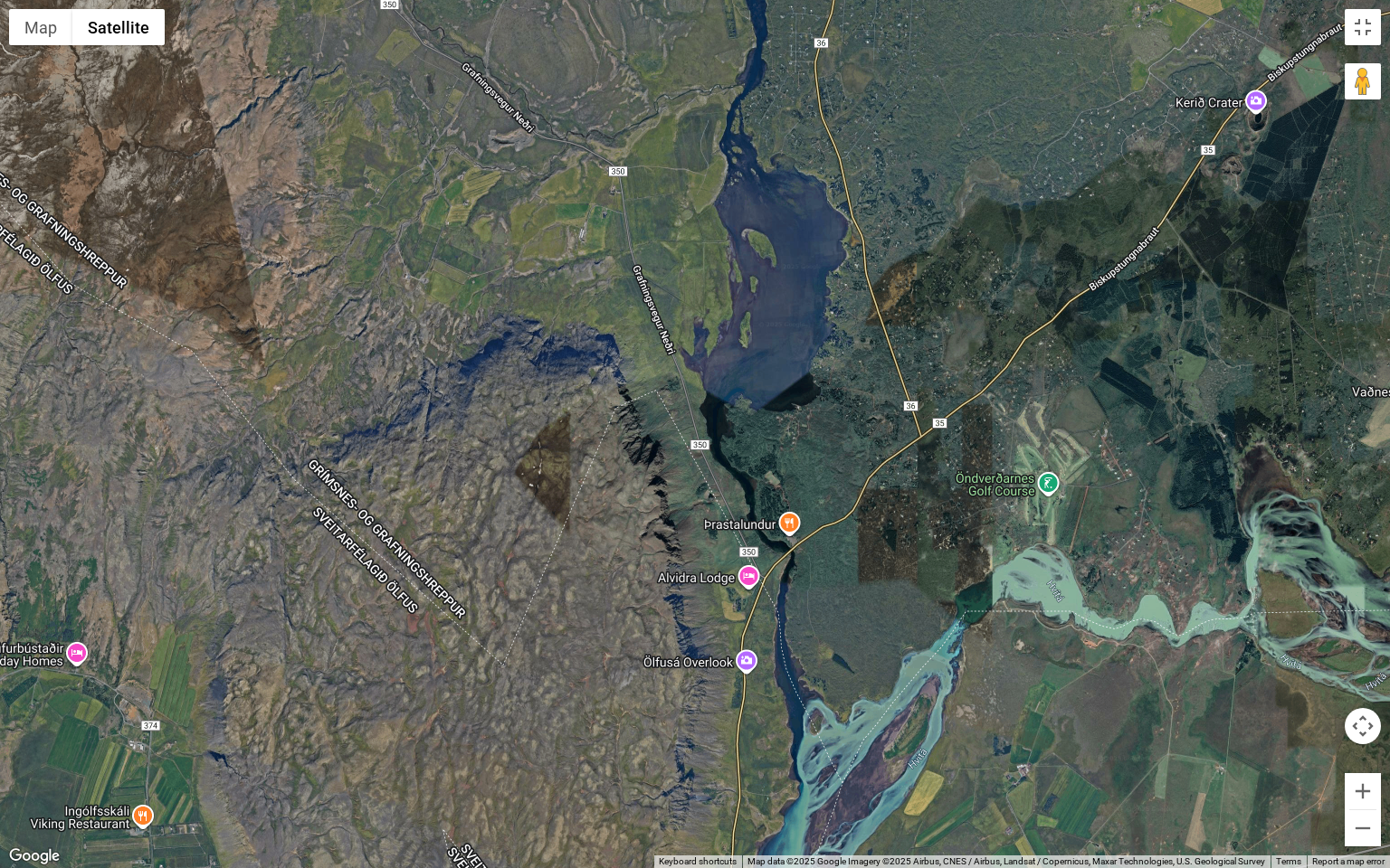
drag, startPoint x: 696, startPoint y: 697, endPoint x: 568, endPoint y: 228, distance: 486.2
click at [568, 228] on div at bounding box center [695, 434] width 1390 height 868
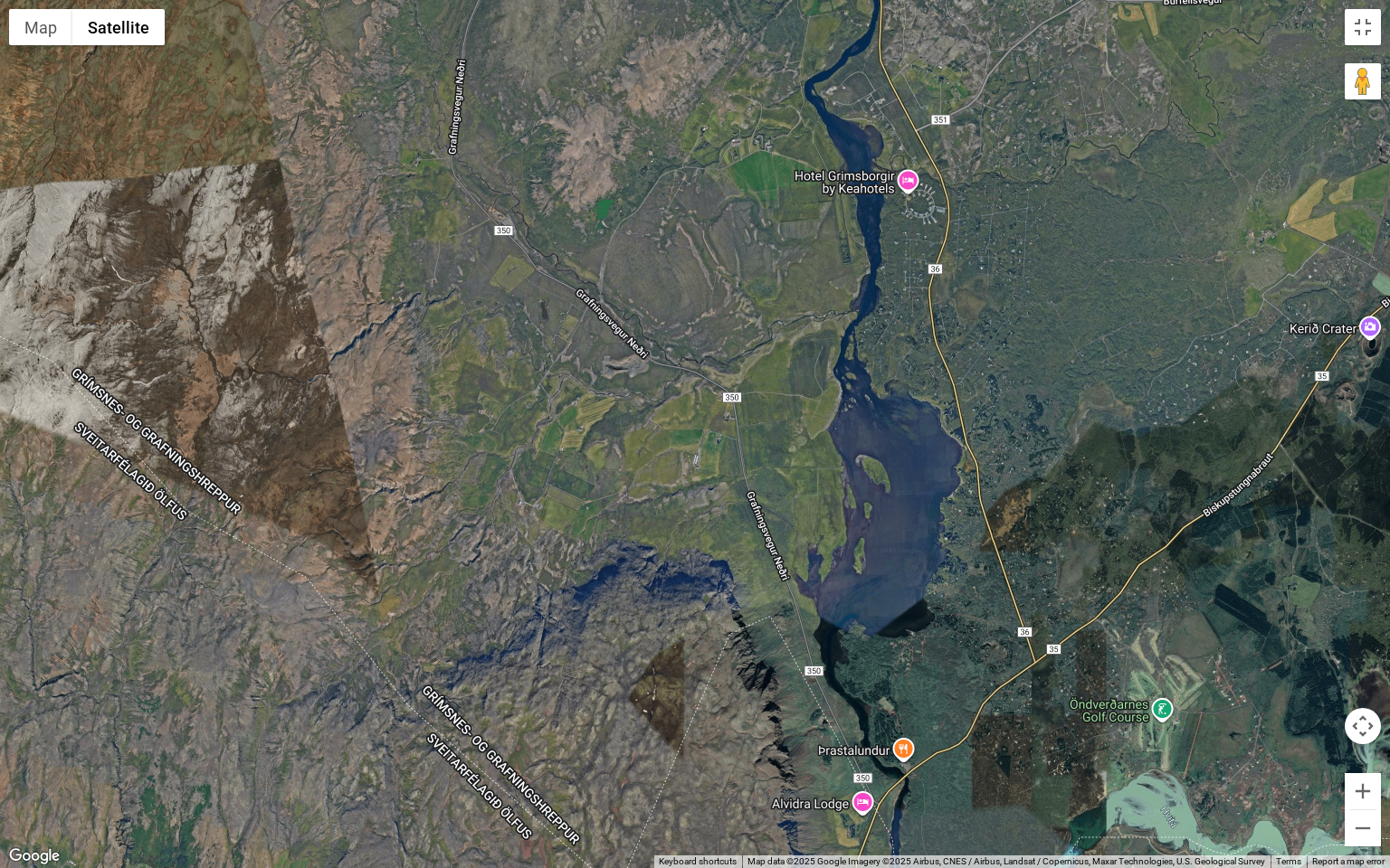
drag, startPoint x: 568, startPoint y: 228, endPoint x: 688, endPoint y: 467, distance: 267.4
click at [688, 467] on div at bounding box center [695, 434] width 1390 height 868
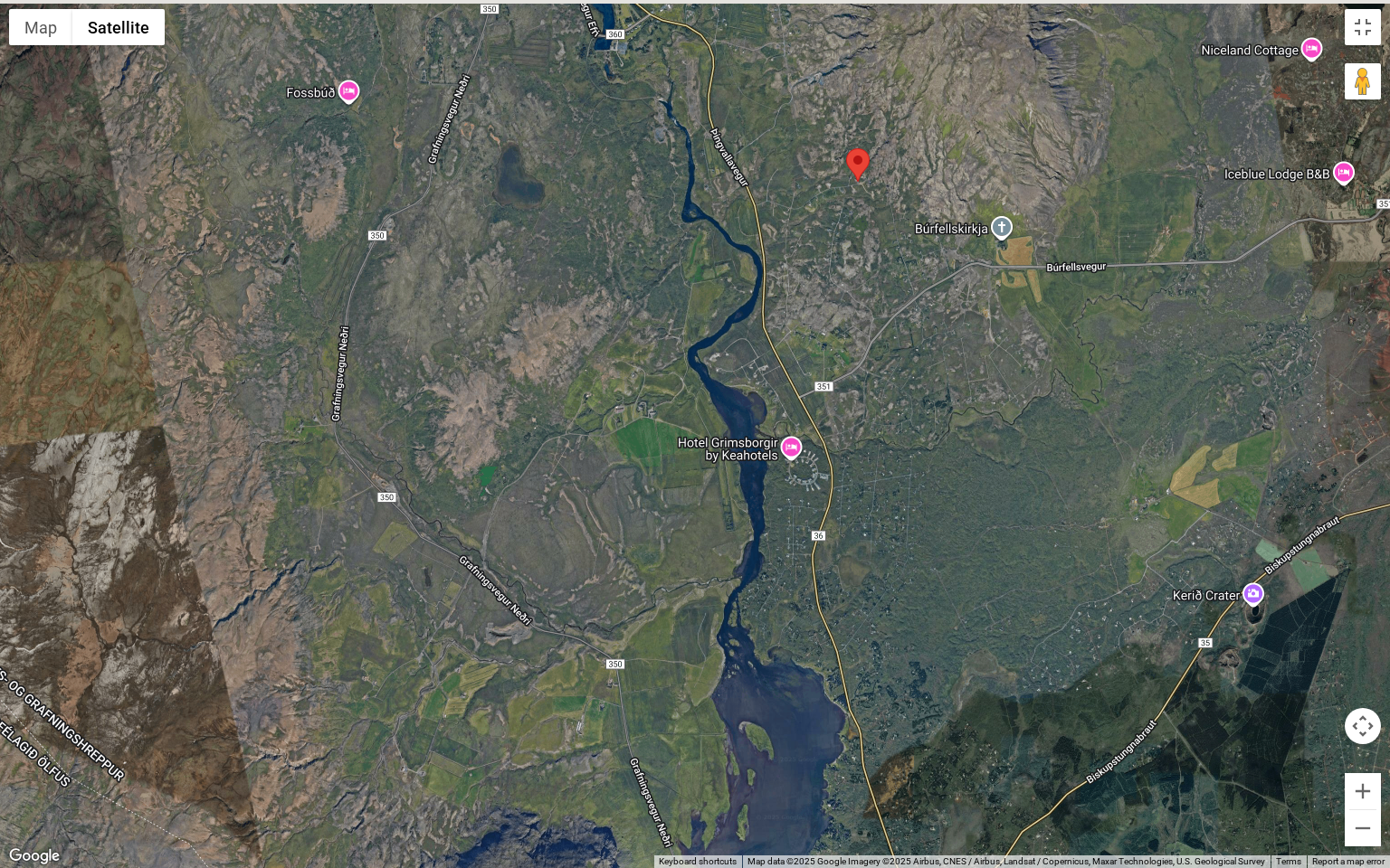
drag, startPoint x: 622, startPoint y: 273, endPoint x: 508, endPoint y: 615, distance: 360.5
click at [508, 615] on div at bounding box center [695, 434] width 1390 height 868
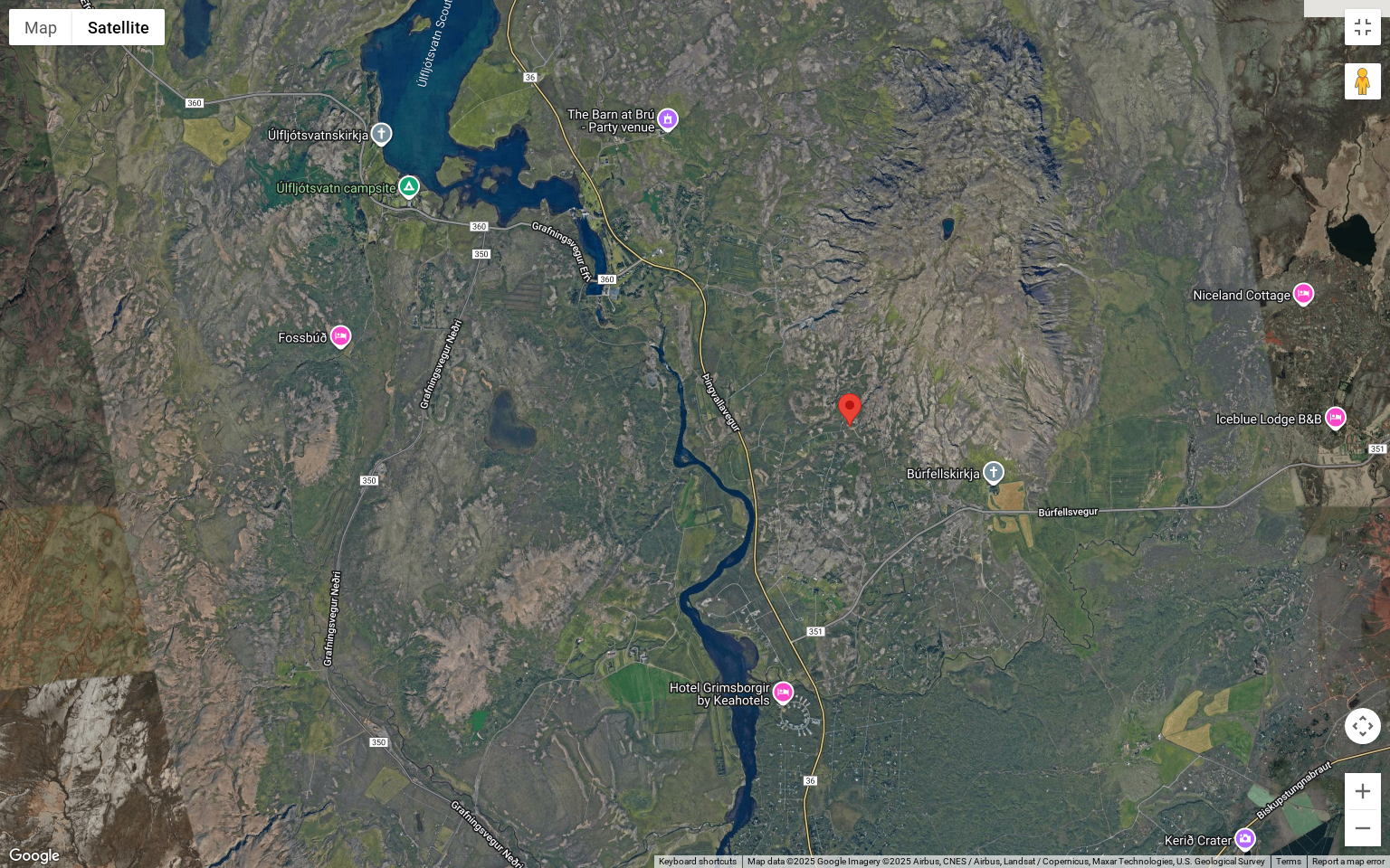
drag, startPoint x: 616, startPoint y: 407, endPoint x: 568, endPoint y: 586, distance: 185.3
click at [568, 586] on div at bounding box center [695, 434] width 1390 height 868
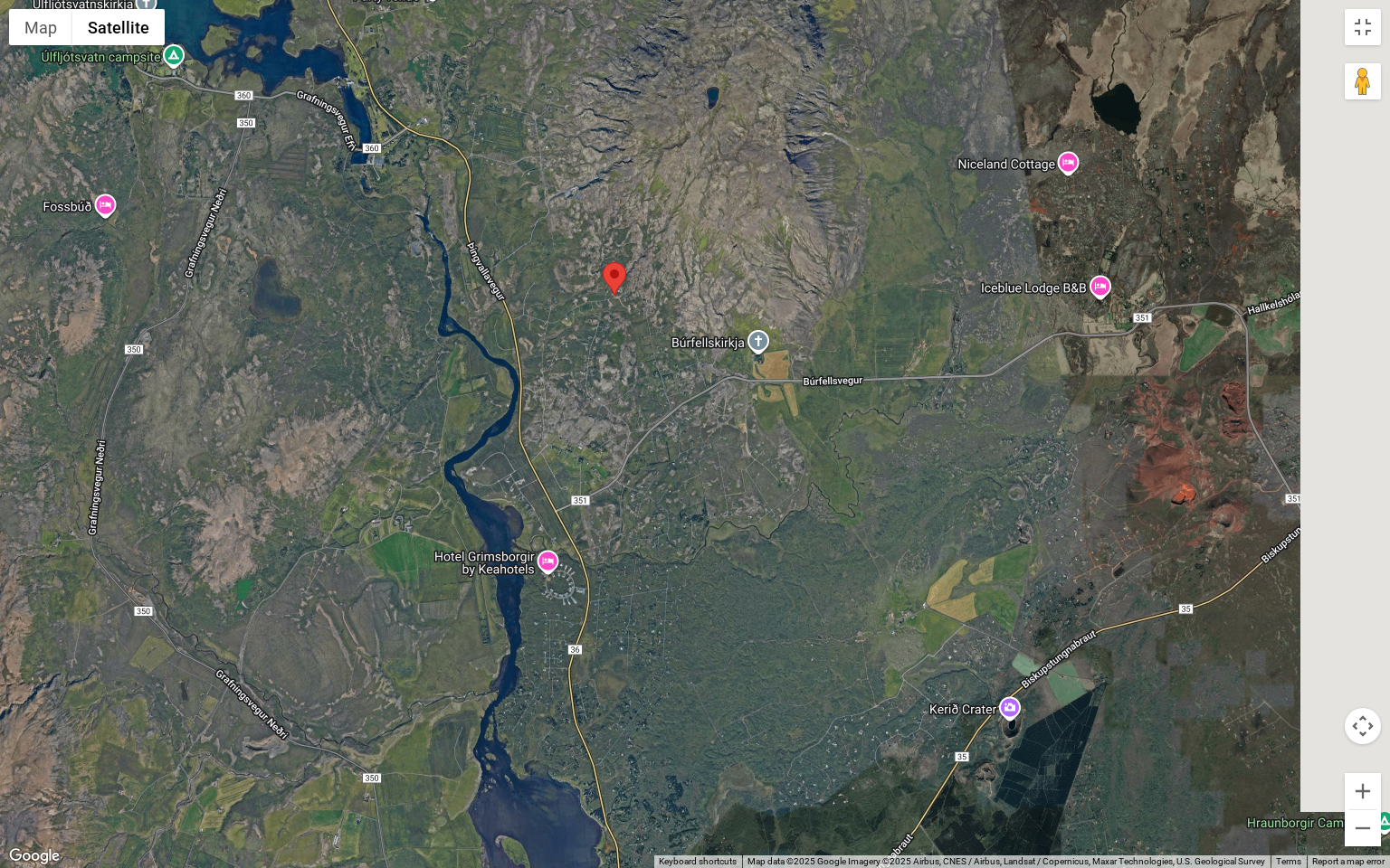
drag, startPoint x: 887, startPoint y: 620, endPoint x: 642, endPoint y: 471, distance: 286.8
click at [642, 471] on div at bounding box center [695, 434] width 1390 height 868
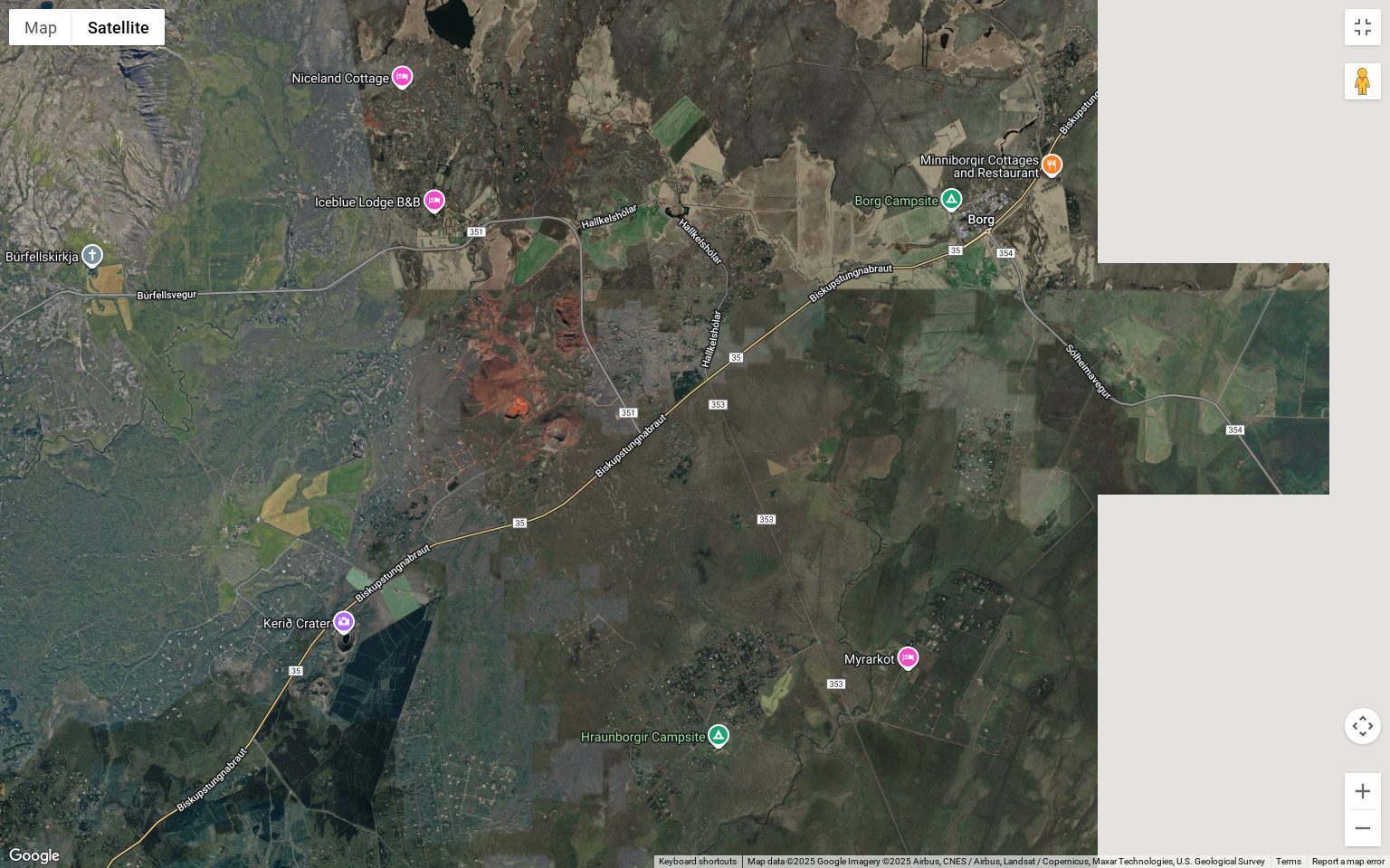
drag, startPoint x: 1129, startPoint y: 463, endPoint x: 465, endPoint y: 374, distance: 669.9
click at [465, 374] on div at bounding box center [695, 434] width 1390 height 868
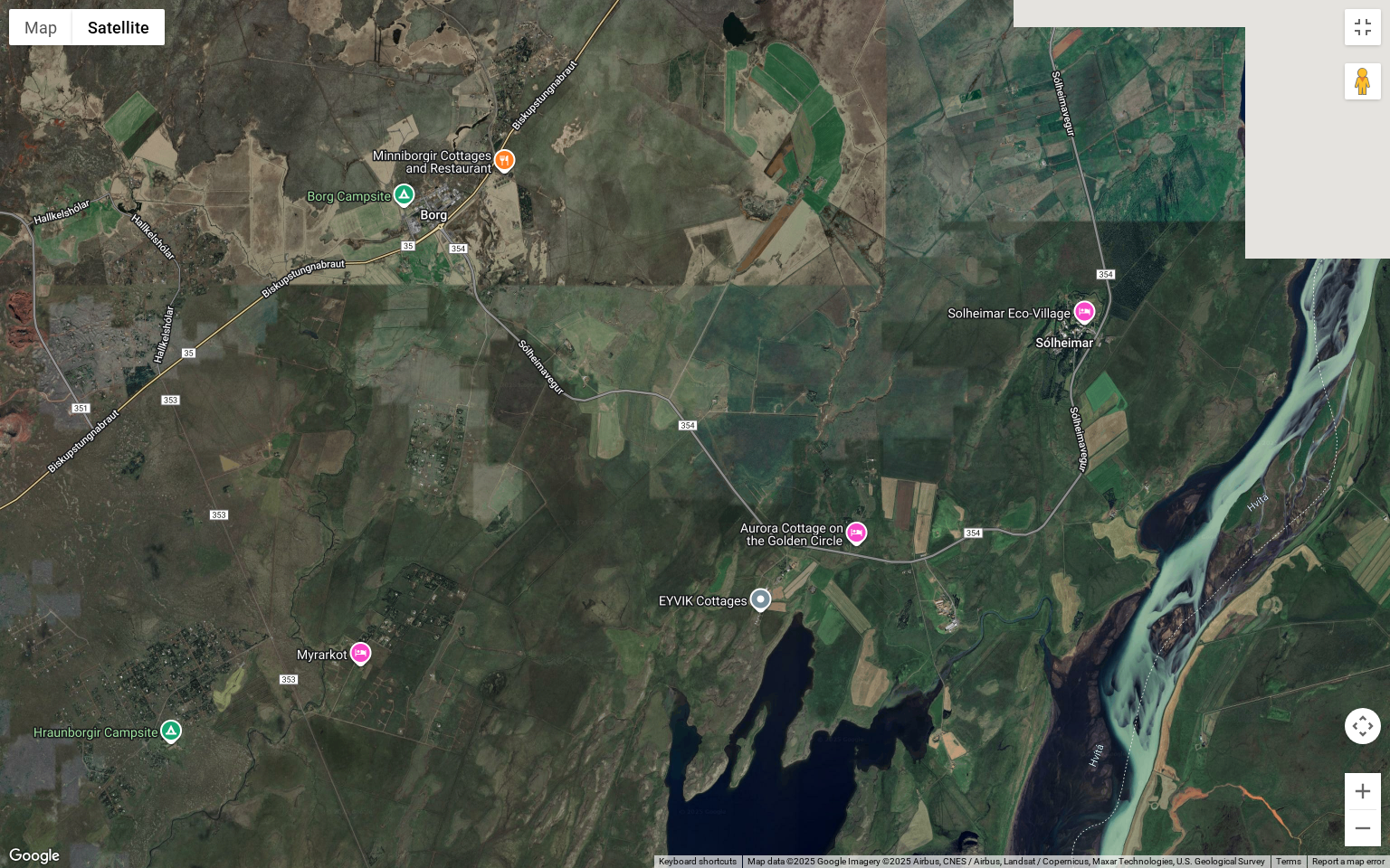
drag, startPoint x: 1089, startPoint y: 625, endPoint x: 485, endPoint y: 688, distance: 607.3
click at [485, 688] on div at bounding box center [695, 434] width 1390 height 868
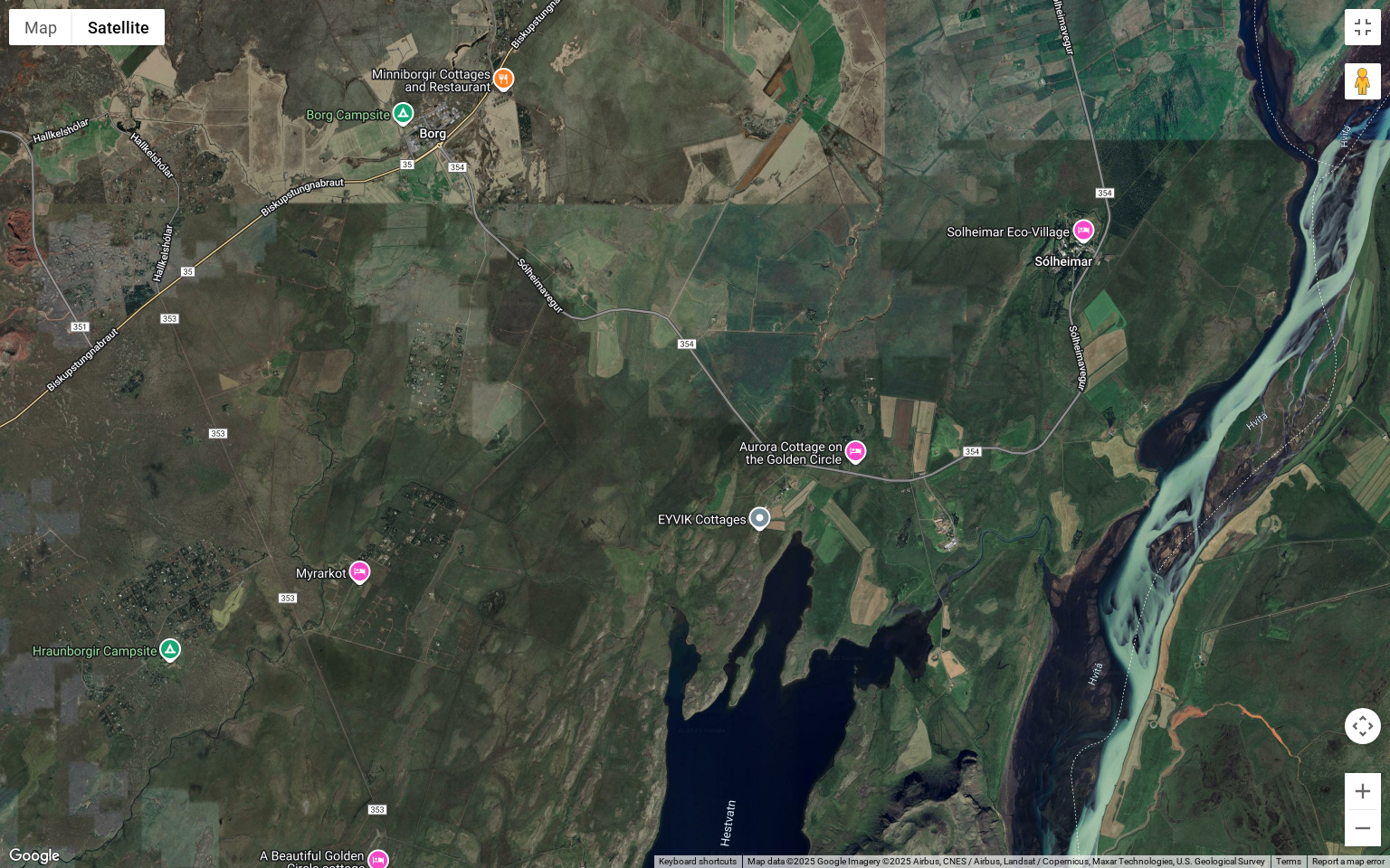
drag, startPoint x: 756, startPoint y: 162, endPoint x: 786, endPoint y: 3, distance: 161.8
click at [786, 3] on div at bounding box center [695, 434] width 1390 height 868
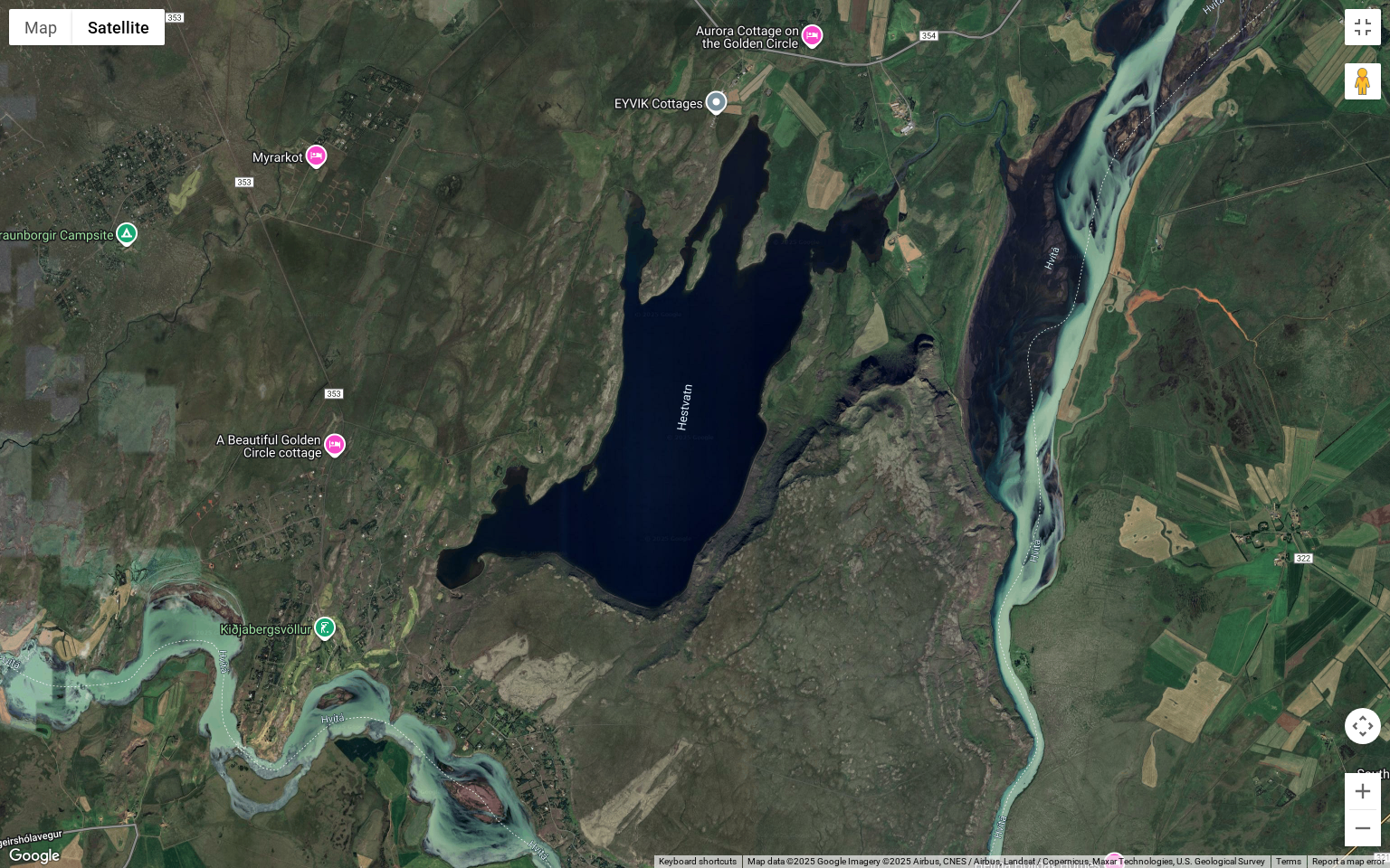
drag, startPoint x: 696, startPoint y: 525, endPoint x: 774, endPoint y: 139, distance: 393.8
click at [774, 139] on div at bounding box center [695, 434] width 1390 height 868
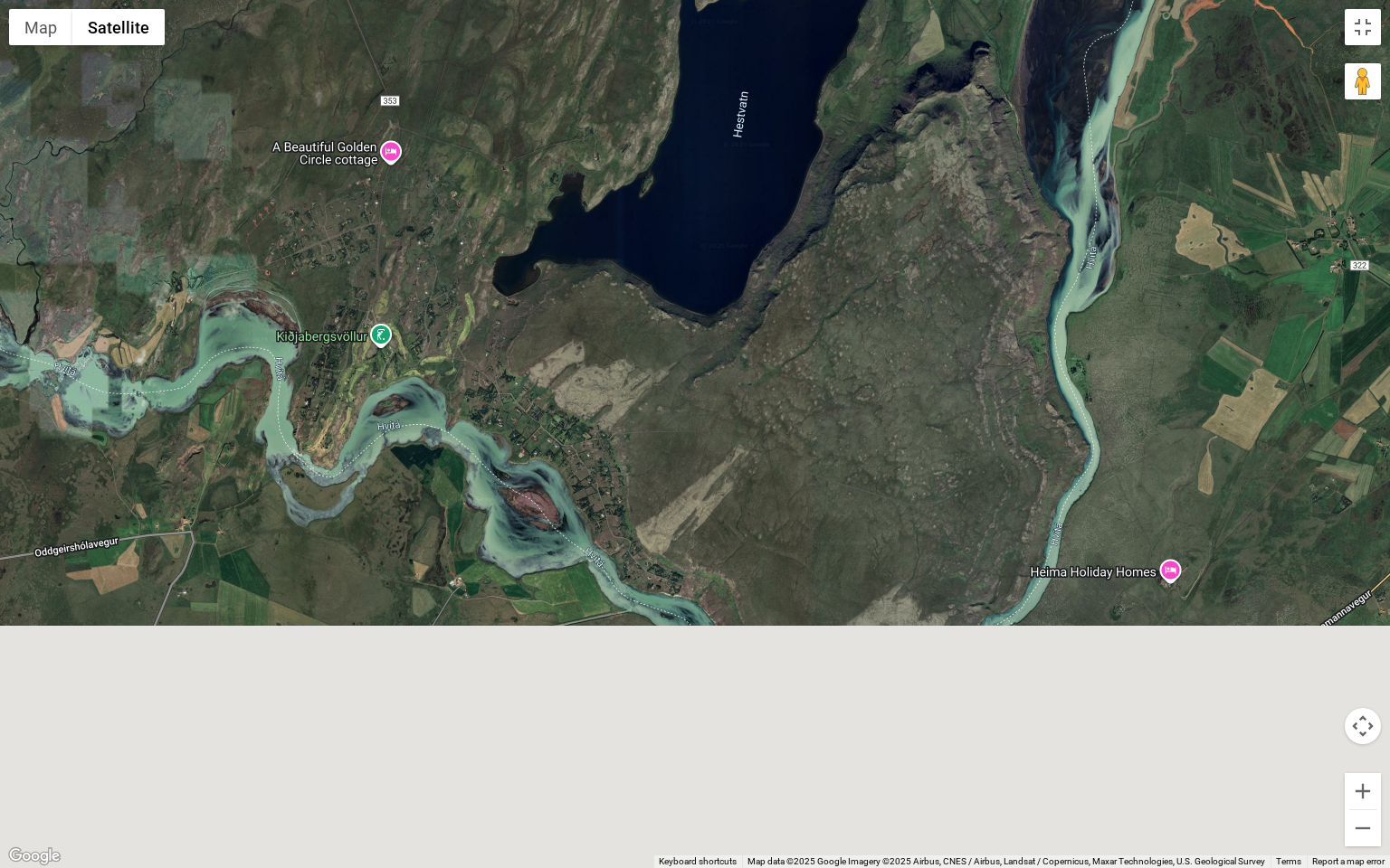
drag, startPoint x: 1094, startPoint y: 675, endPoint x: 995, endPoint y: 338, distance: 351.2
click at [994, 339] on div at bounding box center [695, 434] width 1390 height 868
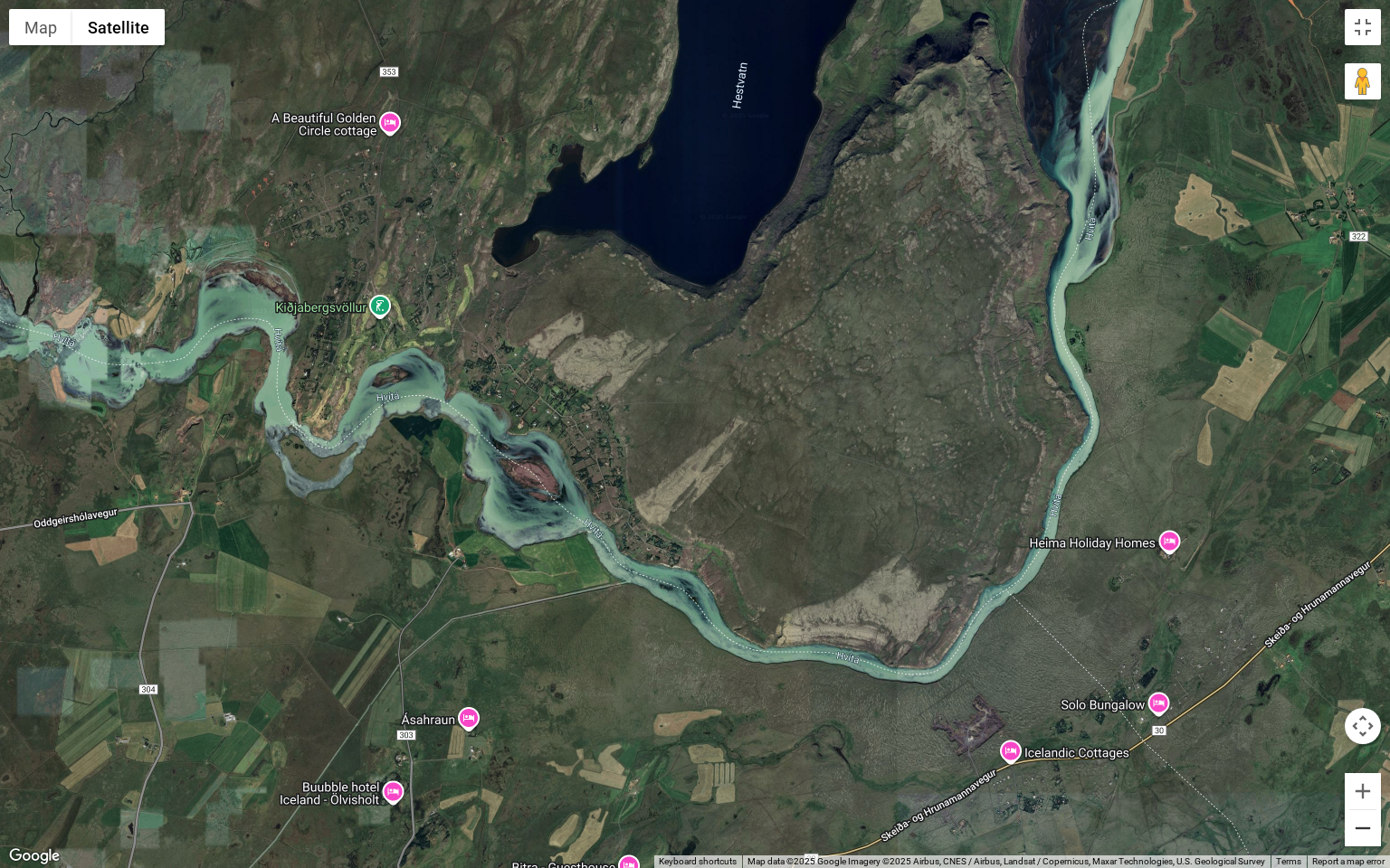
click at [1358, 754] on button "Zoom out" at bounding box center [1362, 828] width 36 height 36
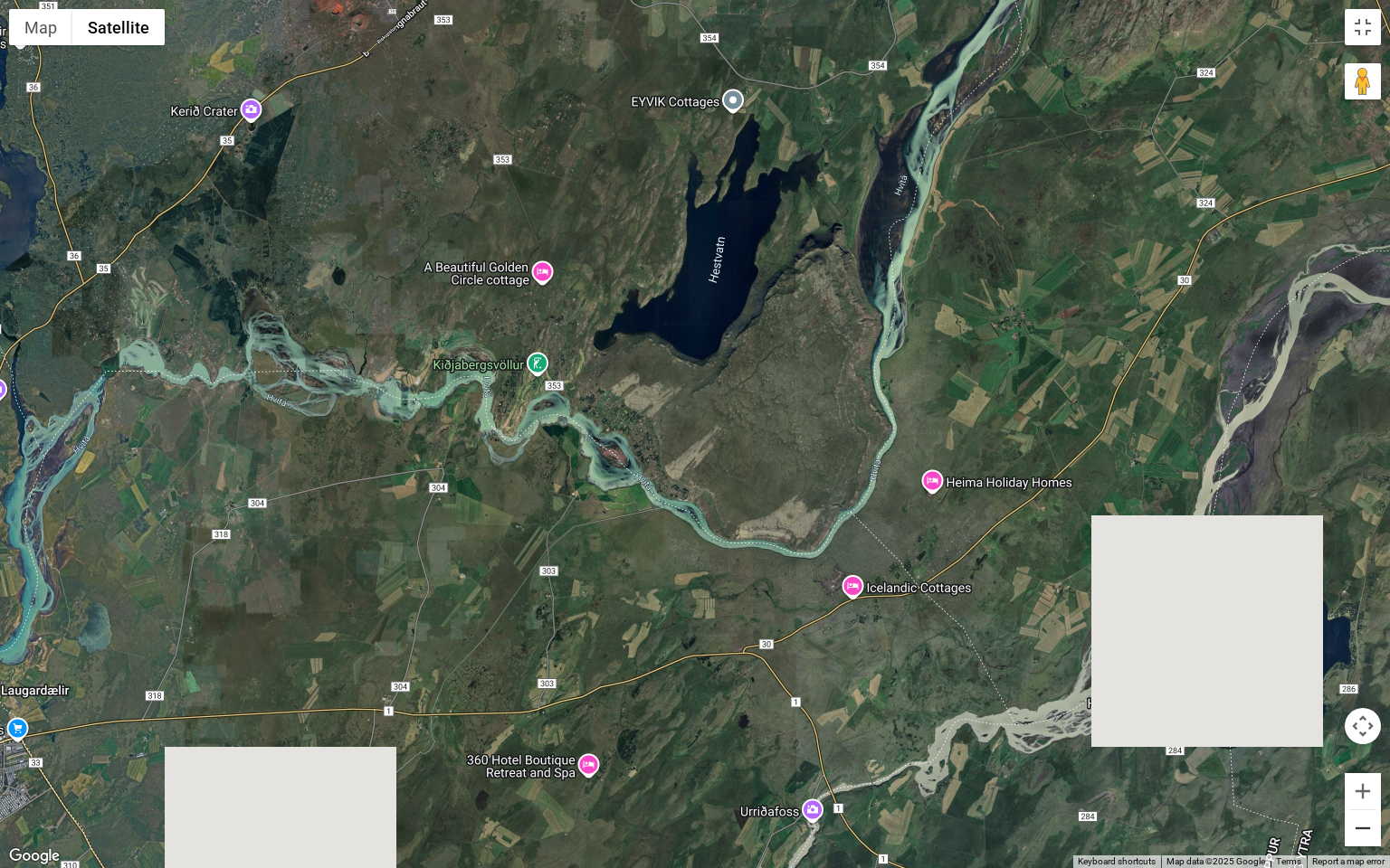
click at [1358, 754] on button "Zoom out" at bounding box center [1362, 828] width 36 height 36
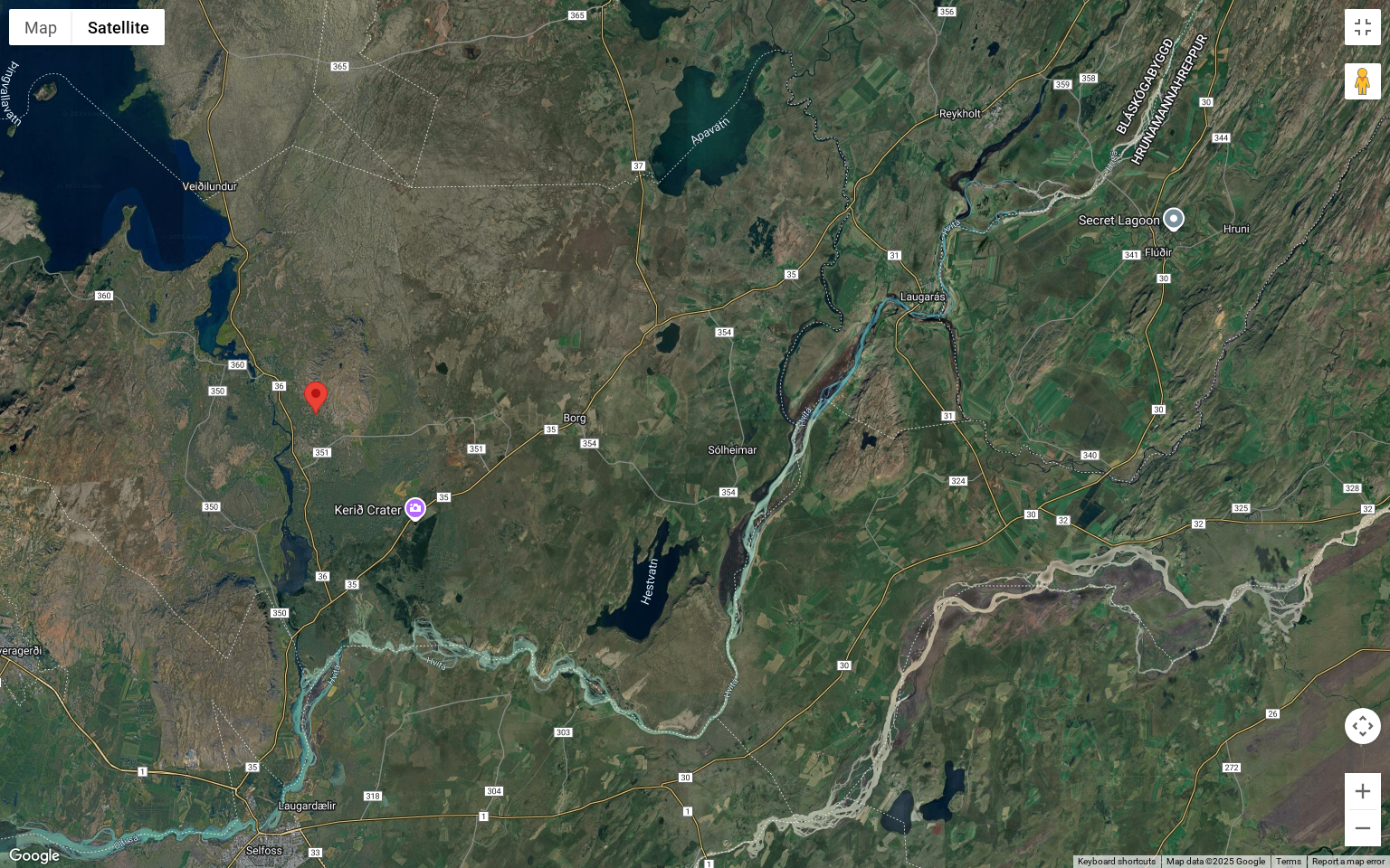
drag, startPoint x: 1082, startPoint y: 345, endPoint x: 1046, endPoint y: 605, distance: 262.5
click at [1048, 593] on div at bounding box center [695, 434] width 1390 height 868
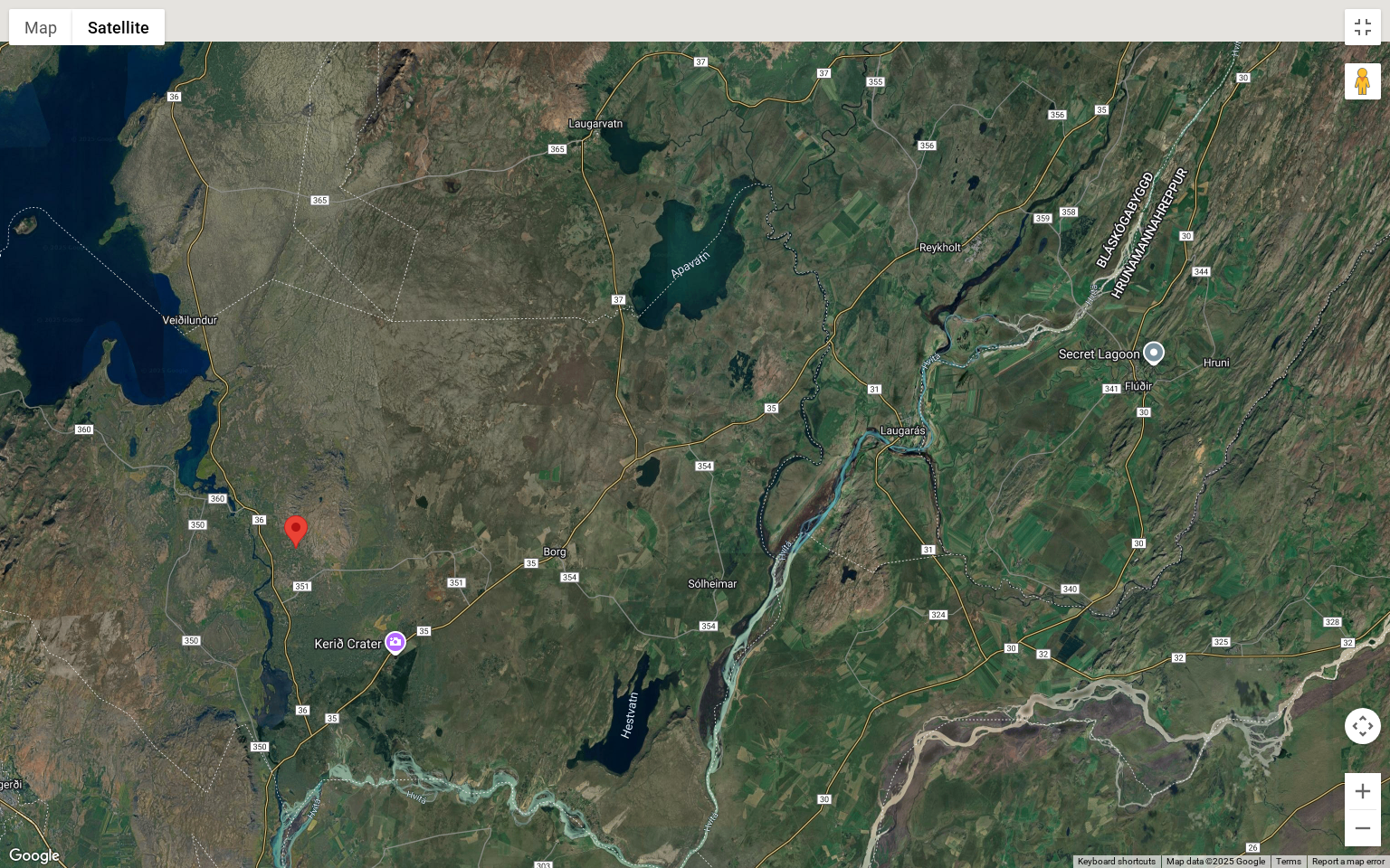
drag, startPoint x: 1043, startPoint y: 391, endPoint x: 1023, endPoint y: 468, distance: 79.6
click at [1023, 469] on div at bounding box center [695, 434] width 1390 height 868
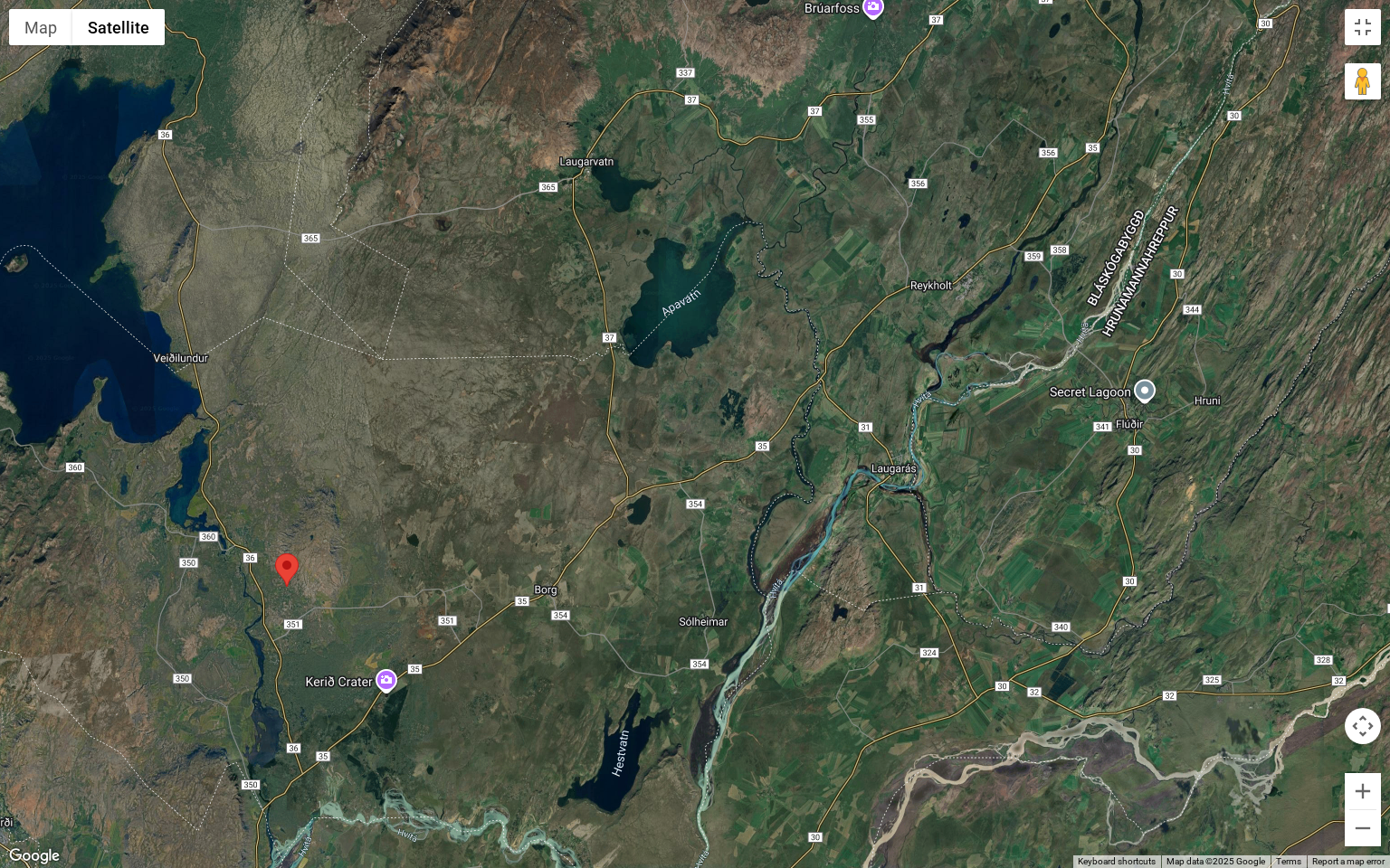
click at [919, 503] on div at bounding box center [695, 434] width 1390 height 868
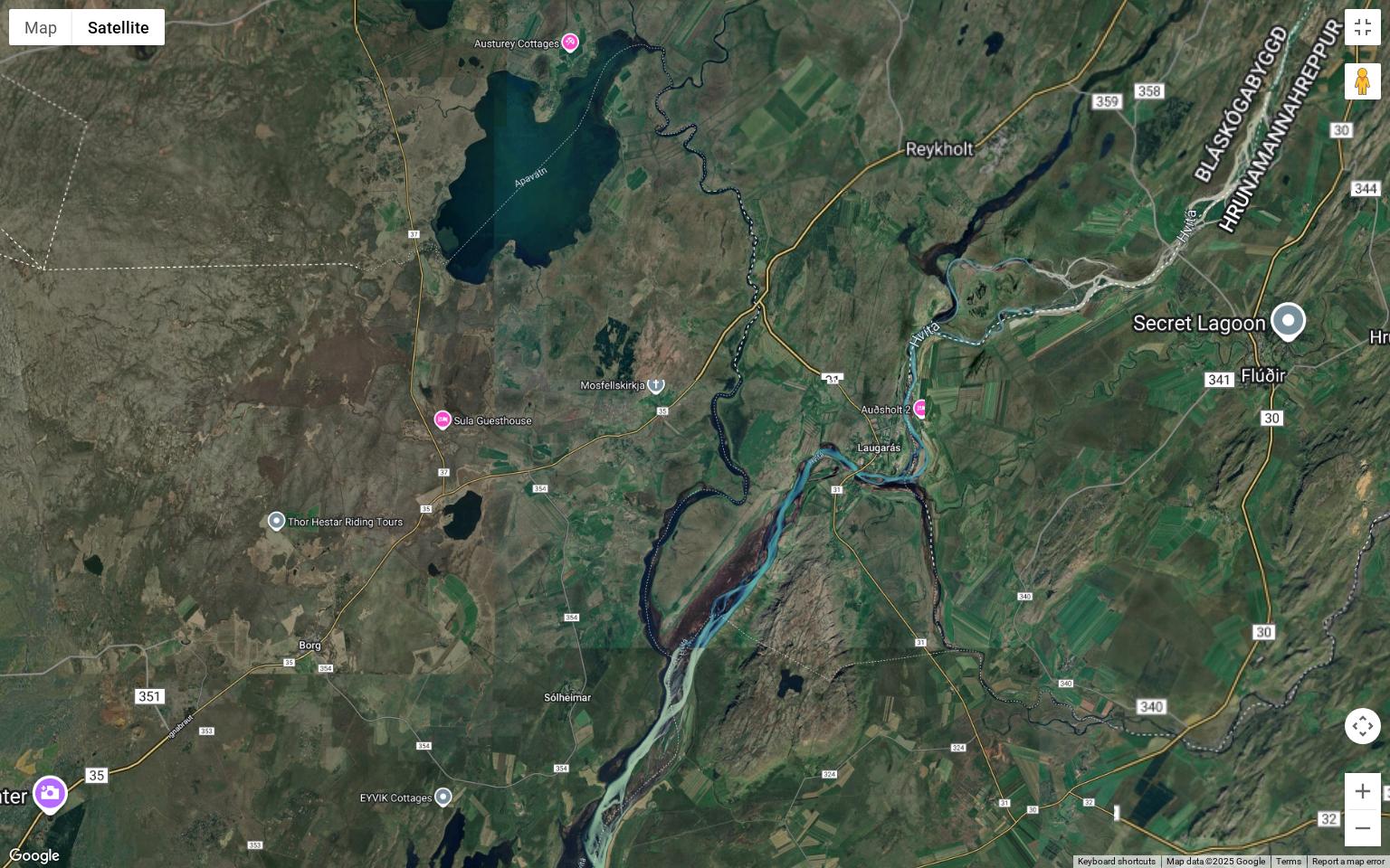
click at [919, 503] on div at bounding box center [695, 434] width 1390 height 868
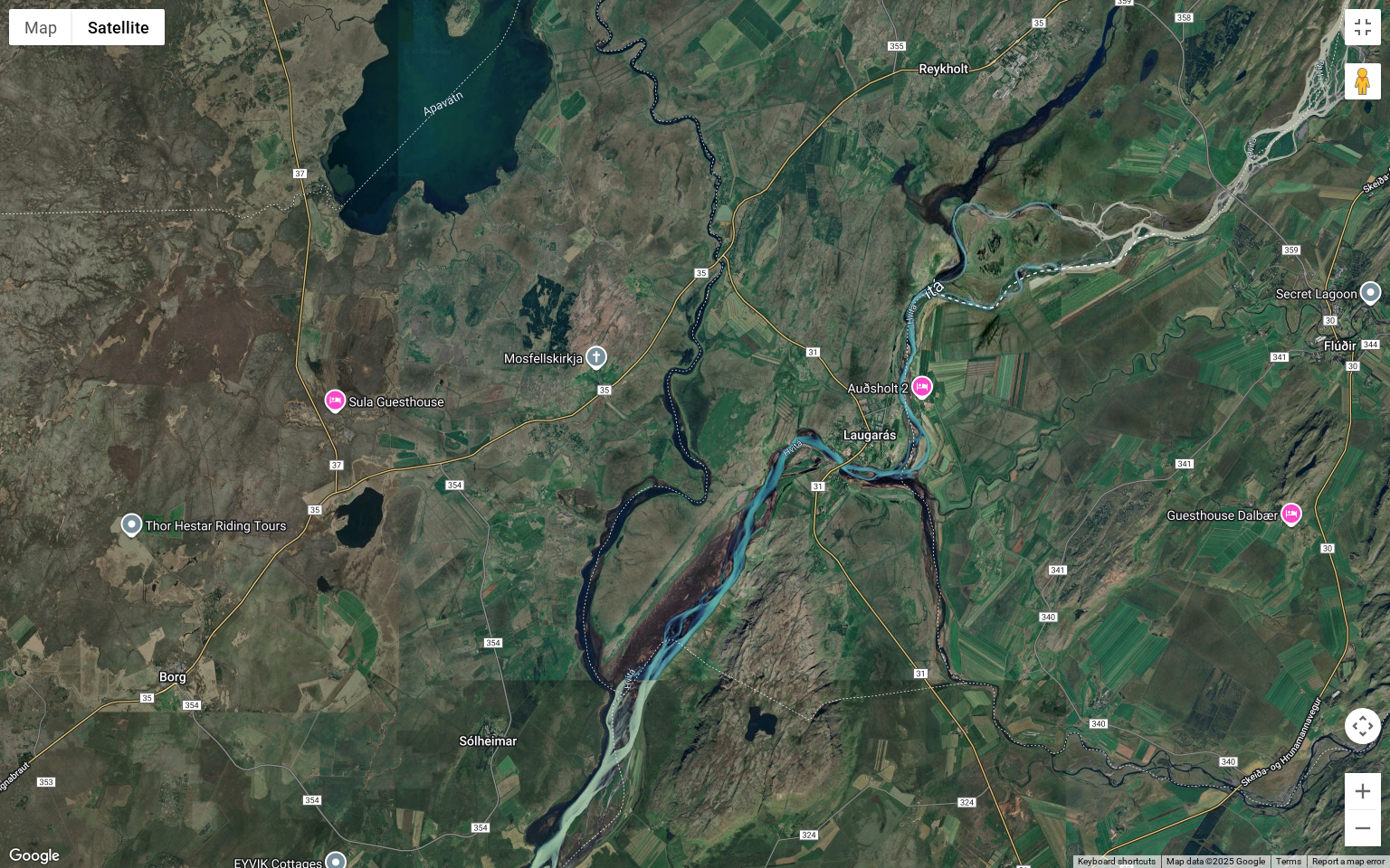
click at [919, 503] on div at bounding box center [695, 434] width 1390 height 868
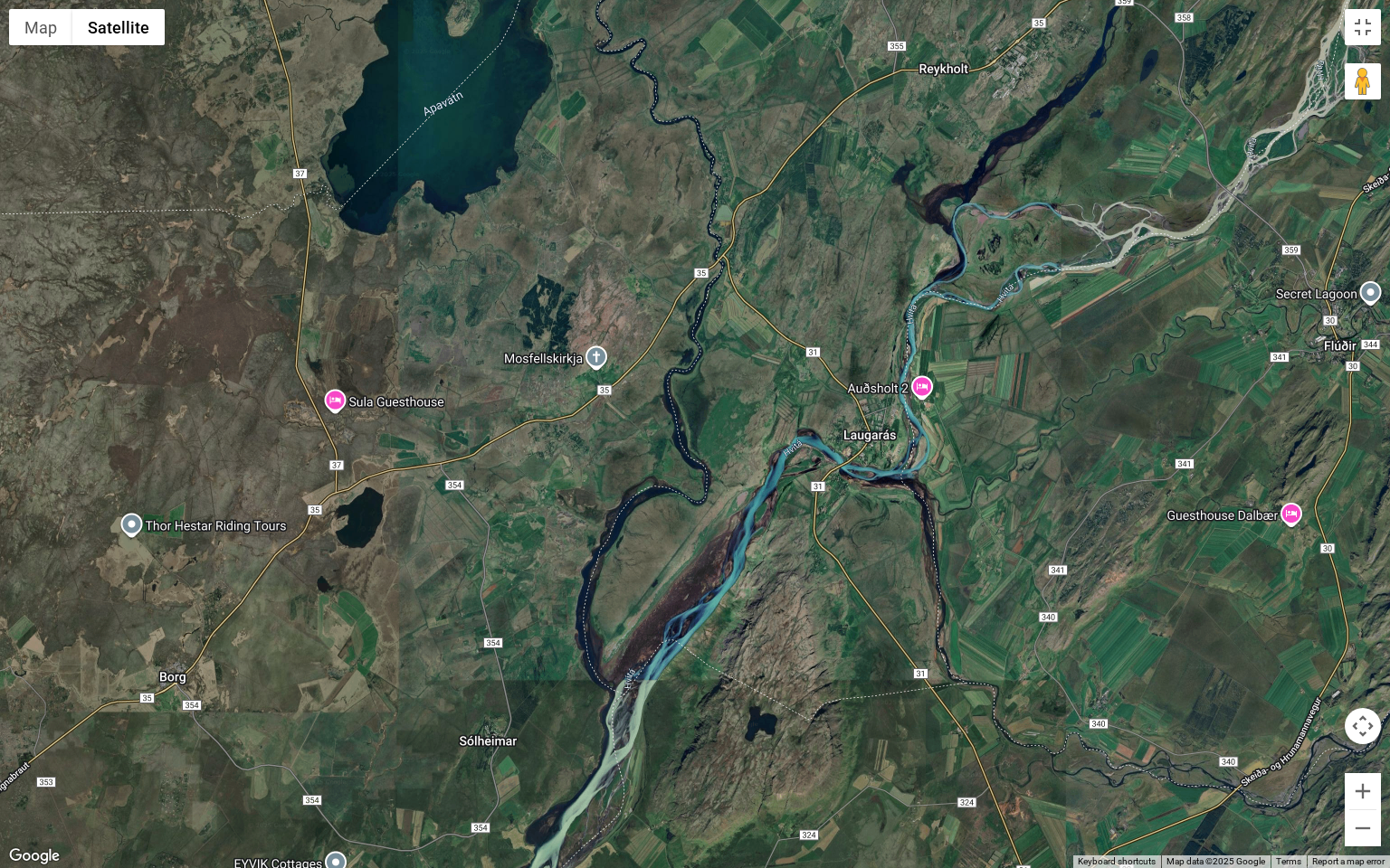
click at [919, 503] on div at bounding box center [695, 434] width 1390 height 868
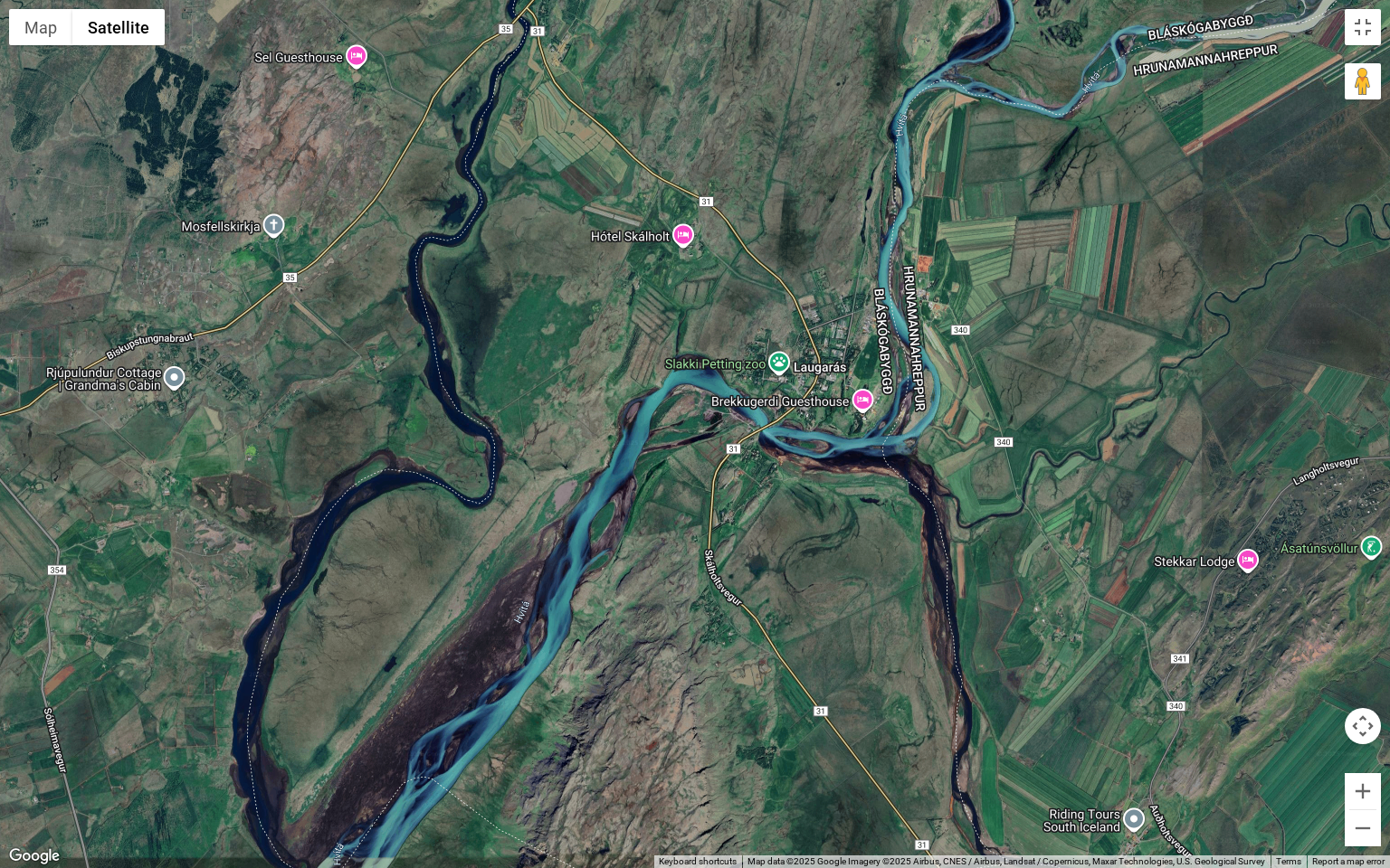
click at [919, 503] on div at bounding box center [695, 434] width 1390 height 868
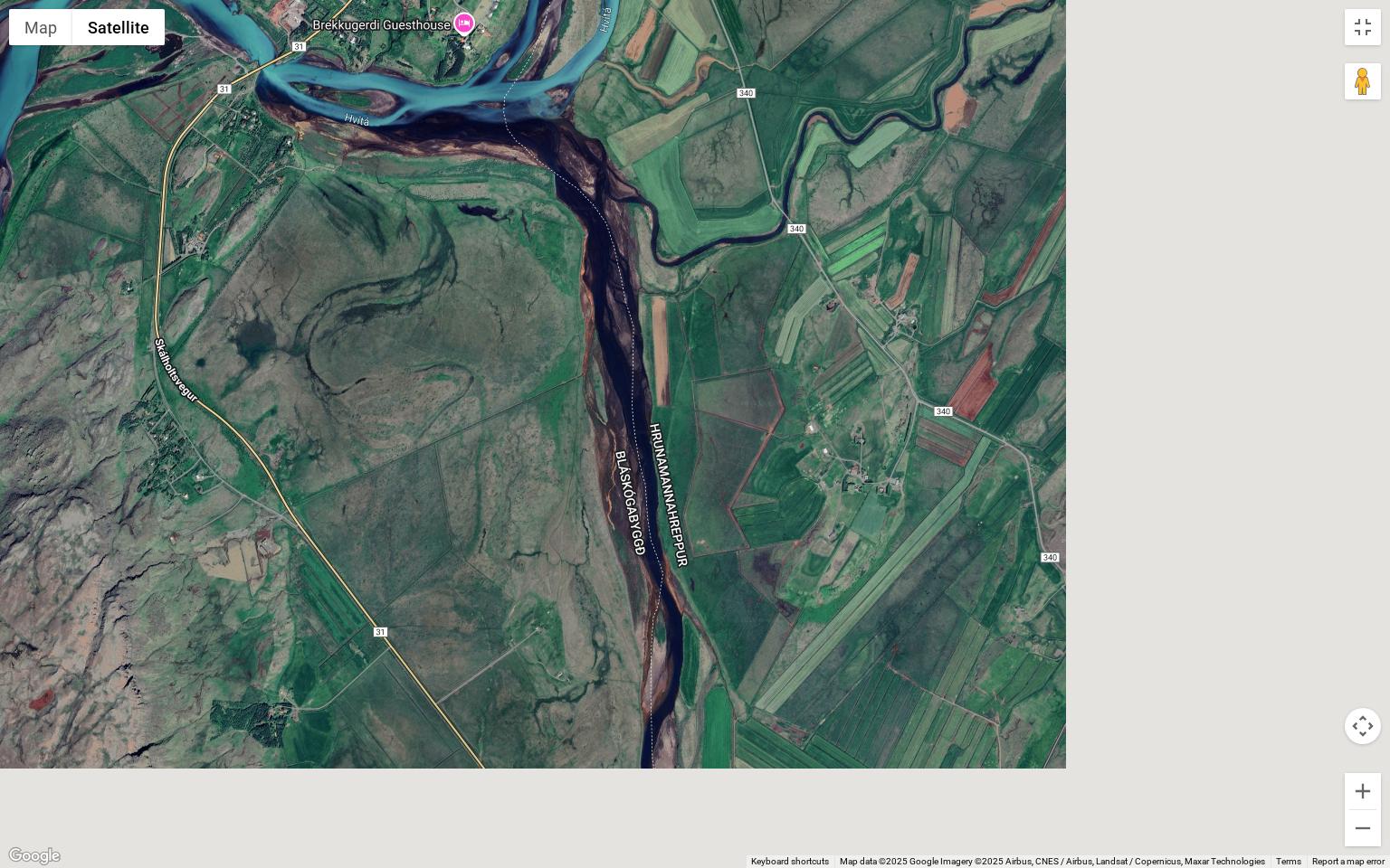
drag, startPoint x: 718, startPoint y: 511, endPoint x: 550, endPoint y: 358, distance: 227.2
click at [550, 358] on div at bounding box center [695, 434] width 1390 height 868
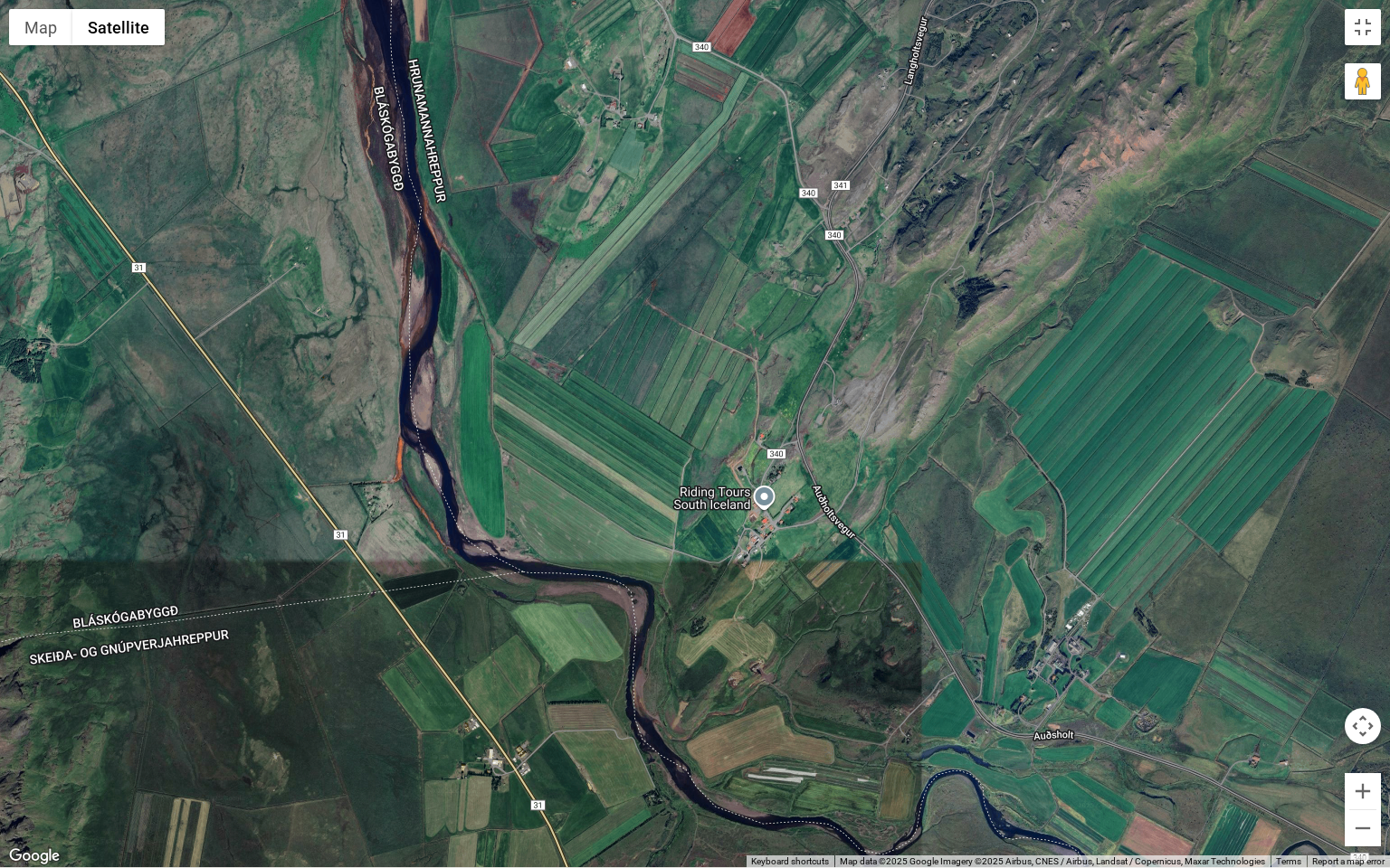
drag, startPoint x: 651, startPoint y: 694, endPoint x: 448, endPoint y: 372, distance: 380.6
click at [448, 372] on div at bounding box center [695, 434] width 1390 height 868
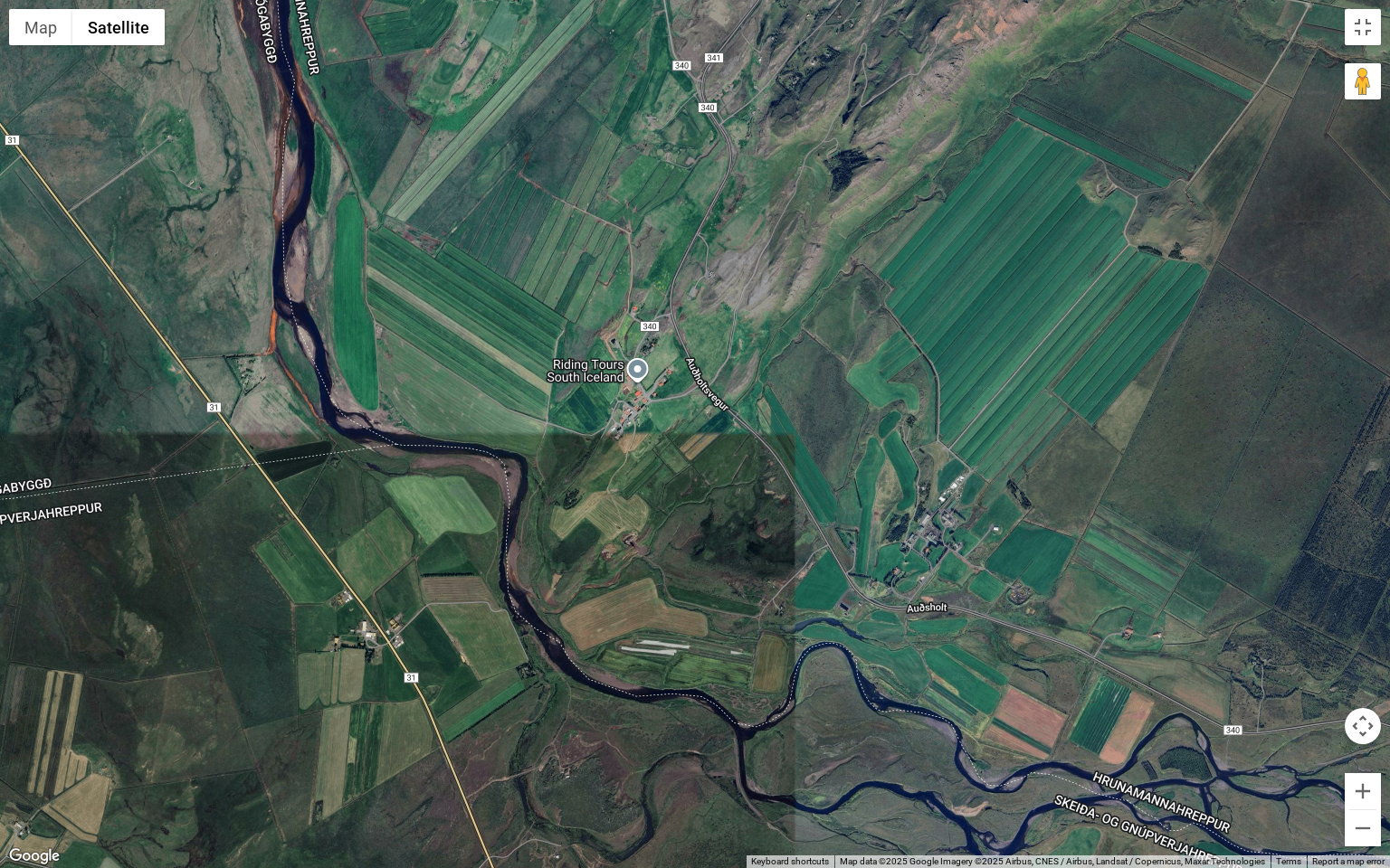
drag, startPoint x: 566, startPoint y: 606, endPoint x: 480, endPoint y: 519, distance: 122.3
click at [480, 519] on div at bounding box center [695, 434] width 1390 height 868
click at [1375, 754] on button "Zoom out" at bounding box center [1362, 828] width 36 height 36
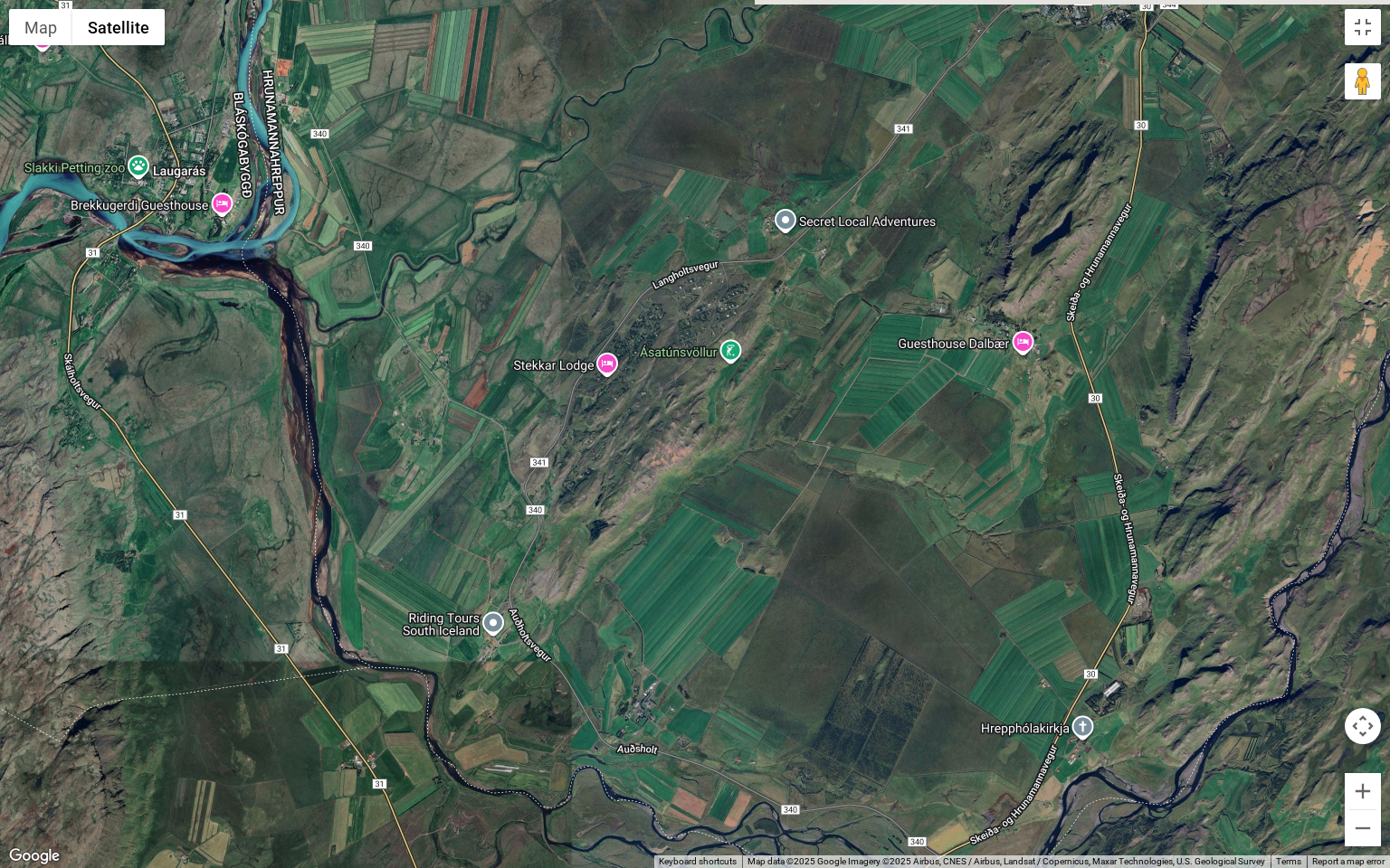
drag, startPoint x: 1386, startPoint y: 638, endPoint x: 1209, endPoint y: 868, distance: 290.2
click at [1209, 754] on div "Map Terrain Satellite Labels Keyboard shortcuts Map Data Map data ©2025 Google …" at bounding box center [695, 434] width 1390 height 868
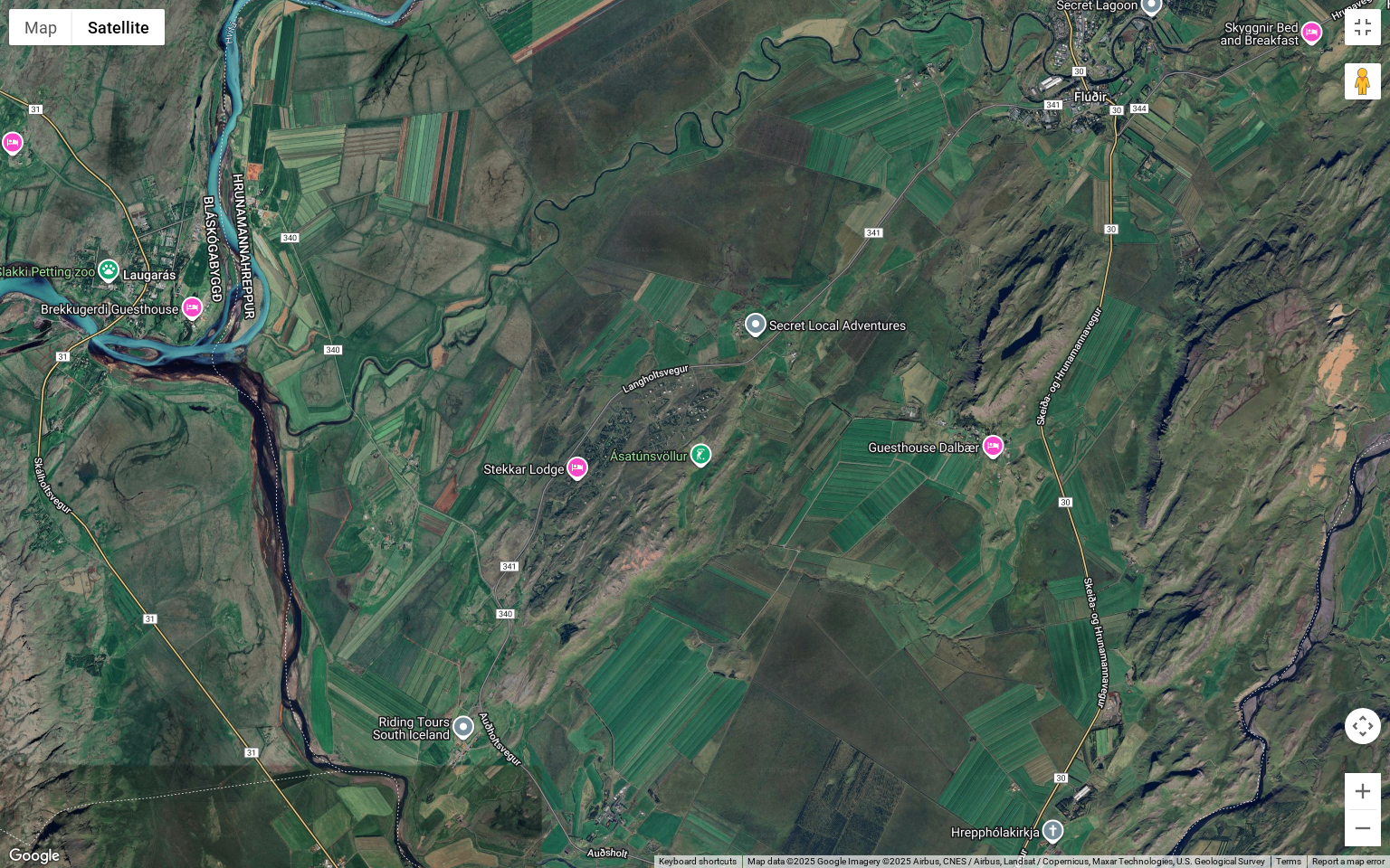
drag, startPoint x: 1101, startPoint y: 408, endPoint x: 1039, endPoint y: 742, distance: 339.7
click at [1039, 742] on div at bounding box center [695, 434] width 1390 height 868
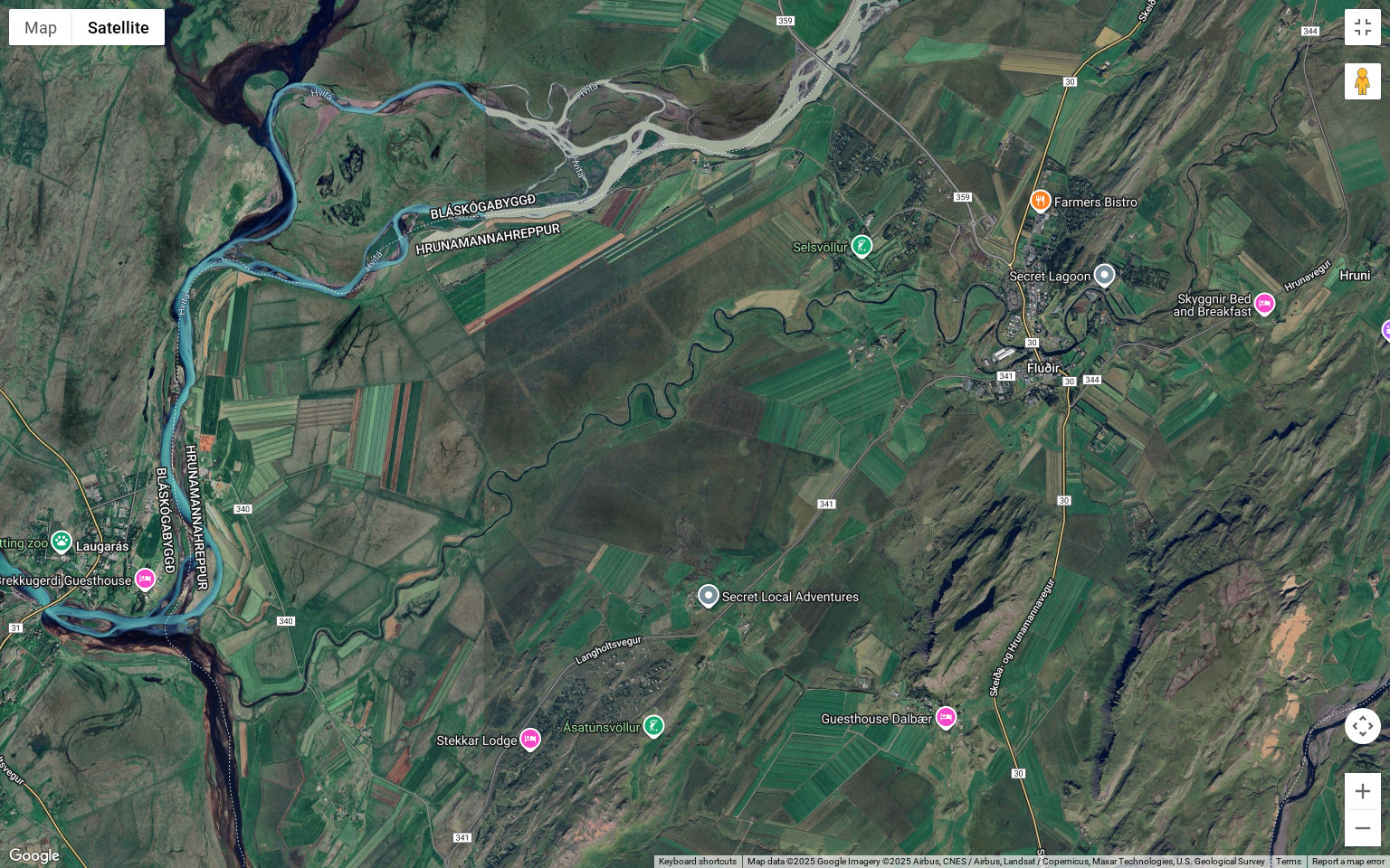
drag, startPoint x: 1068, startPoint y: 535, endPoint x: 1083, endPoint y: 571, distance: 39.0
click at [1072, 562] on div at bounding box center [695, 434] width 1390 height 868
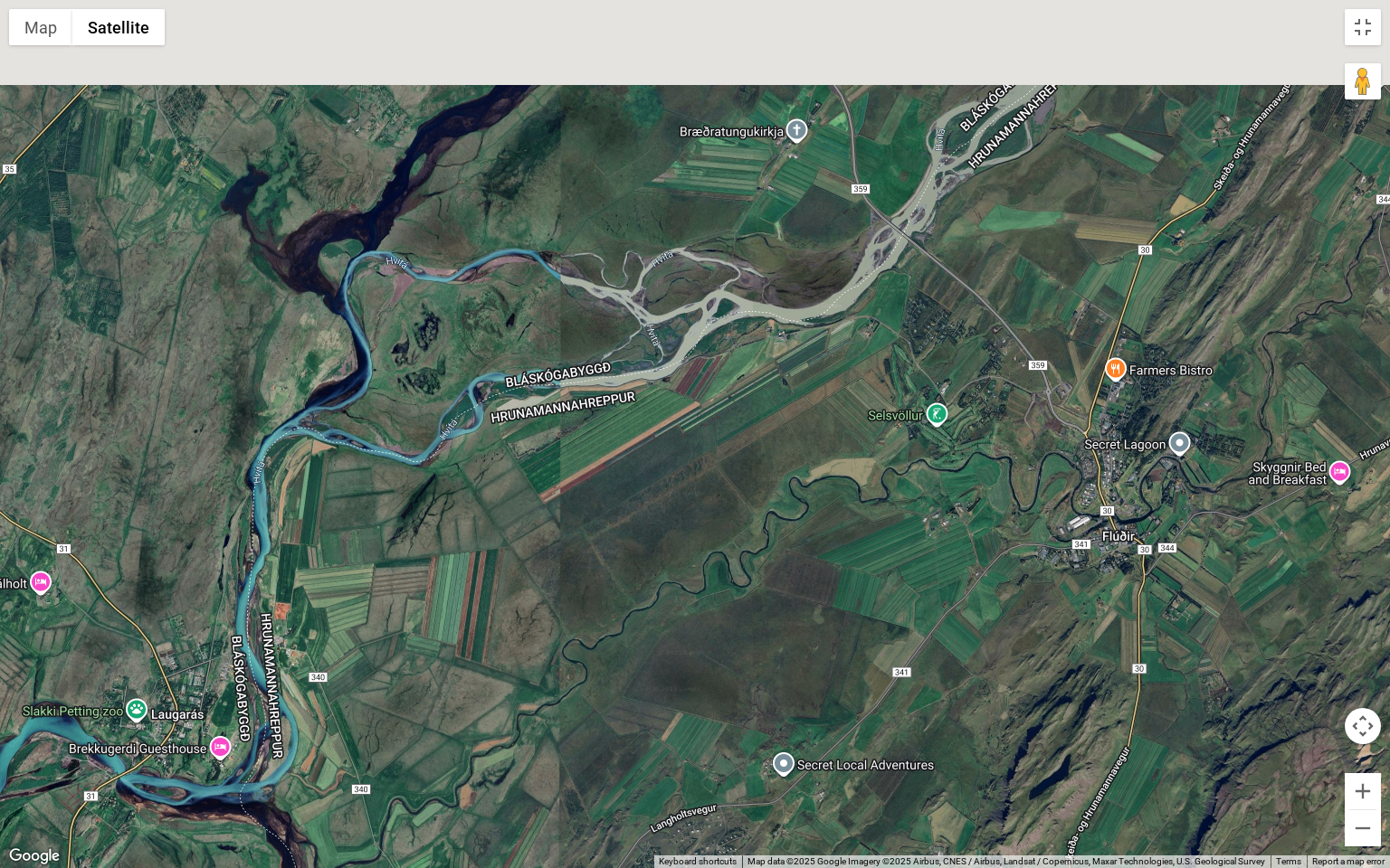
drag, startPoint x: 962, startPoint y: 300, endPoint x: 1038, endPoint y: 438, distance: 157.5
click at [1035, 436] on div at bounding box center [695, 434] width 1390 height 868
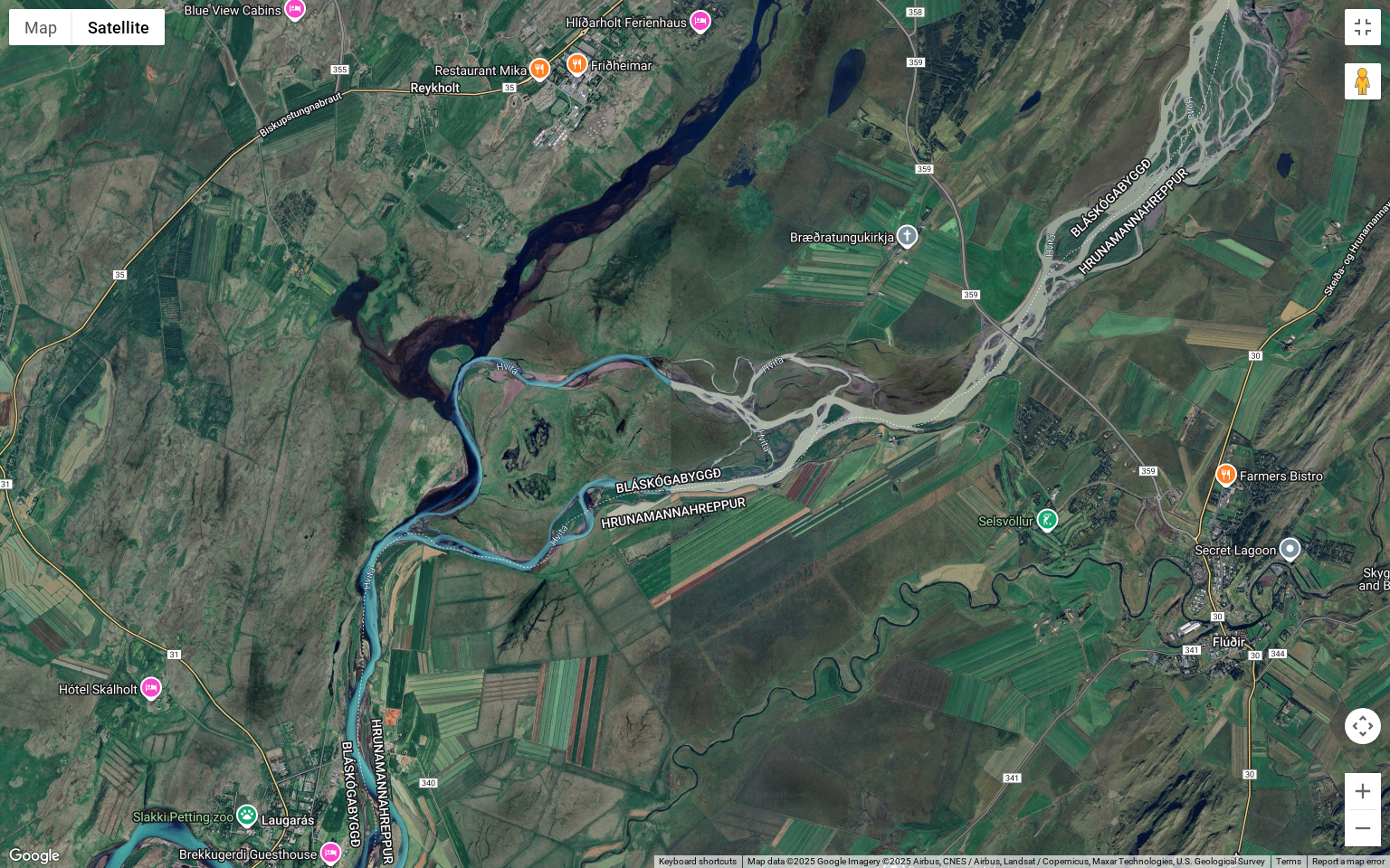
drag, startPoint x: 882, startPoint y: 669, endPoint x: 1019, endPoint y: 469, distance: 242.4
click at [1008, 485] on div at bounding box center [695, 434] width 1390 height 868
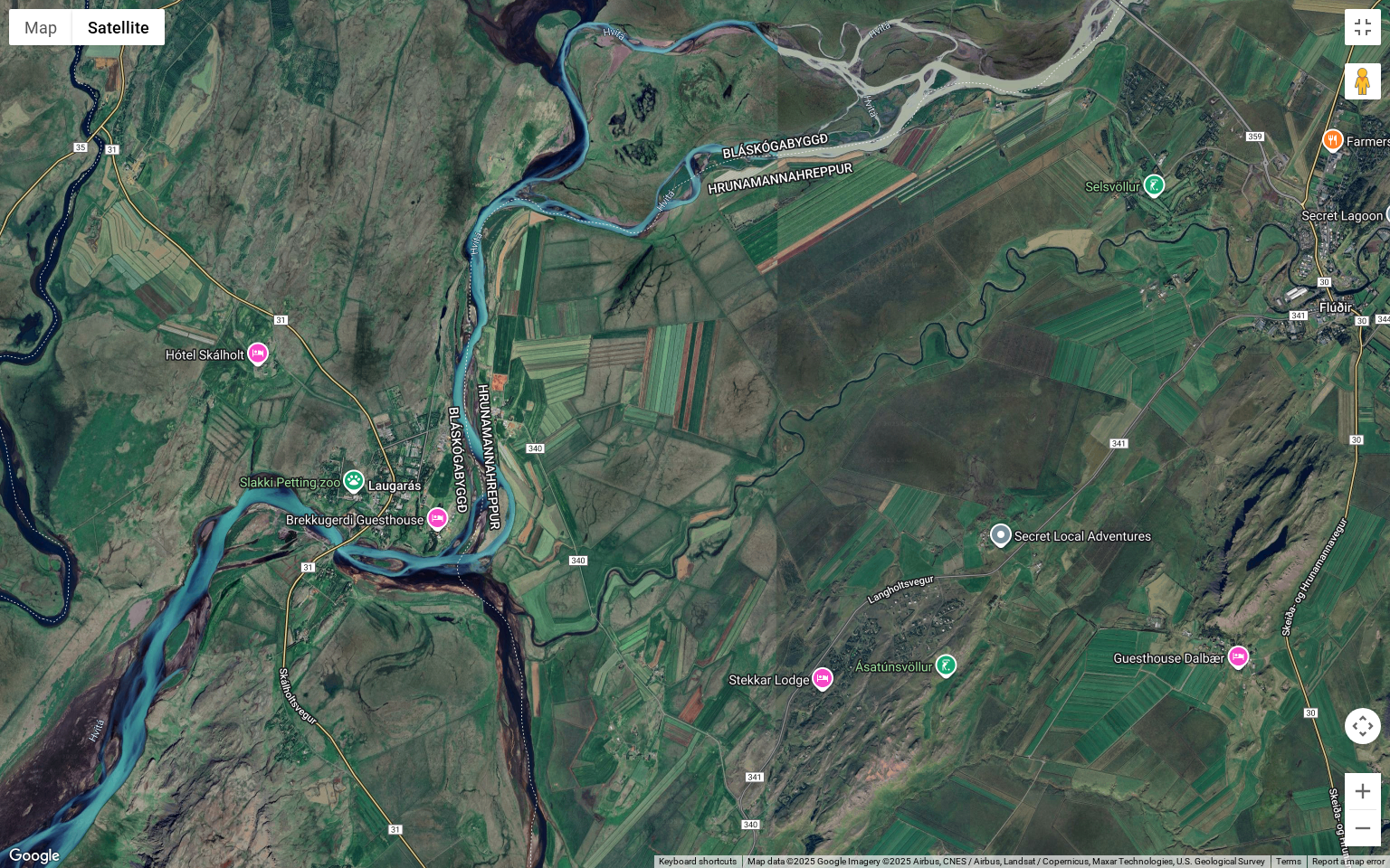
drag, startPoint x: 1022, startPoint y: 543, endPoint x: 843, endPoint y: 547, distance: 179.0
click at [843, 547] on div at bounding box center [695, 434] width 1390 height 868
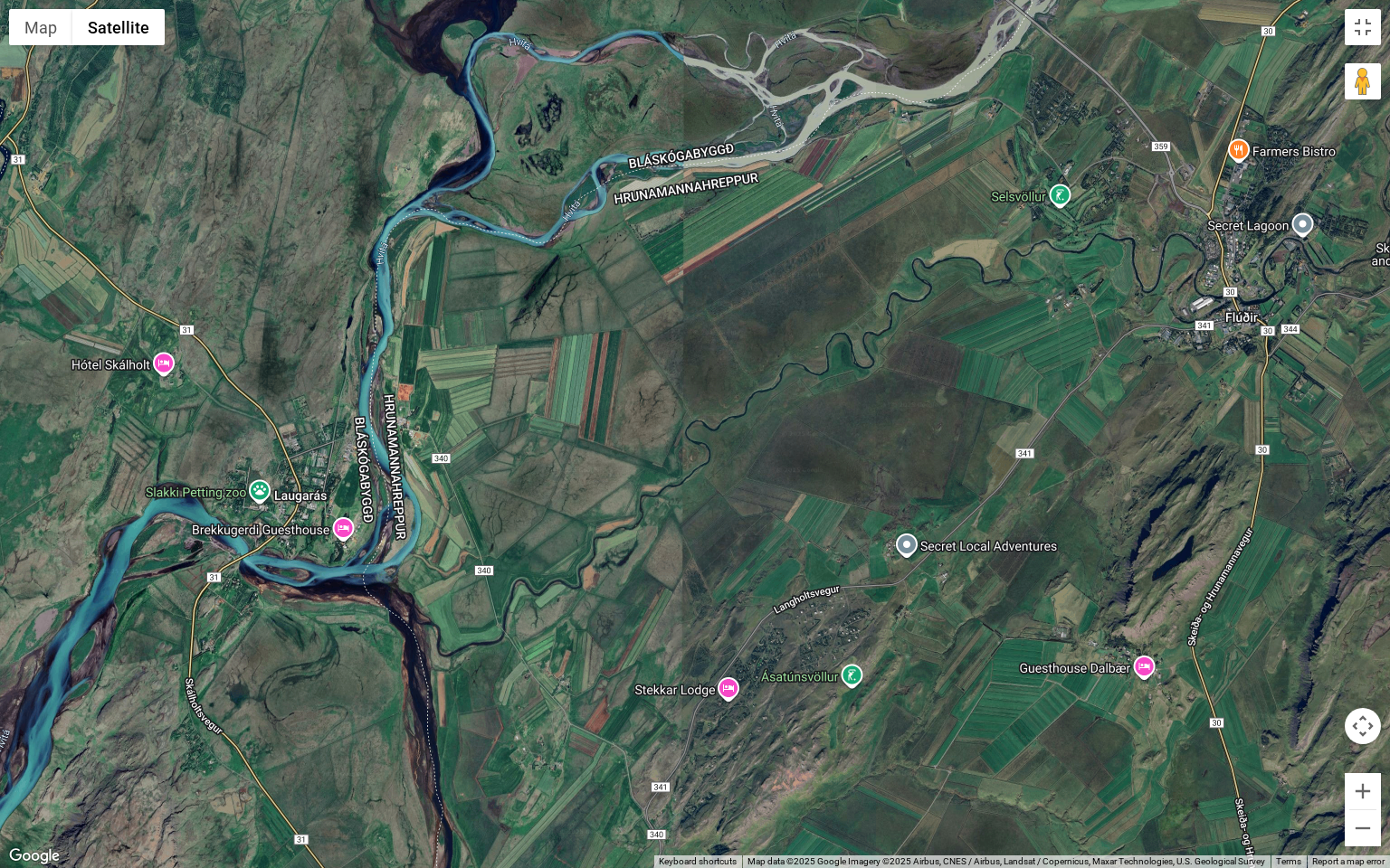
drag, startPoint x: 1188, startPoint y: 277, endPoint x: 1100, endPoint y: 291, distance: 89.1
click at [1100, 291] on div at bounding box center [695, 434] width 1390 height 868
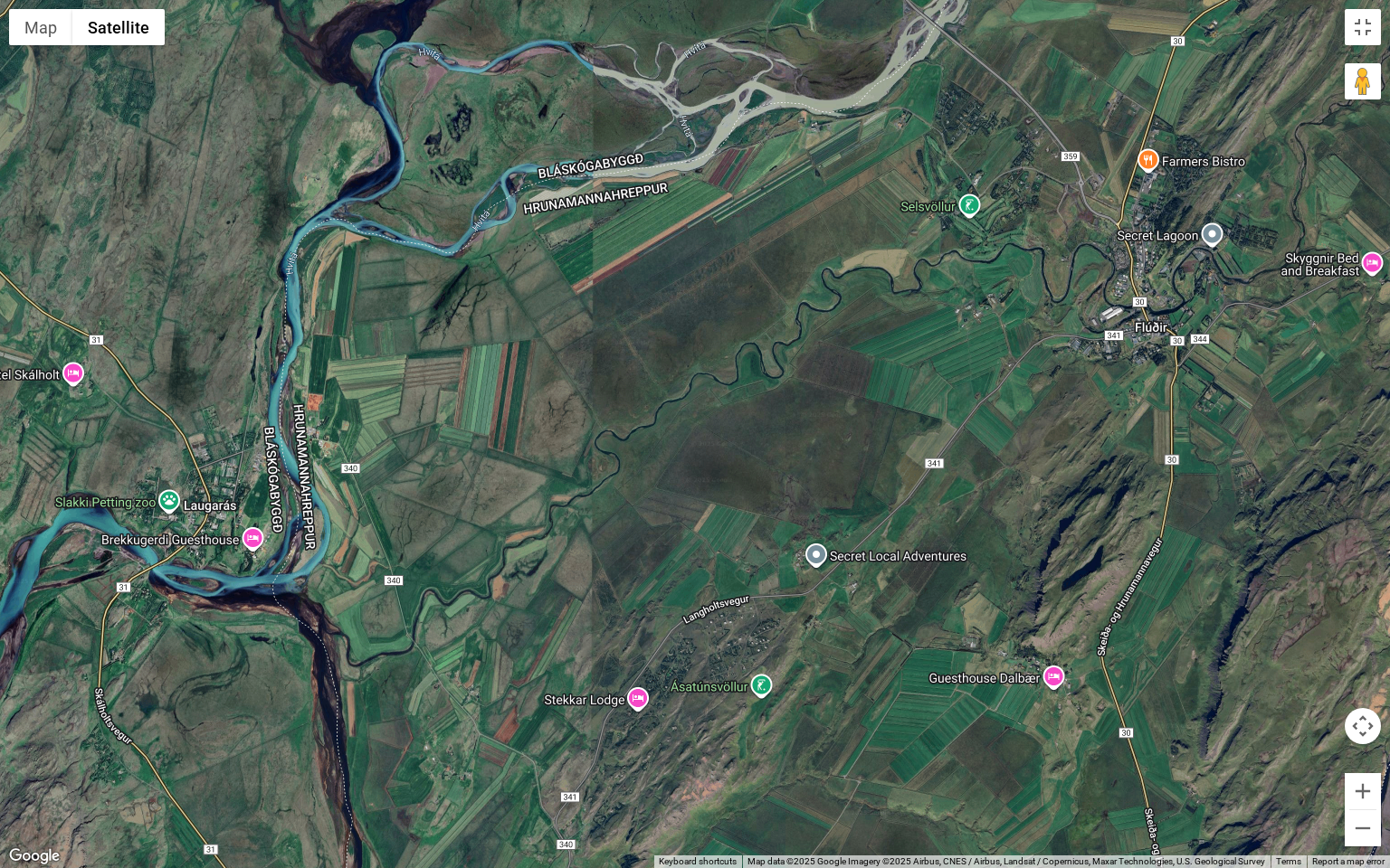
drag, startPoint x: 793, startPoint y: 650, endPoint x: 893, endPoint y: 445, distance: 228.1
click at [891, 447] on div at bounding box center [695, 434] width 1390 height 868
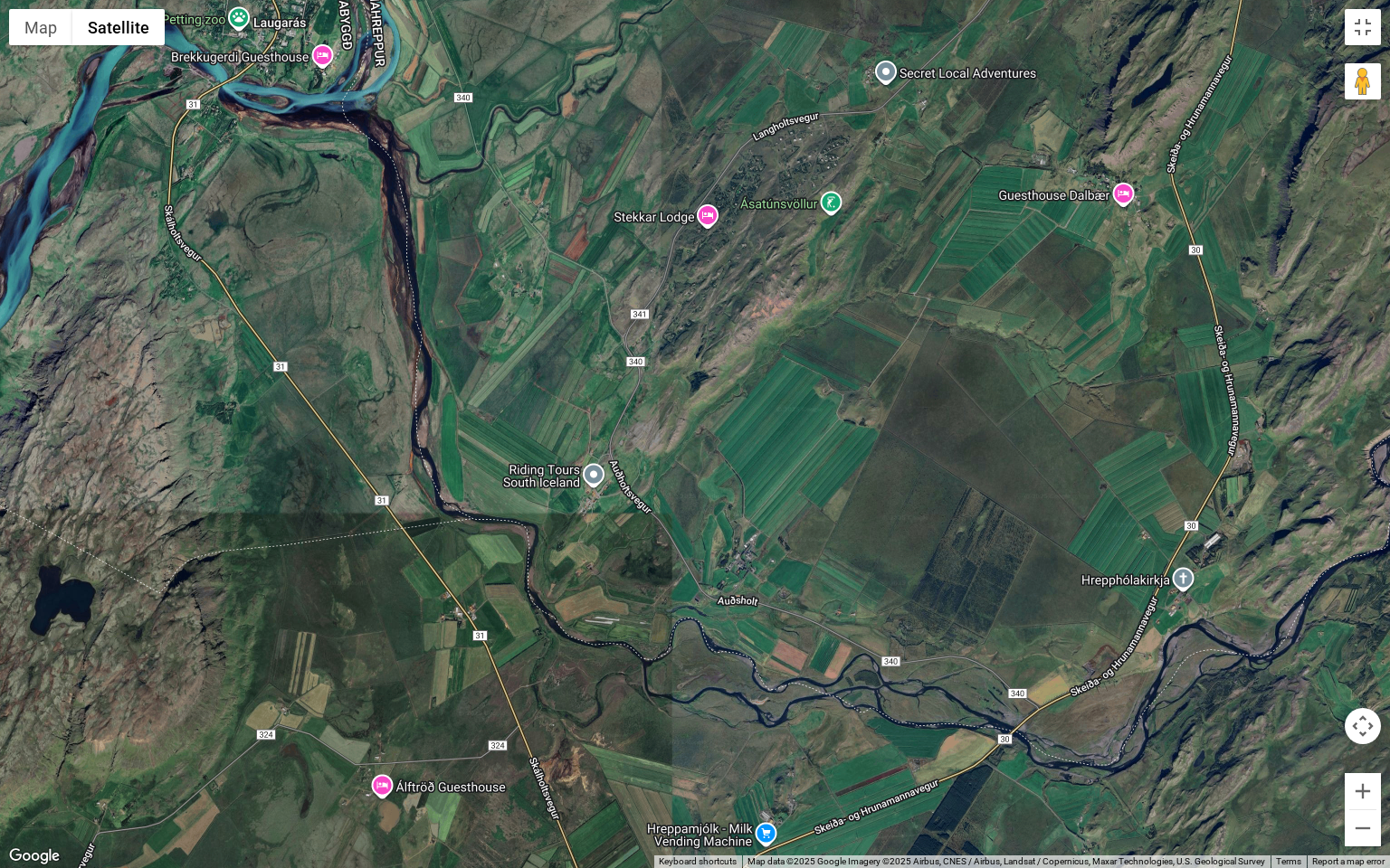
drag, startPoint x: 423, startPoint y: 508, endPoint x: 344, endPoint y: 295, distance: 227.2
click at [345, 296] on div at bounding box center [695, 434] width 1390 height 868
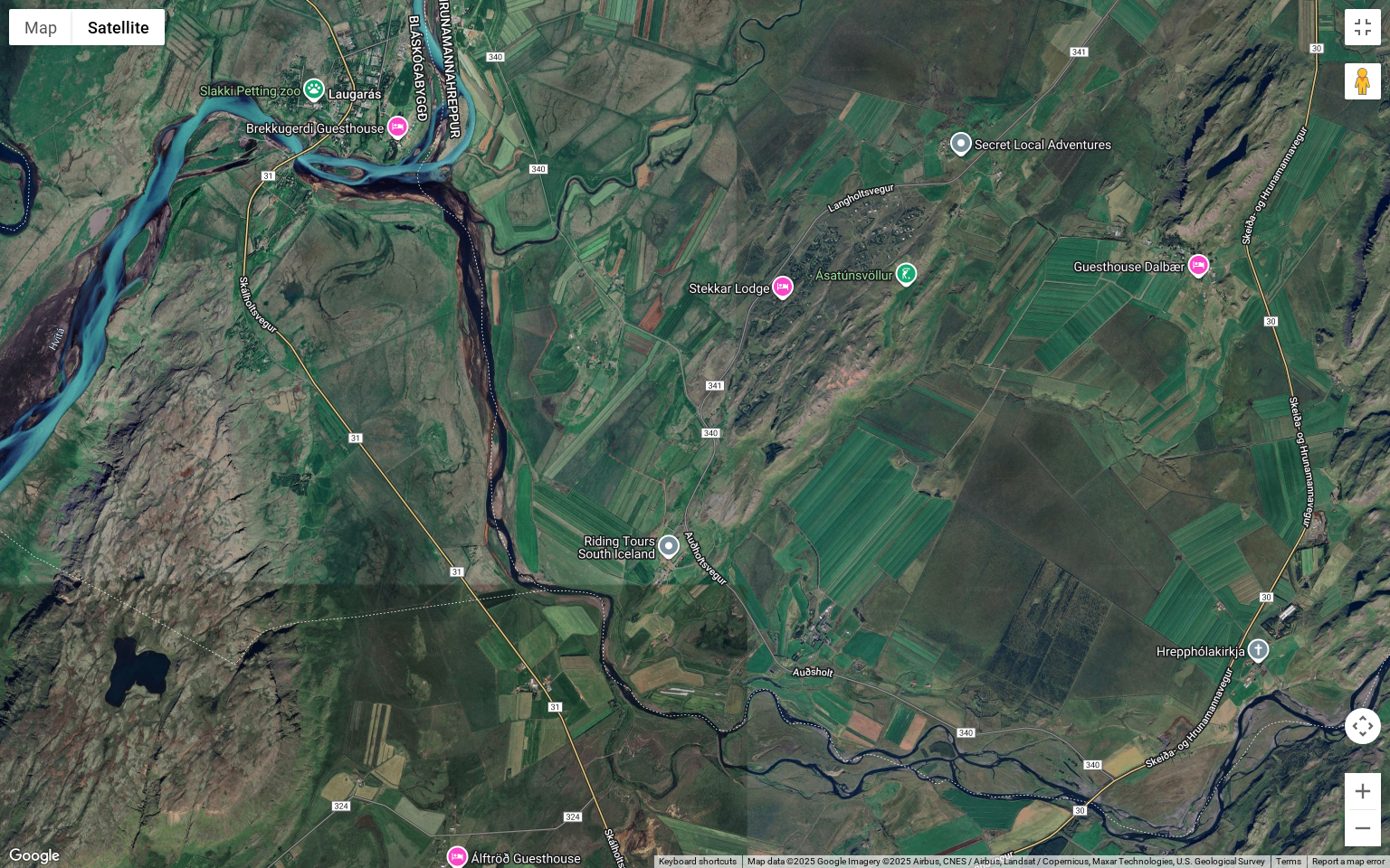
drag, startPoint x: 349, startPoint y: 300, endPoint x: 437, endPoint y: 407, distance: 138.5
click at [435, 407] on div at bounding box center [695, 434] width 1390 height 868
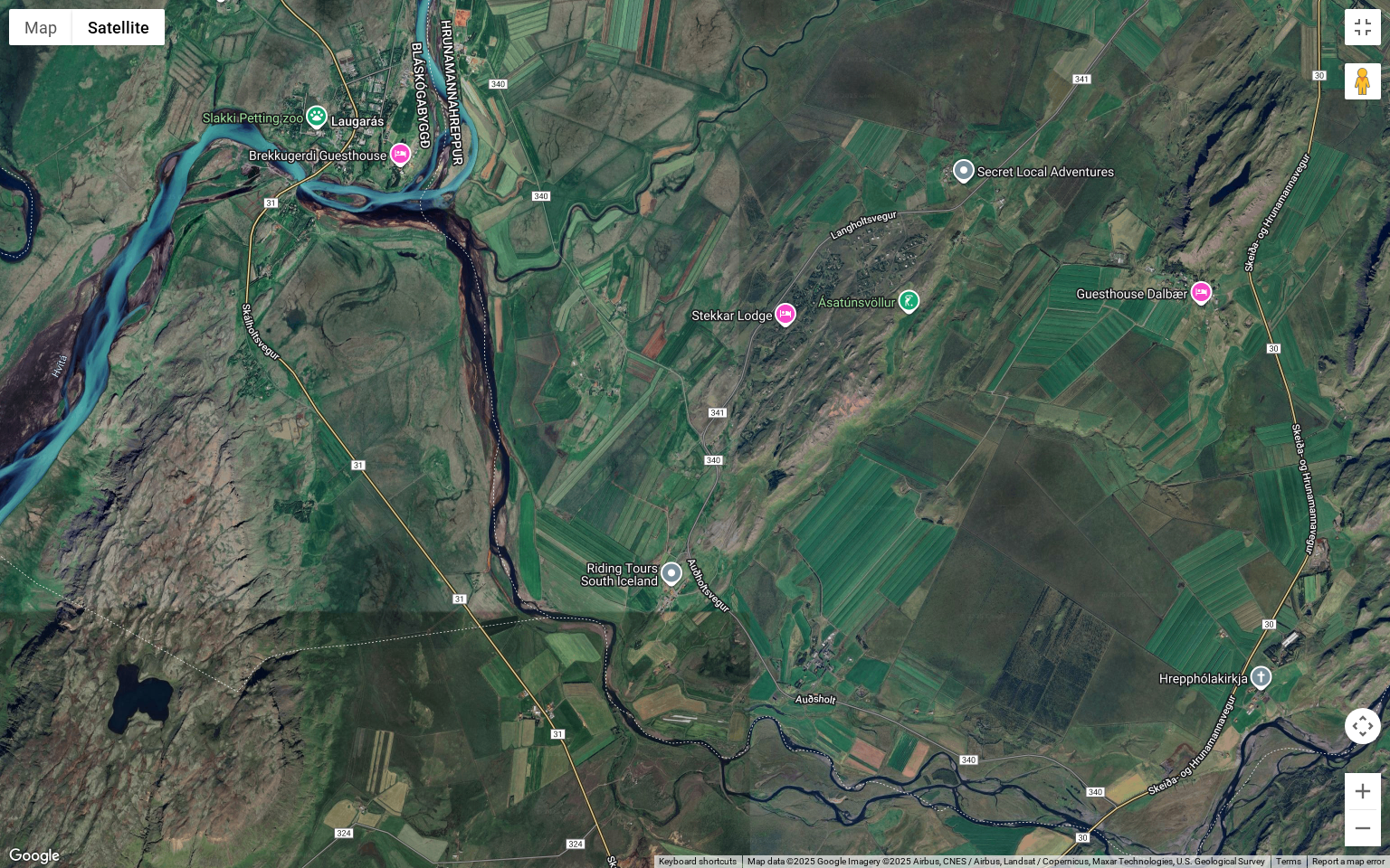
drag, startPoint x: 374, startPoint y: 214, endPoint x: 380, endPoint y: 246, distance: 32.6
click at [375, 243] on div at bounding box center [695, 434] width 1390 height 868
click at [342, 225] on div at bounding box center [695, 434] width 1390 height 868
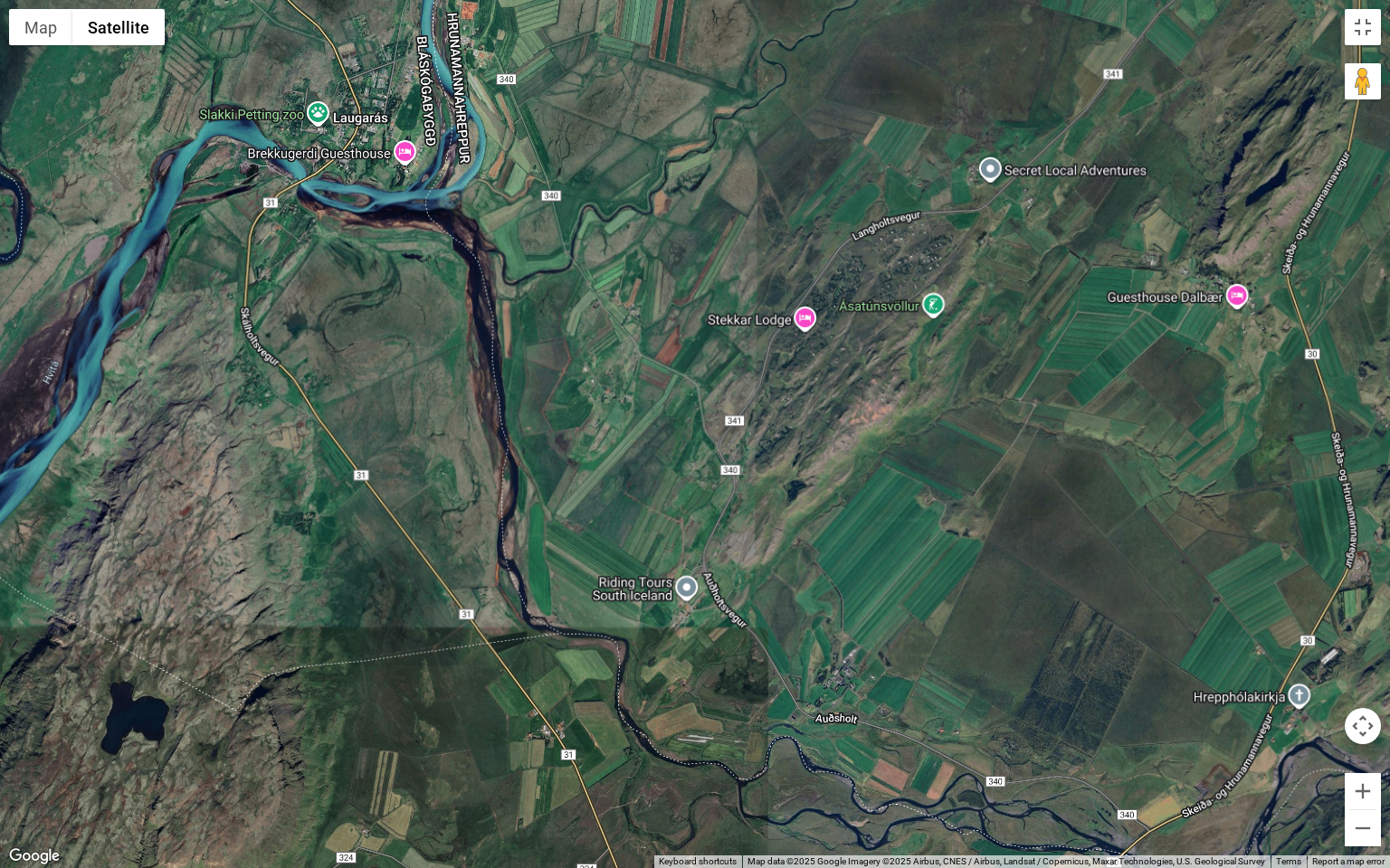
click at [342, 225] on div at bounding box center [695, 434] width 1390 height 868
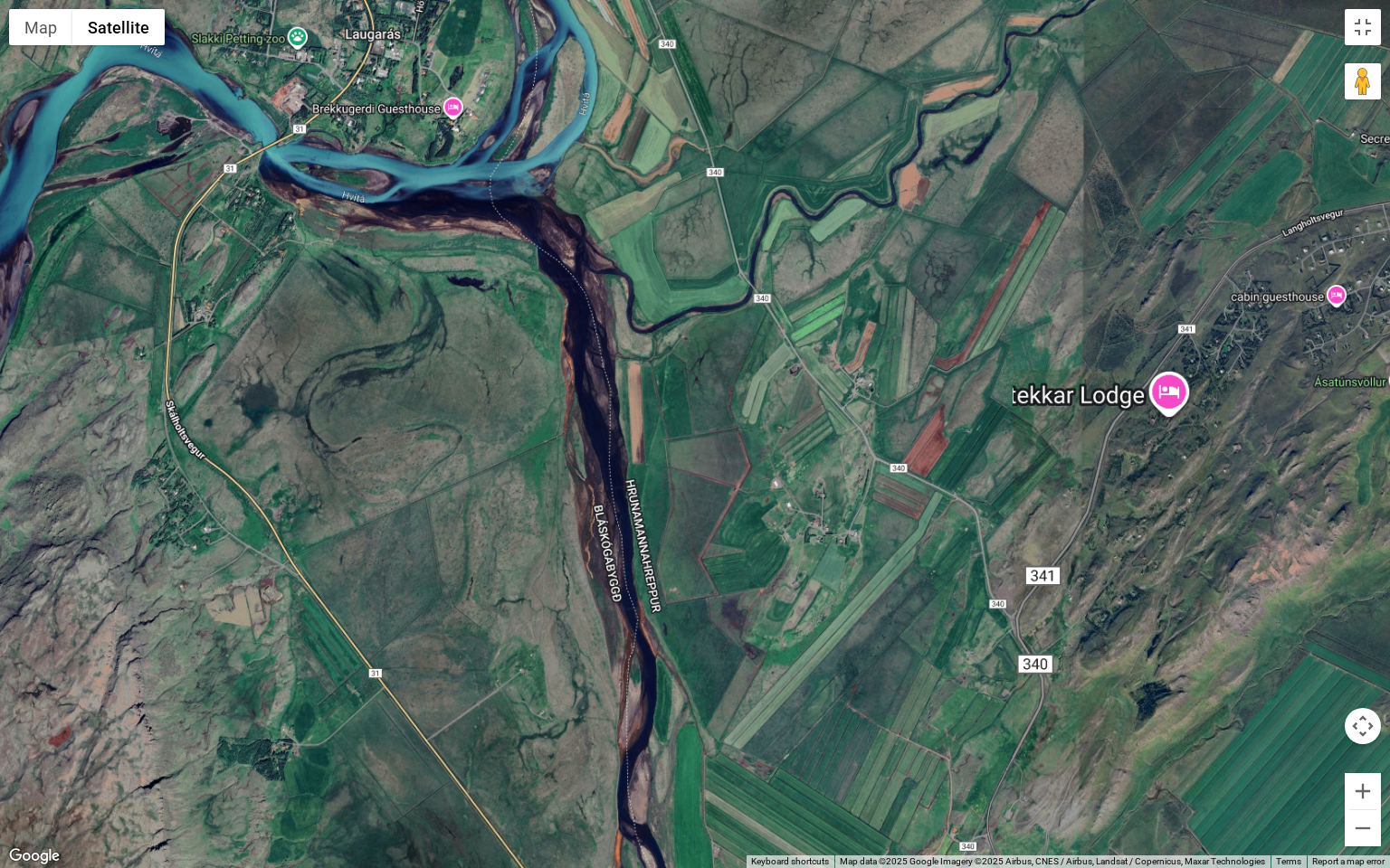
click at [342, 225] on div at bounding box center [695, 434] width 1390 height 868
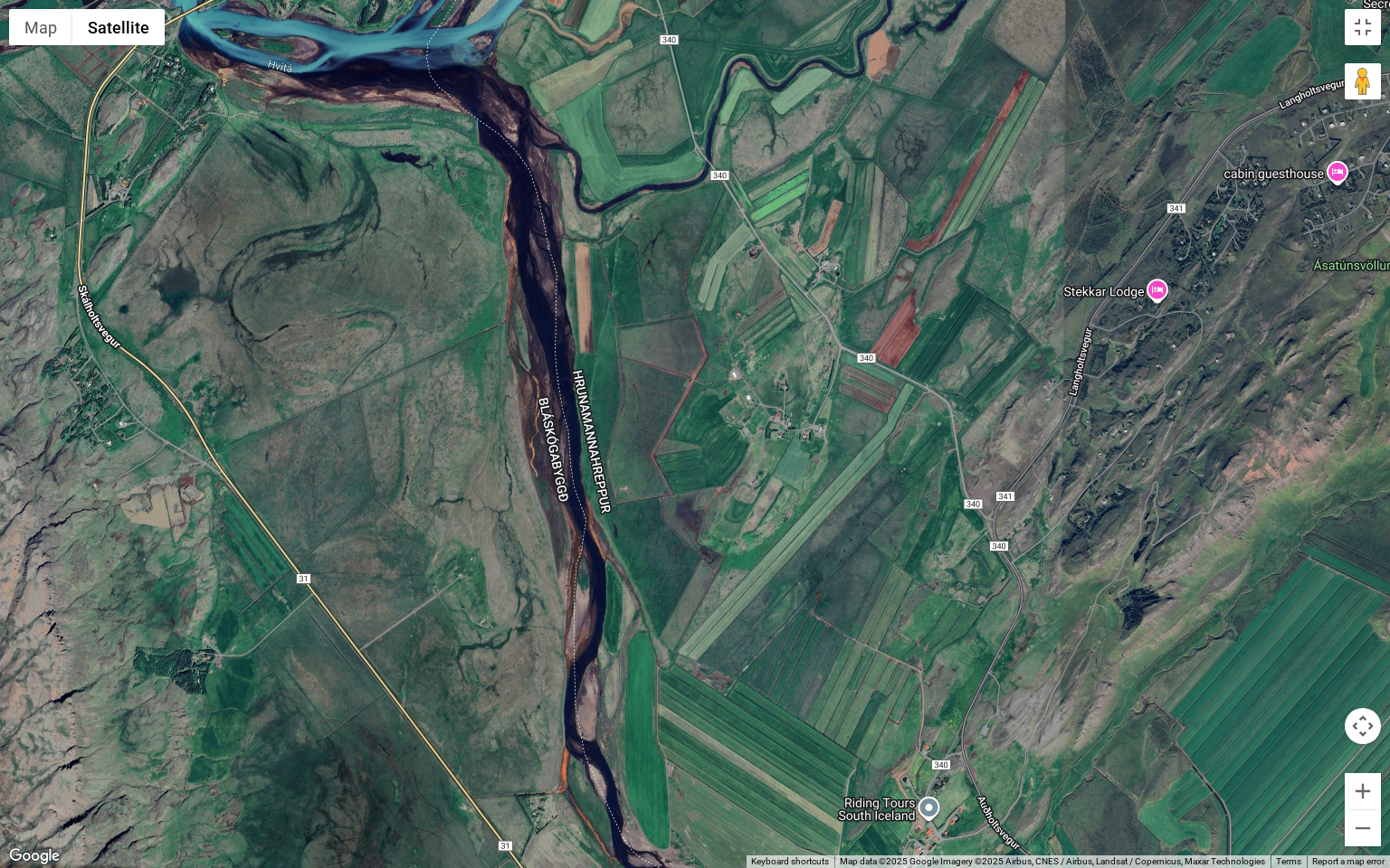
drag, startPoint x: 593, startPoint y: 445, endPoint x: 462, endPoint y: 154, distance: 319.1
click at [462, 159] on div at bounding box center [695, 434] width 1390 height 868
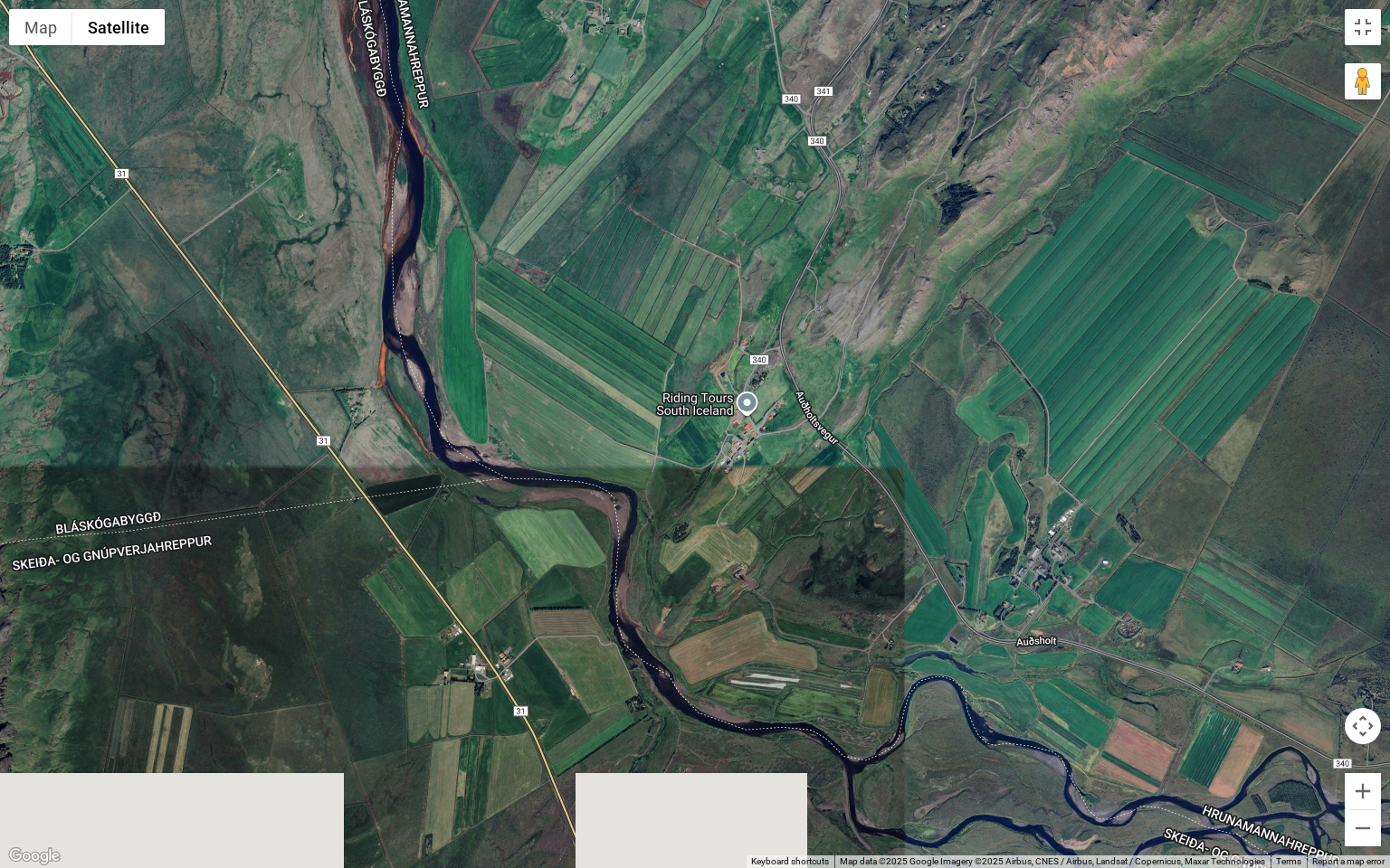
drag, startPoint x: 528, startPoint y: 434, endPoint x: 443, endPoint y: 233, distance: 218.2
click at [445, 243] on div at bounding box center [695, 434] width 1390 height 868
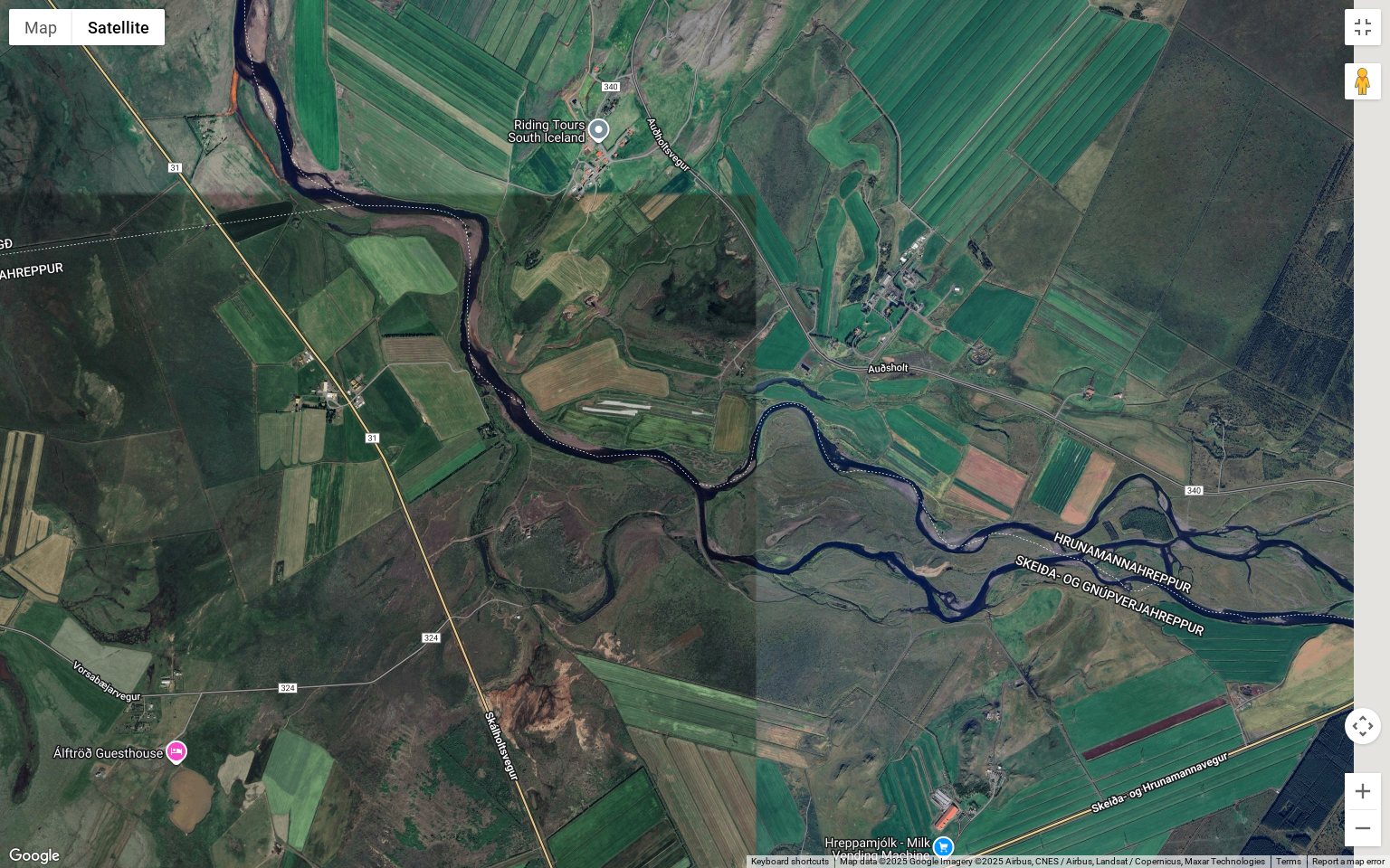
drag, startPoint x: 581, startPoint y: 422, endPoint x: 483, endPoint y: 335, distance: 131.0
click at [500, 354] on div at bounding box center [695, 434] width 1390 height 868
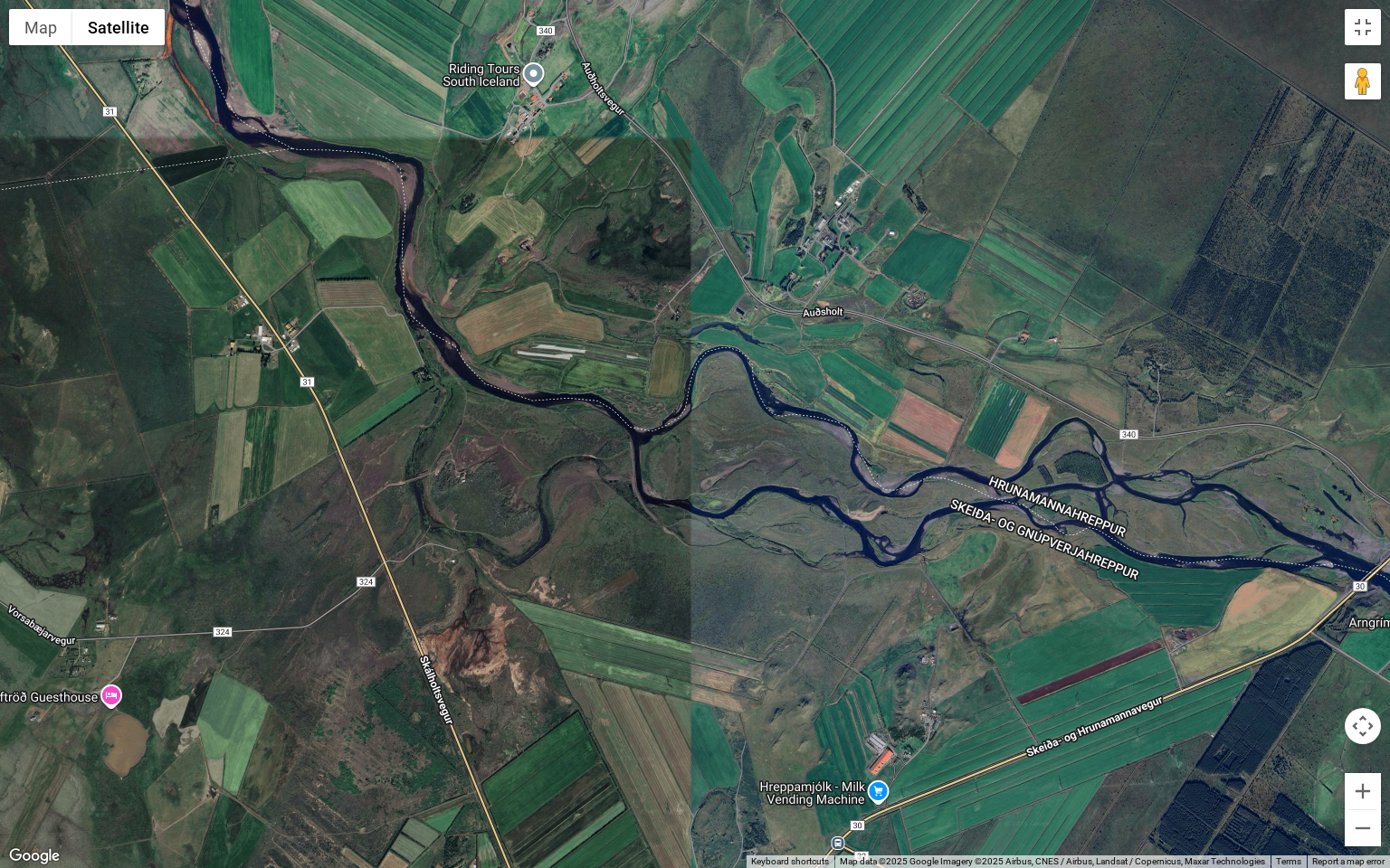
drag, startPoint x: 481, startPoint y: 333, endPoint x: 691, endPoint y: 583, distance: 326.5
click at [691, 583] on div at bounding box center [695, 434] width 1390 height 868
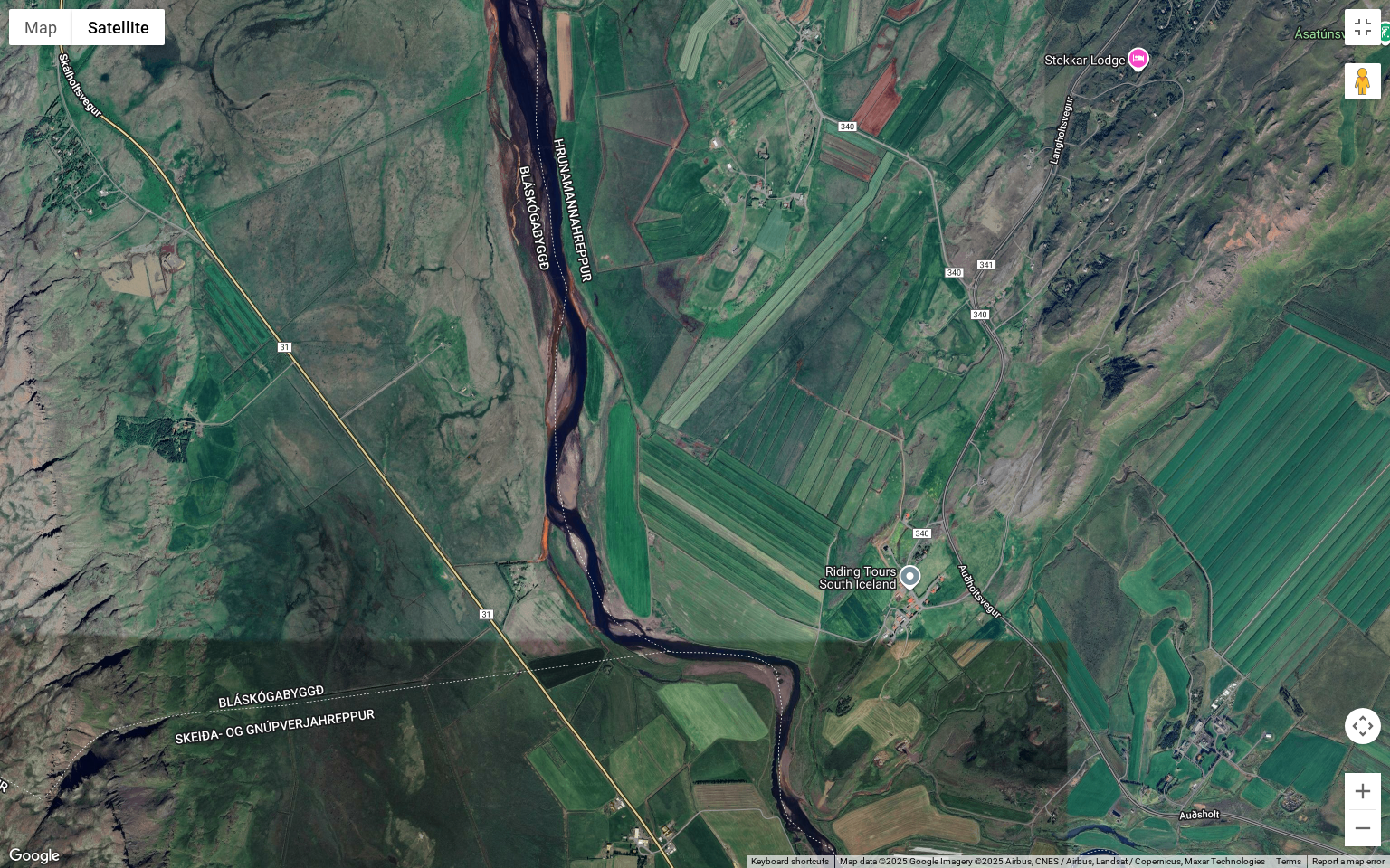
drag, startPoint x: 622, startPoint y: 452, endPoint x: 798, endPoint y: 722, distance: 322.3
click at [798, 722] on div at bounding box center [695, 434] width 1390 height 868
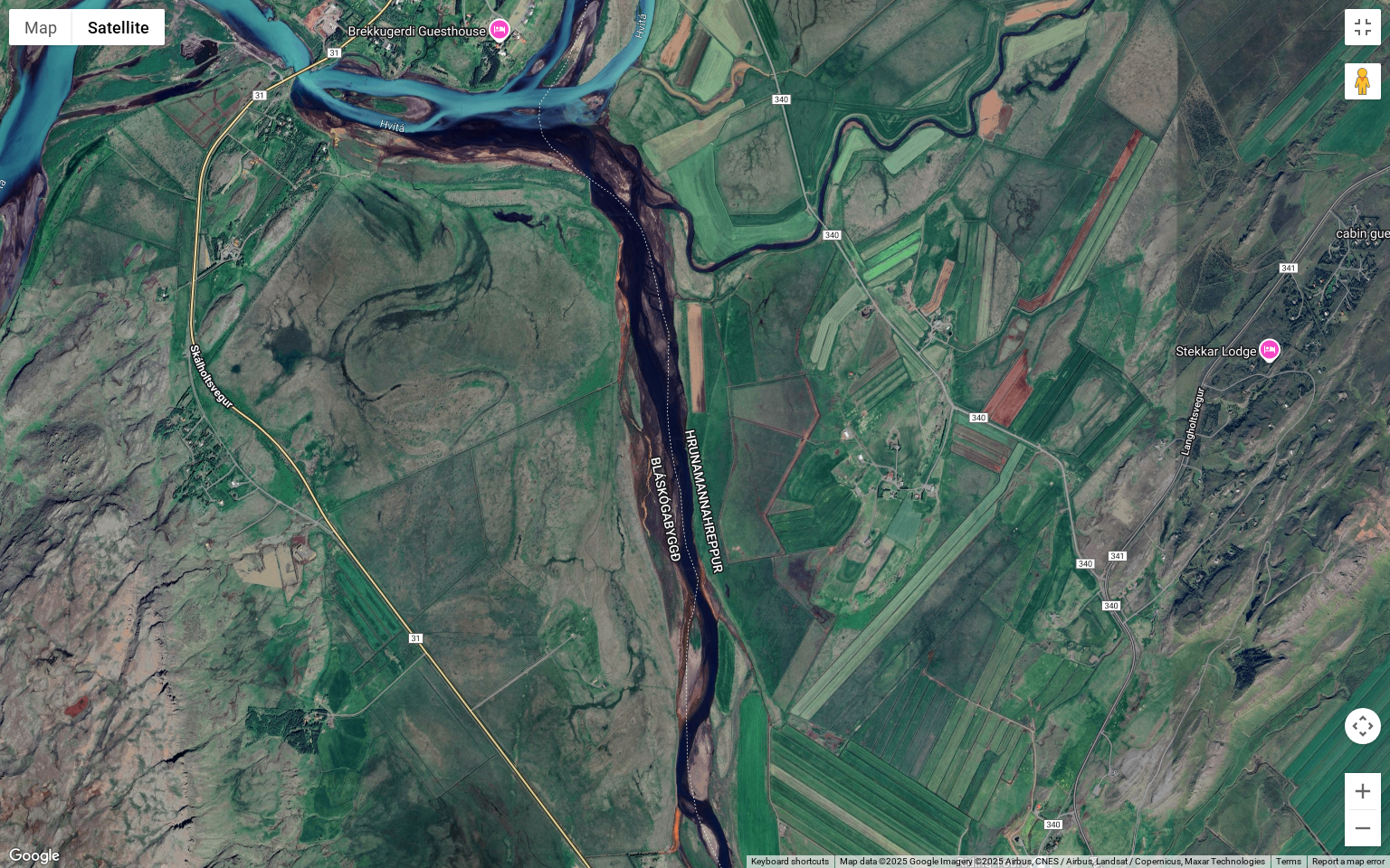
drag, startPoint x: 679, startPoint y: 517, endPoint x: 594, endPoint y: 512, distance: 85.1
click at [595, 512] on div at bounding box center [695, 434] width 1390 height 868
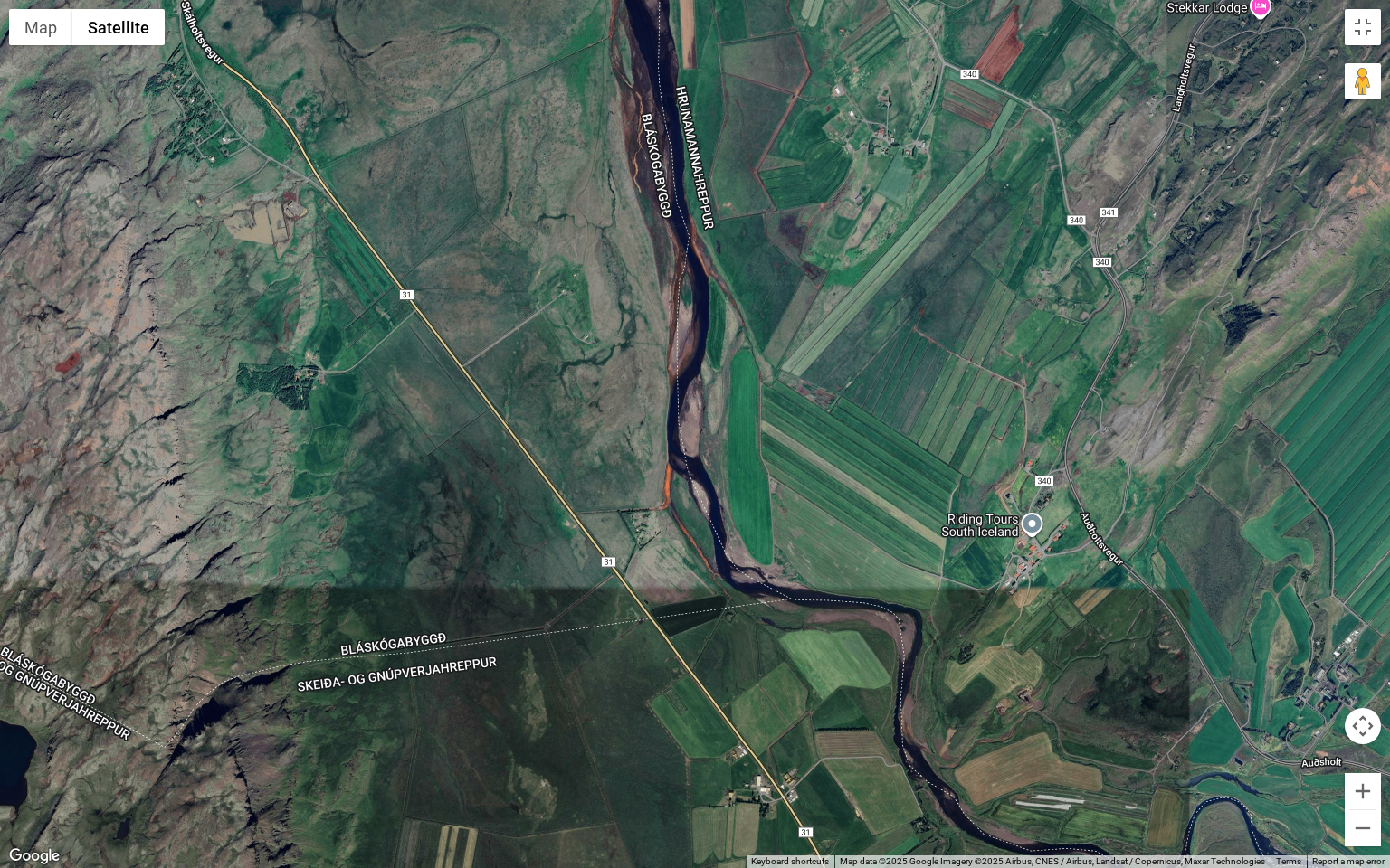
drag, startPoint x: 500, startPoint y: 351, endPoint x: 476, endPoint y: 145, distance: 207.4
click at [480, 144] on div at bounding box center [695, 434] width 1390 height 868
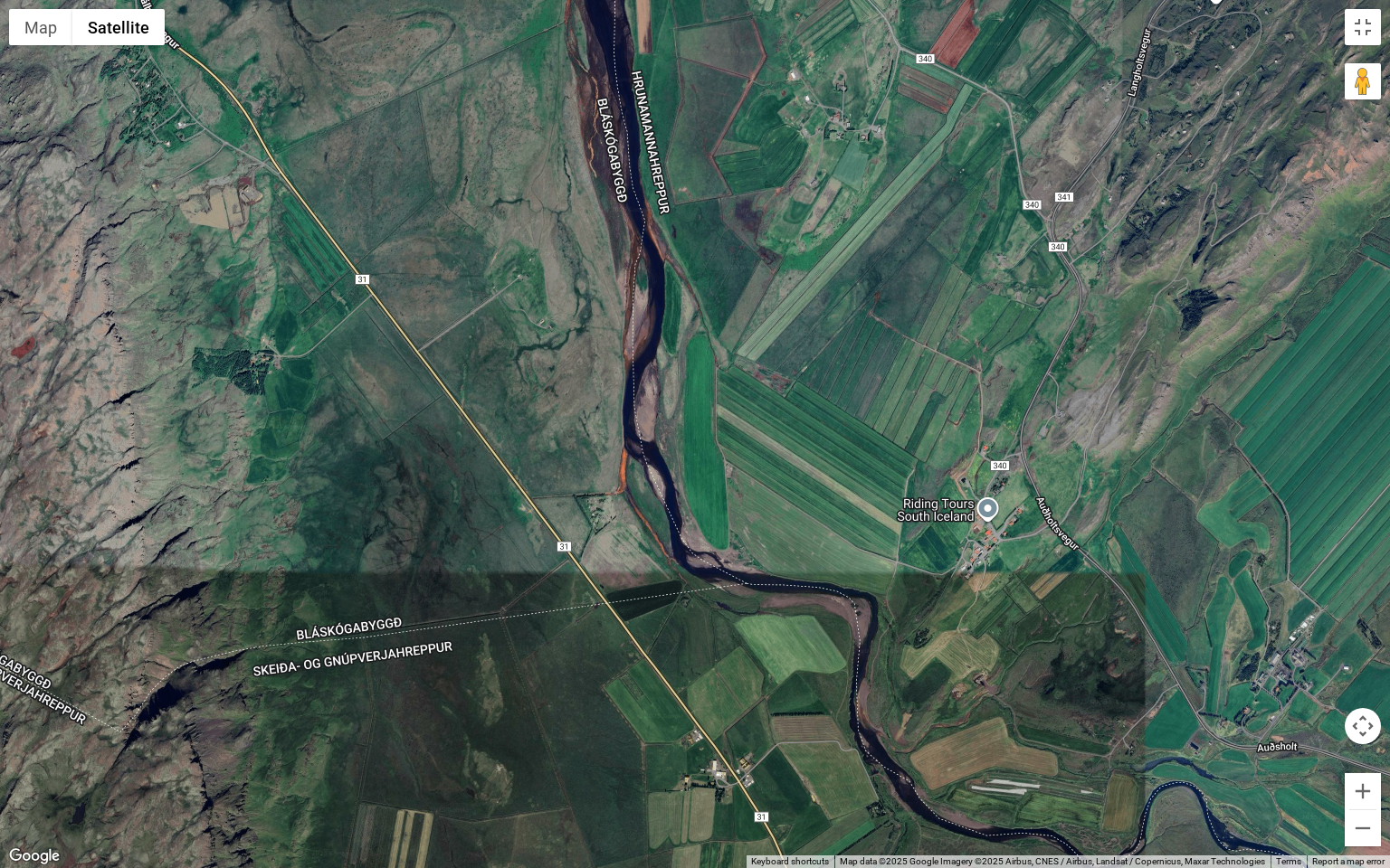
drag, startPoint x: 695, startPoint y: 481, endPoint x: 586, endPoint y: 331, distance: 185.4
click at [588, 333] on div at bounding box center [695, 434] width 1390 height 868
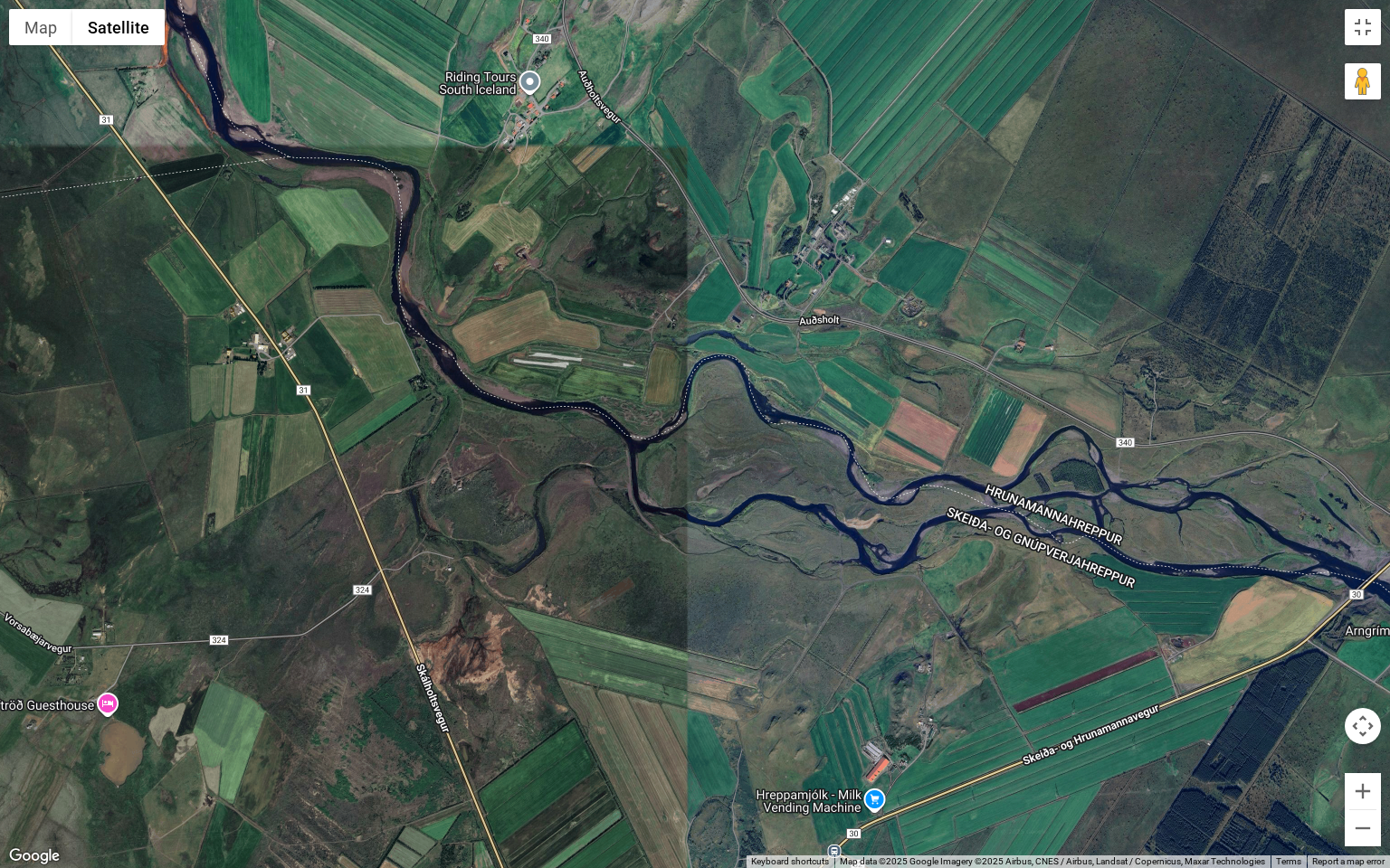
drag, startPoint x: 620, startPoint y: 409, endPoint x: 537, endPoint y: 372, distance: 90.9
click at [552, 382] on div at bounding box center [695, 434] width 1390 height 868
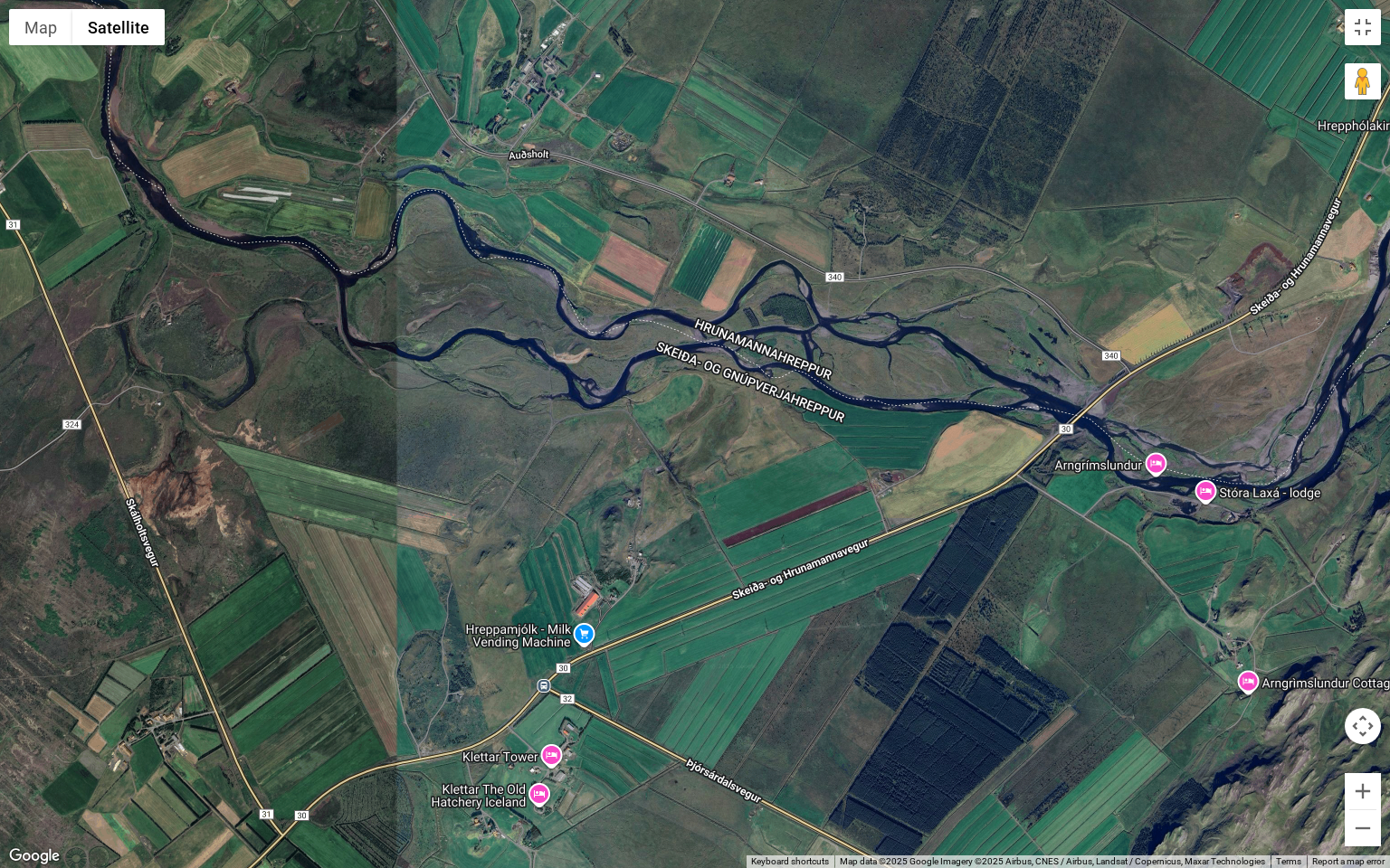
drag, startPoint x: 870, startPoint y: 292, endPoint x: 1117, endPoint y: 365, distance: 257.6
click at [1116, 365] on div at bounding box center [695, 434] width 1390 height 868
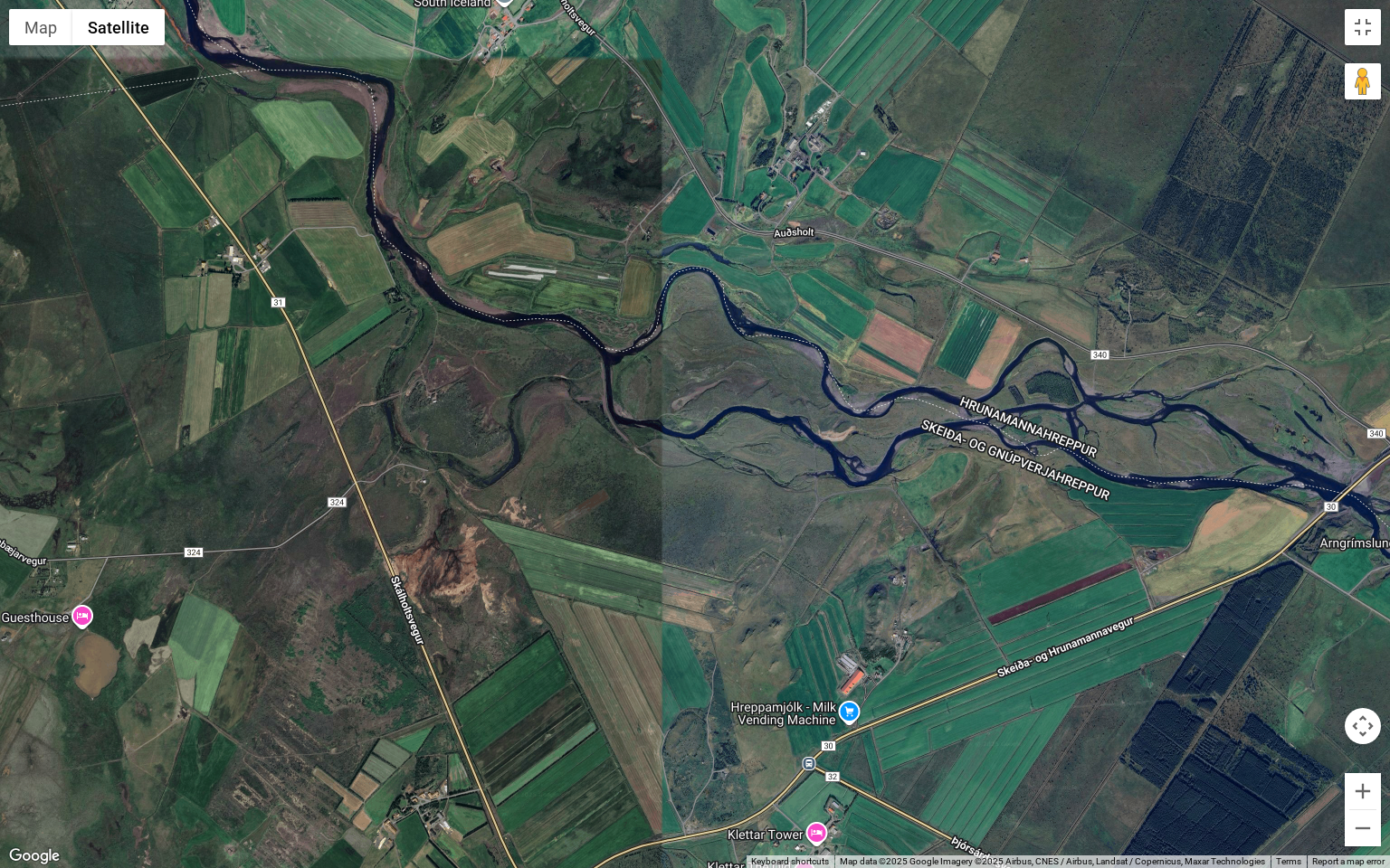
drag, startPoint x: 856, startPoint y: 265, endPoint x: 1029, endPoint y: 367, distance: 200.8
click at [1027, 366] on div at bounding box center [695, 434] width 1390 height 868
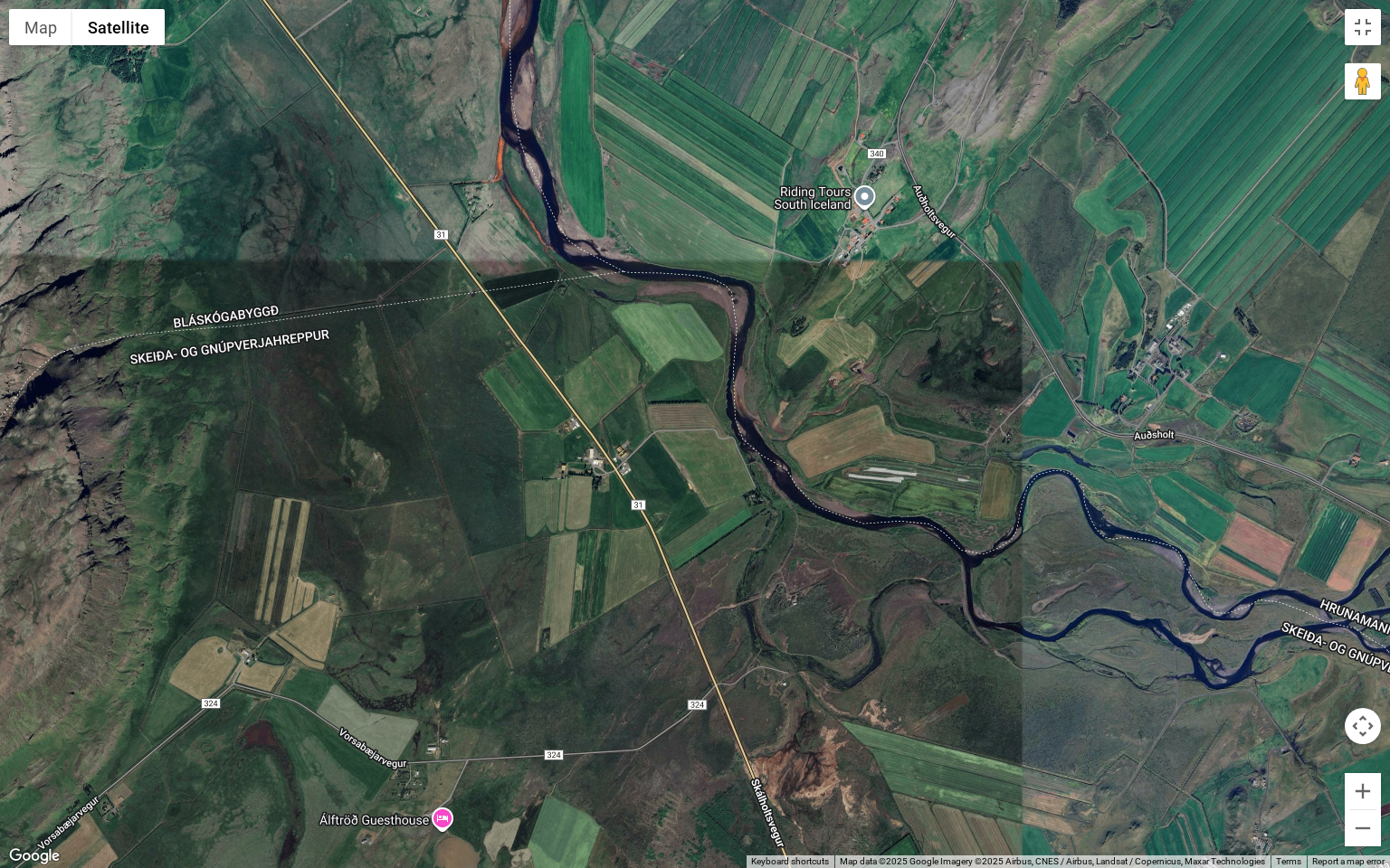
click at [880, 274] on div at bounding box center [695, 434] width 1390 height 868
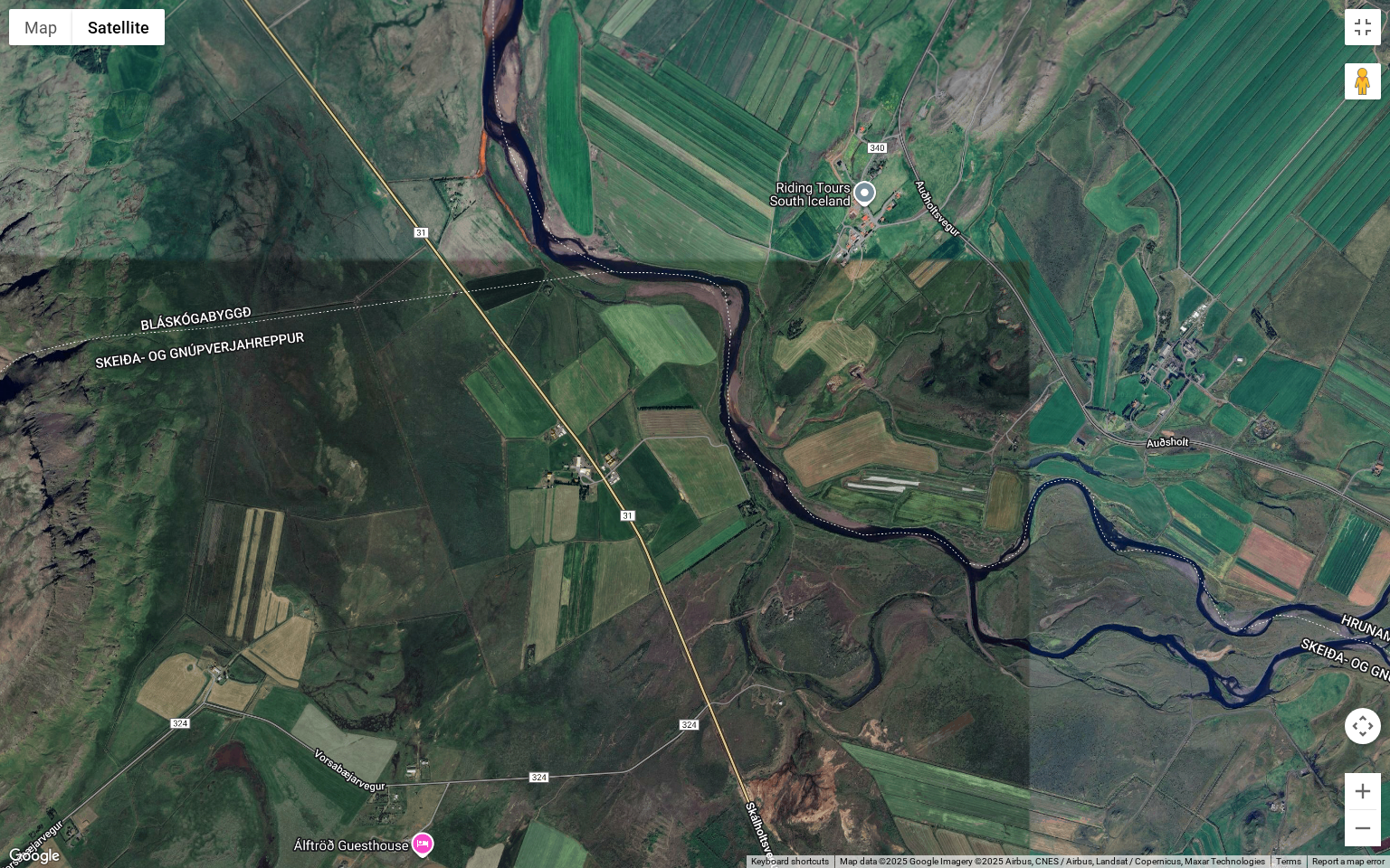
click at [880, 274] on div at bounding box center [695, 434] width 1390 height 868
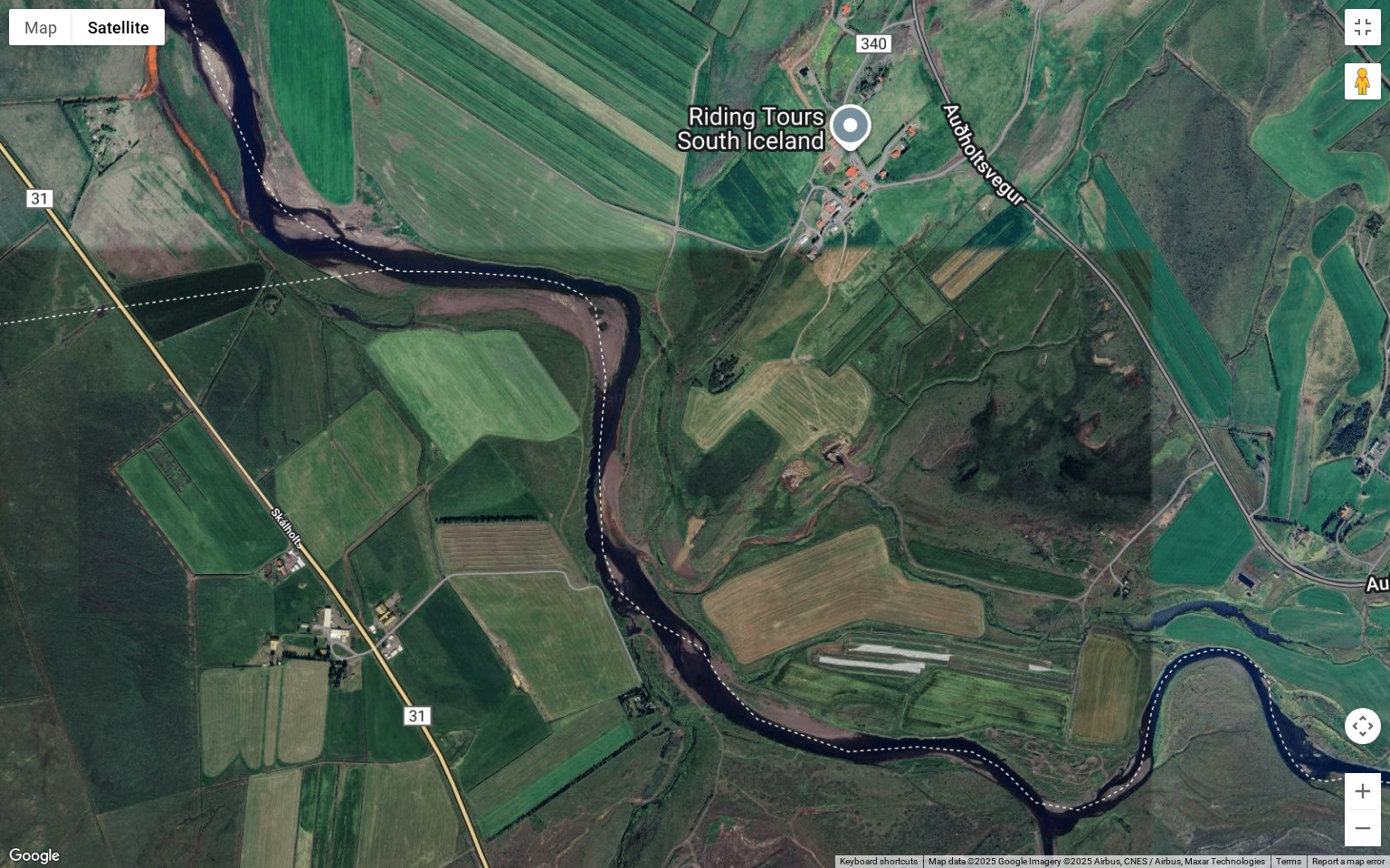
click at [880, 274] on div at bounding box center [695, 434] width 1390 height 868
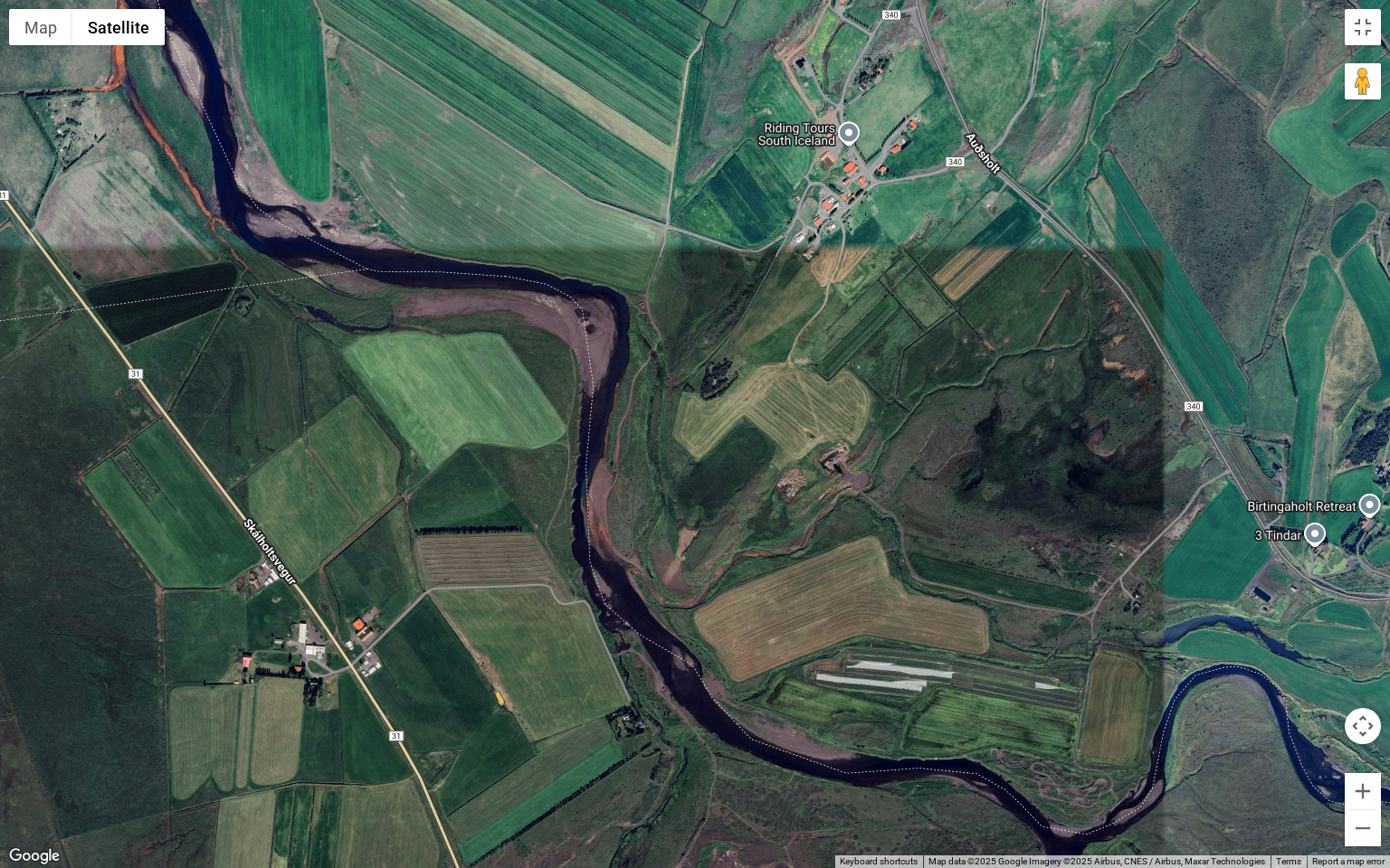
click at [880, 274] on div at bounding box center [695, 434] width 1390 height 868
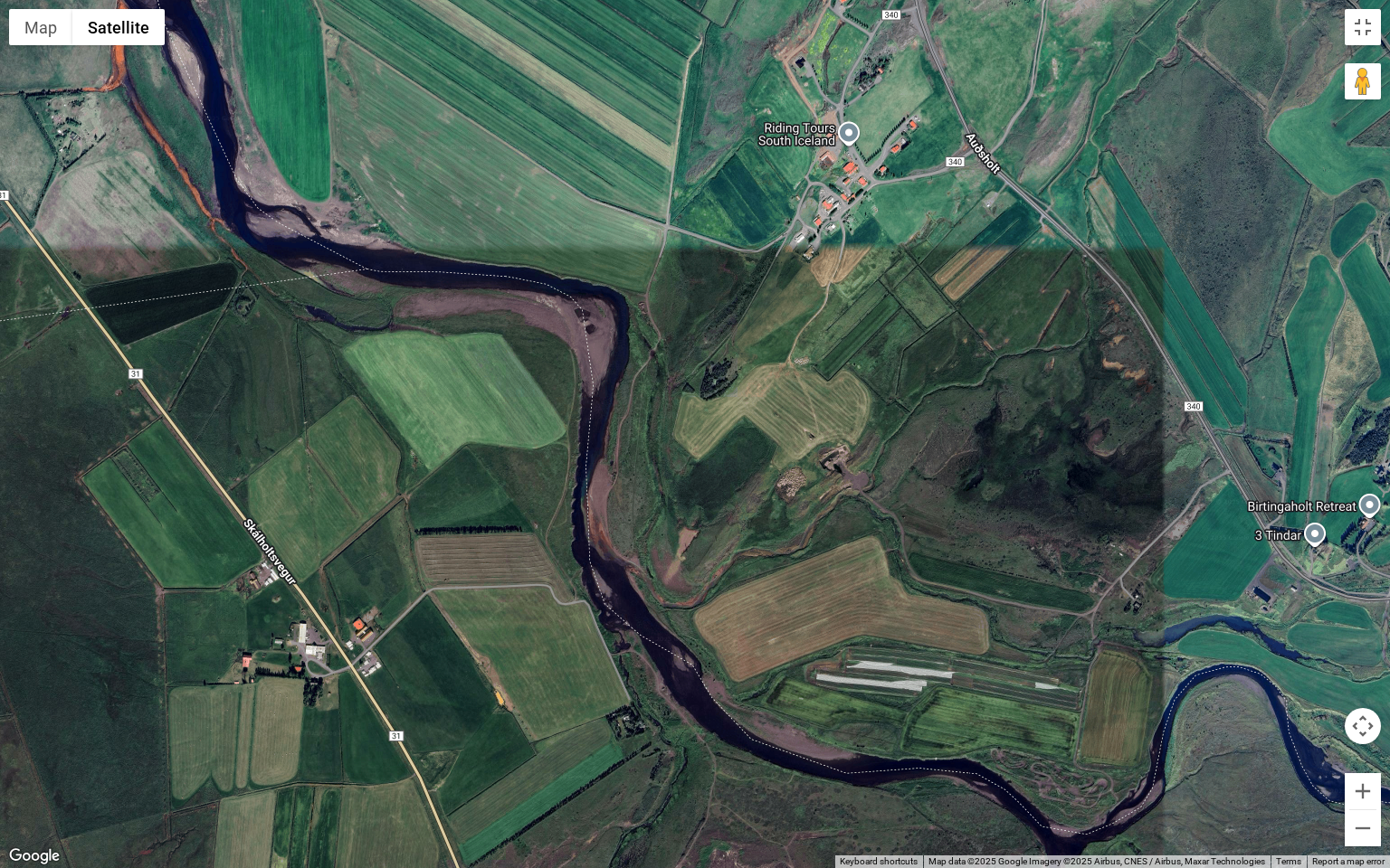
click at [880, 274] on div at bounding box center [695, 434] width 1390 height 868
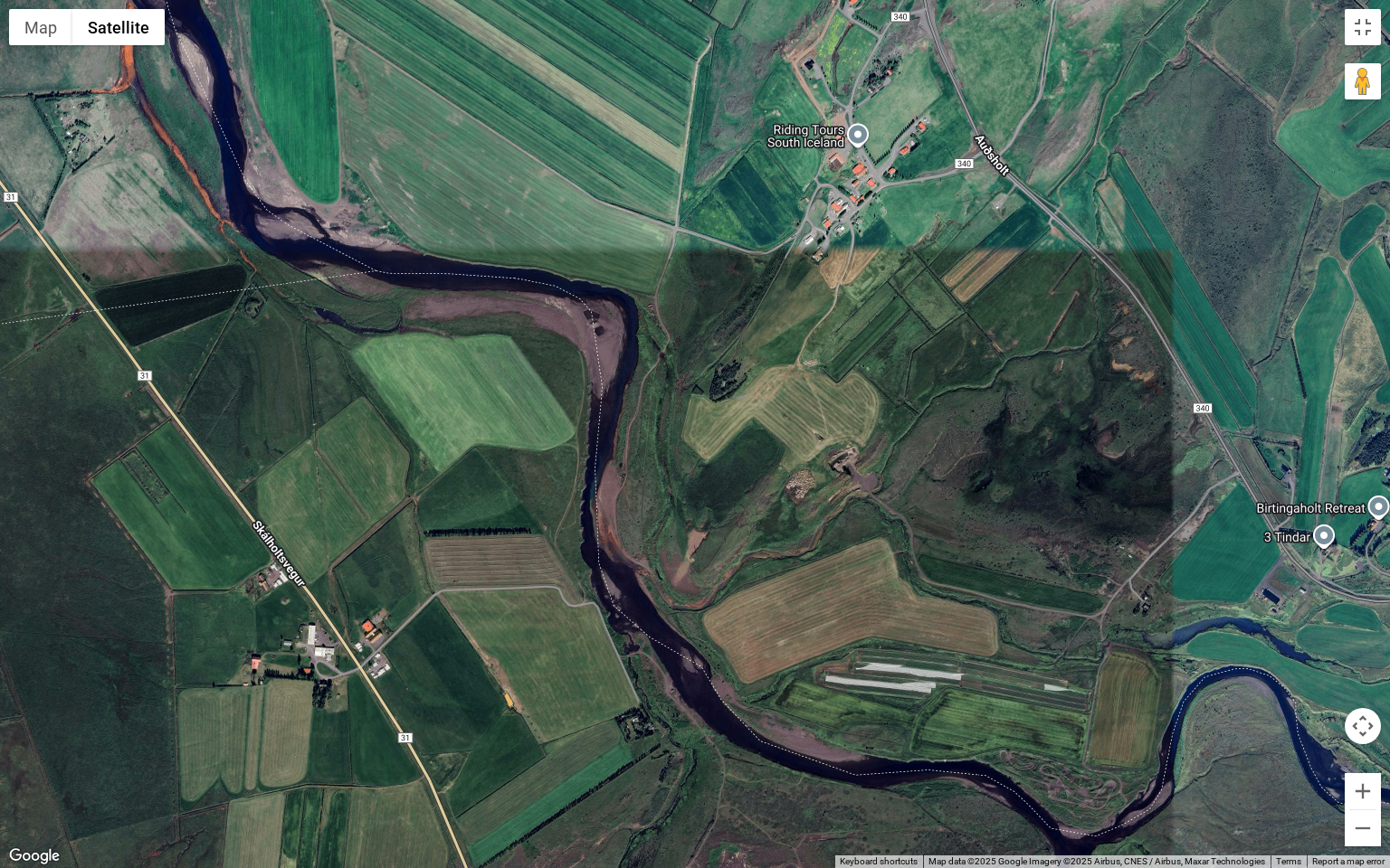
drag, startPoint x: 711, startPoint y: 235, endPoint x: 924, endPoint y: 388, distance: 262.3
click at [924, 388] on div at bounding box center [695, 434] width 1390 height 868
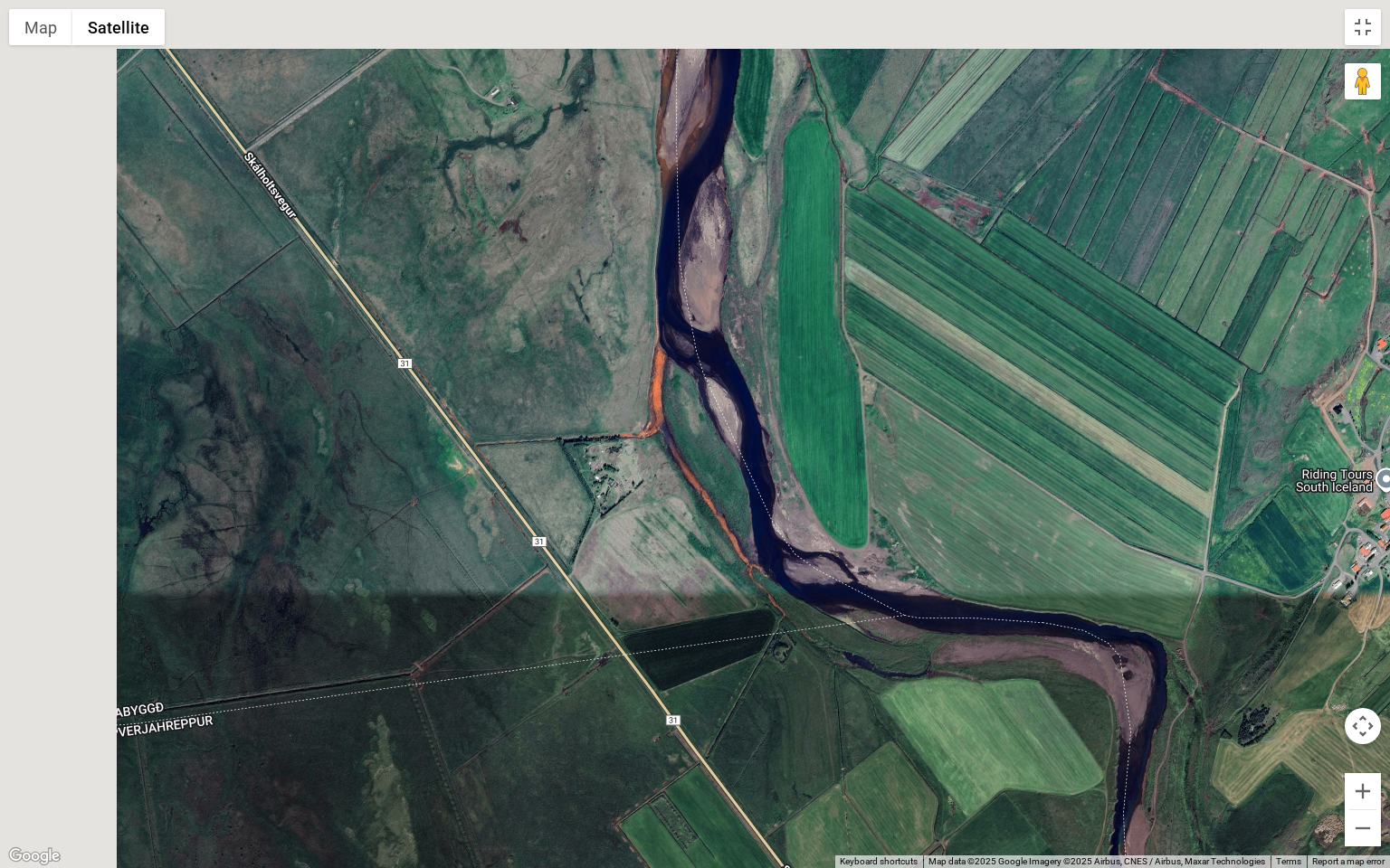
drag, startPoint x: 680, startPoint y: 351, endPoint x: 926, endPoint y: 536, distance: 307.8
click at [925, 523] on div at bounding box center [695, 434] width 1390 height 868
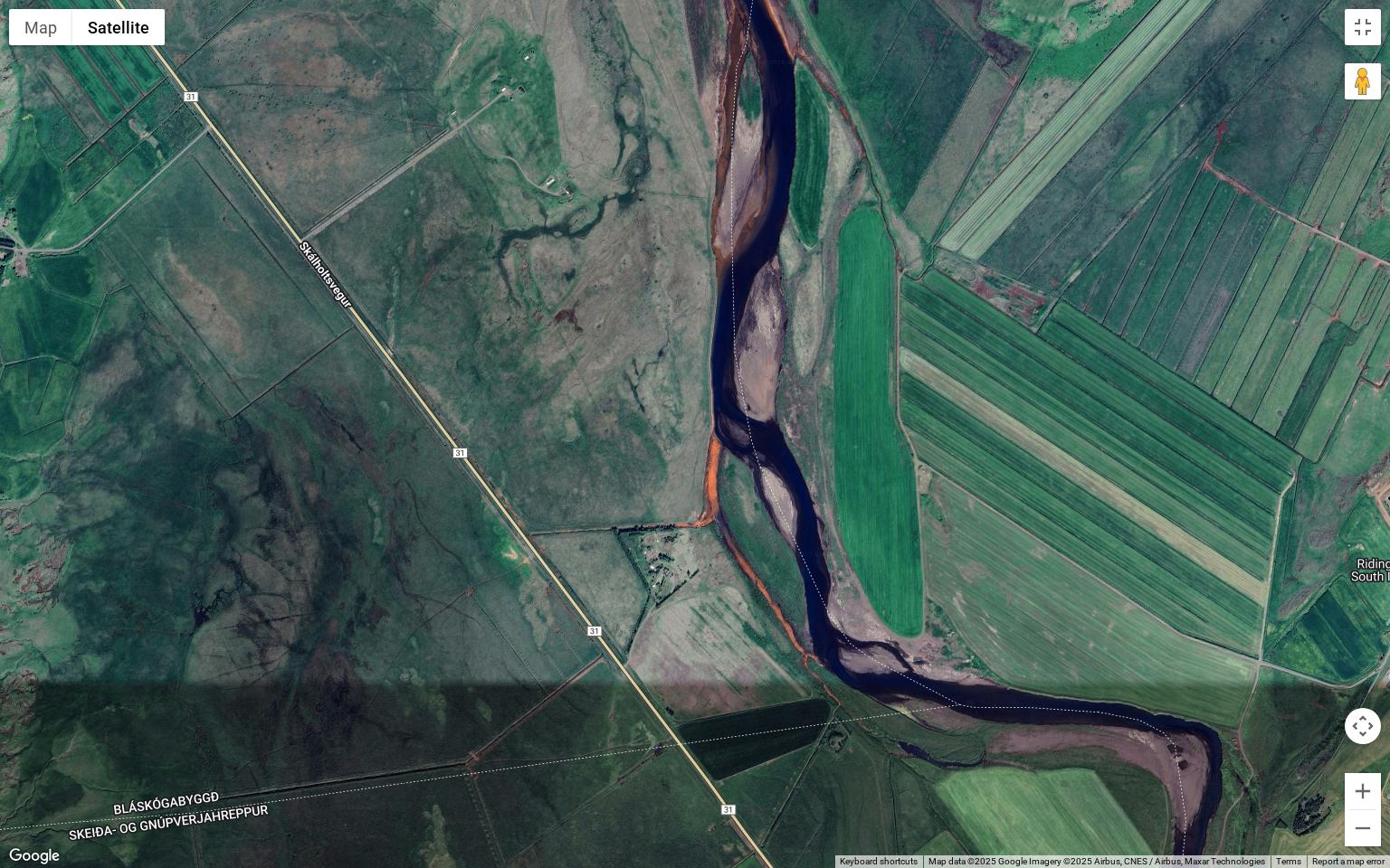
drag, startPoint x: 816, startPoint y: 267, endPoint x: 886, endPoint y: 707, distance: 445.5
click at [886, 707] on div at bounding box center [695, 434] width 1390 height 868
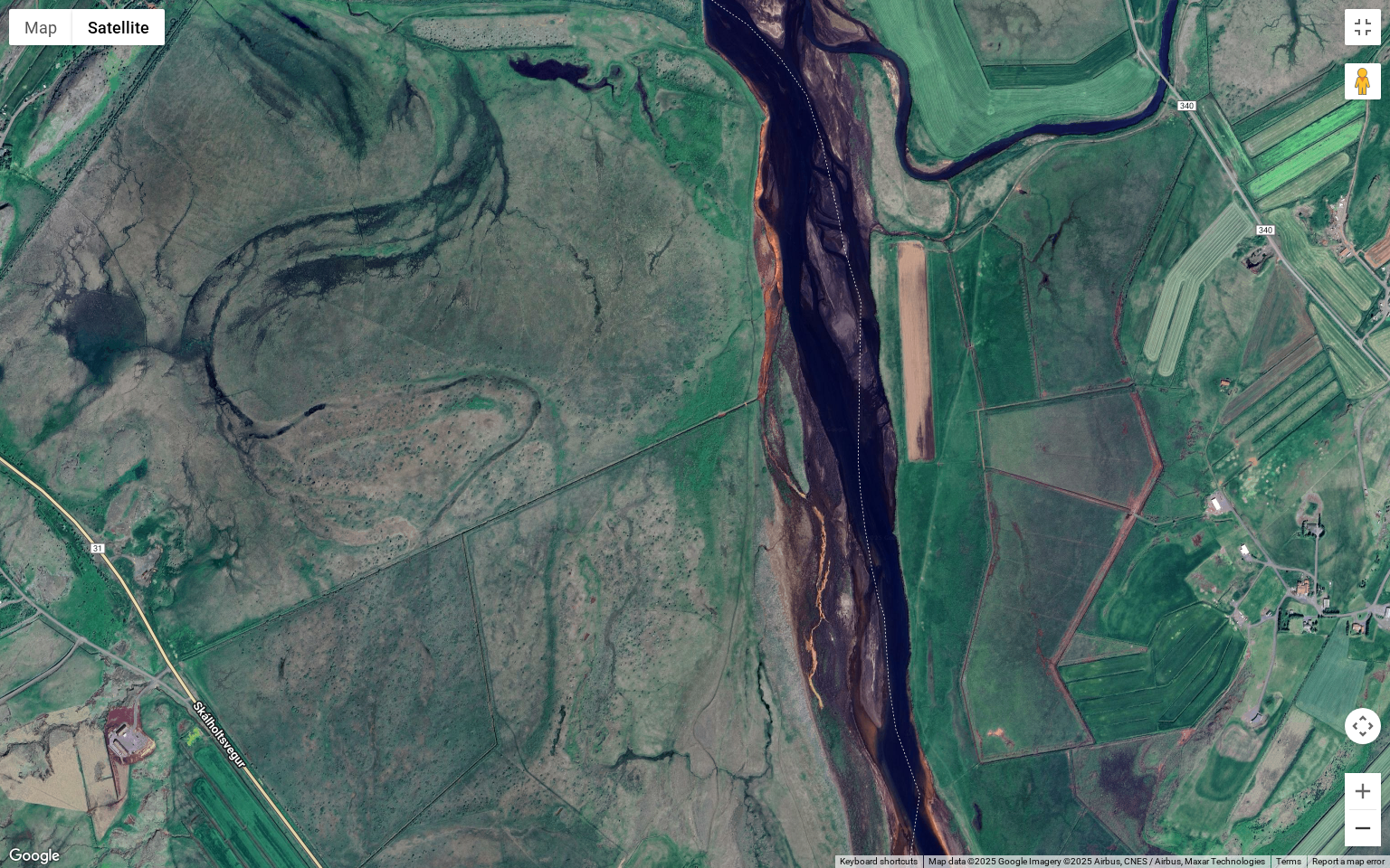
click at [1370, 754] on button "Zoom out" at bounding box center [1362, 828] width 36 height 36
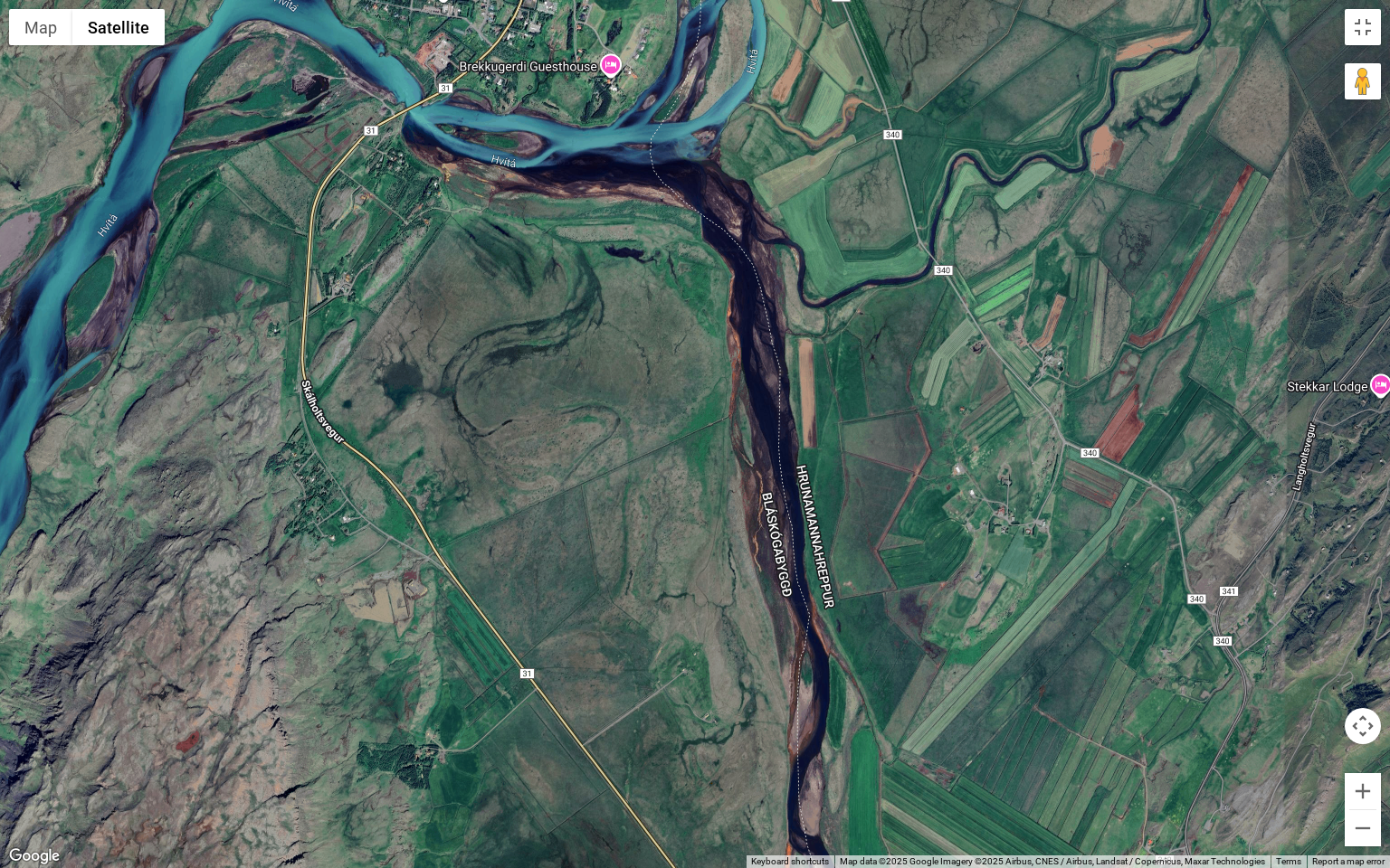
drag, startPoint x: 757, startPoint y: 277, endPoint x: 813, endPoint y: 382, distance: 119.0
click at [812, 379] on div at bounding box center [695, 434] width 1390 height 868
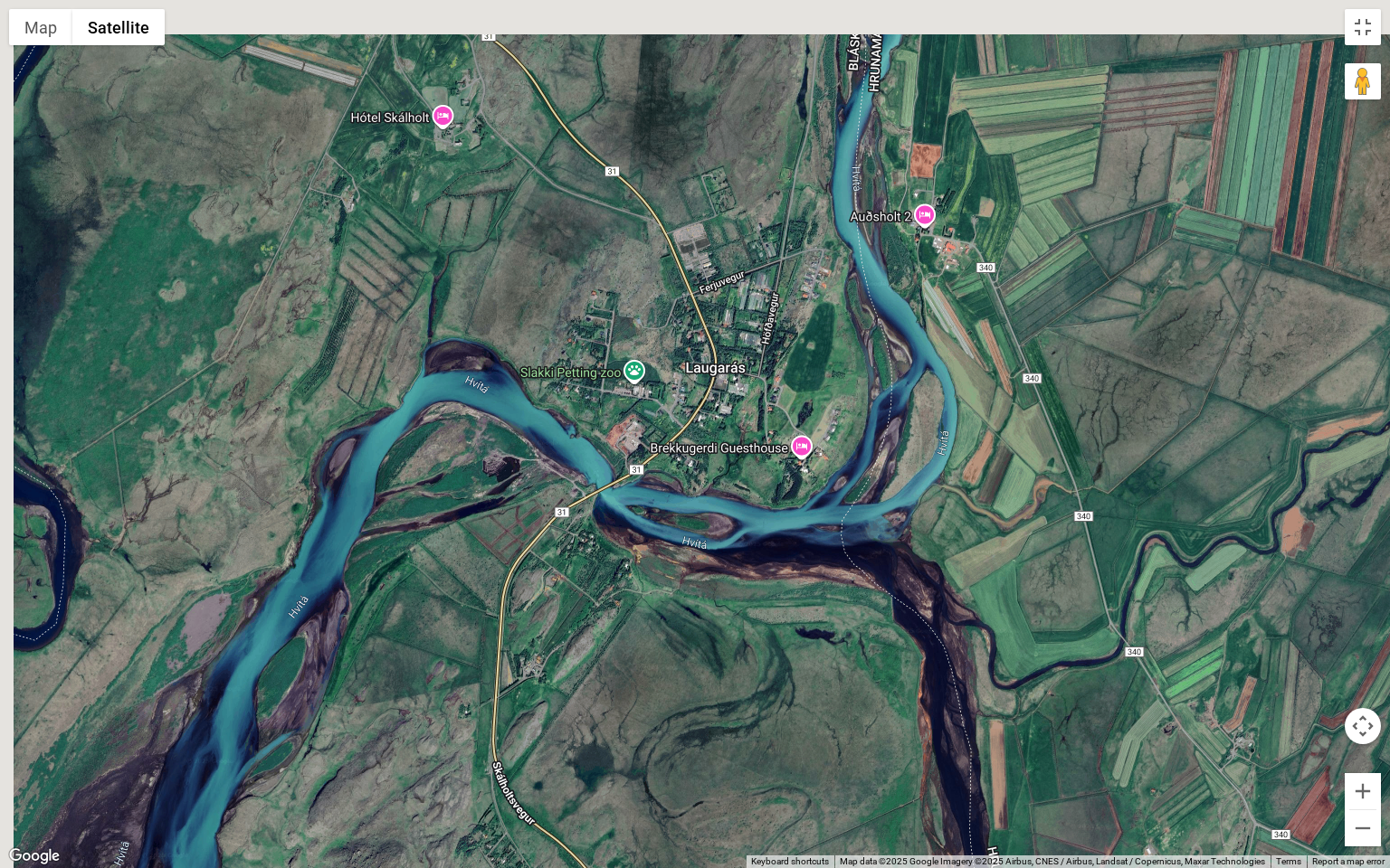
drag, startPoint x: 625, startPoint y: 290, endPoint x: 765, endPoint y: 580, distance: 322.0
click at [766, 576] on div at bounding box center [695, 434] width 1390 height 868
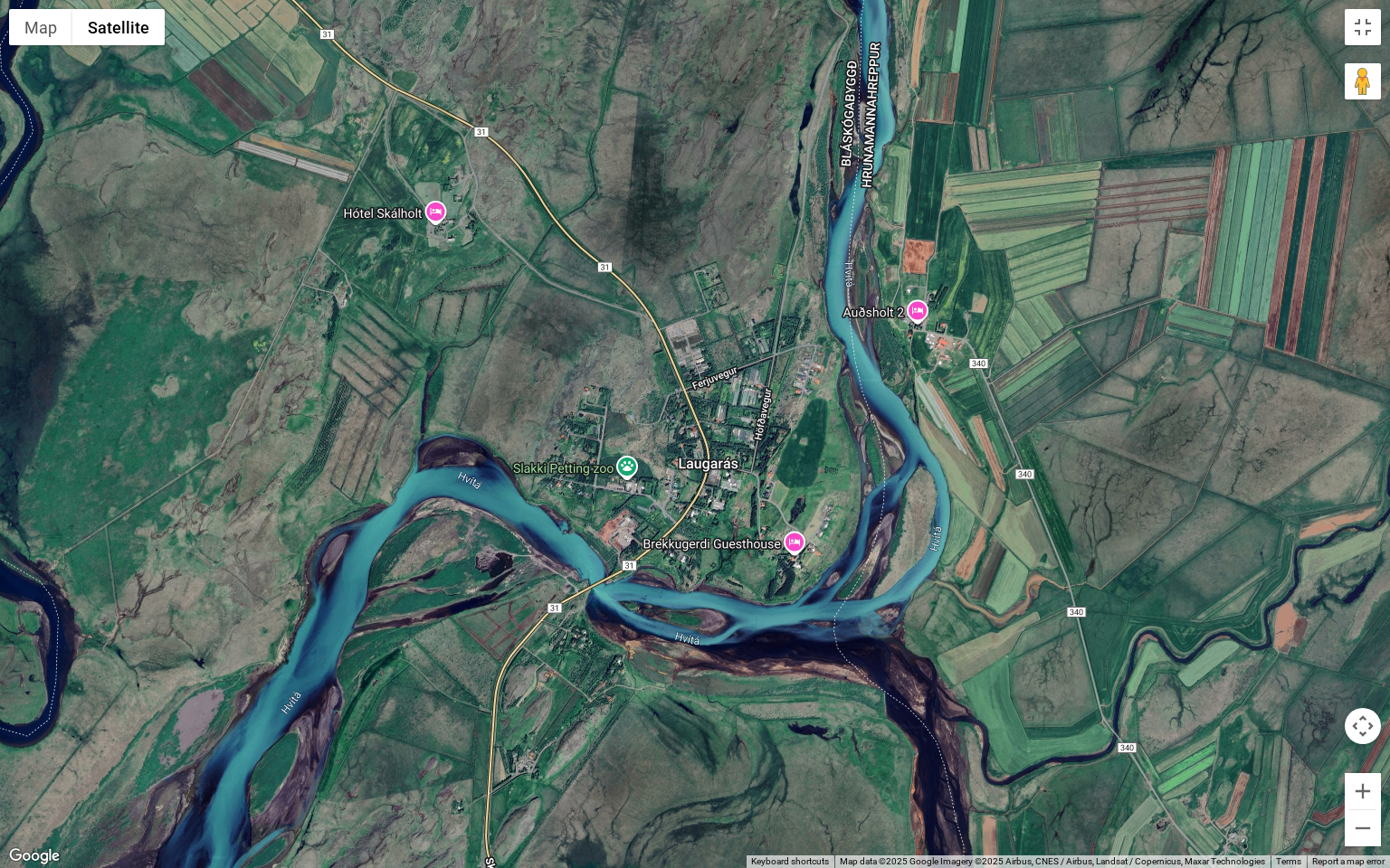
drag, startPoint x: 873, startPoint y: 562, endPoint x: 721, endPoint y: 355, distance: 256.8
click at [722, 358] on div at bounding box center [695, 434] width 1390 height 868
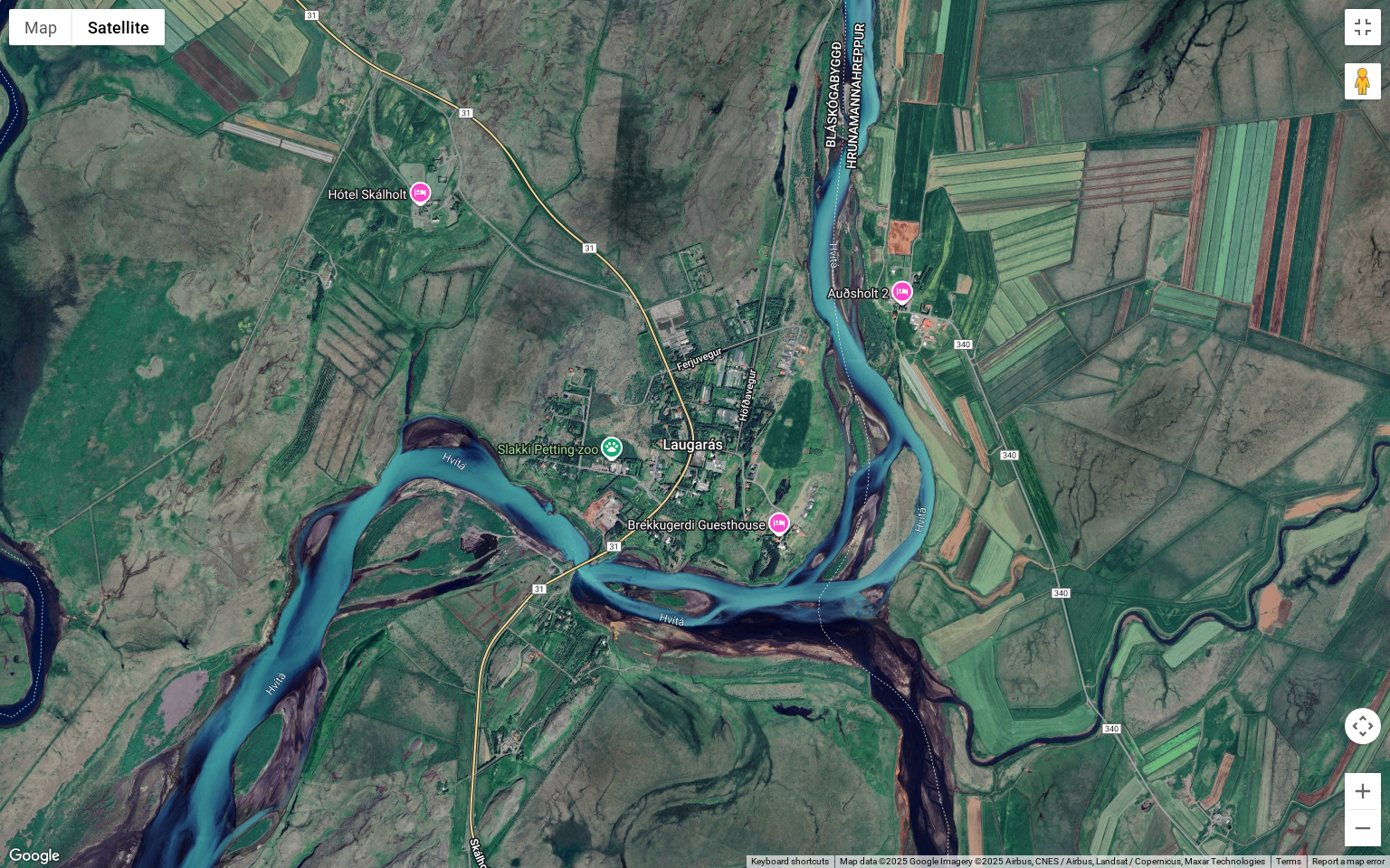
click at [626, 381] on div at bounding box center [695, 434] width 1390 height 868
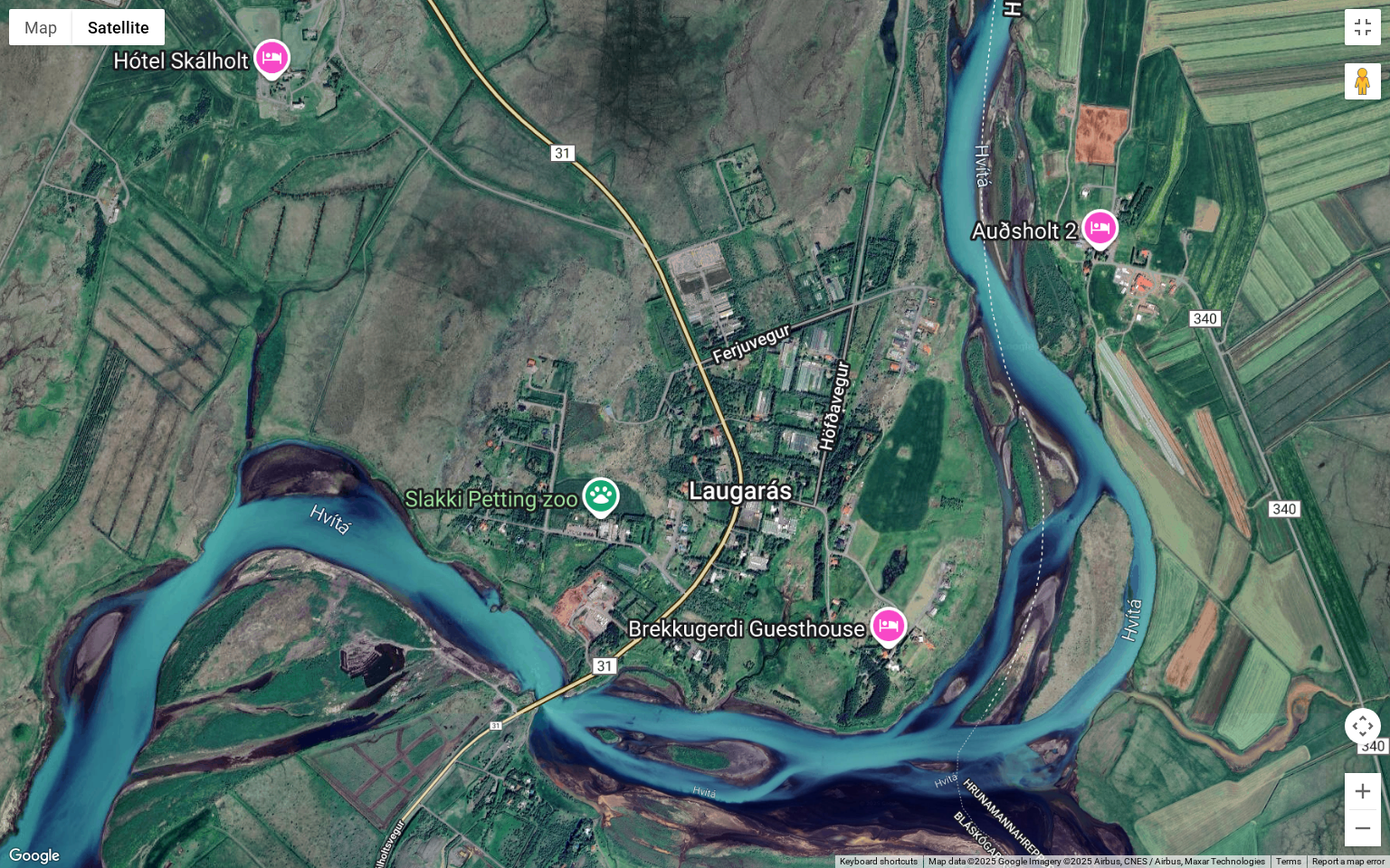
click at [626, 381] on div at bounding box center [695, 434] width 1390 height 868
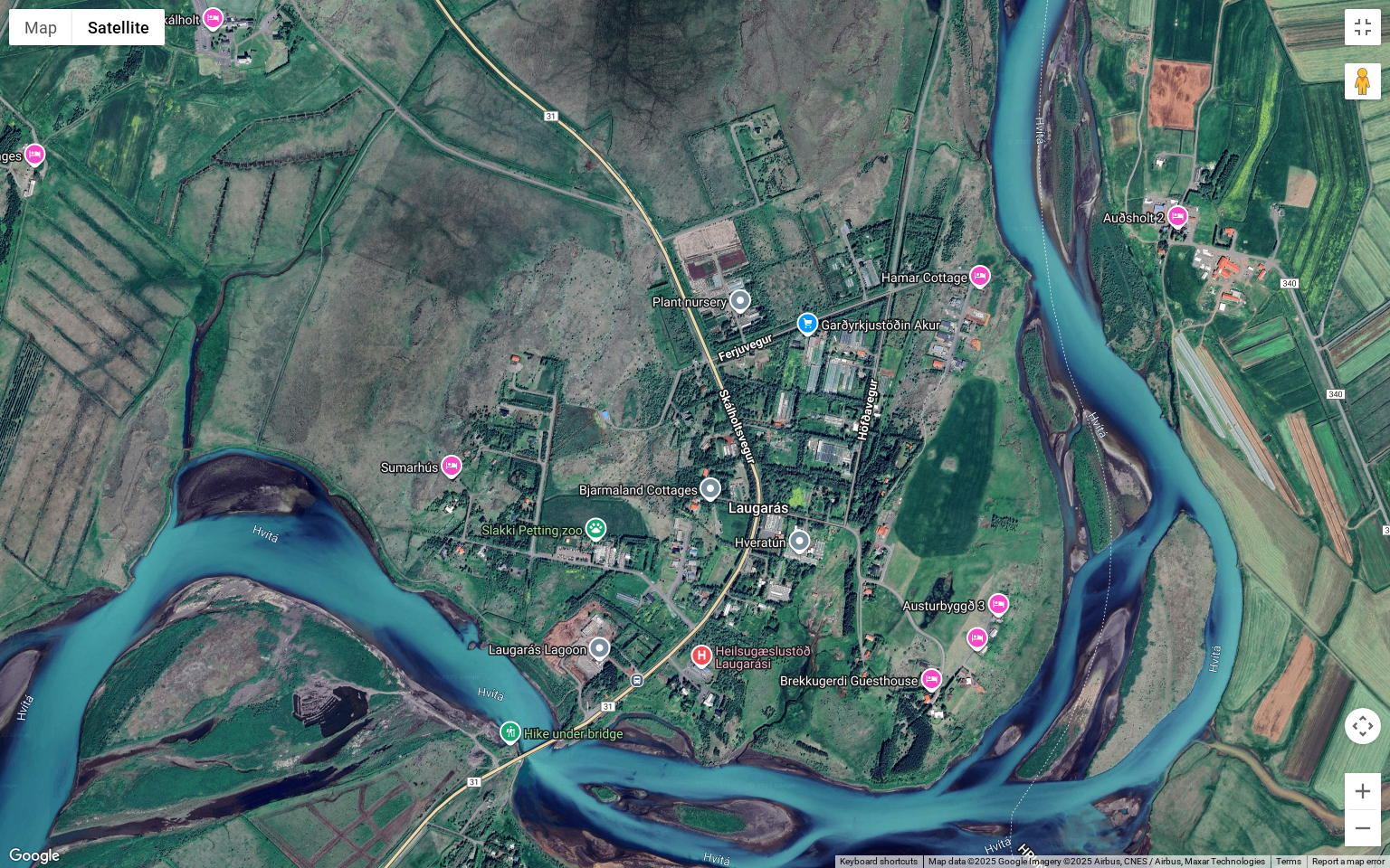
click at [626, 381] on div at bounding box center [695, 434] width 1390 height 868
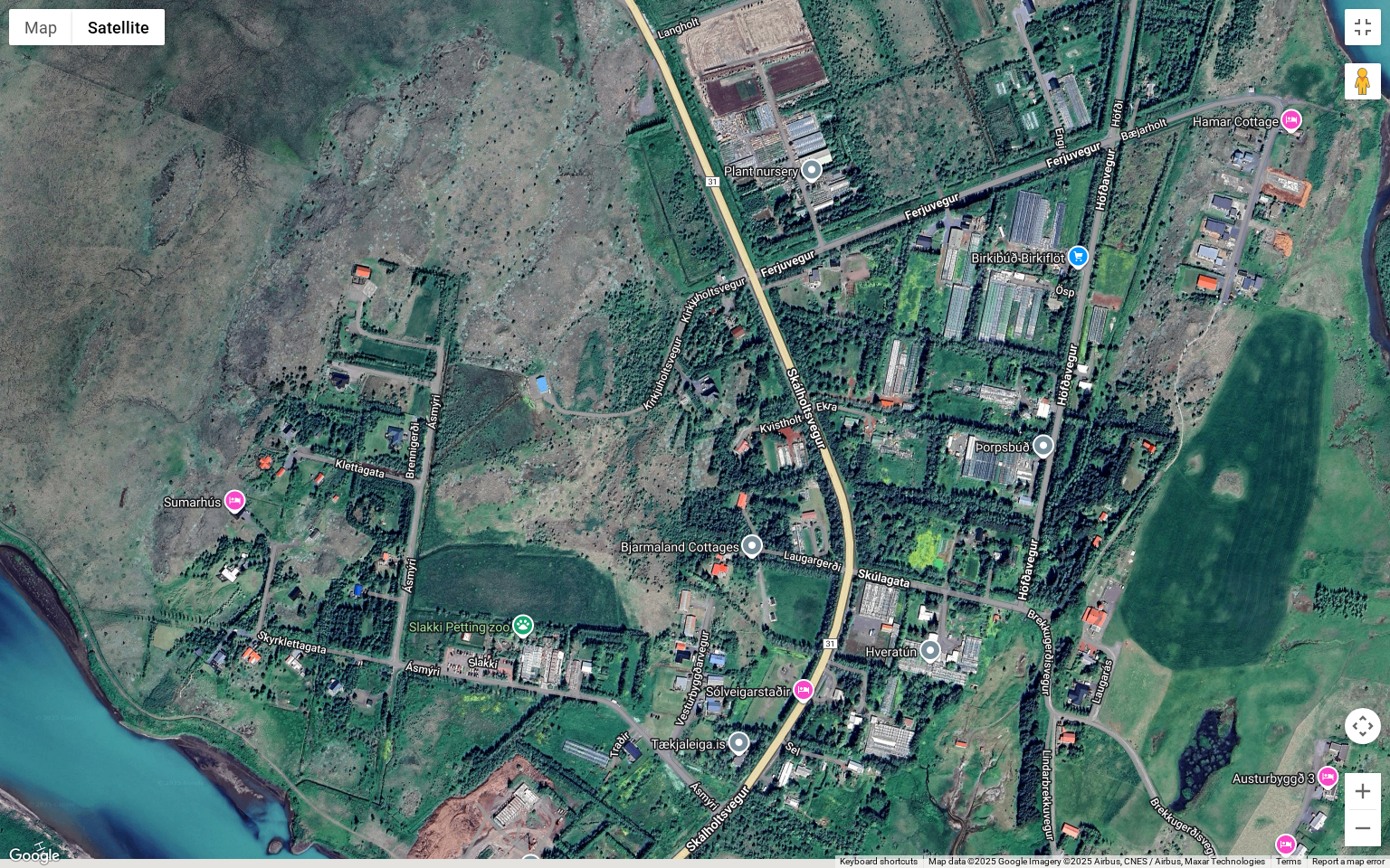
drag, startPoint x: 683, startPoint y: 496, endPoint x: 667, endPoint y: 458, distance: 41.2
click at [667, 458] on div at bounding box center [695, 434] width 1390 height 868
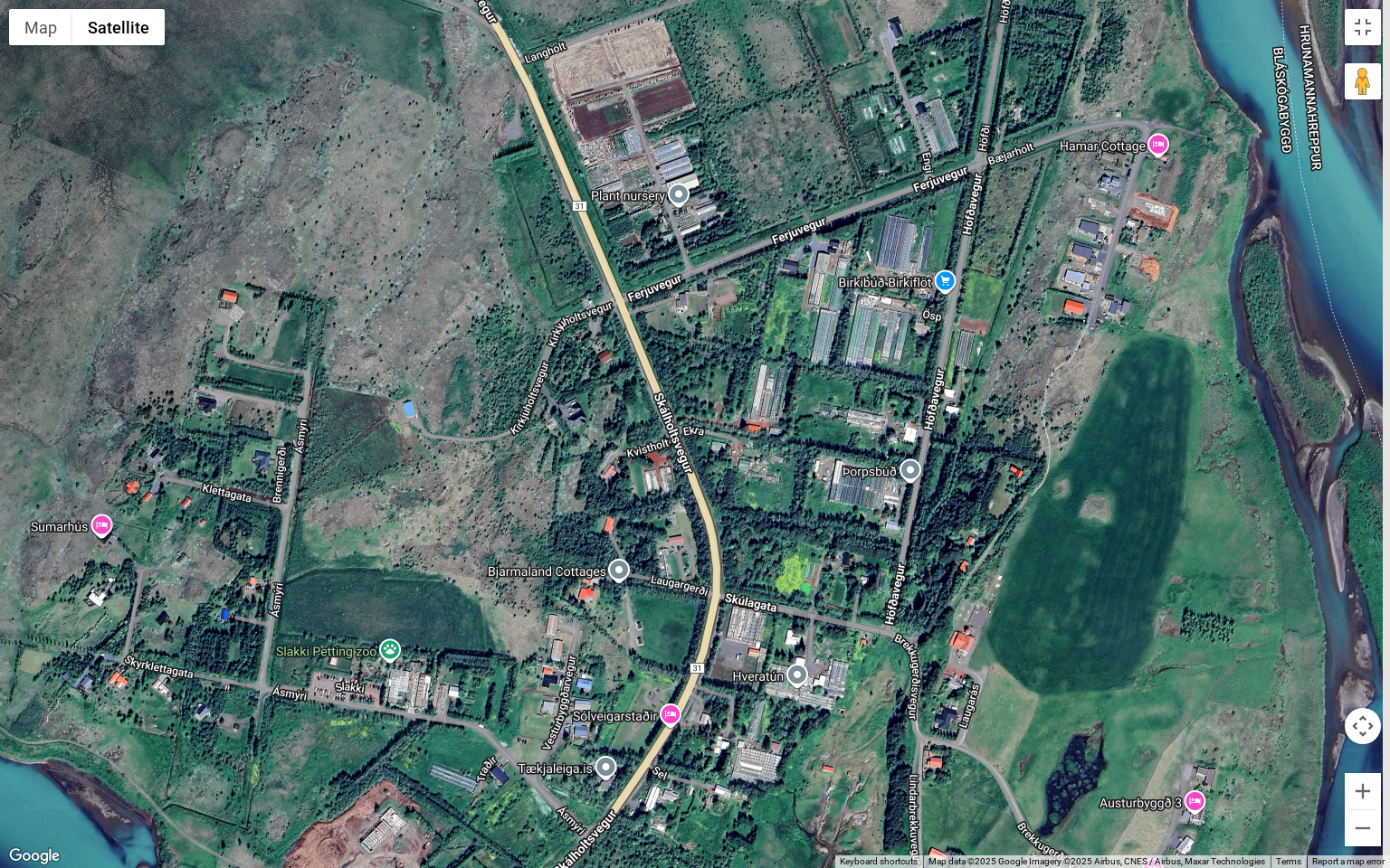
drag, startPoint x: 774, startPoint y: 511, endPoint x: 636, endPoint y: 551, distance: 143.7
click at [636, 551] on div at bounding box center [695, 434] width 1390 height 868
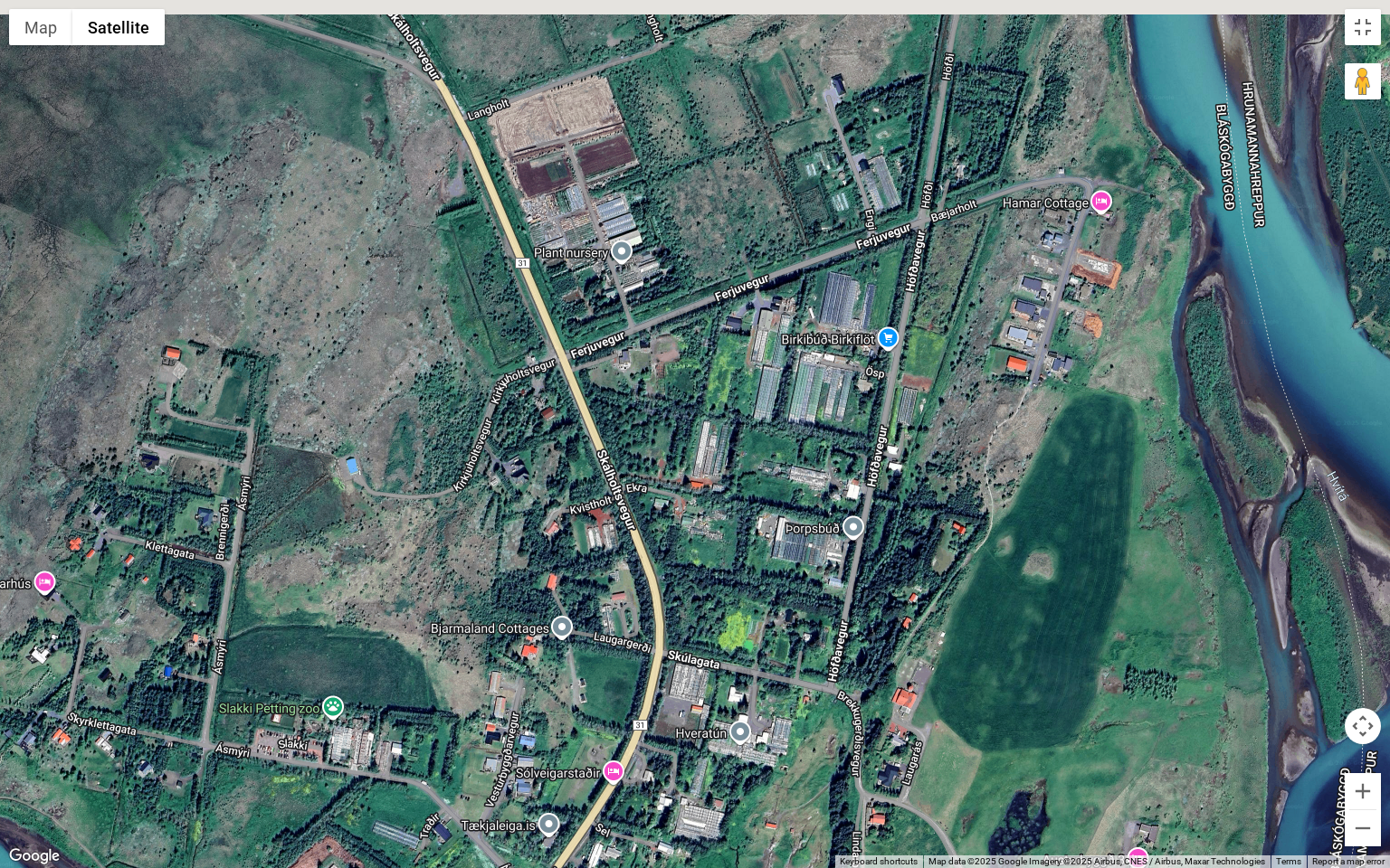
drag, startPoint x: 714, startPoint y: 394, endPoint x: 669, endPoint y: 451, distance: 72.6
click at [669, 451] on div at bounding box center [695, 434] width 1390 height 868
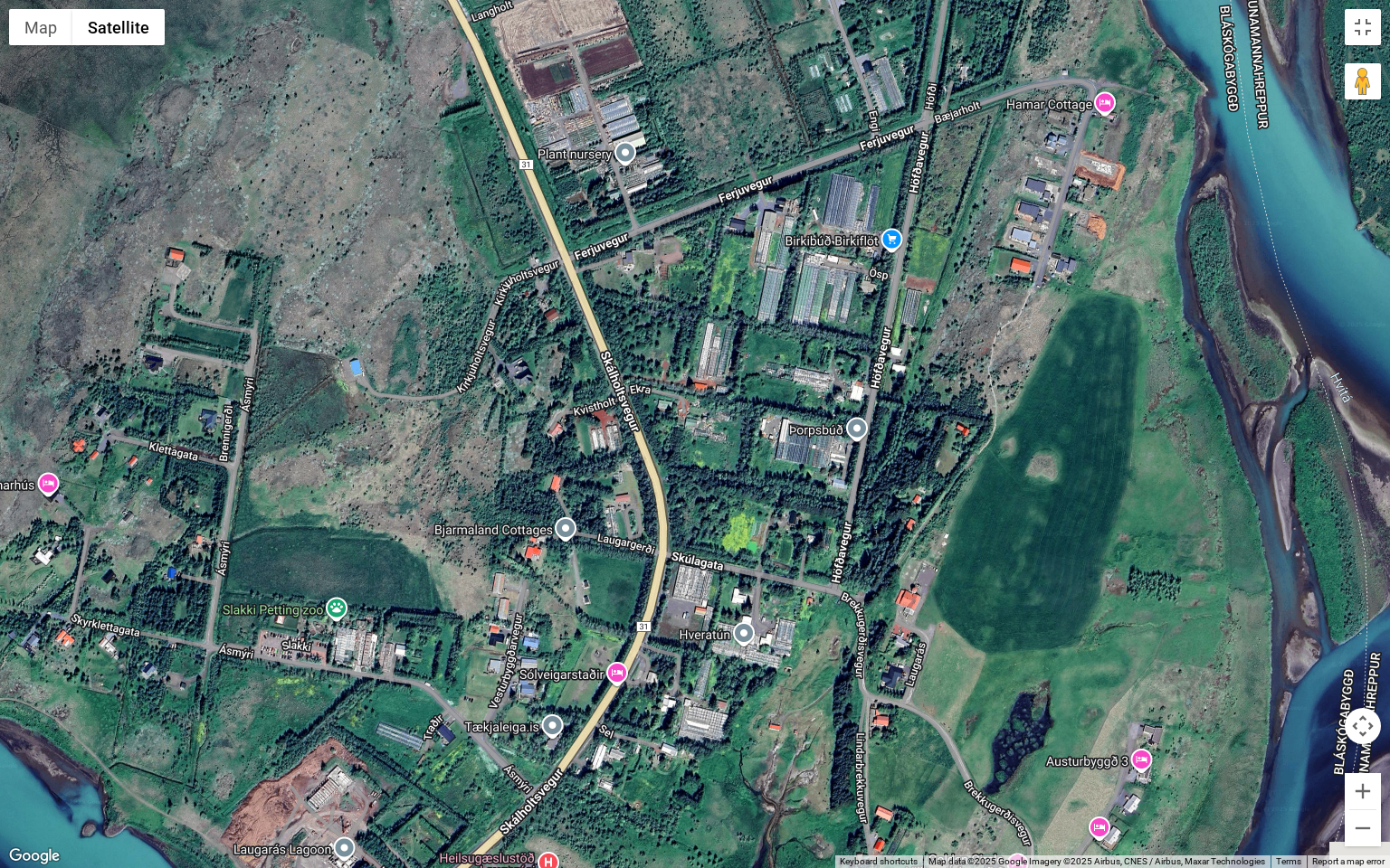
drag, startPoint x: 1070, startPoint y: 673, endPoint x: 1109, endPoint y: 490, distance: 187.1
click at [1108, 492] on div at bounding box center [695, 434] width 1390 height 868
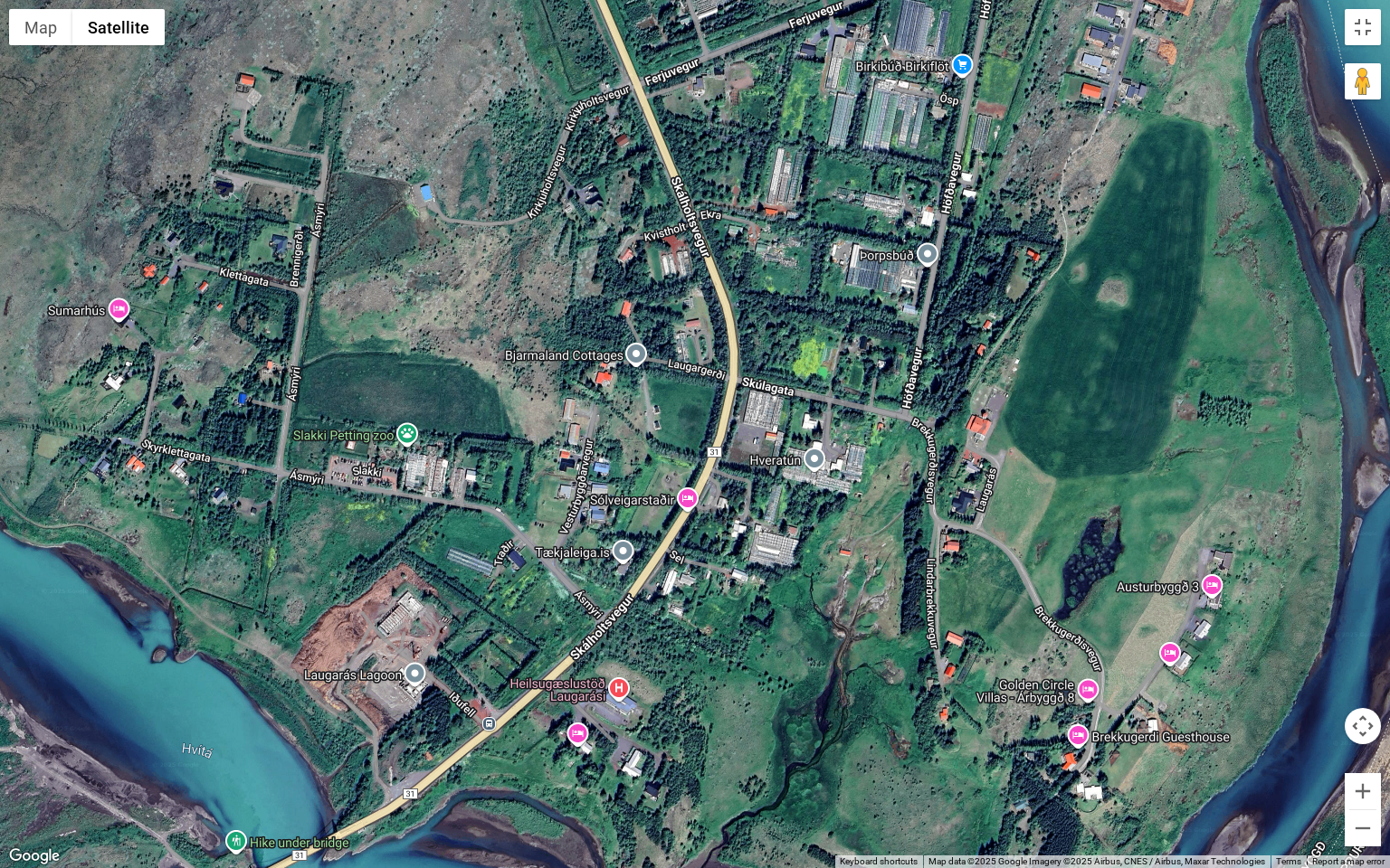
drag, startPoint x: 1060, startPoint y: 598, endPoint x: 1130, endPoint y: 474, distance: 142.4
click at [1129, 478] on div at bounding box center [695, 434] width 1390 height 868
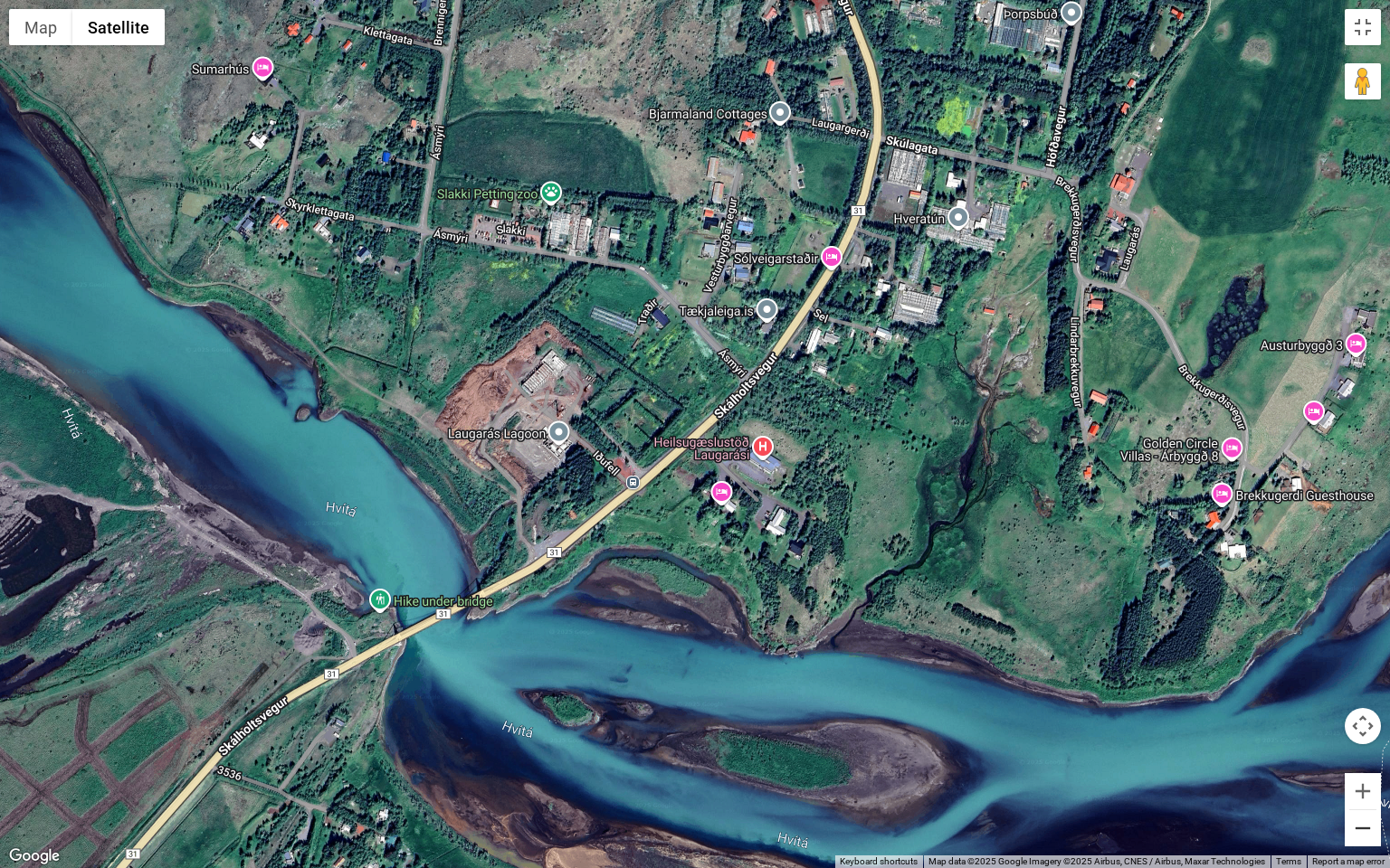
click at [1365, 754] on button "Zoom out" at bounding box center [1362, 828] width 36 height 36
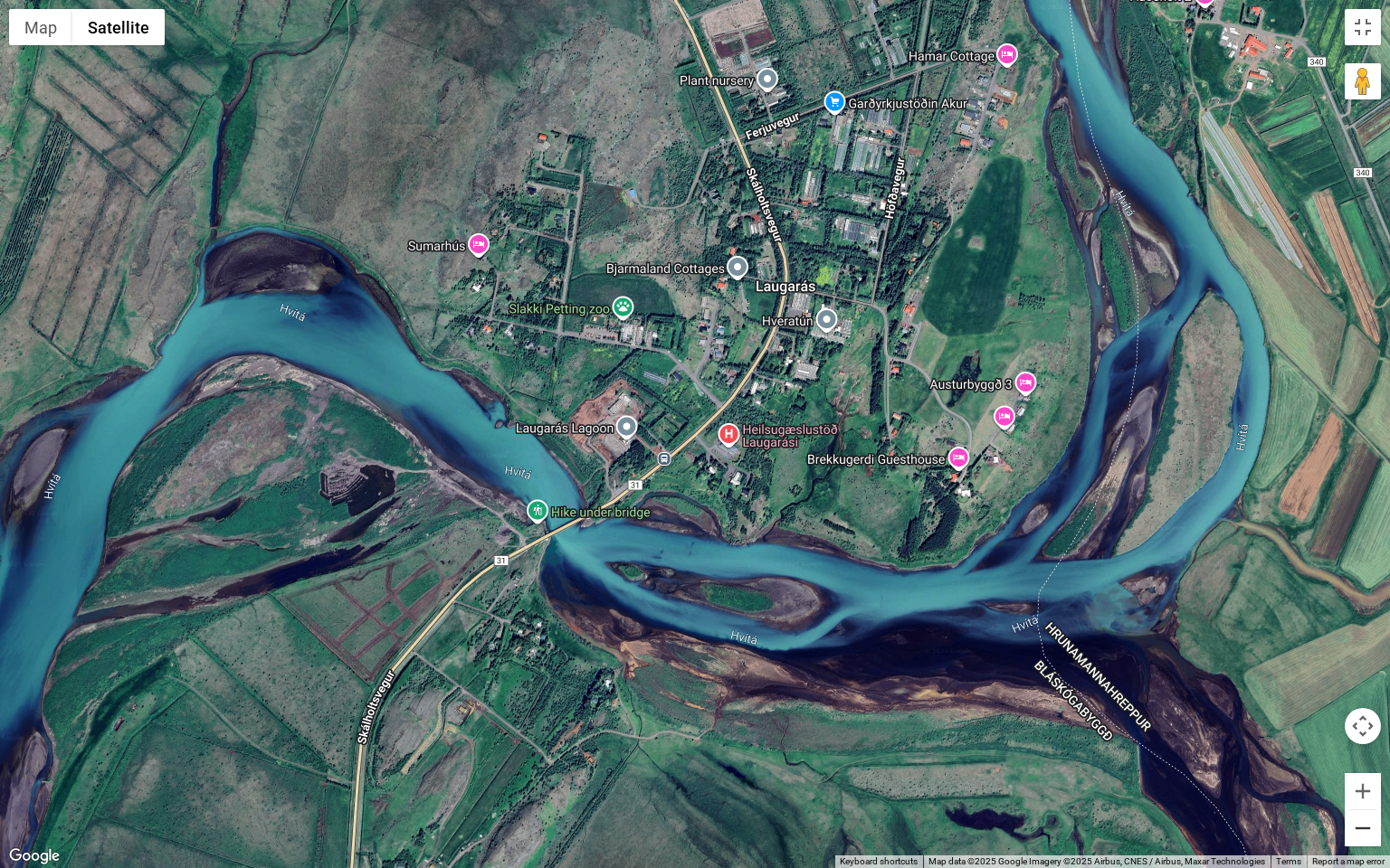
click at [1365, 754] on button "Zoom out" at bounding box center [1362, 828] width 36 height 36
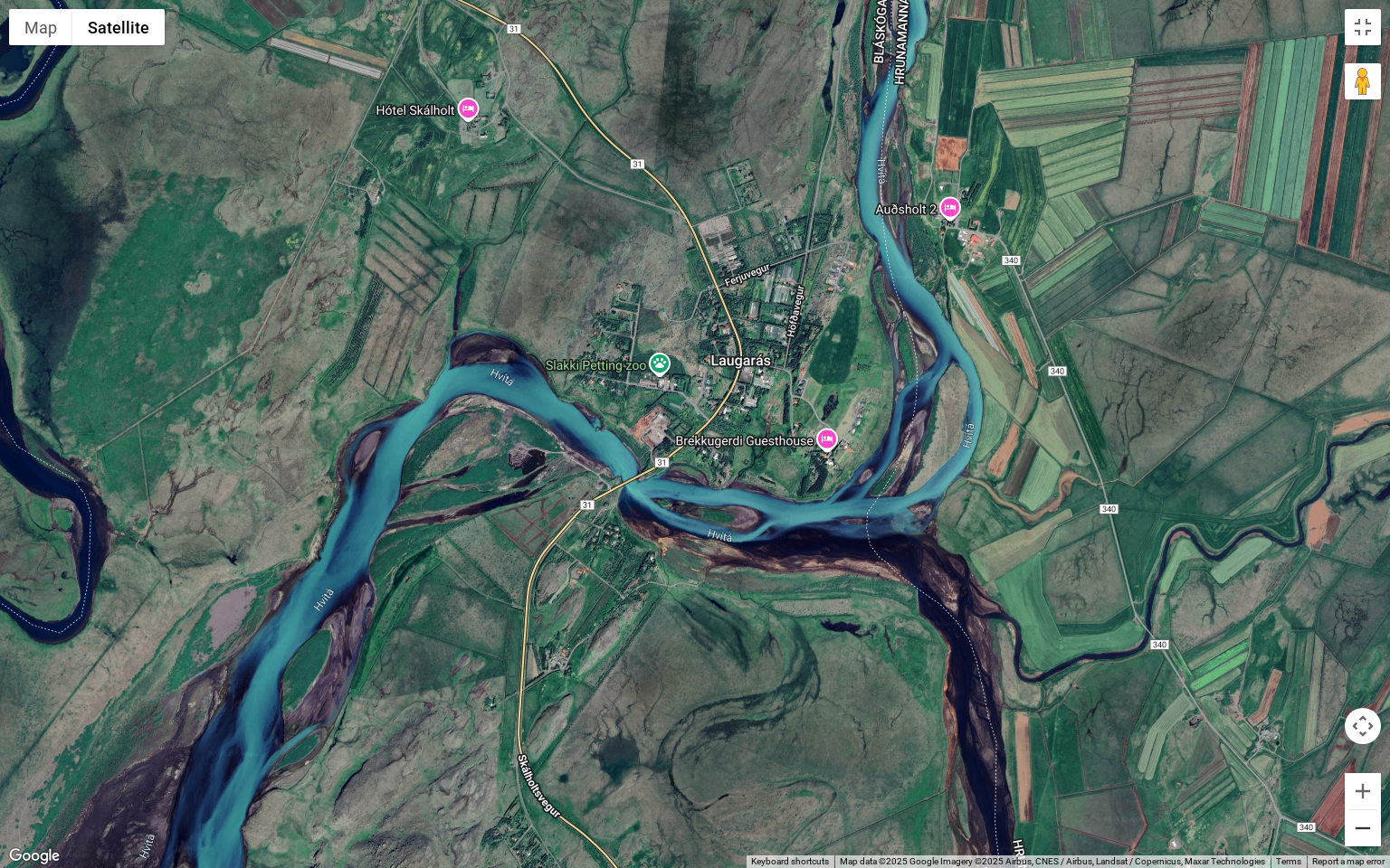
click at [1365, 754] on button "Zoom out" at bounding box center [1362, 828] width 36 height 36
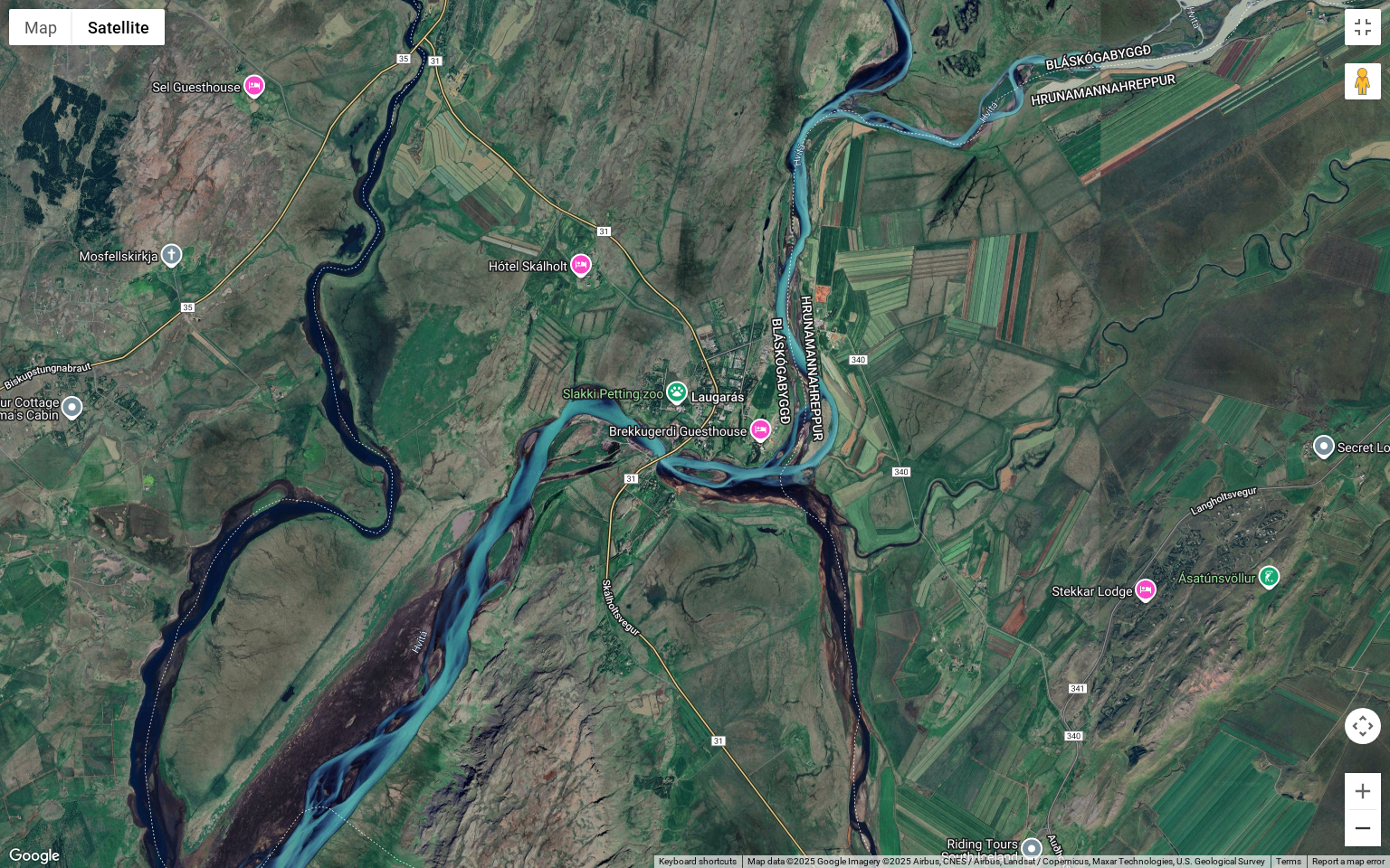
click at [1365, 754] on button "Zoom out" at bounding box center [1362, 828] width 36 height 36
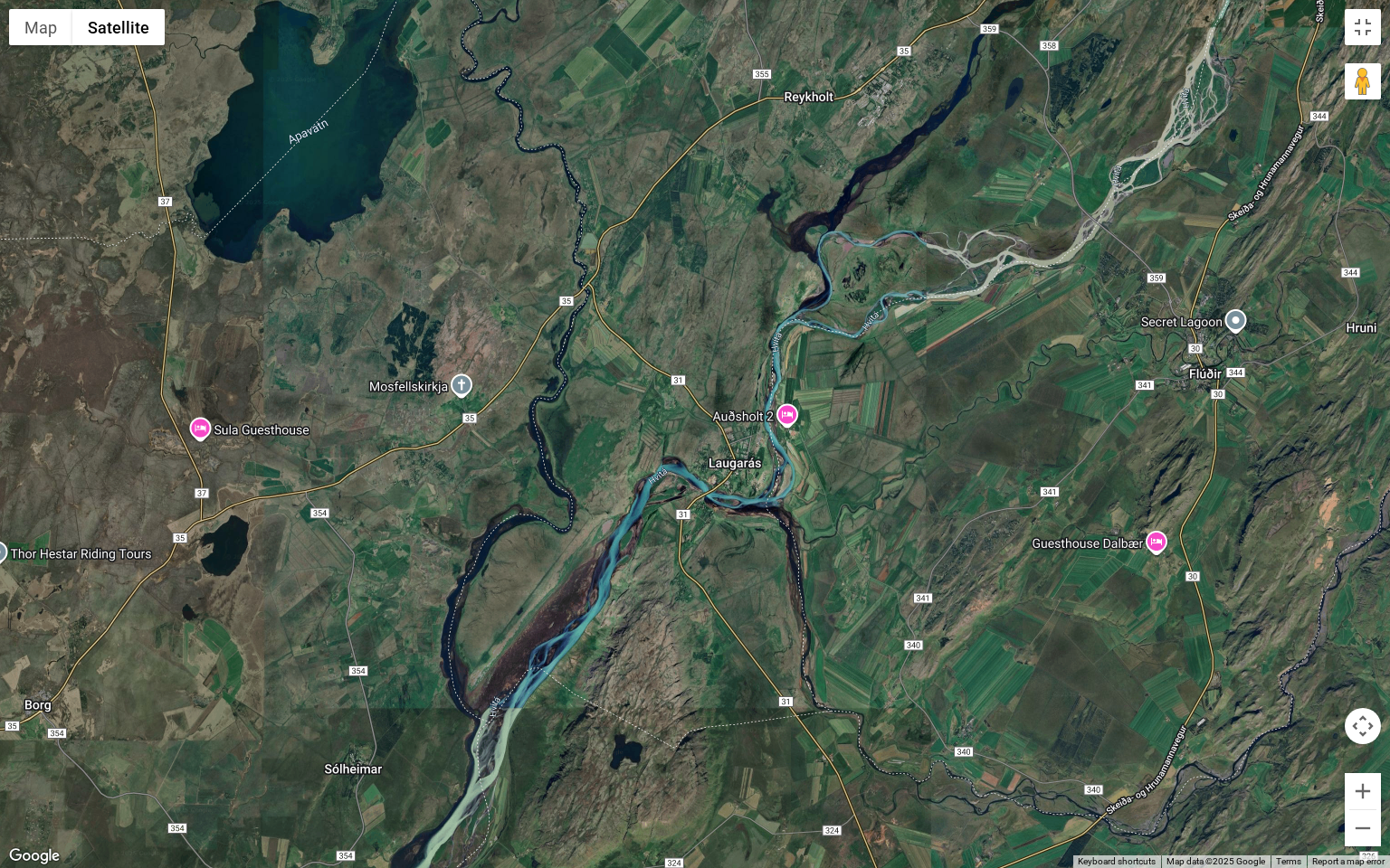
drag, startPoint x: 852, startPoint y: 141, endPoint x: 944, endPoint y: 214, distance: 117.4
click at [926, 222] on div at bounding box center [695, 434] width 1390 height 868
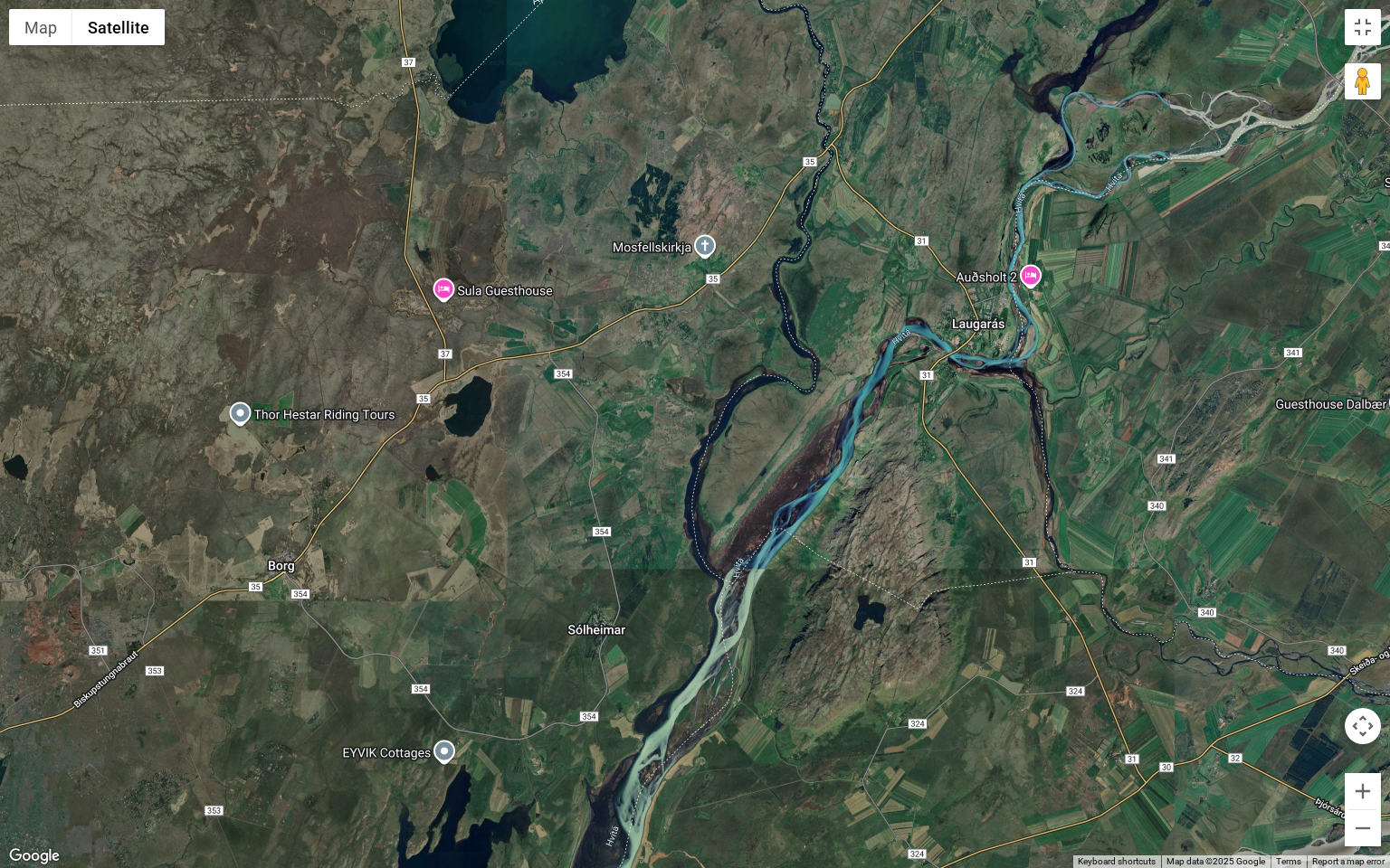
drag, startPoint x: 645, startPoint y: 166, endPoint x: 469, endPoint y: 330, distance: 240.6
click at [469, 330] on div at bounding box center [695, 434] width 1390 height 868
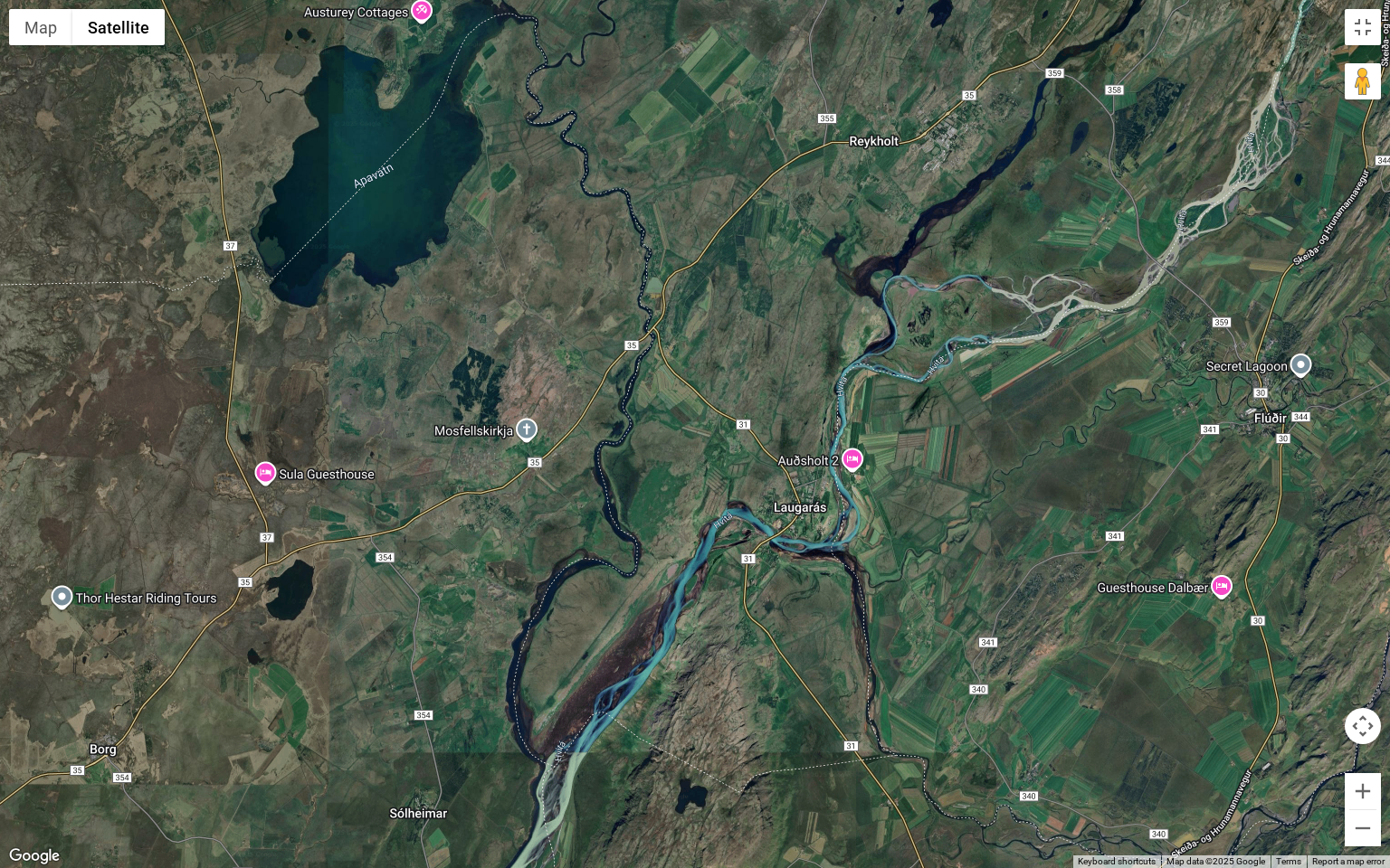
drag, startPoint x: 590, startPoint y: 281, endPoint x: 545, endPoint y: 361, distance: 91.8
click at [516, 395] on div at bounding box center [695, 434] width 1390 height 868
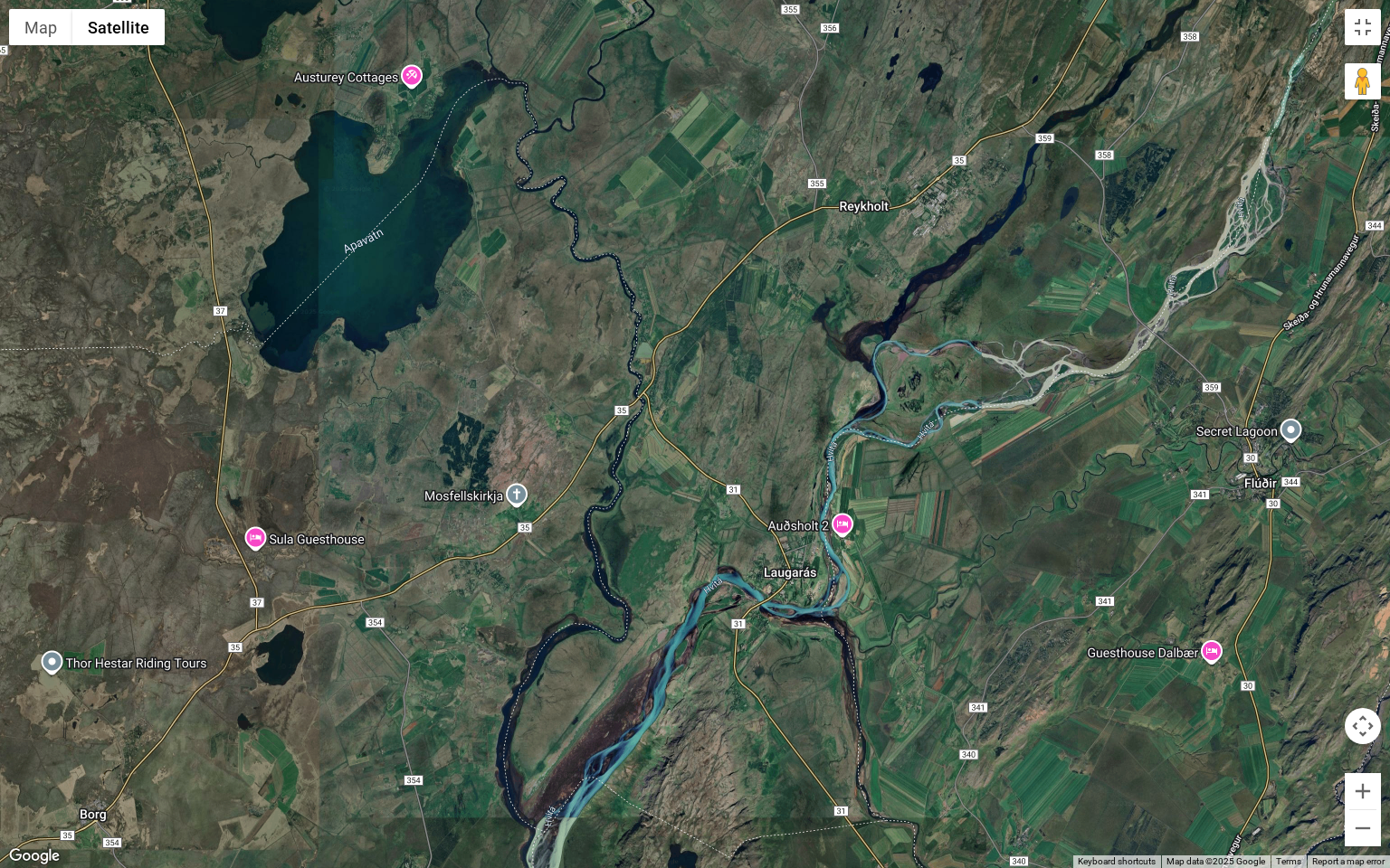
drag, startPoint x: 783, startPoint y: 199, endPoint x: 681, endPoint y: 307, distance: 148.6
click at [681, 307] on div at bounding box center [695, 434] width 1390 height 868
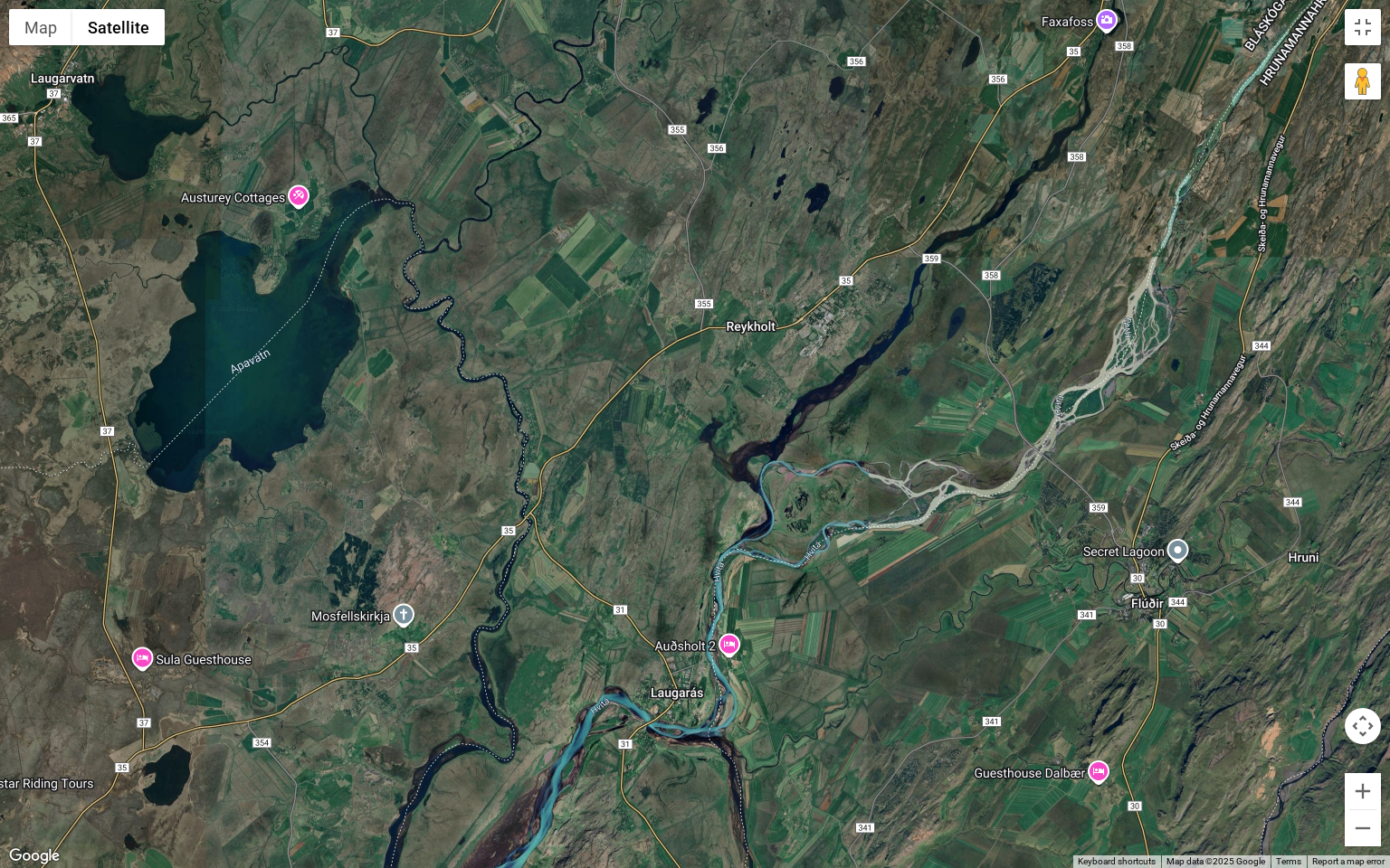
click at [809, 267] on div at bounding box center [695, 434] width 1390 height 868
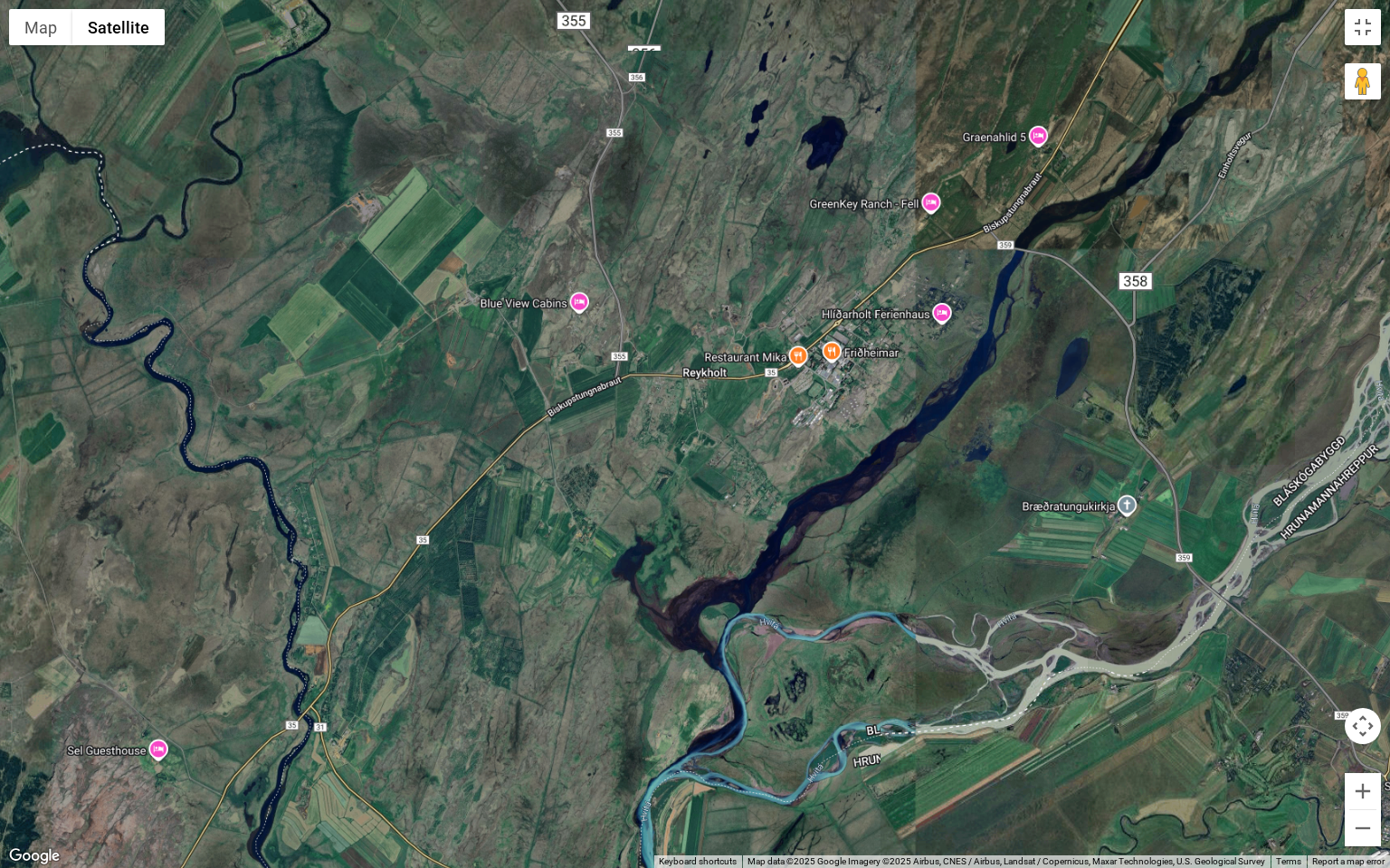
click at [809, 267] on div at bounding box center [695, 434] width 1390 height 868
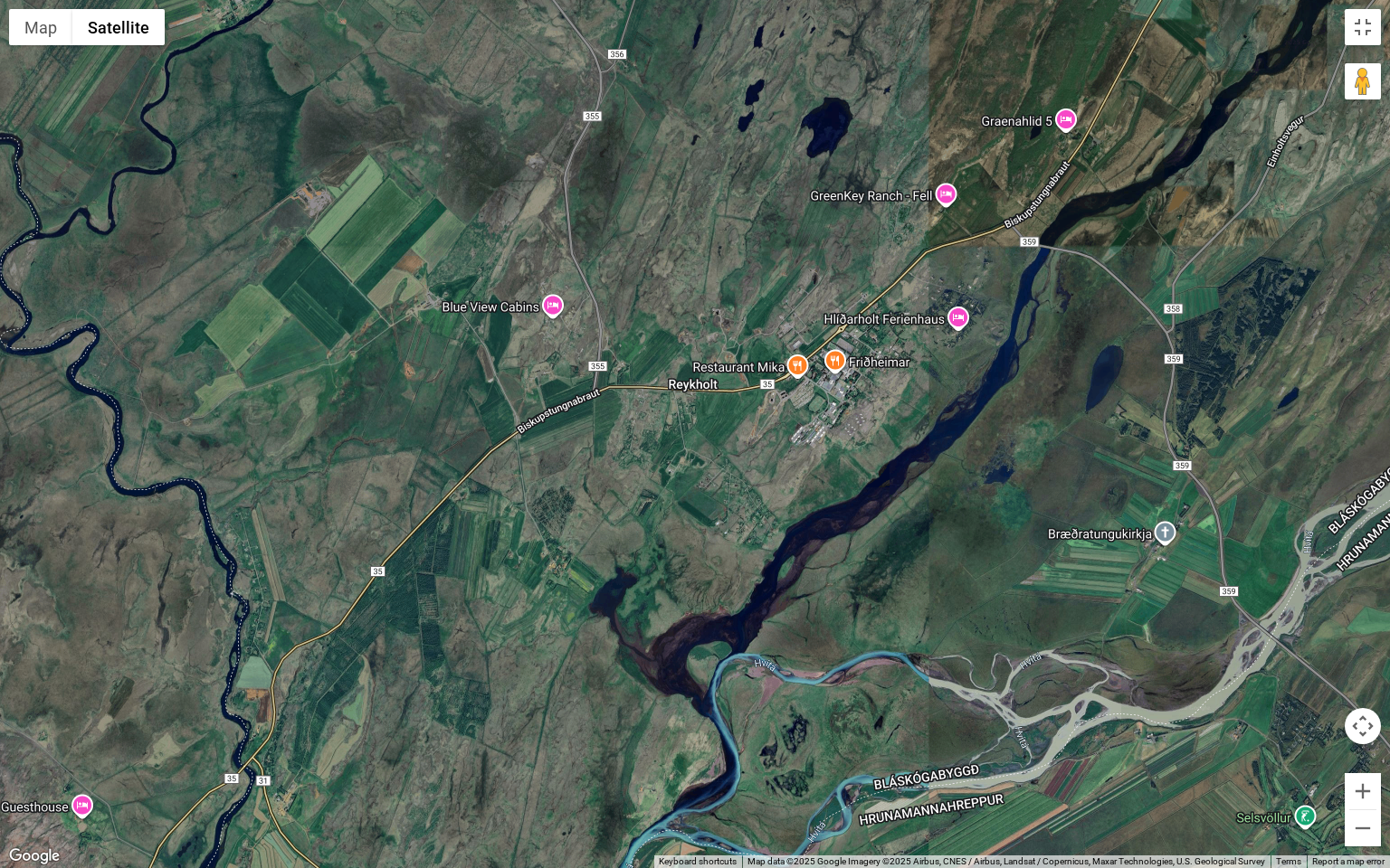
click at [809, 267] on div at bounding box center [695, 434] width 1390 height 868
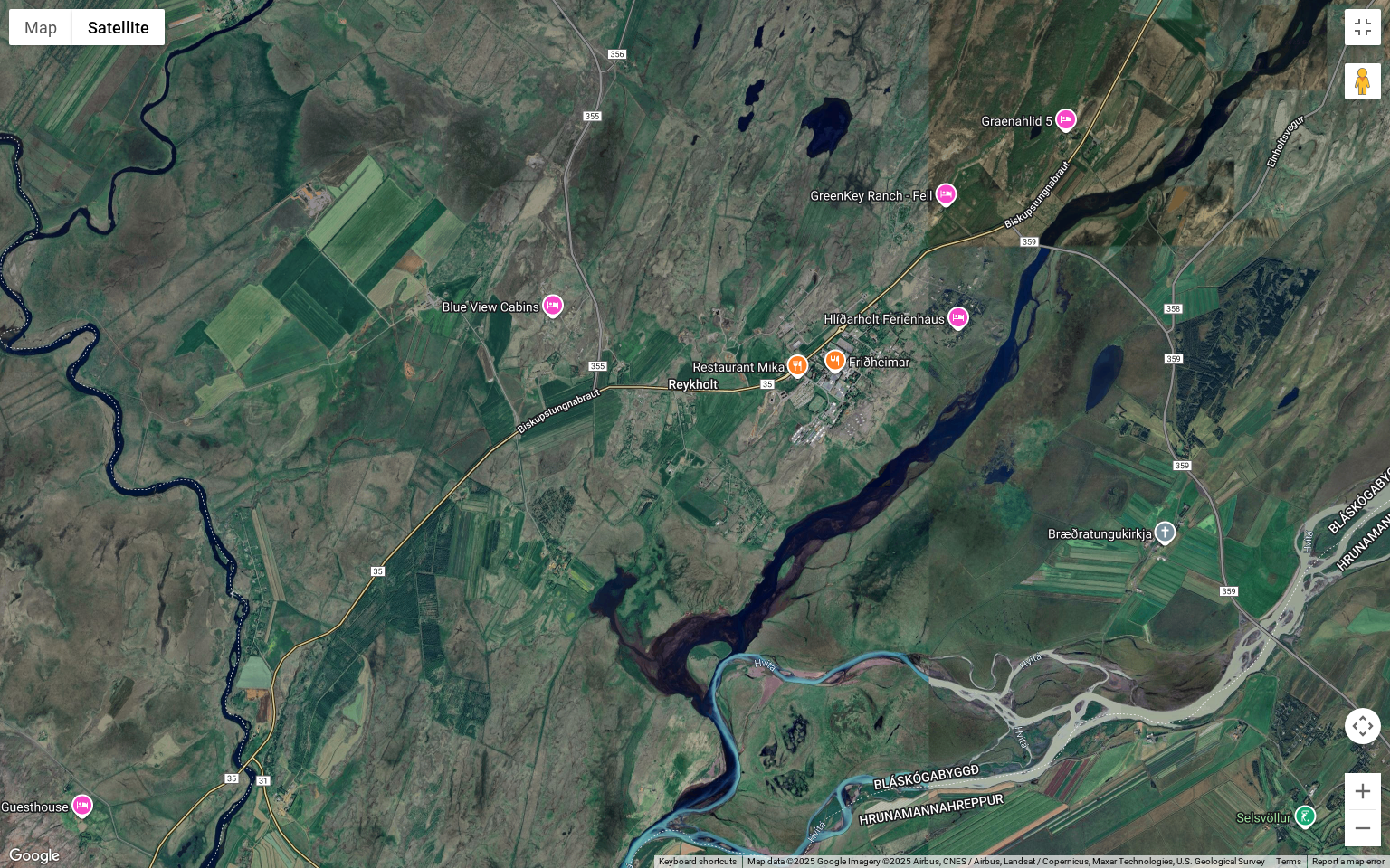
click at [809, 267] on div at bounding box center [695, 434] width 1390 height 868
click at [1361, 754] on button "Zoom in" at bounding box center [1362, 791] width 36 height 36
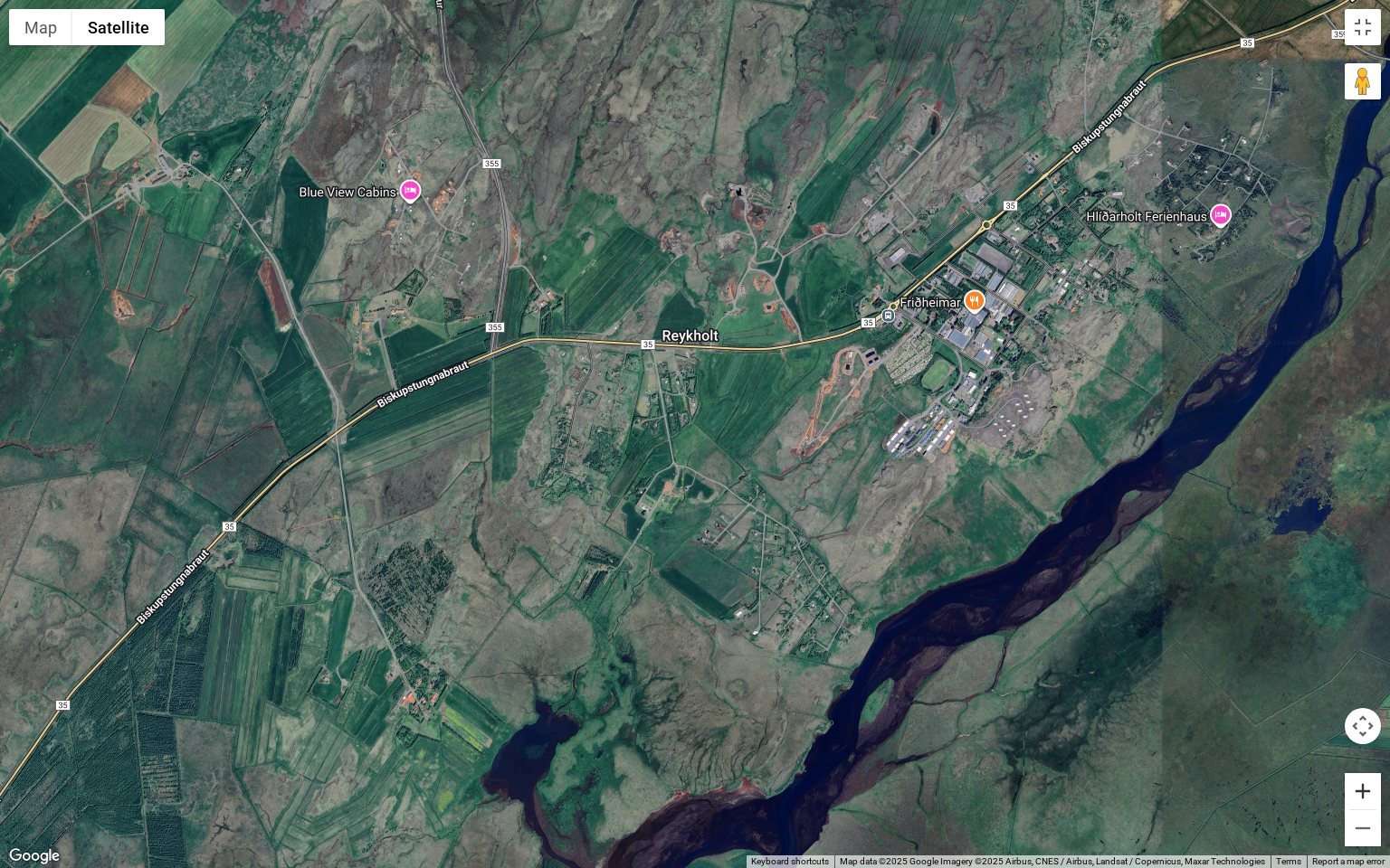
click at [1361, 754] on button "Zoom in" at bounding box center [1362, 791] width 36 height 36
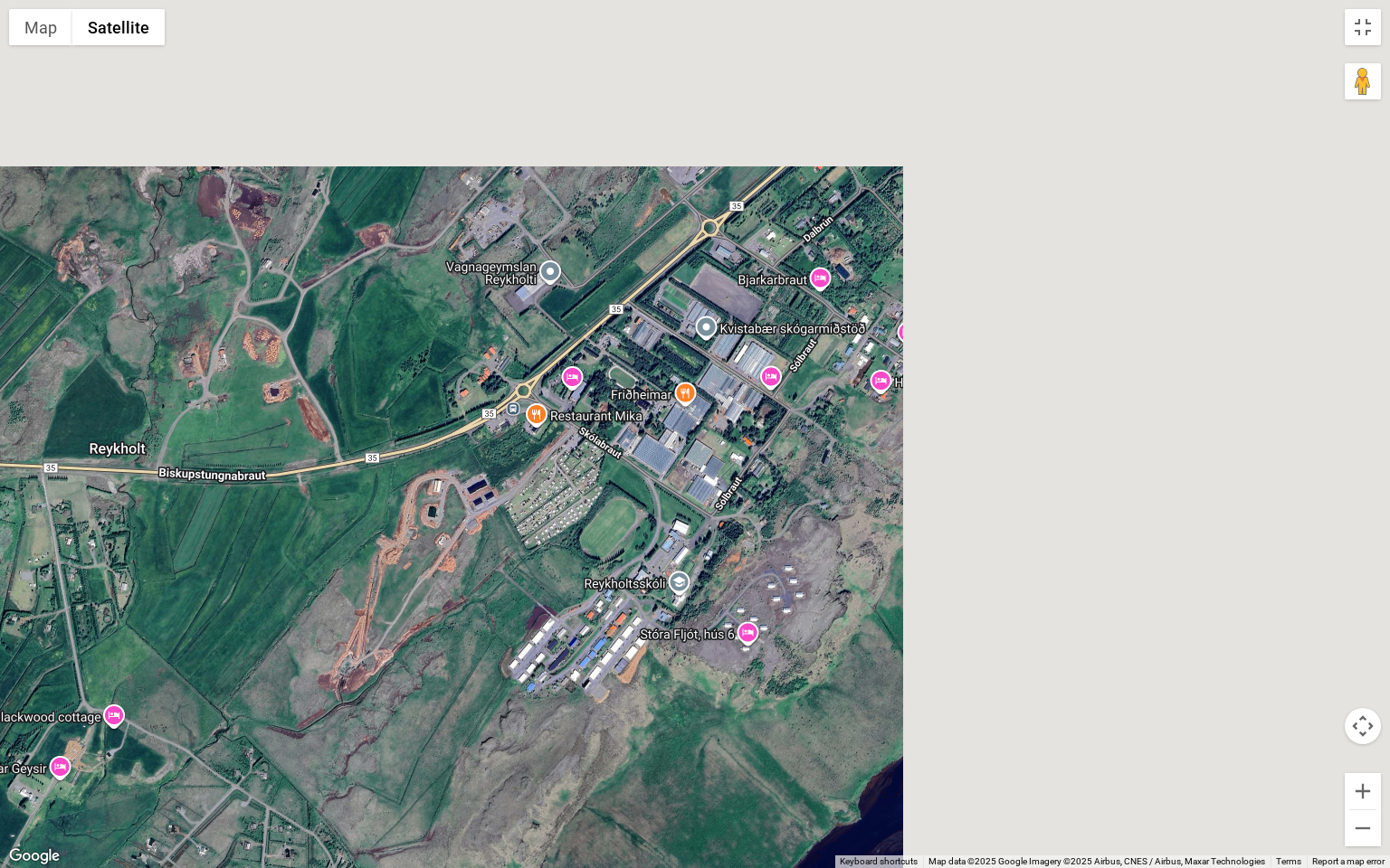
drag, startPoint x: 969, startPoint y: 400, endPoint x: 399, endPoint y: 614, distance: 608.8
click at [400, 613] on div at bounding box center [695, 434] width 1390 height 868
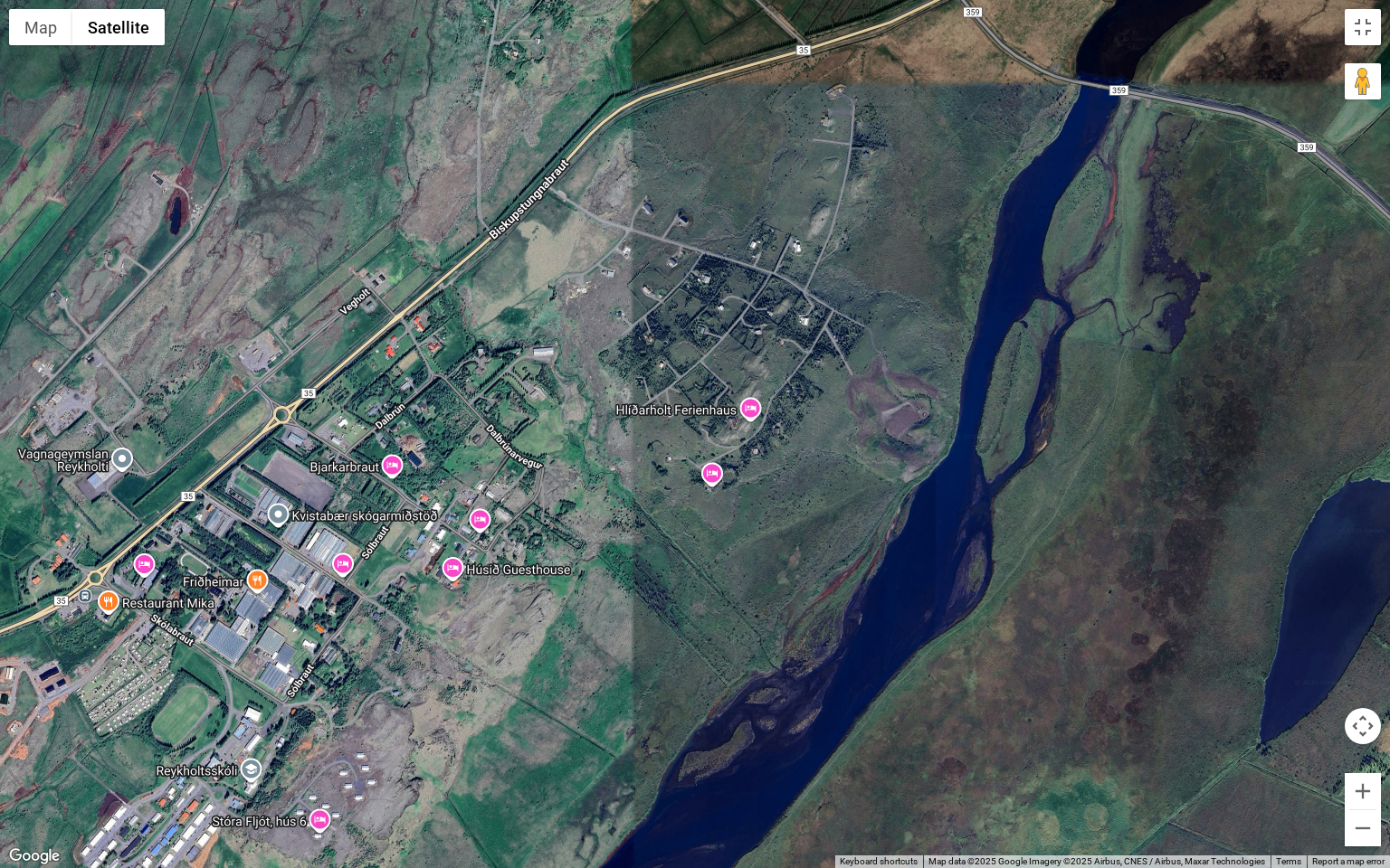
drag, startPoint x: 636, startPoint y: 517, endPoint x: 459, endPoint y: 575, distance: 186.3
click at [459, 575] on div at bounding box center [695, 434] width 1390 height 868
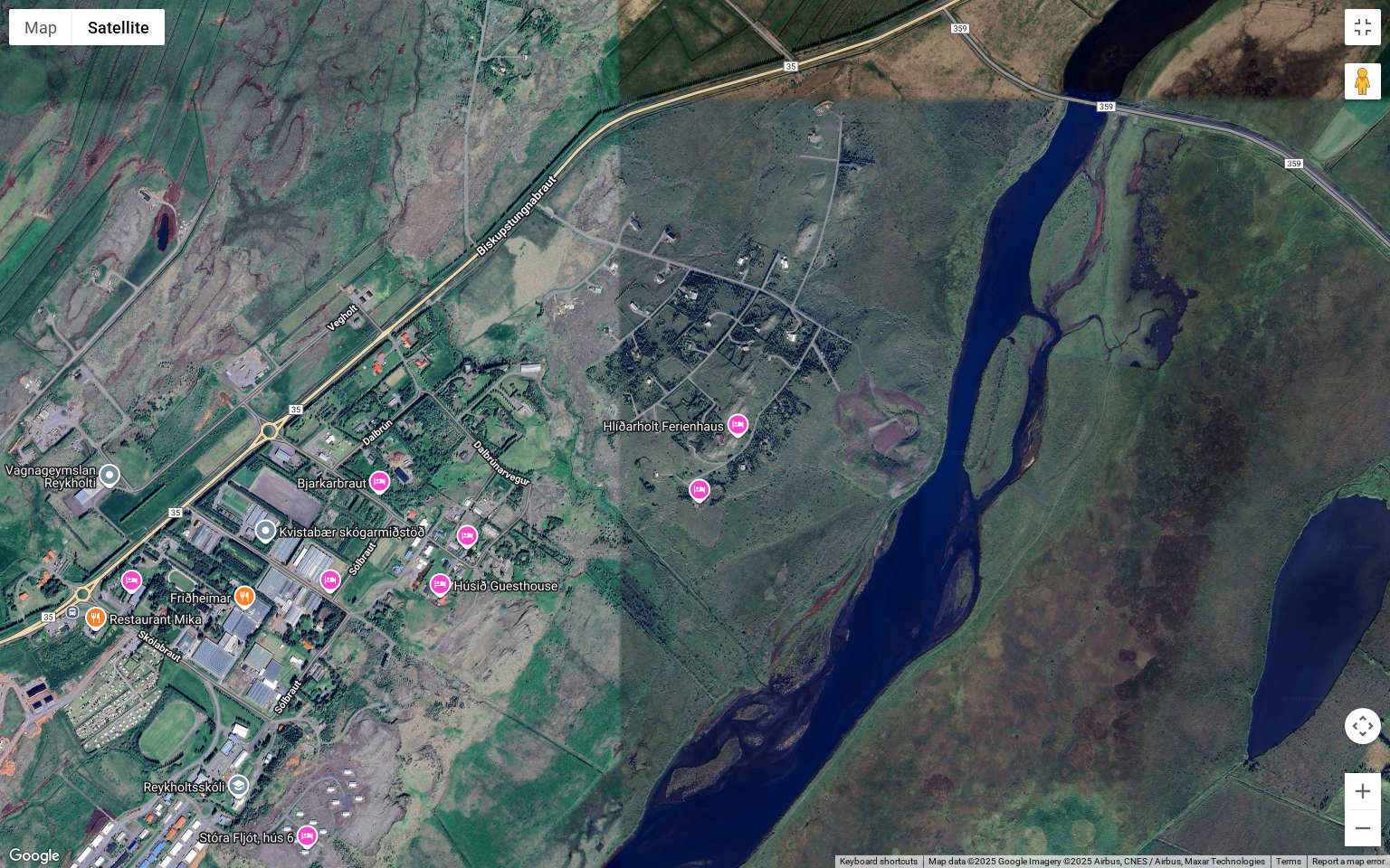
drag, startPoint x: 977, startPoint y: 336, endPoint x: 561, endPoint y: 716, distance: 563.4
click at [562, 713] on div at bounding box center [695, 434] width 1390 height 868
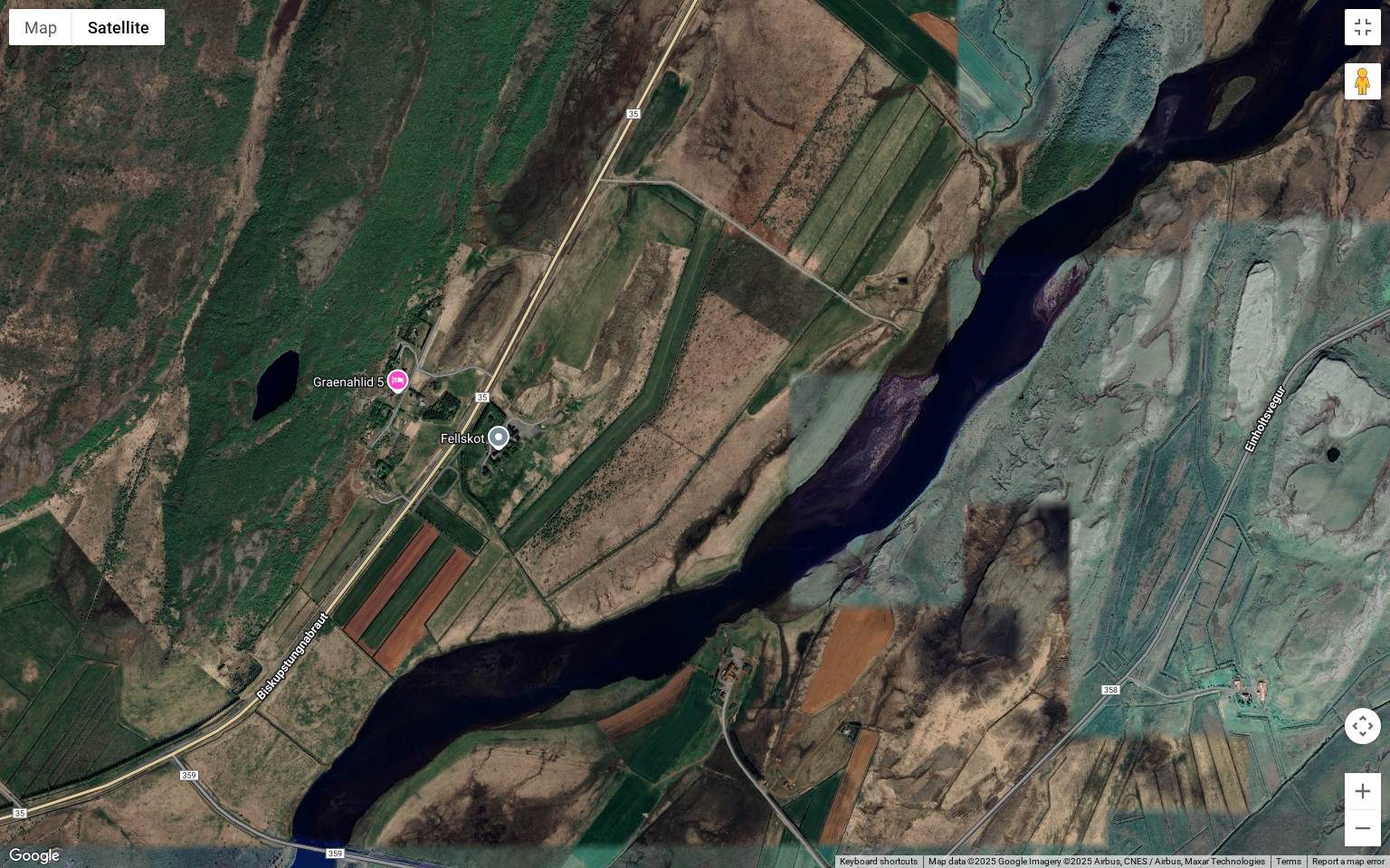
drag, startPoint x: 748, startPoint y: 503, endPoint x: 756, endPoint y: 370, distance: 133.2
click at [756, 370] on div at bounding box center [695, 434] width 1390 height 868
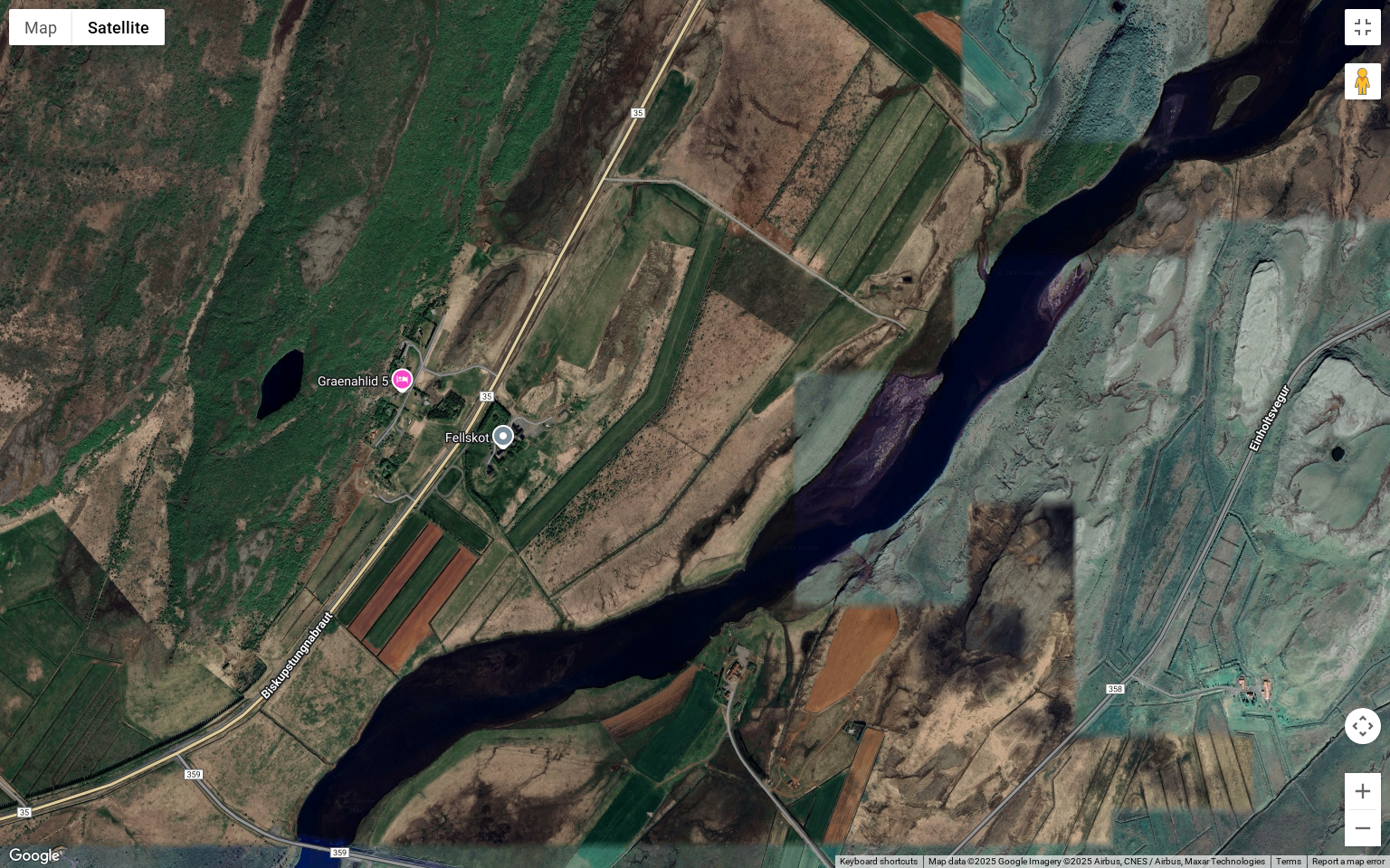
drag, startPoint x: 452, startPoint y: 621, endPoint x: 727, endPoint y: 347, distance: 388.2
click at [724, 350] on div at bounding box center [695, 434] width 1390 height 868
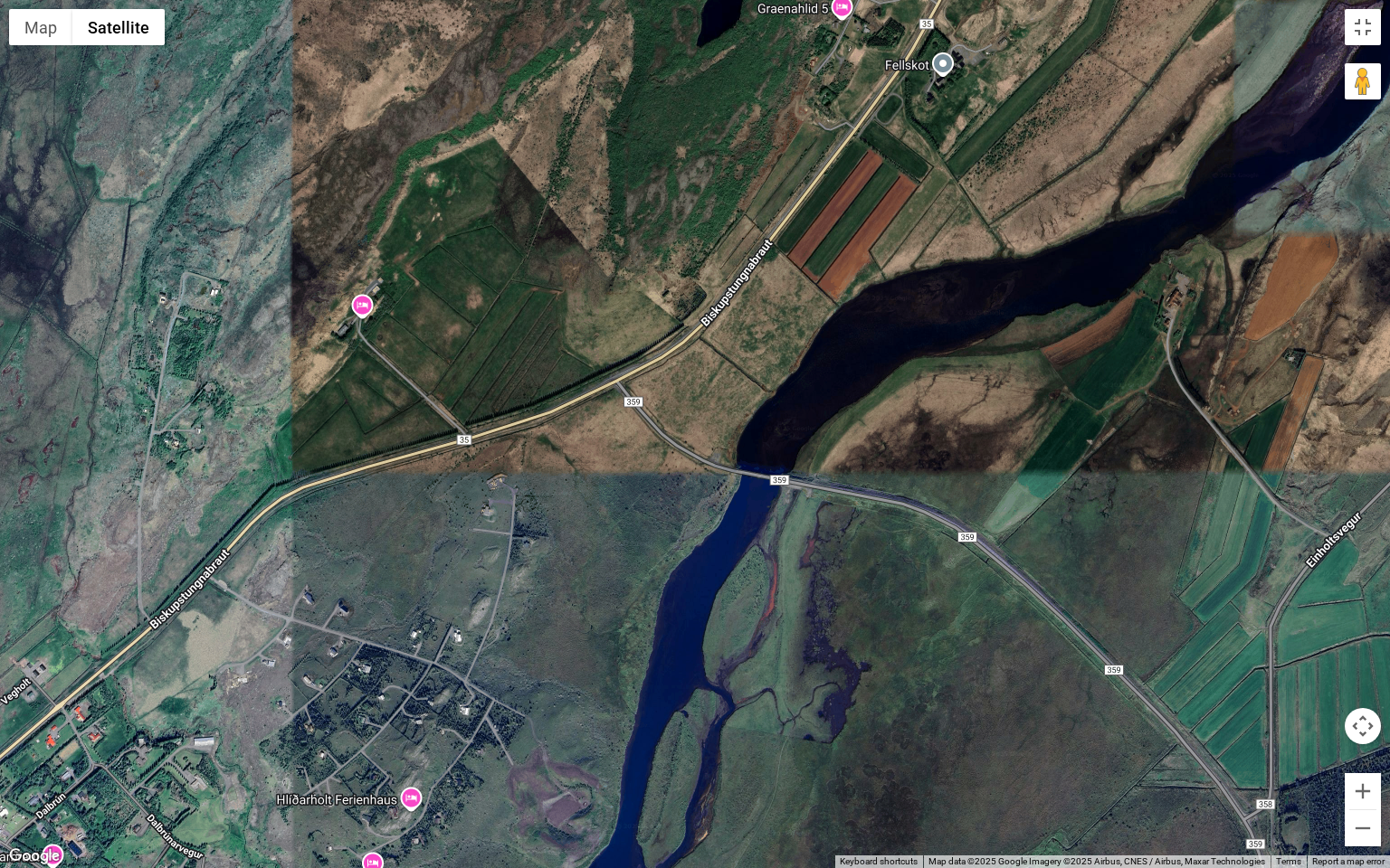
drag, startPoint x: 662, startPoint y: 447, endPoint x: 762, endPoint y: 343, distance: 144.3
click at [736, 369] on div at bounding box center [695, 434] width 1390 height 868
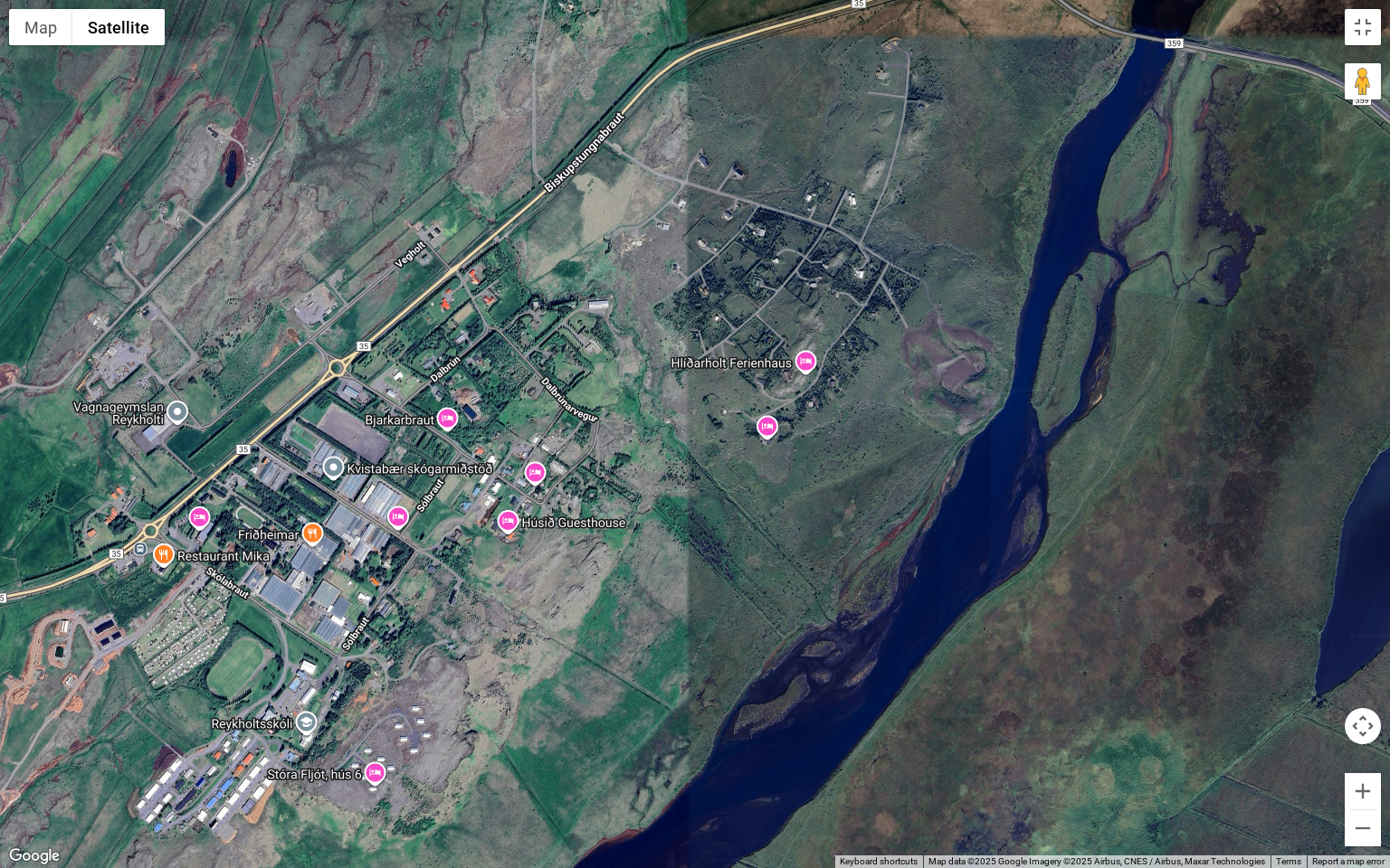
drag, startPoint x: 646, startPoint y: 474, endPoint x: 749, endPoint y: 386, distance: 135.5
click at [734, 398] on div at bounding box center [695, 434] width 1390 height 868
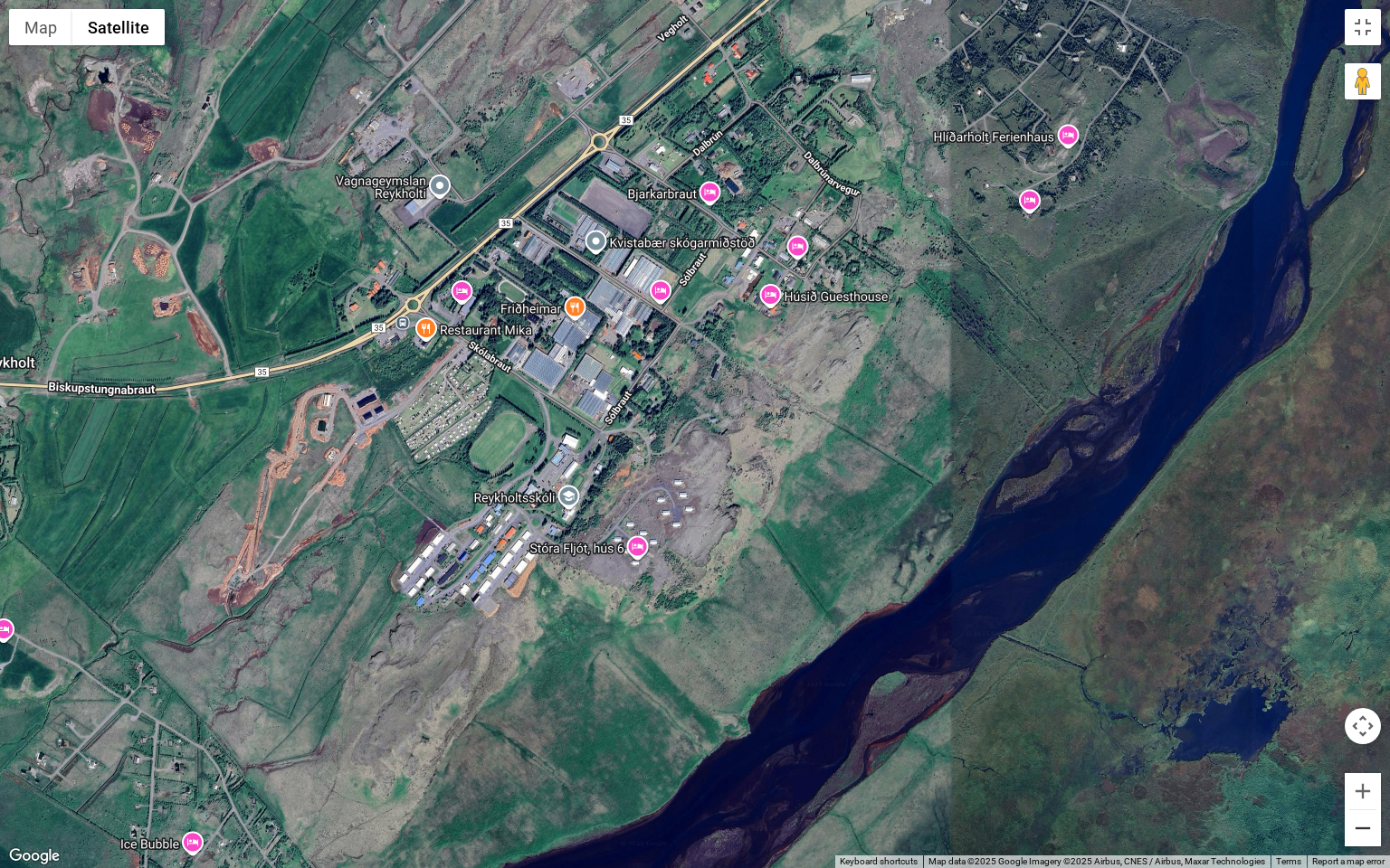
click at [1375, 754] on button "Zoom out" at bounding box center [1362, 828] width 36 height 36
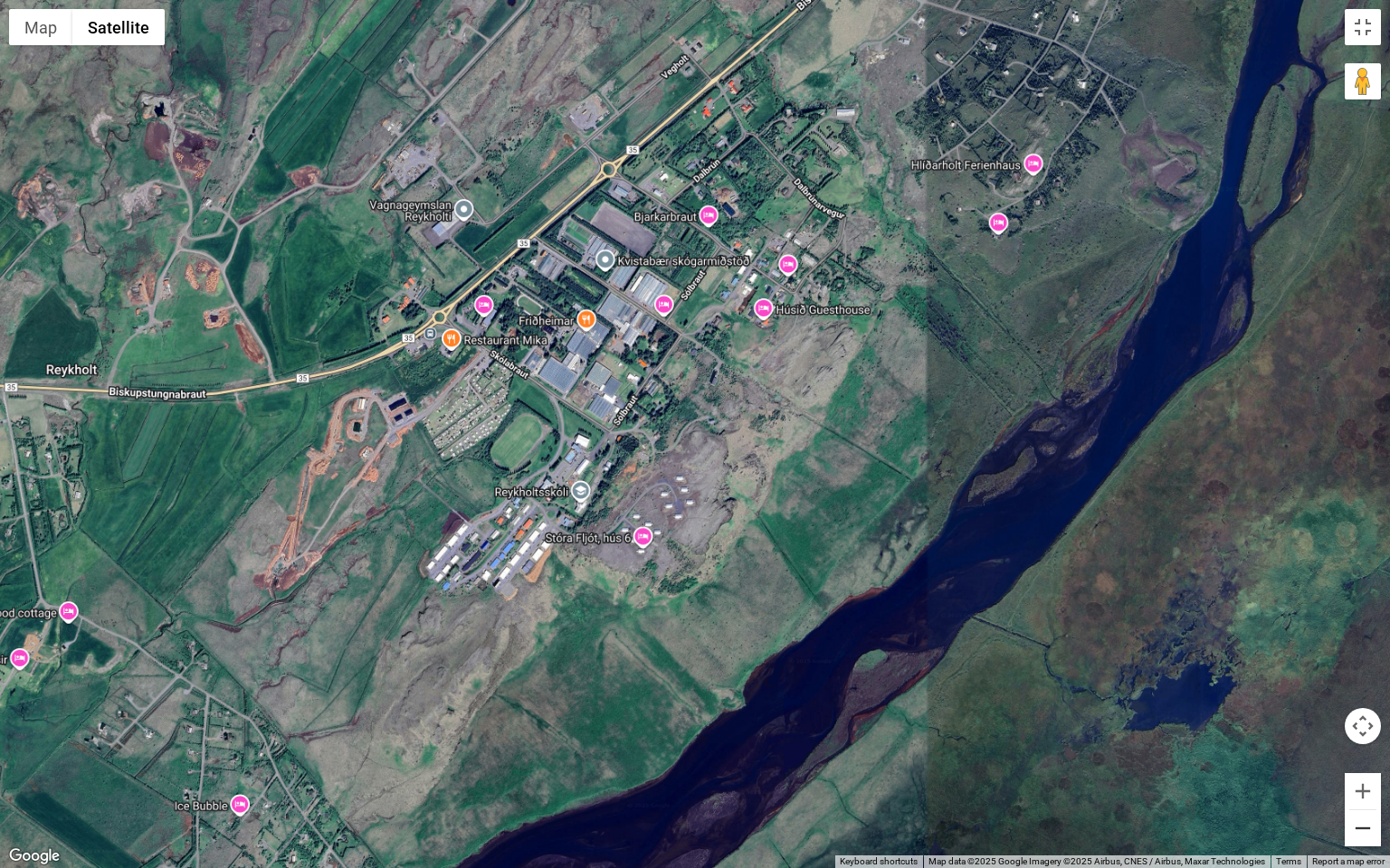
click at [1375, 754] on button "Zoom out" at bounding box center [1362, 828] width 36 height 36
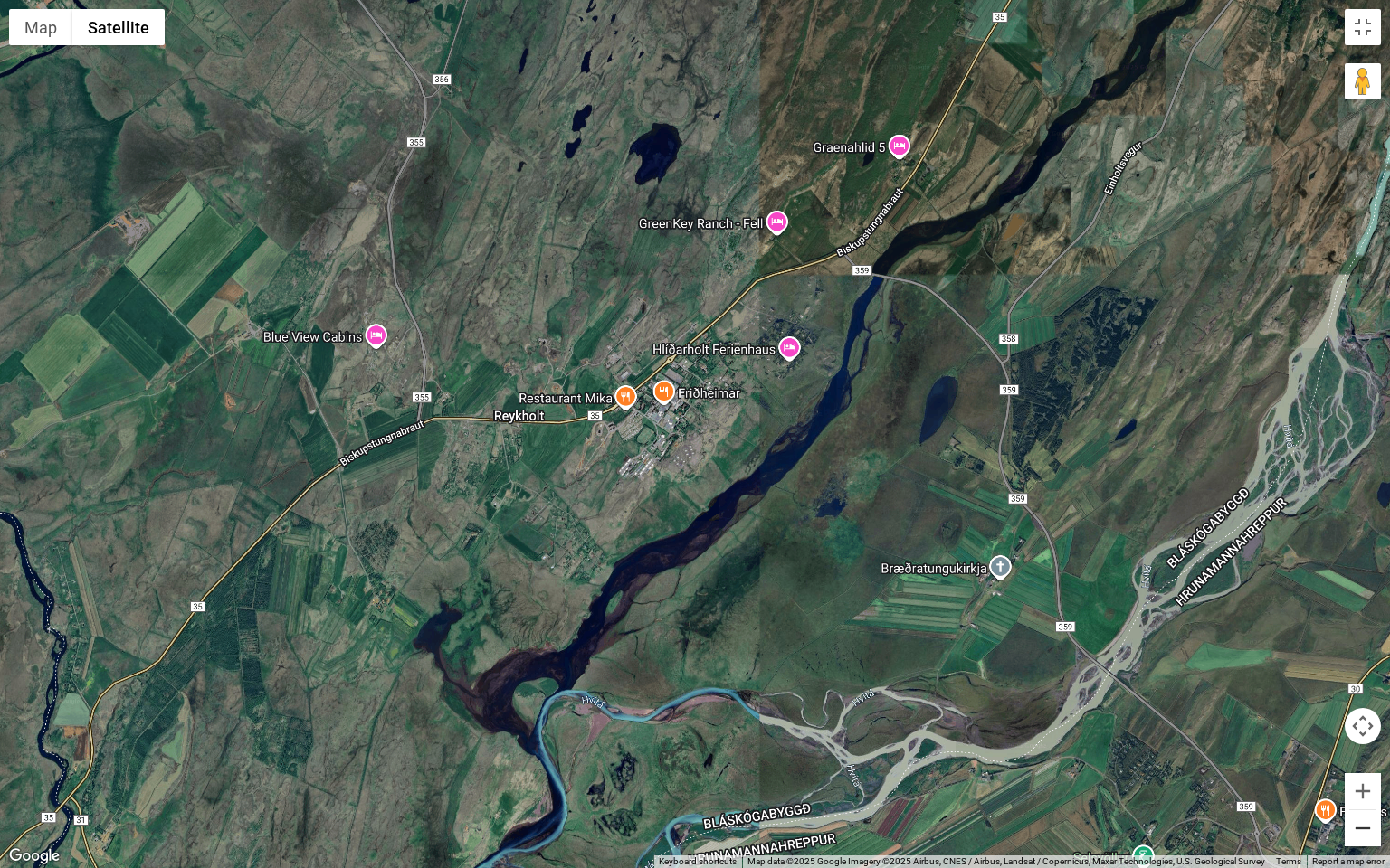
click at [1375, 754] on button "Zoom out" at bounding box center [1362, 828] width 36 height 36
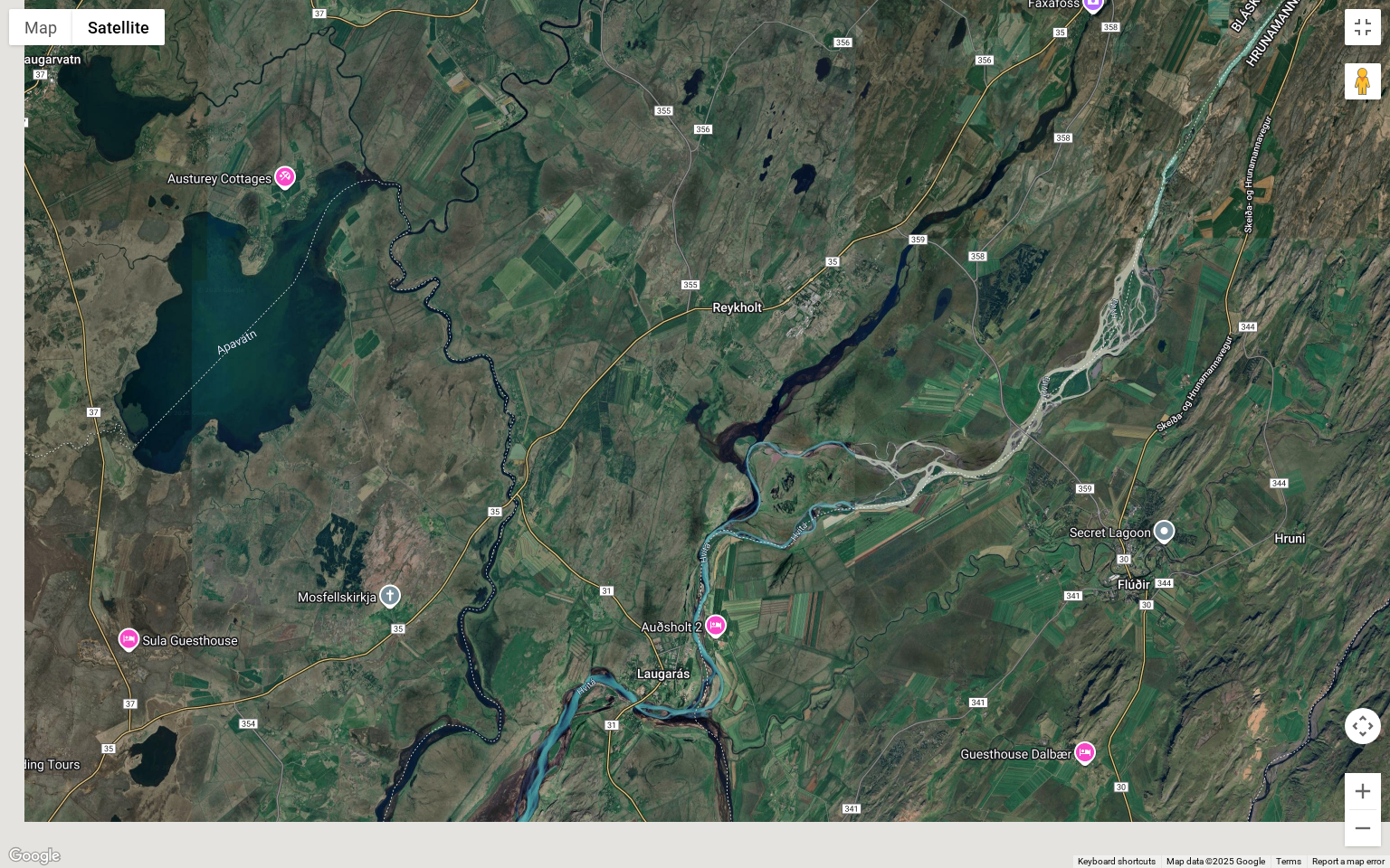
drag, startPoint x: 682, startPoint y: 724, endPoint x: 838, endPoint y: 561, distance: 225.6
click at [837, 562] on div at bounding box center [695, 434] width 1390 height 868
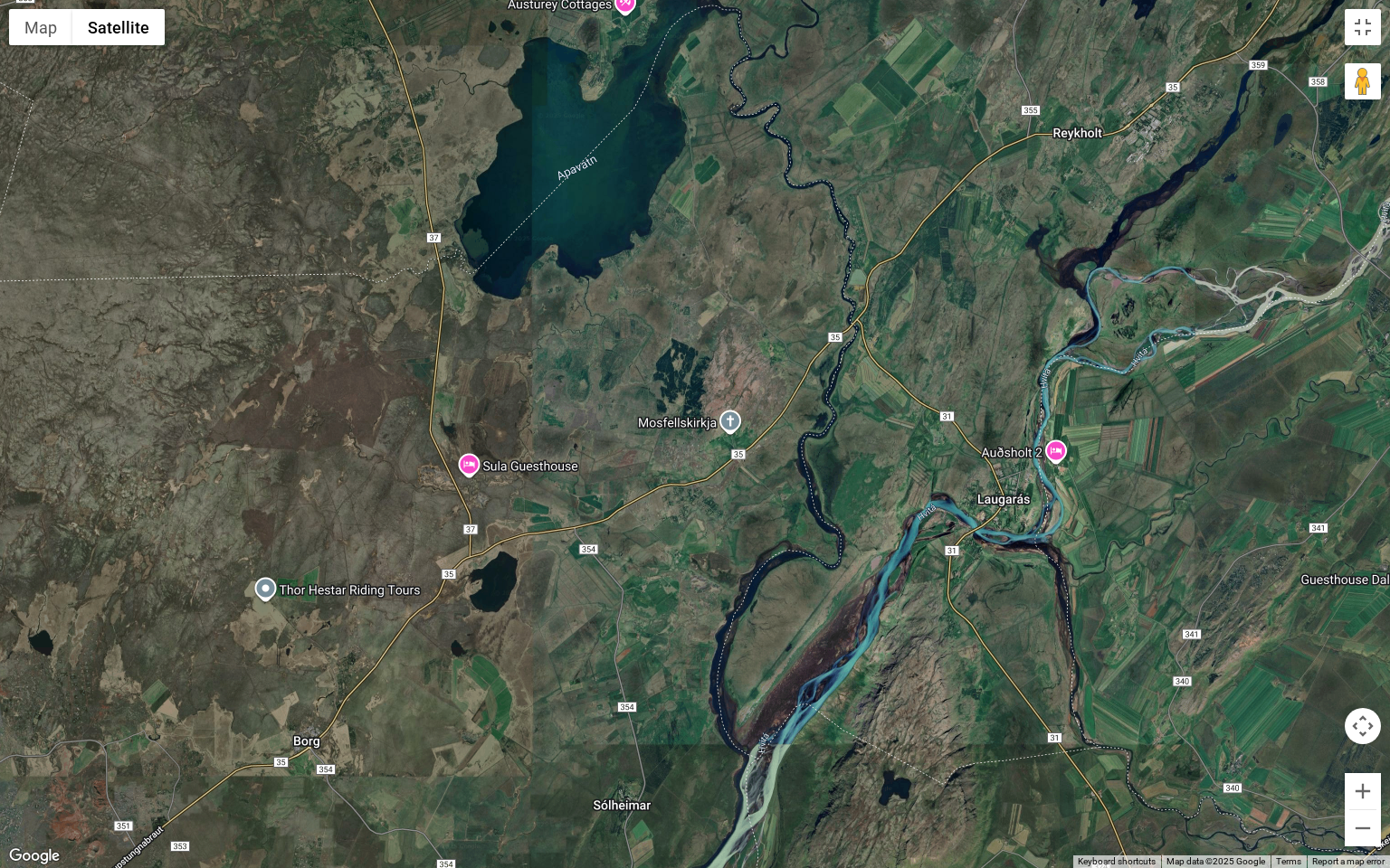
drag, startPoint x: 567, startPoint y: 493, endPoint x: 797, endPoint y: 427, distance: 239.3
click at [792, 427] on div at bounding box center [695, 434] width 1390 height 868
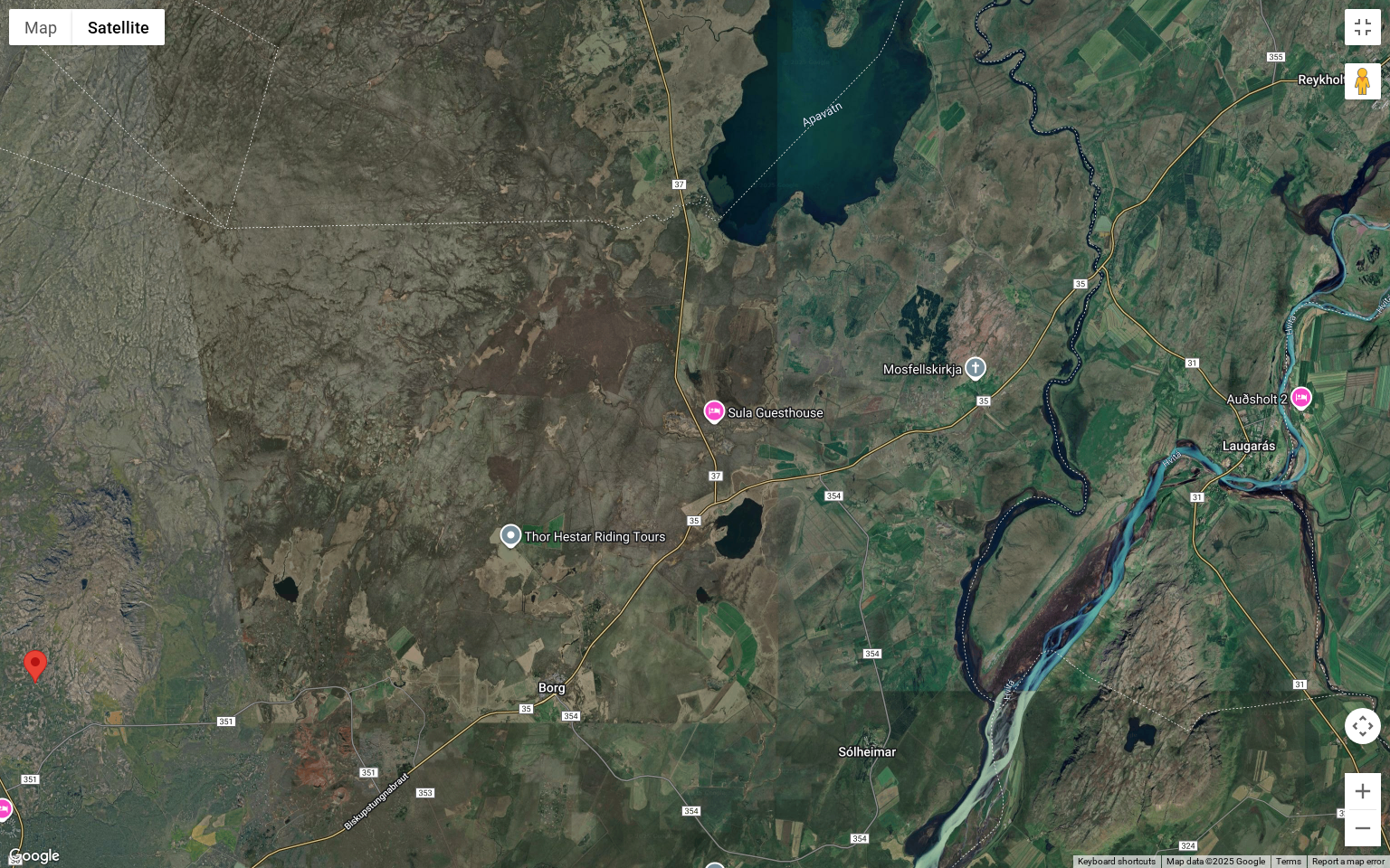
drag, startPoint x: 703, startPoint y: 448, endPoint x: 907, endPoint y: 333, distance: 234.2
click at [882, 345] on div at bounding box center [695, 434] width 1390 height 868
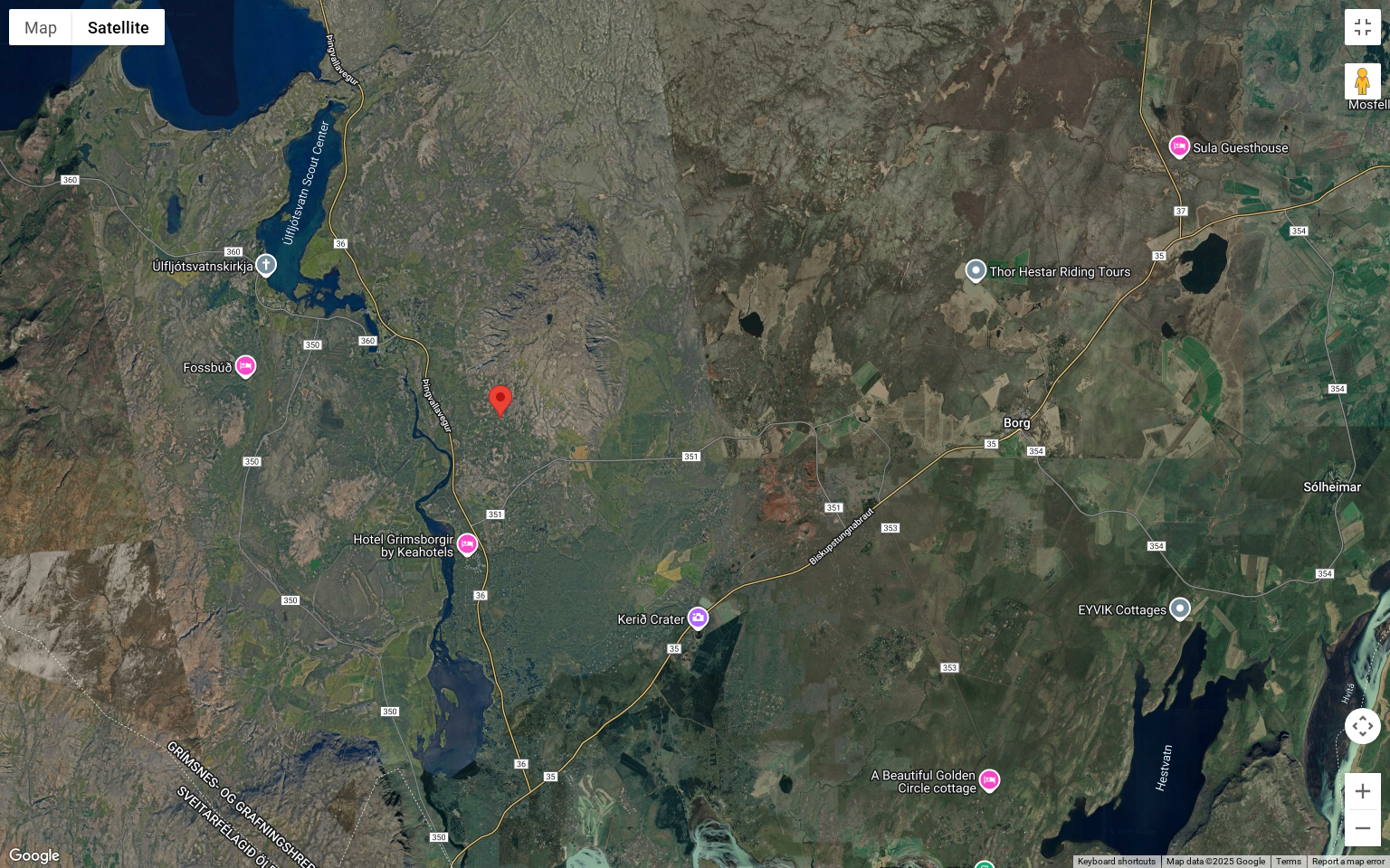
drag, startPoint x: 709, startPoint y: 427, endPoint x: 858, endPoint y: 395, distance: 152.4
click at [832, 396] on div at bounding box center [695, 434] width 1390 height 868
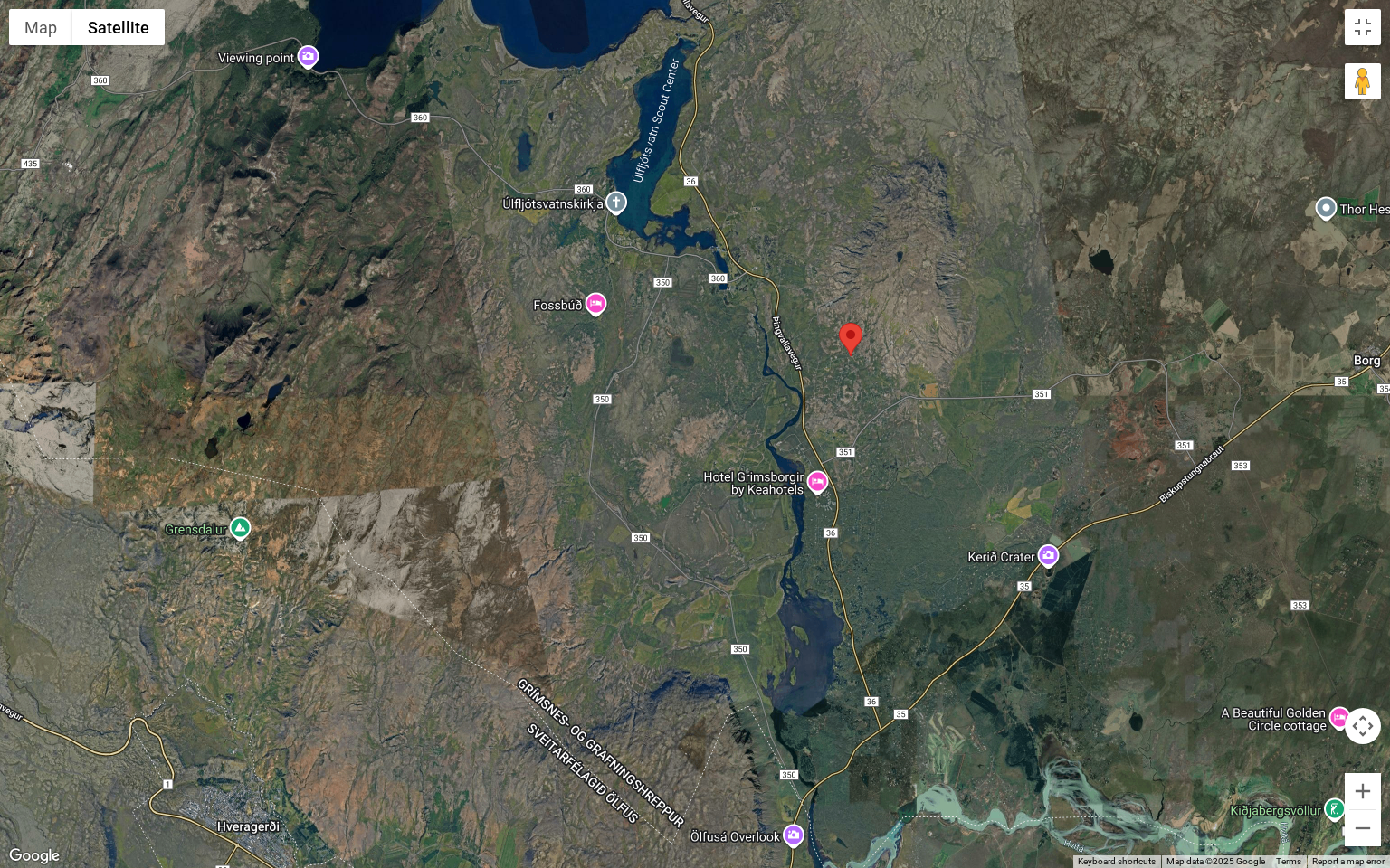
drag, startPoint x: 723, startPoint y: 300, endPoint x: 738, endPoint y: 543, distance: 243.5
click at [733, 474] on div at bounding box center [695, 434] width 1390 height 868
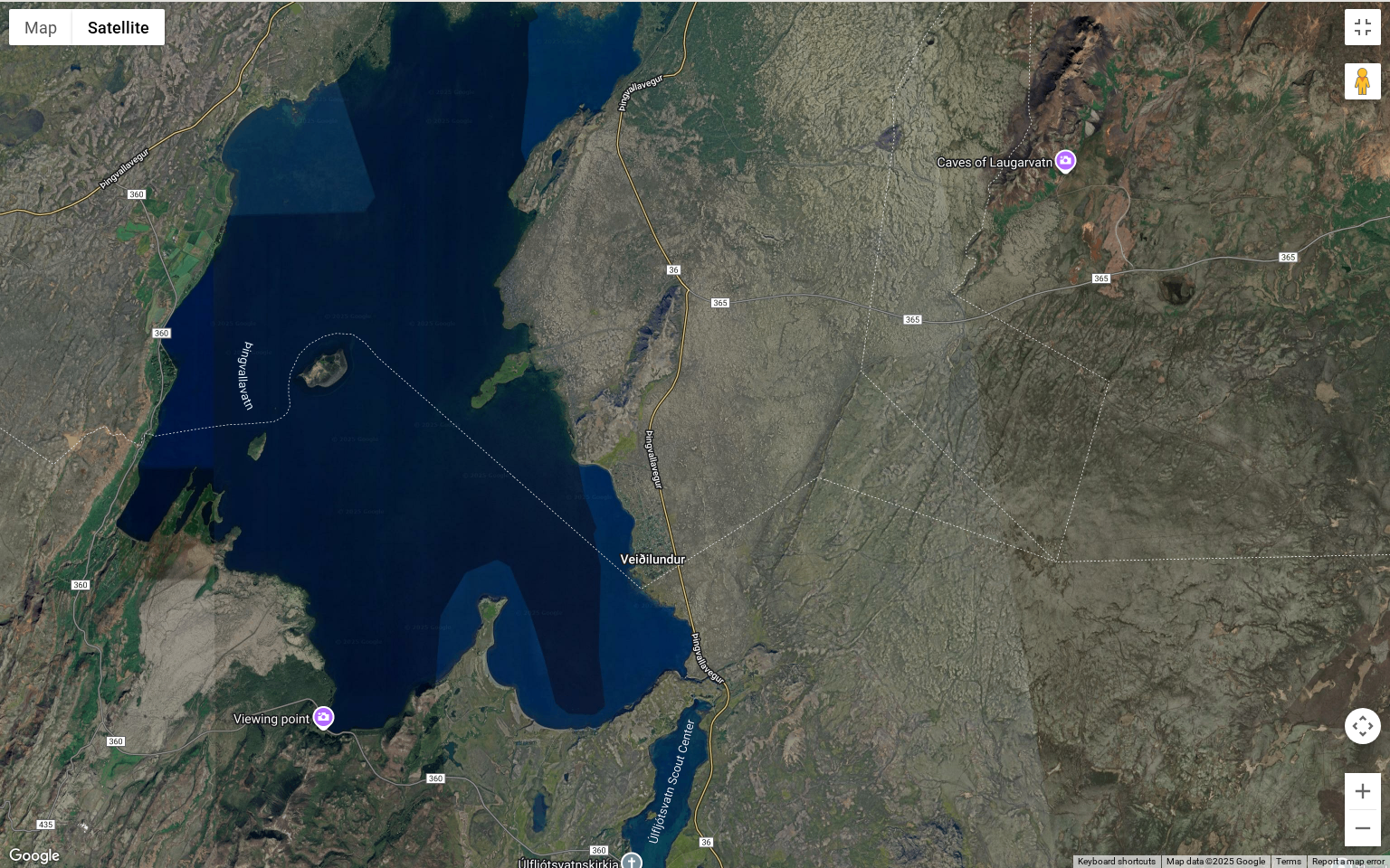
drag, startPoint x: 684, startPoint y: 518, endPoint x: 675, endPoint y: 649, distance: 131.3
click at [676, 635] on div at bounding box center [695, 434] width 1390 height 868
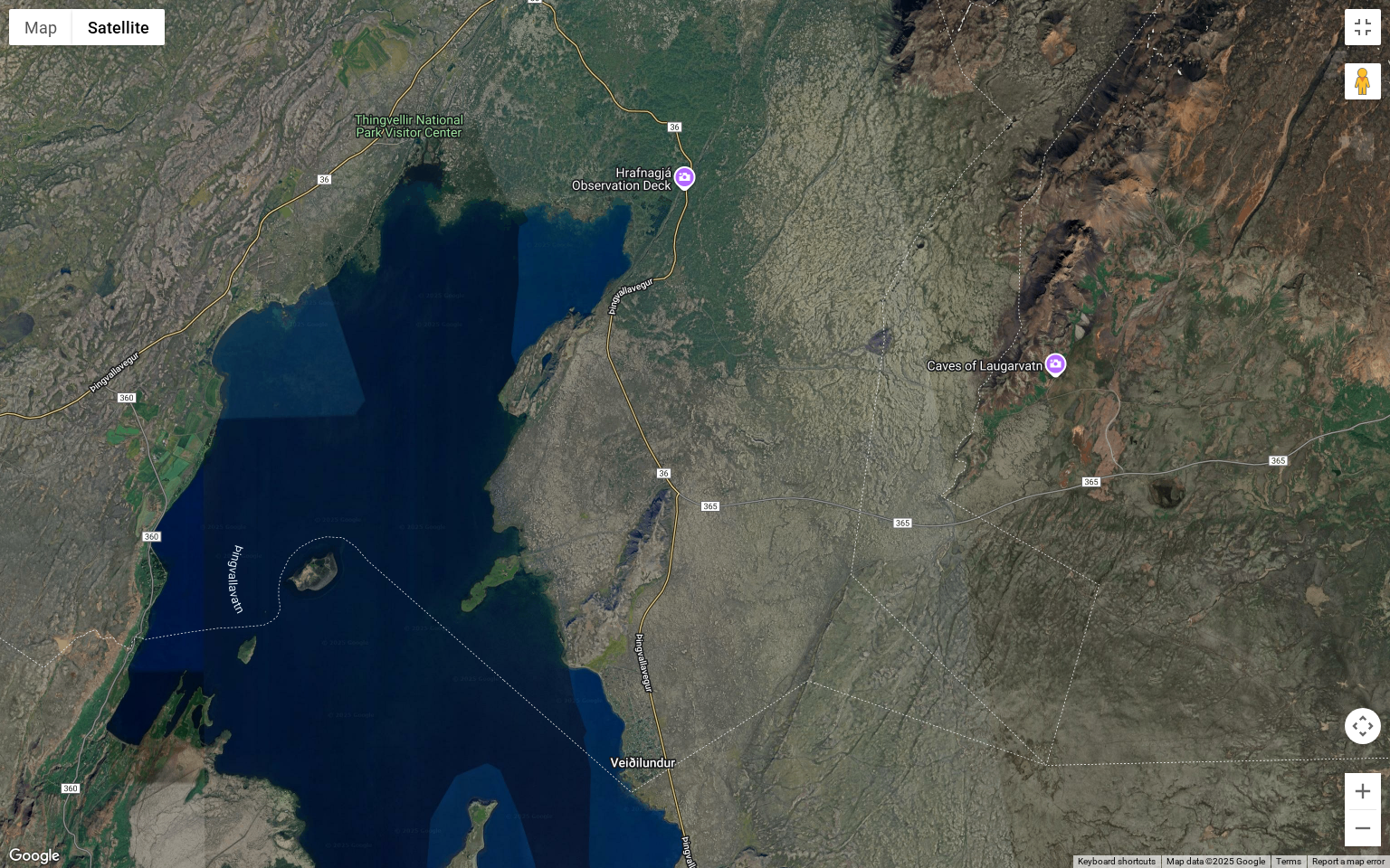
drag, startPoint x: 656, startPoint y: 271, endPoint x: 662, endPoint y: 442, distance: 171.1
click at [647, 407] on div at bounding box center [695, 434] width 1390 height 868
